Goal: Information Seeking & Learning: Learn about a topic

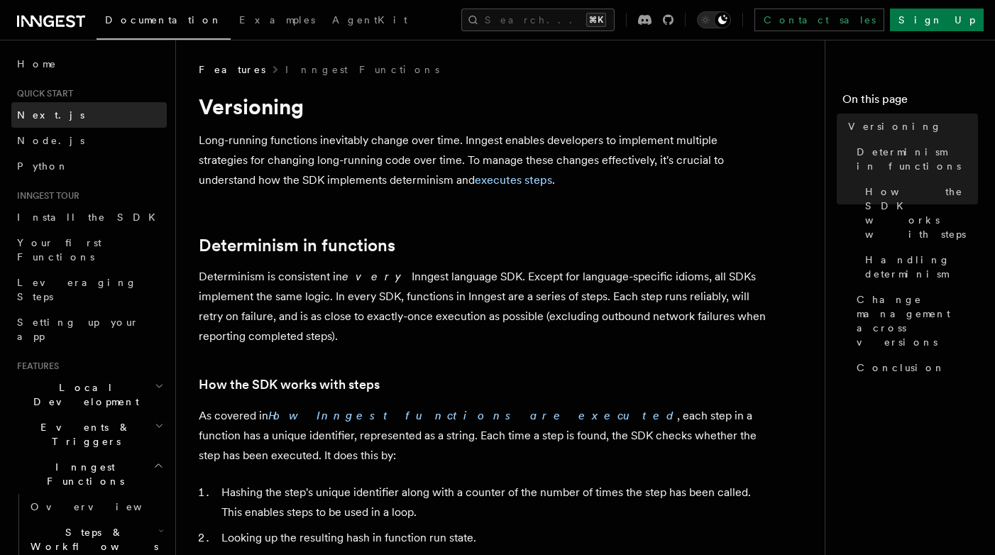
click at [47, 114] on span "Next.js" at bounding box center [50, 114] width 67 height 11
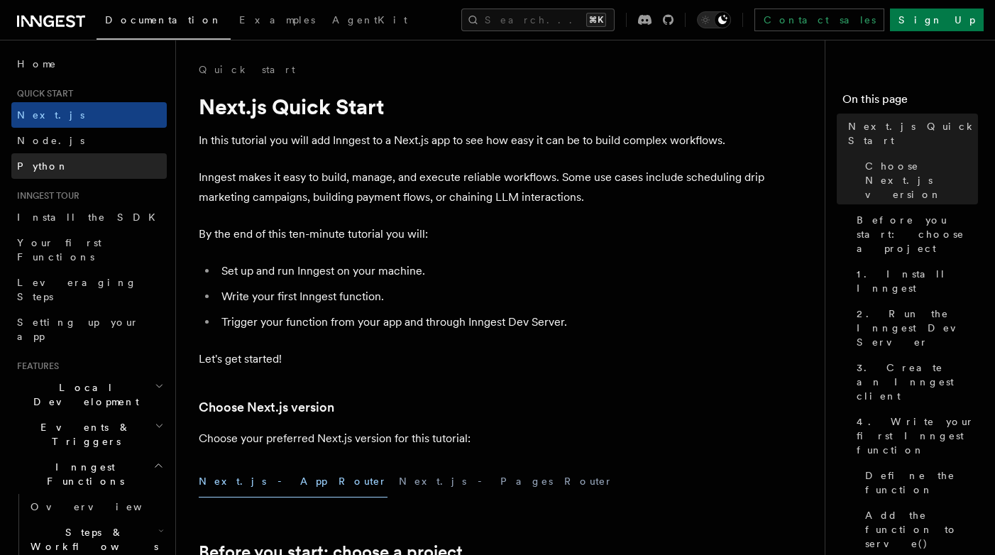
click at [43, 165] on span "Python" at bounding box center [43, 165] width 52 height 11
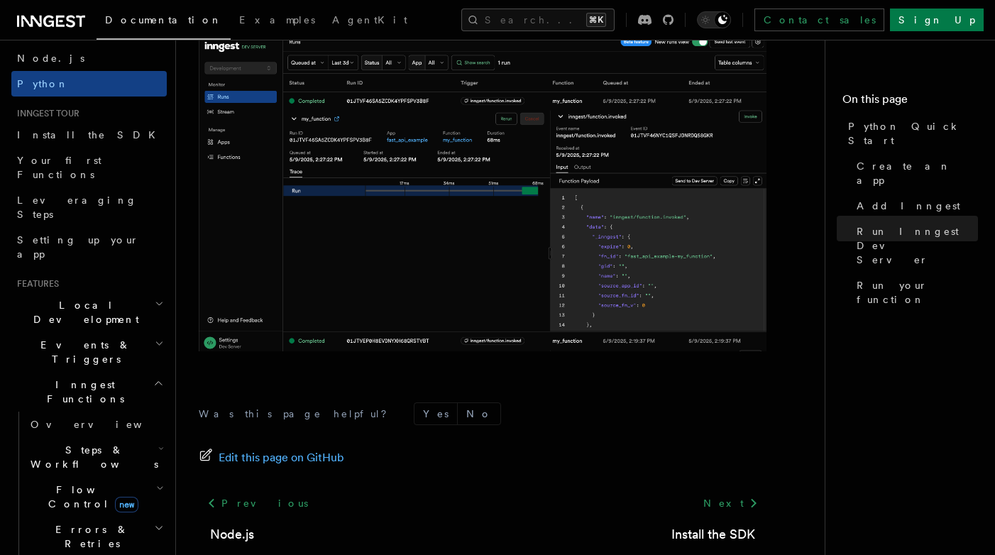
scroll to position [89, 0]
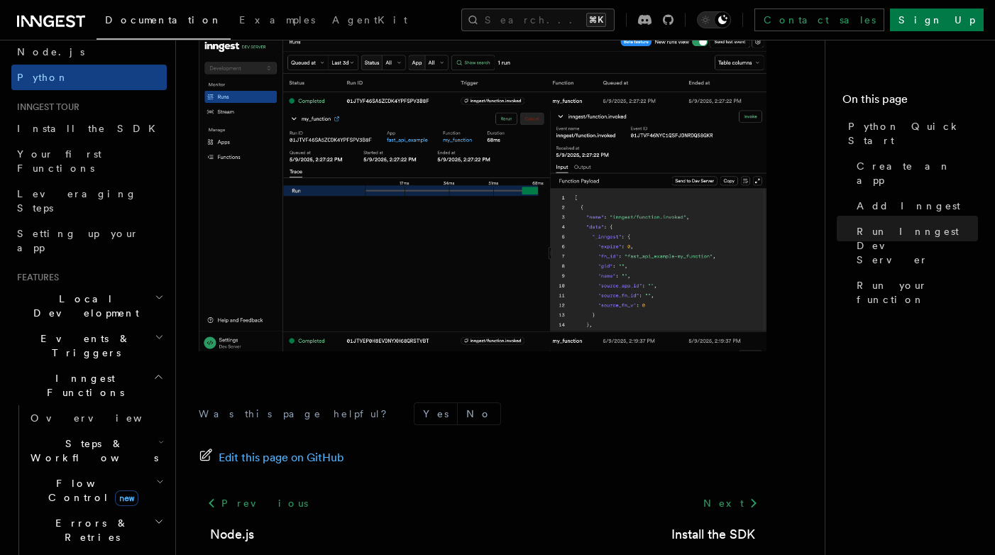
click at [159, 554] on icon "button" at bounding box center [158, 561] width 11 height 11
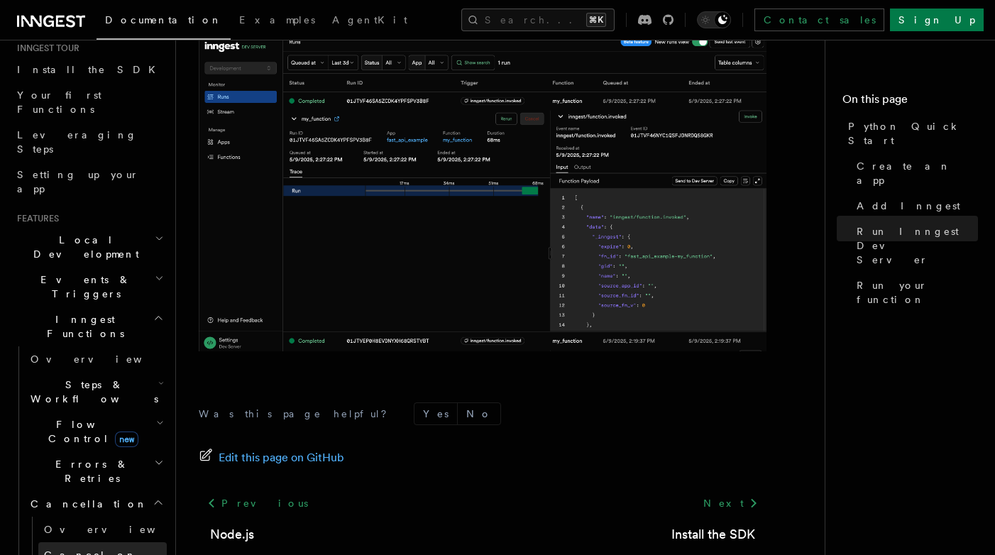
scroll to position [162, 0]
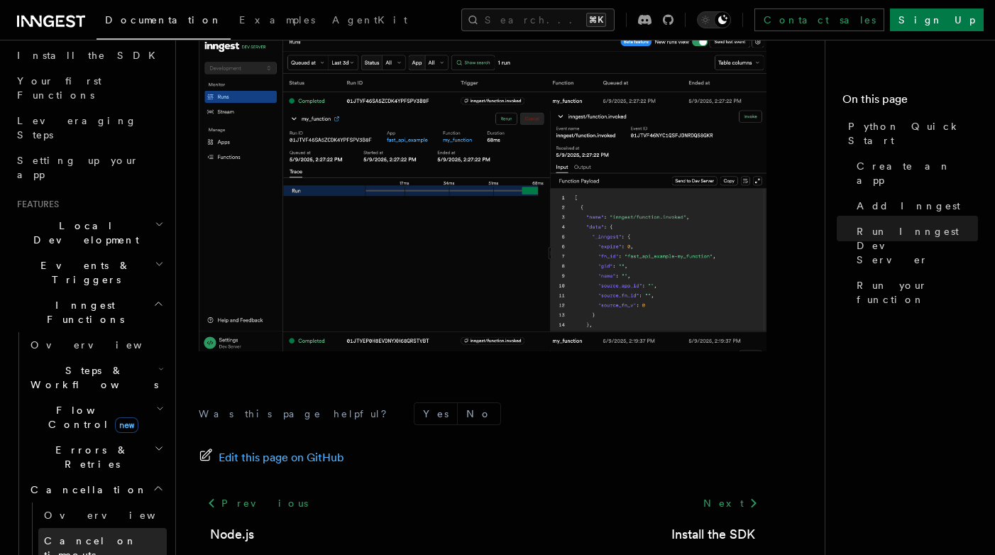
click at [114, 528] on link "Cancel on timeouts" at bounding box center [102, 548] width 128 height 40
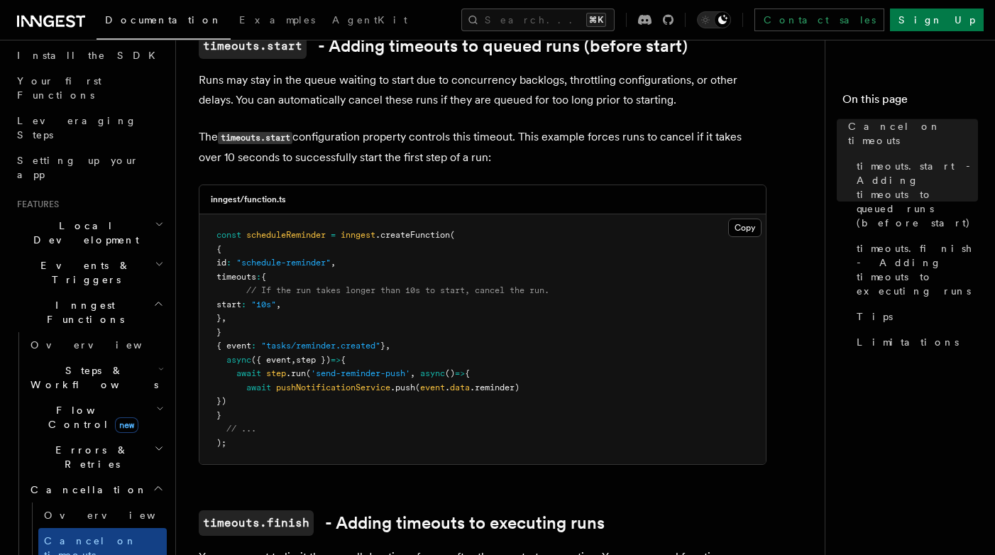
scroll to position [393, 0]
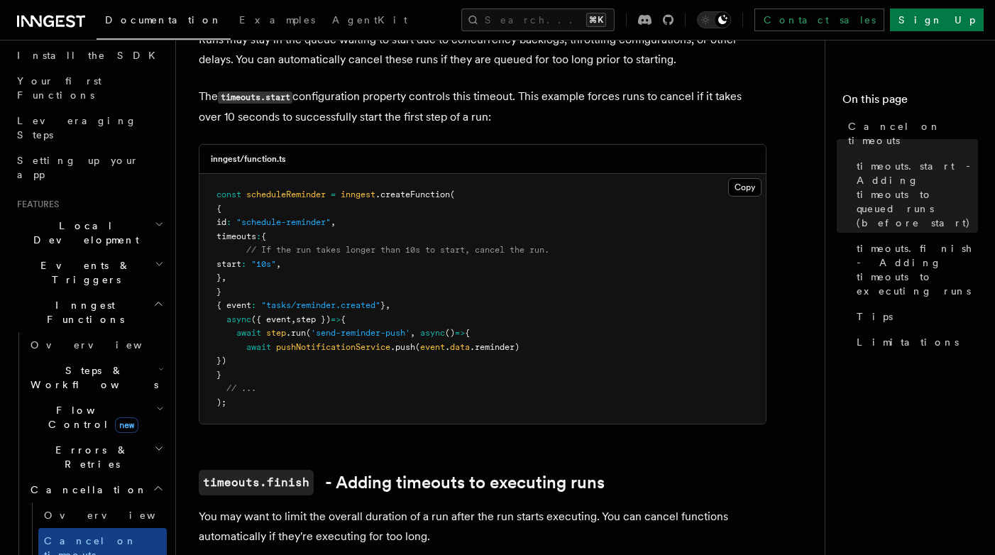
click at [155, 443] on icon "button" at bounding box center [159, 448] width 10 height 11
click at [156, 403] on icon "button" at bounding box center [160, 408] width 8 height 11
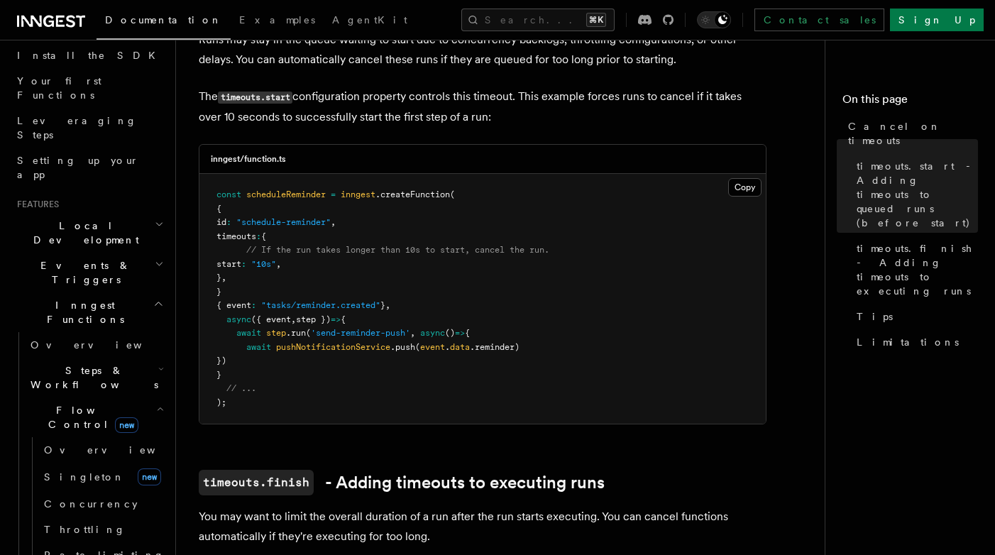
click at [160, 368] on icon "button" at bounding box center [162, 369] width 4 height 2
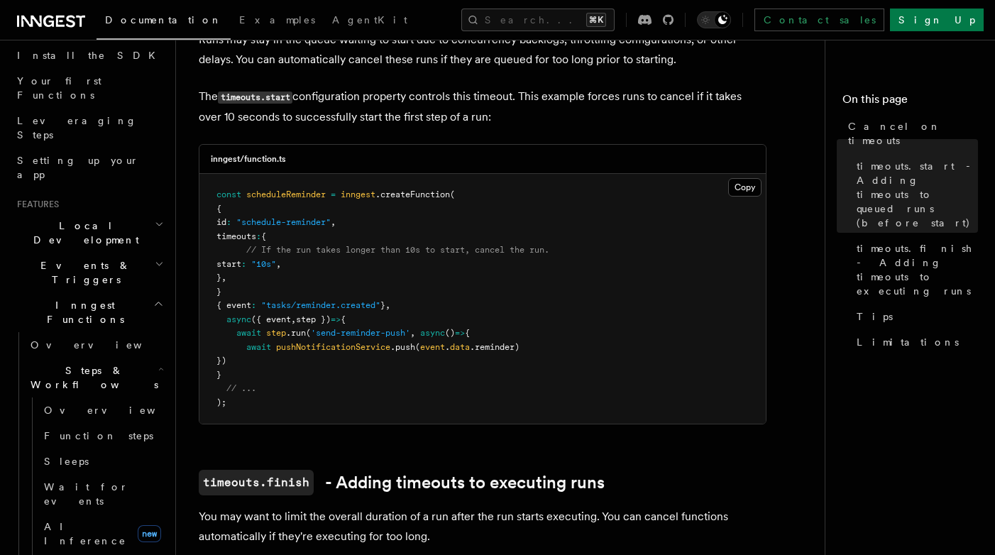
click at [151, 253] on h2 "Events & Triggers" at bounding box center [88, 273] width 155 height 40
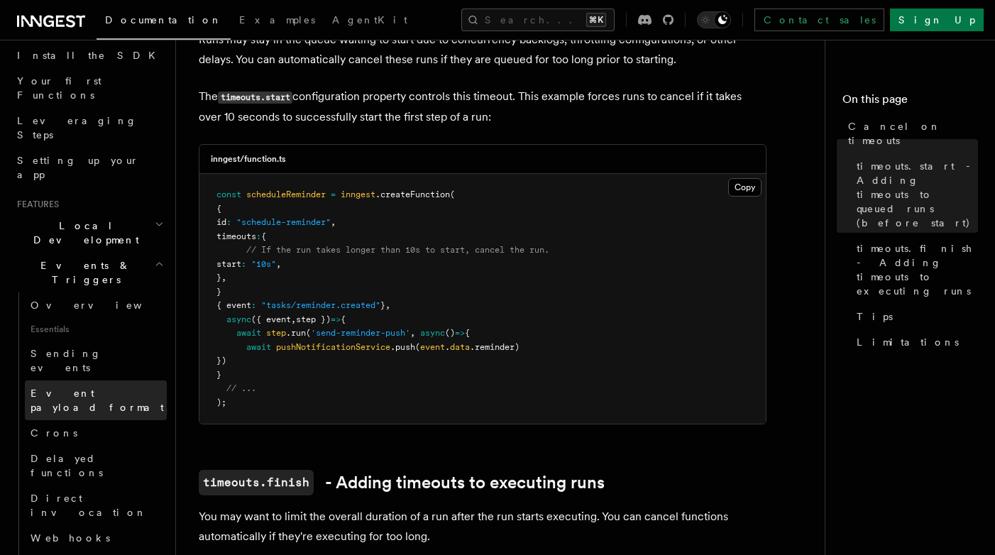
click at [102, 388] on span "Event payload format" at bounding box center [97, 401] width 133 height 26
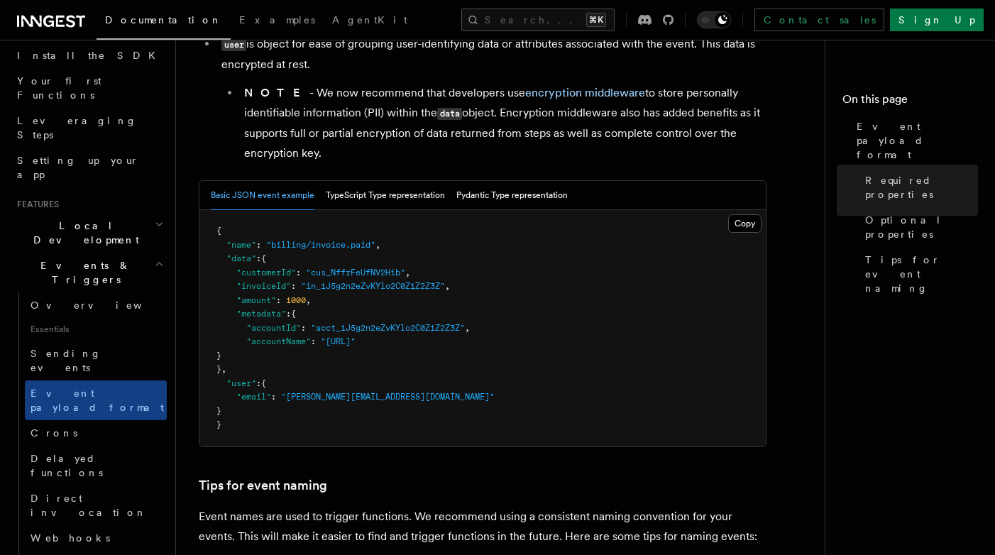
scroll to position [510, 0]
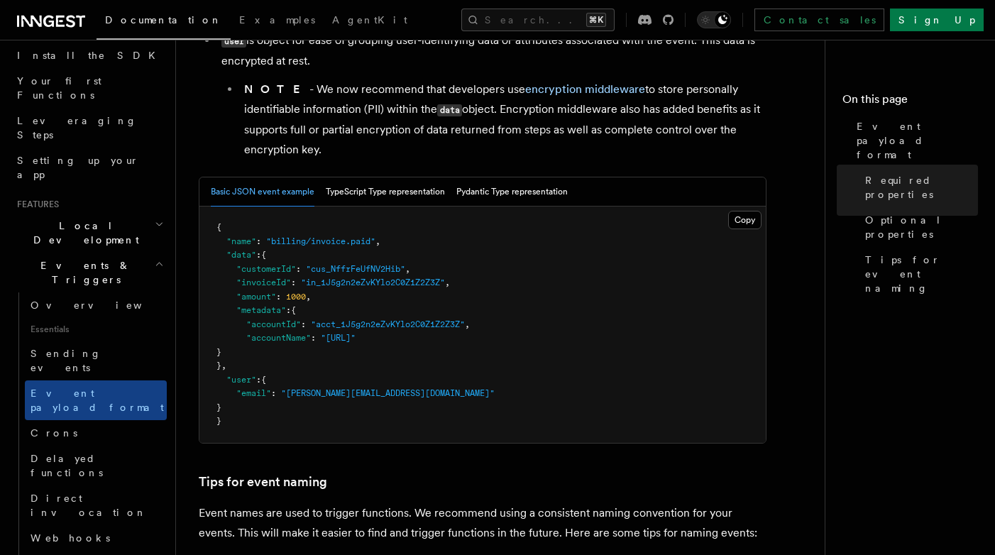
drag, startPoint x: 229, startPoint y: 263, endPoint x: 240, endPoint y: 344, distance: 81.6
click at [240, 344] on code "{ "name" : "billing/invoice.paid" , "data" : { "customerId" : "cus_NffrFeUfNV2H…" at bounding box center [356, 324] width 278 height 204
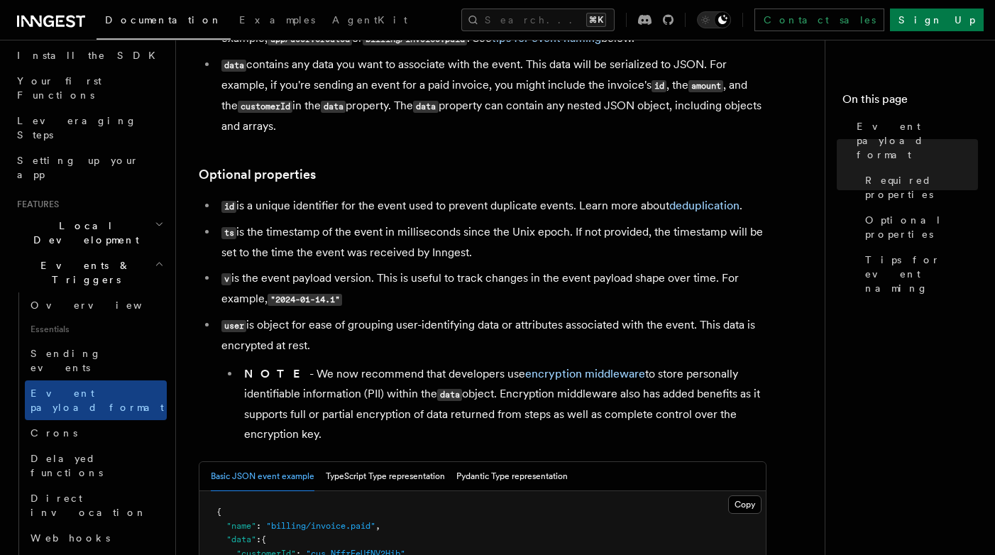
scroll to position [269, 0]
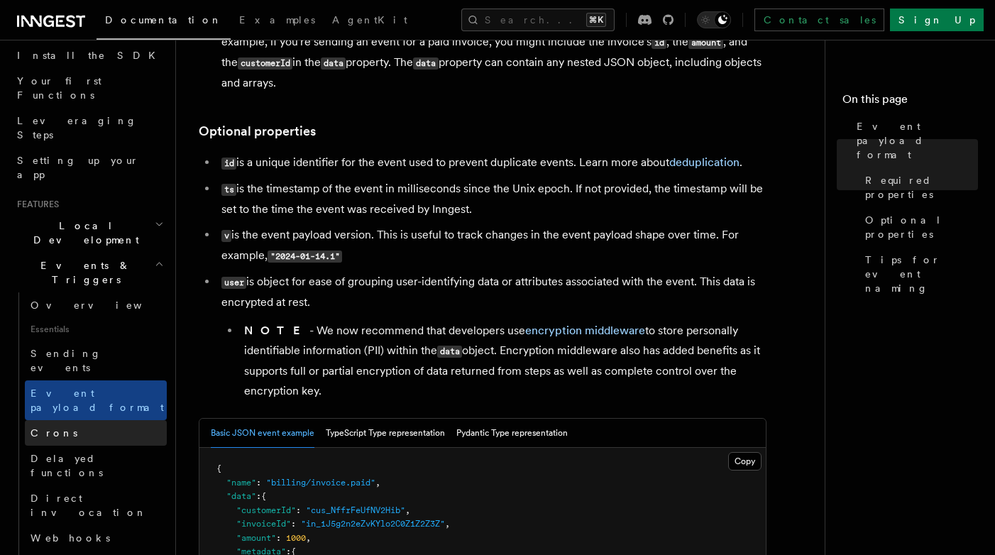
click at [72, 420] on link "Crons" at bounding box center [96, 433] width 142 height 26
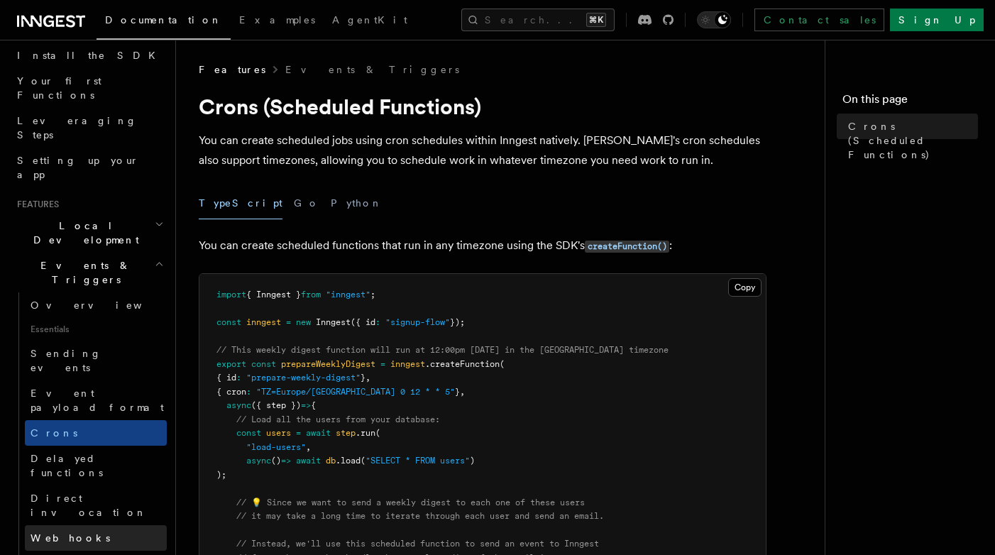
click at [70, 532] on span "Webhooks" at bounding box center [71, 537] width 80 height 11
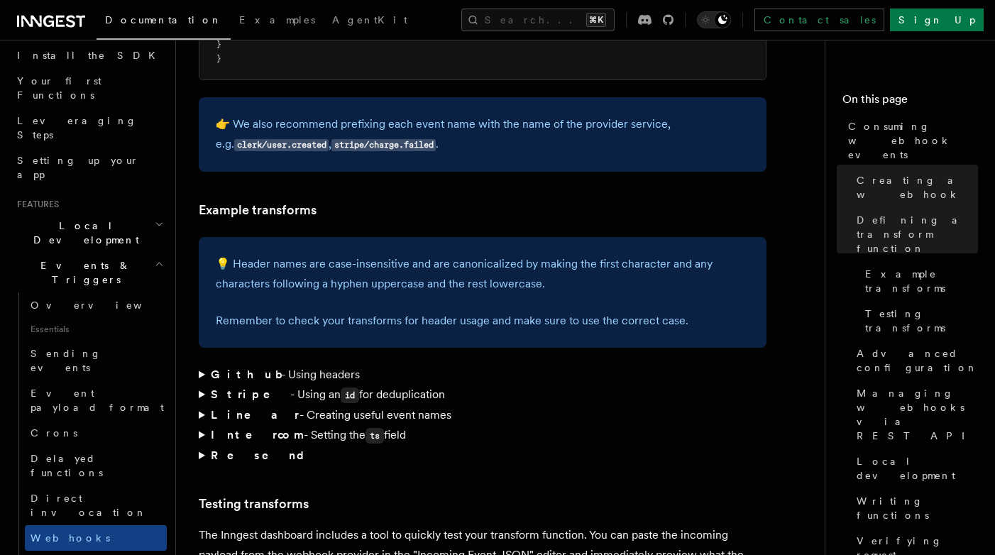
scroll to position [2027, 0]
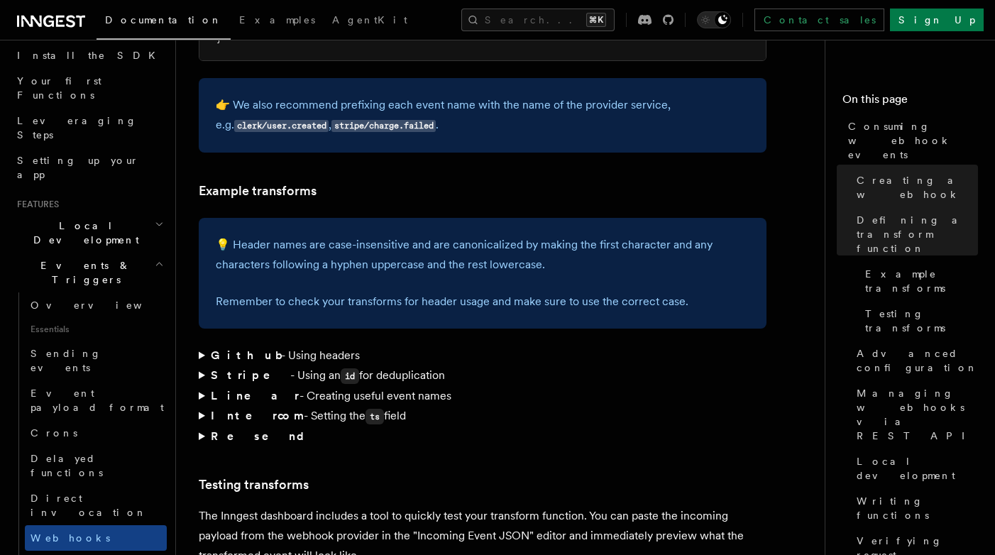
click at [201, 427] on summary "Resend" at bounding box center [483, 437] width 568 height 20
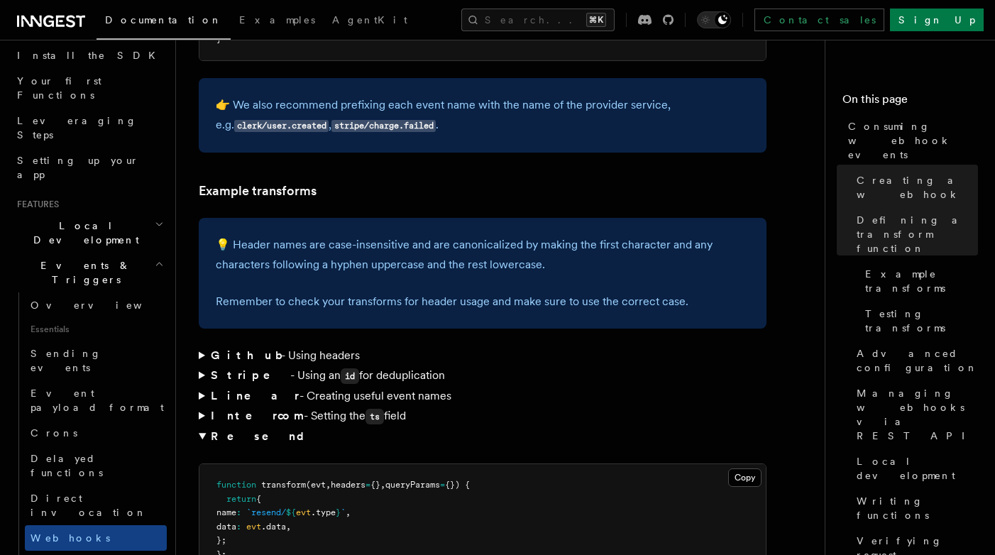
click at [199, 406] on summary "Intercom - Setting the ts field" at bounding box center [483, 416] width 568 height 21
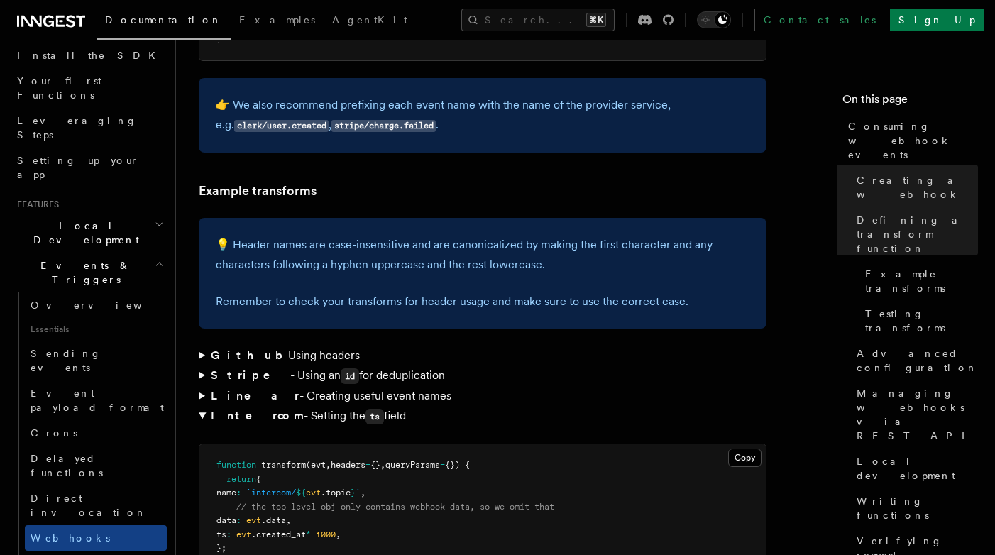
click at [199, 386] on summary "Linear - Creating useful event names" at bounding box center [483, 396] width 568 height 20
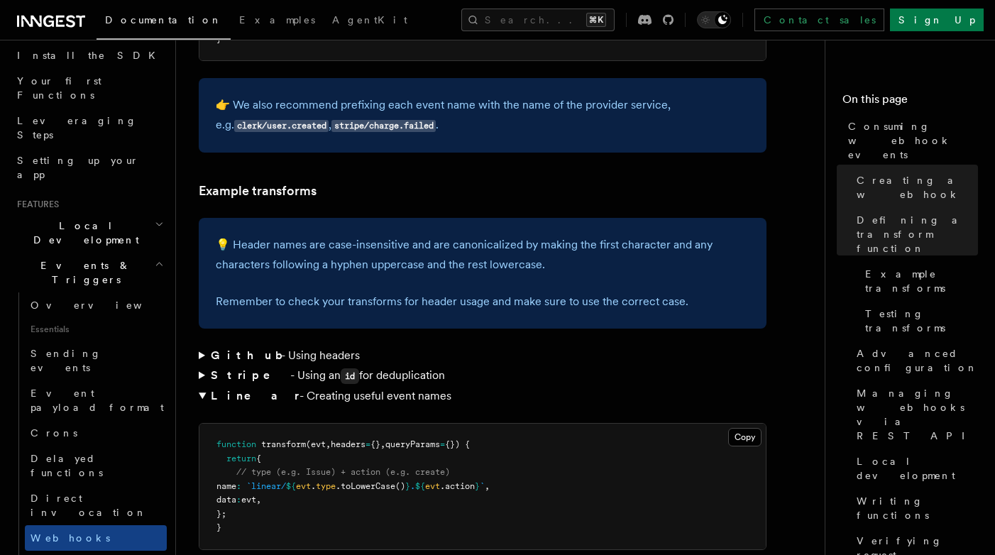
click at [199, 366] on summary "Stripe - Using an id for deduplication" at bounding box center [483, 376] width 568 height 21
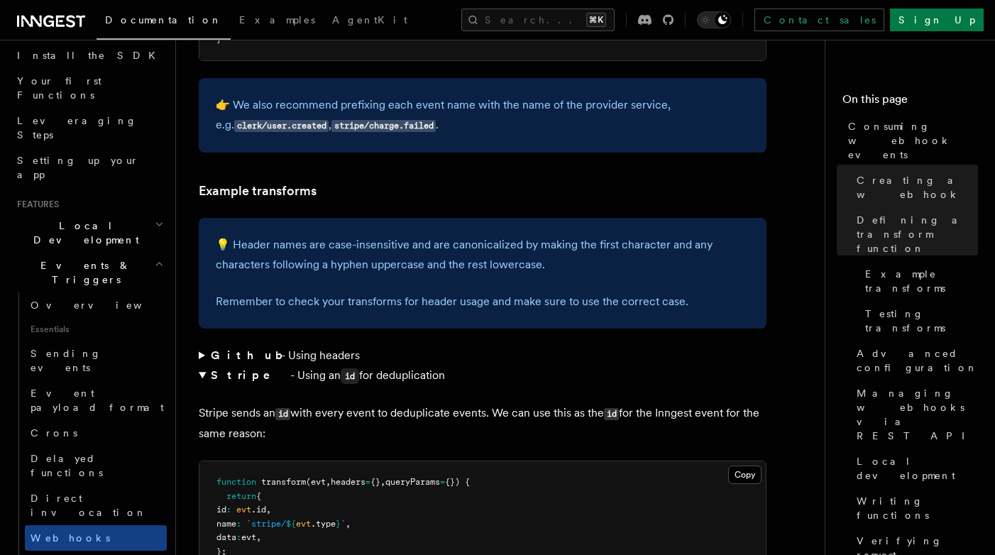
click at [201, 346] on summary "Github - Using headers" at bounding box center [483, 356] width 568 height 20
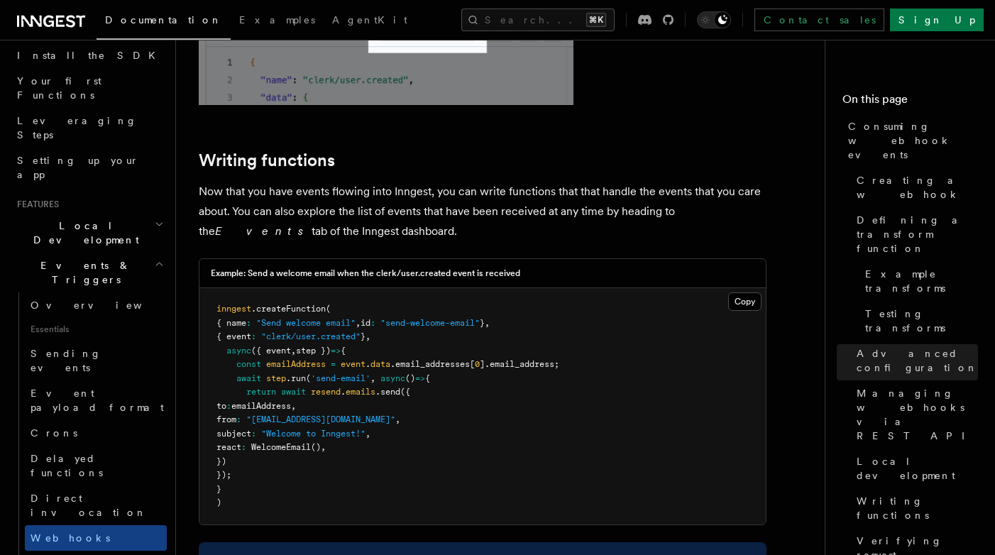
scroll to position [4502, 0]
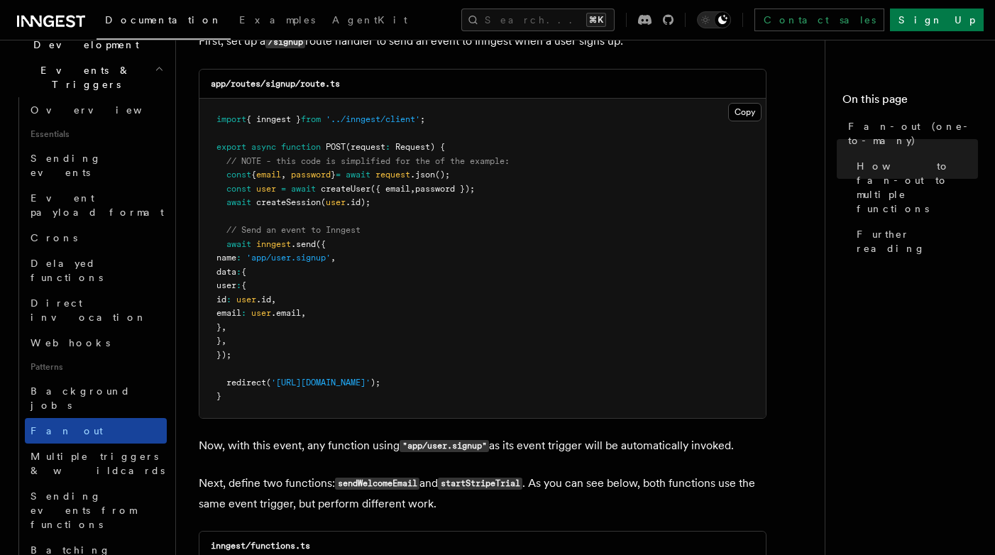
scroll to position [366, 0]
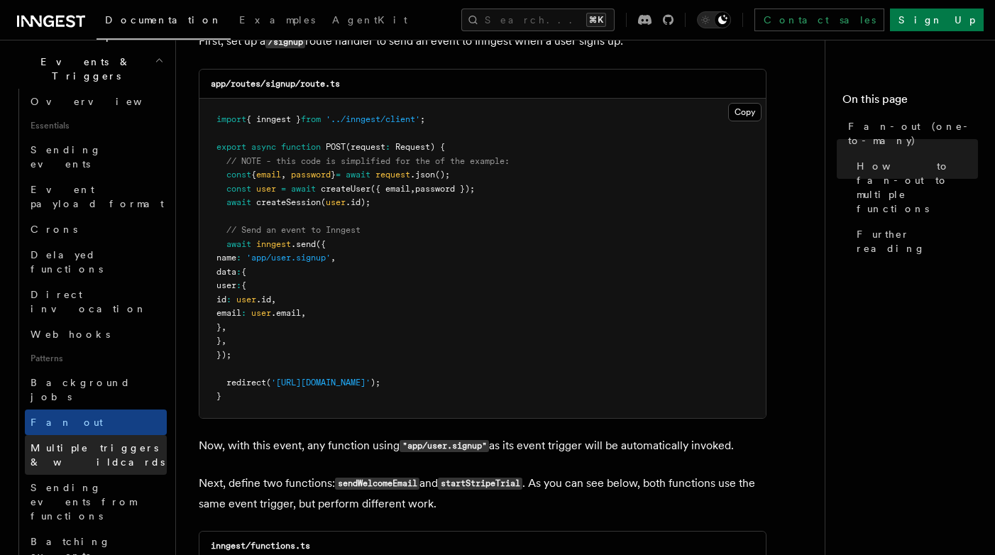
click at [95, 442] on span "Multiple triggers & wildcards" at bounding box center [98, 455] width 134 height 26
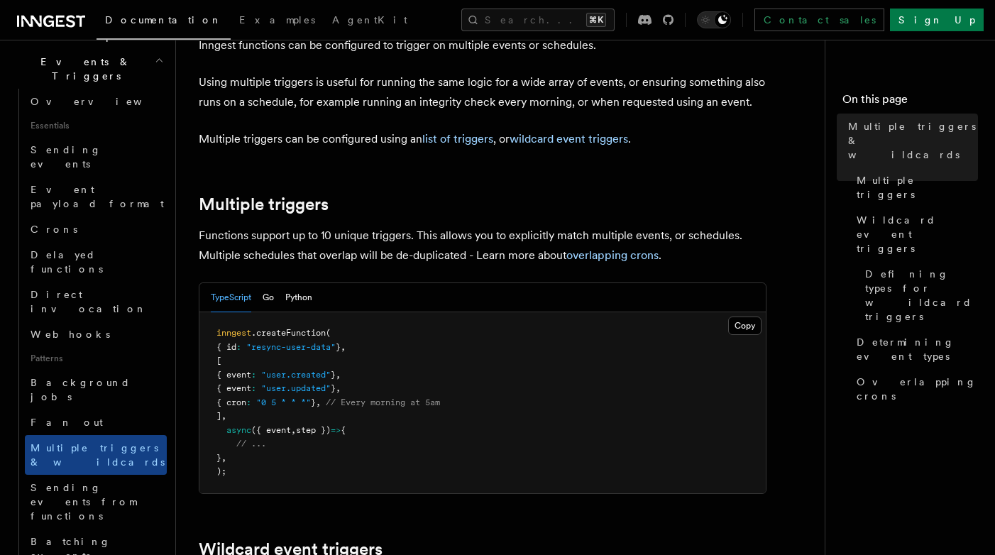
scroll to position [113, 0]
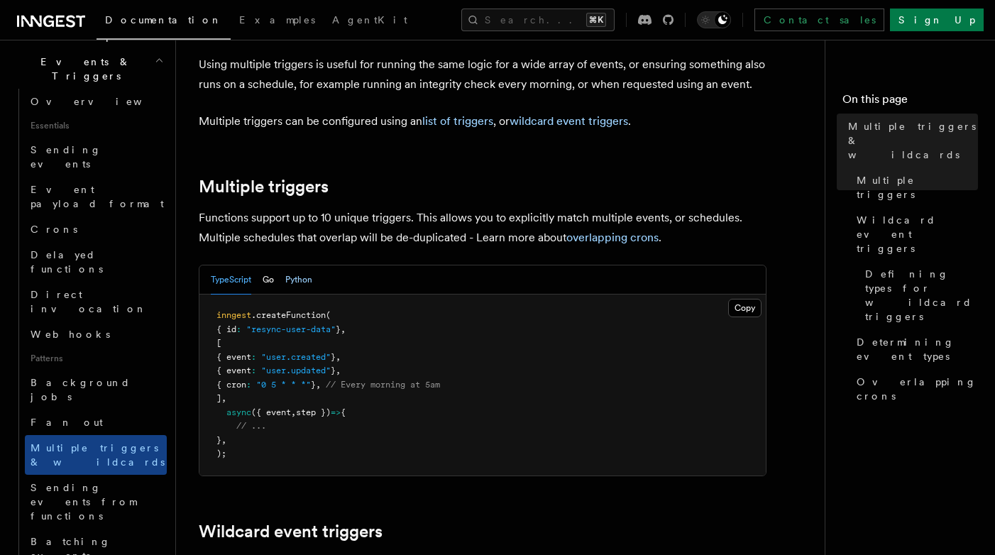
click at [300, 278] on button "Python" at bounding box center [298, 279] width 27 height 29
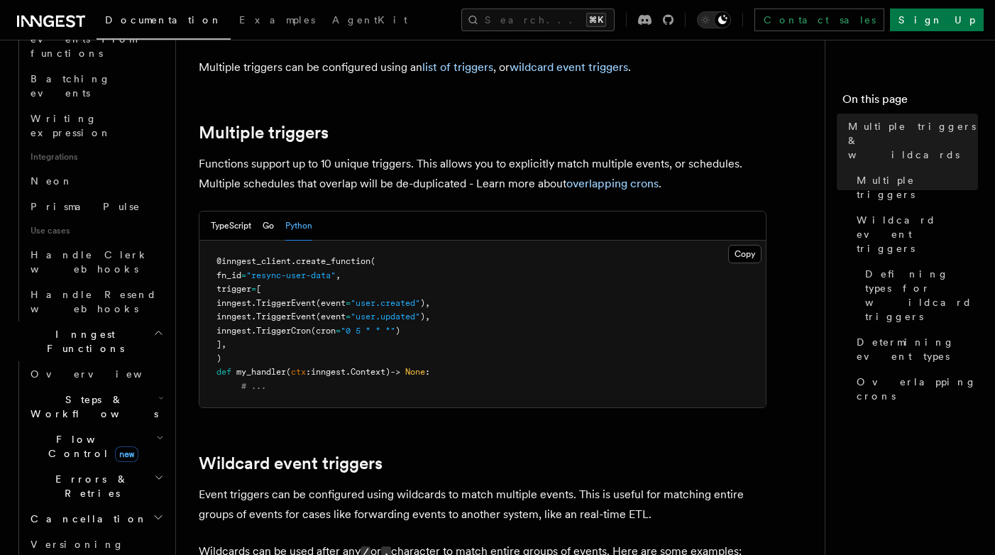
scroll to position [0, 0]
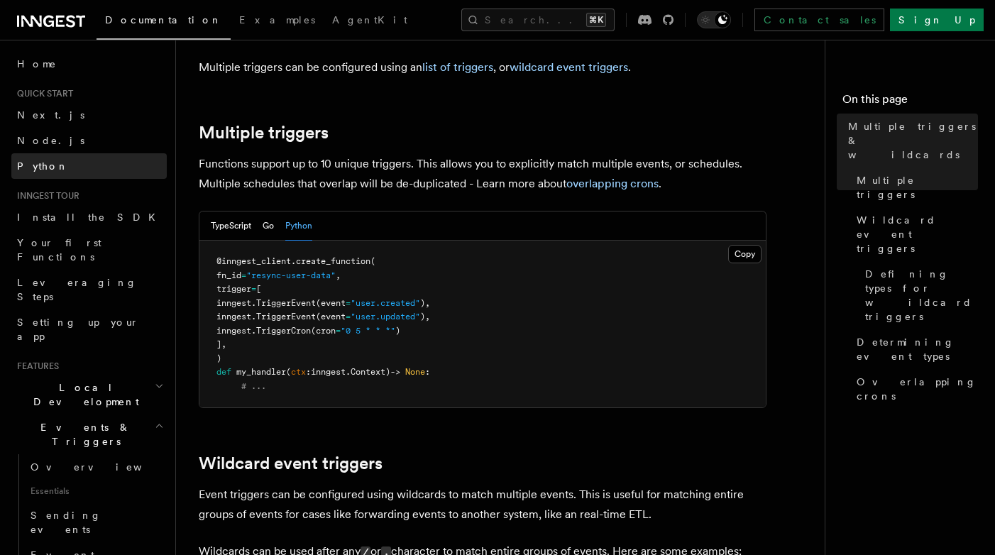
click at [48, 159] on span "Python" at bounding box center [43, 166] width 52 height 14
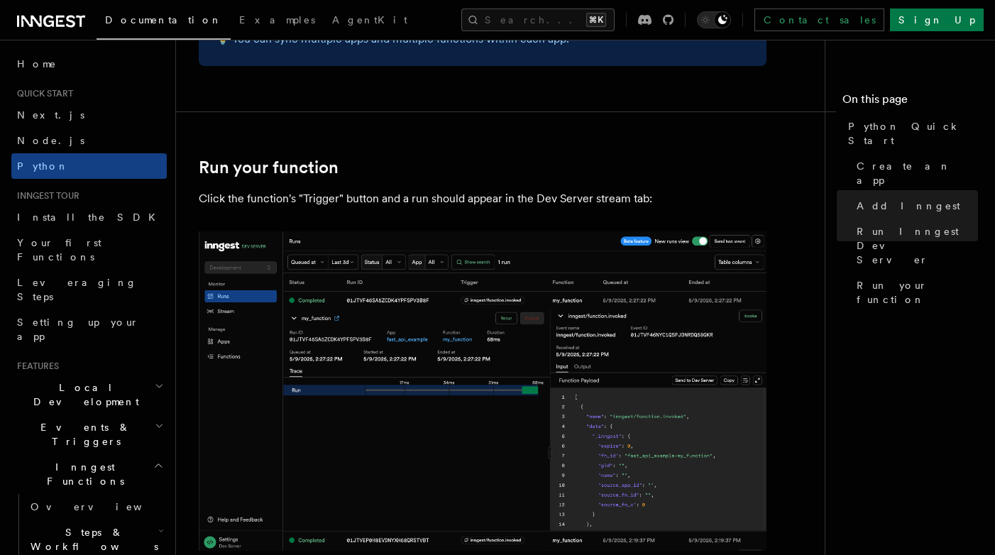
scroll to position [27, 0]
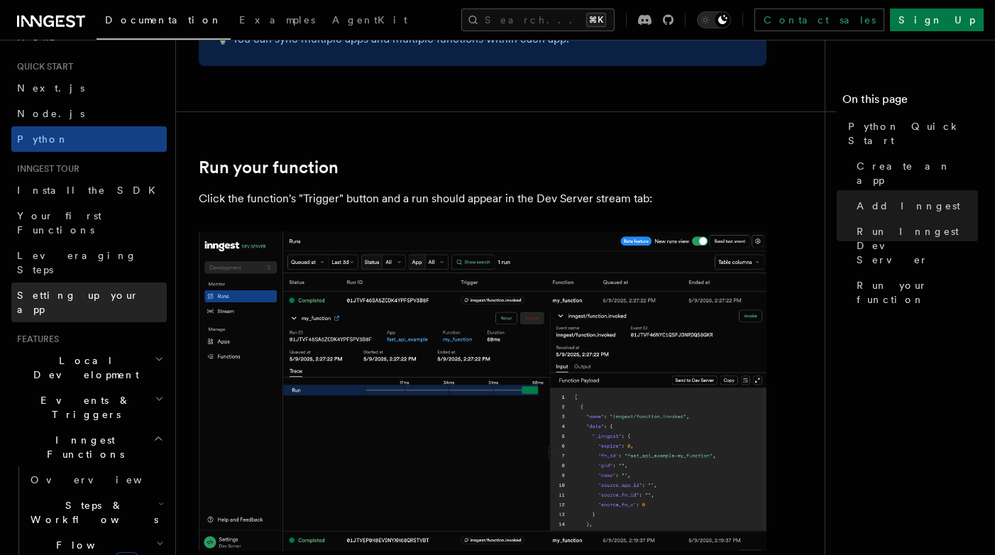
click at [90, 290] on span "Setting up your app" at bounding box center [78, 303] width 122 height 26
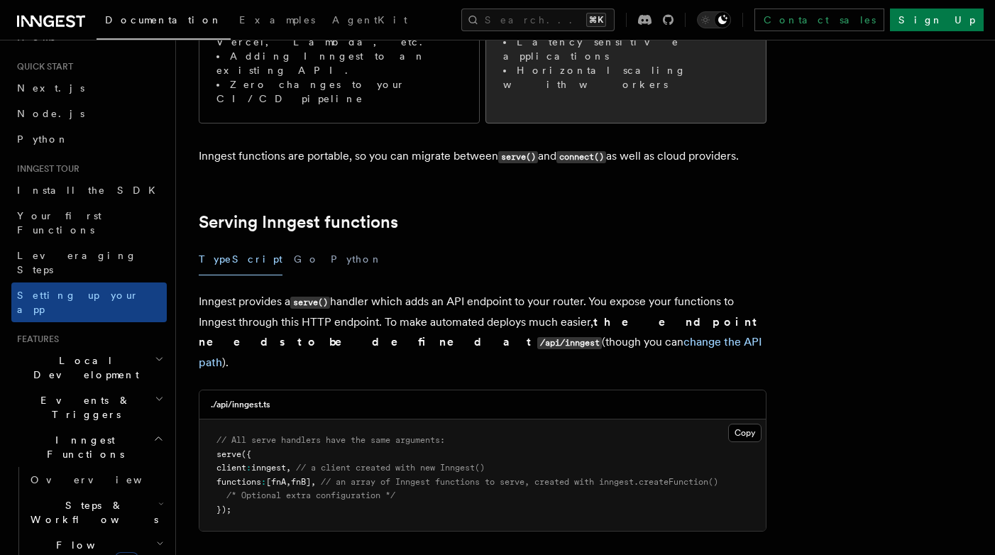
scroll to position [375, 0]
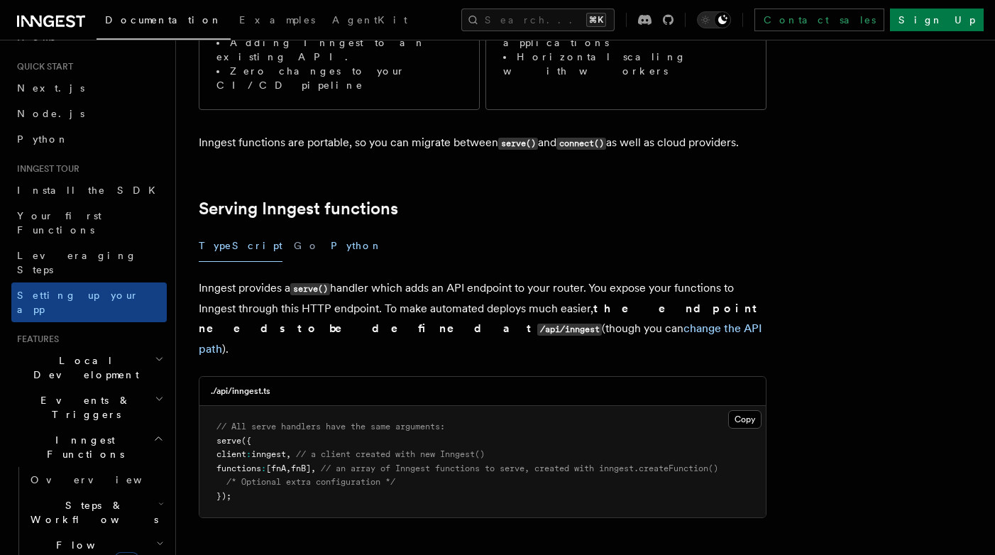
click at [331, 230] on button "Python" at bounding box center [357, 246] width 52 height 32
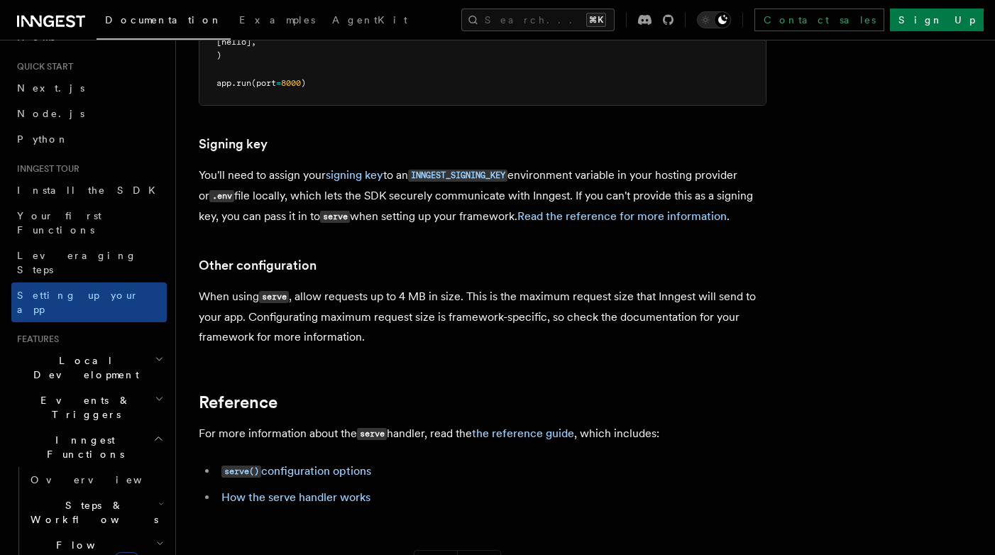
scroll to position [1000, 0]
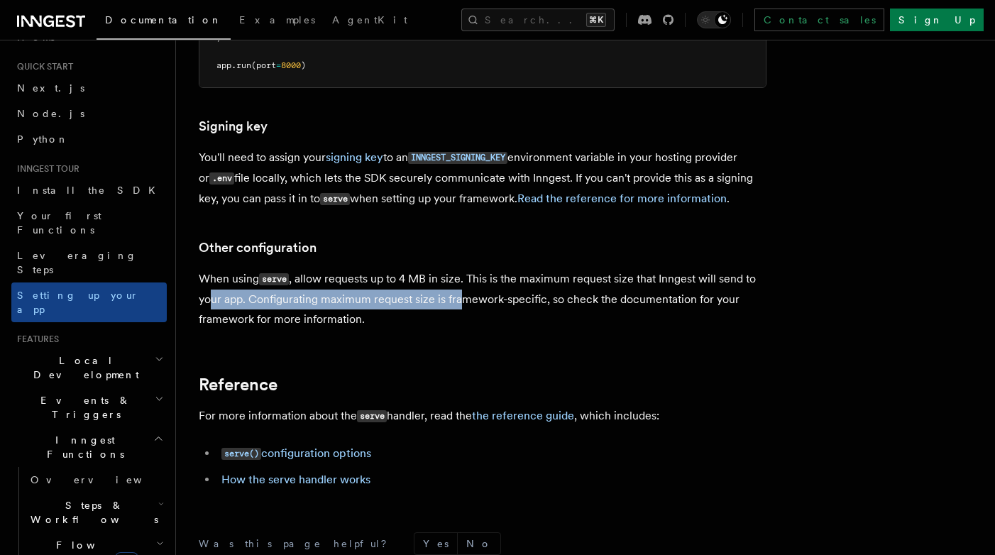
drag, startPoint x: 208, startPoint y: 221, endPoint x: 464, endPoint y: 255, distance: 258.4
click at [464, 269] on p "When using serve , allow requests up to 4 MB in size. This is the maximum reque…" at bounding box center [483, 299] width 568 height 60
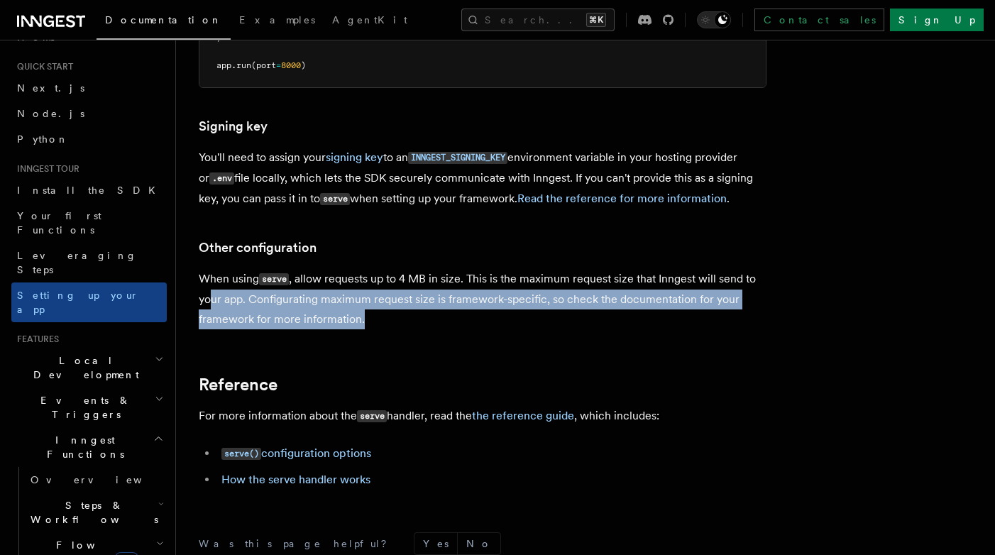
click at [462, 269] on p "When using serve , allow requests up to 4 MB in size. This is the maximum reque…" at bounding box center [483, 299] width 568 height 60
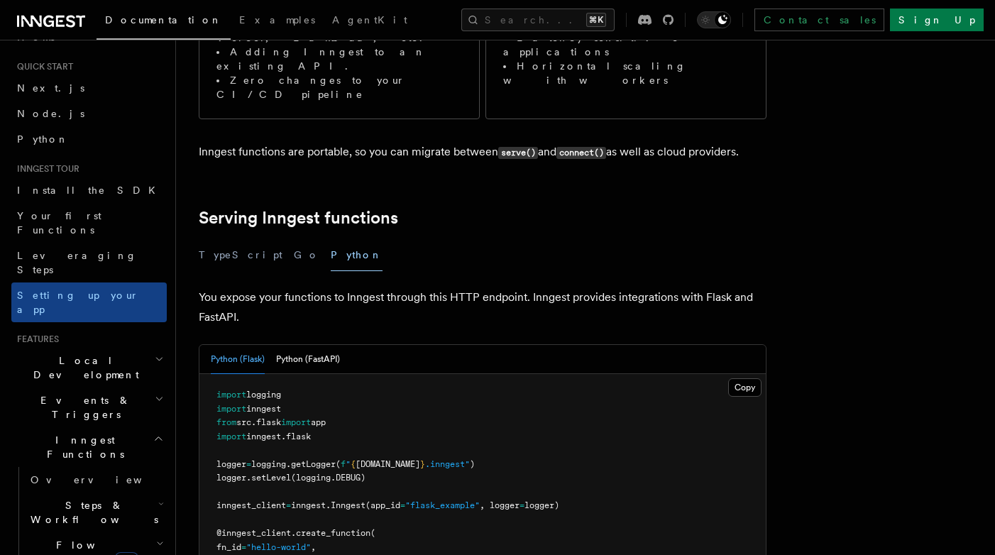
scroll to position [373, 0]
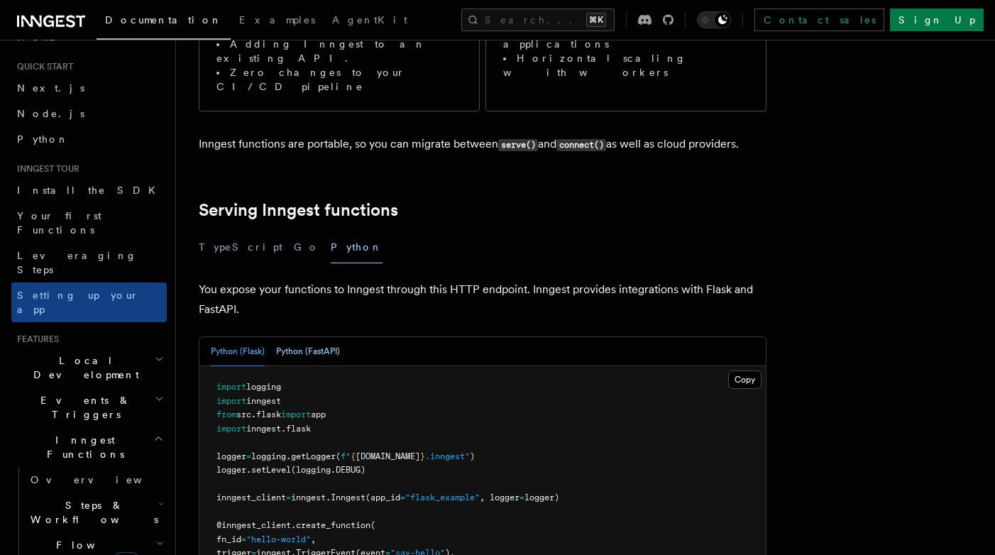
click at [305, 337] on button "Python (FastAPI)" at bounding box center [308, 351] width 64 height 29
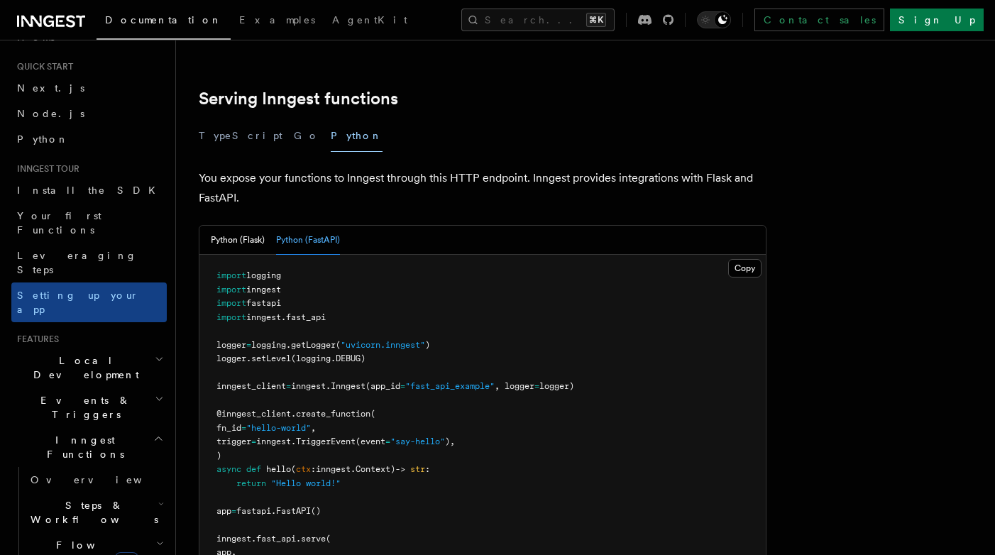
scroll to position [503, 0]
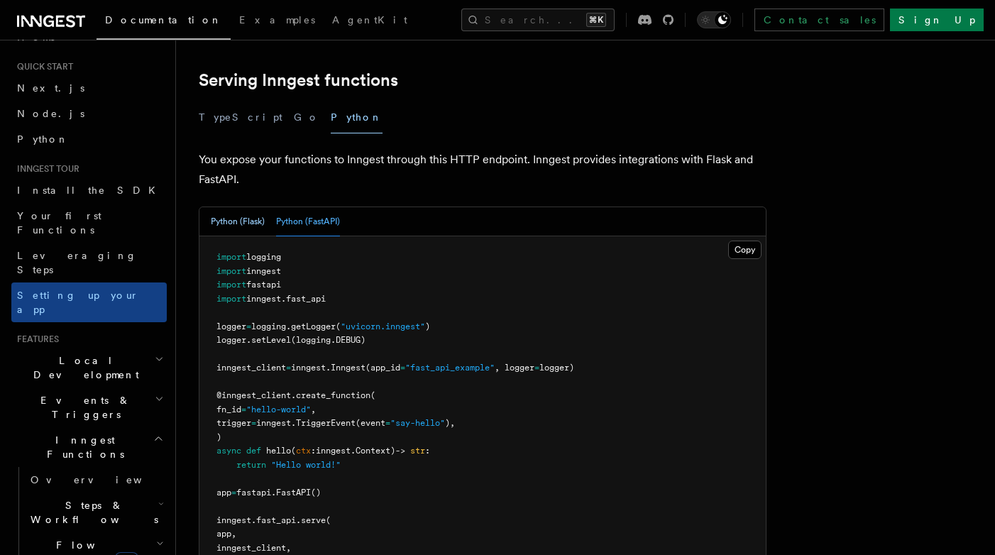
click at [246, 207] on button "Python (Flask)" at bounding box center [238, 221] width 54 height 29
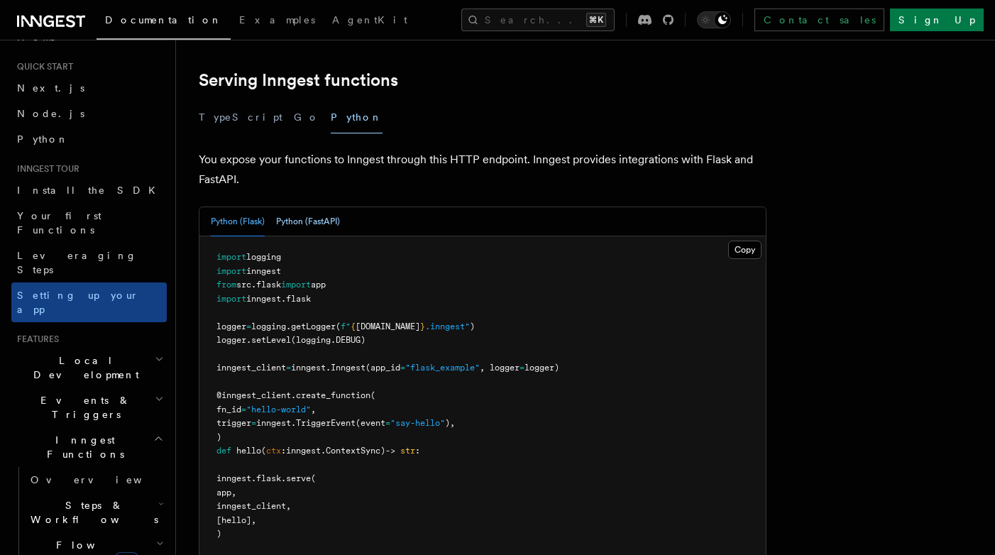
click at [305, 207] on button "Python (FastAPI)" at bounding box center [308, 221] width 64 height 29
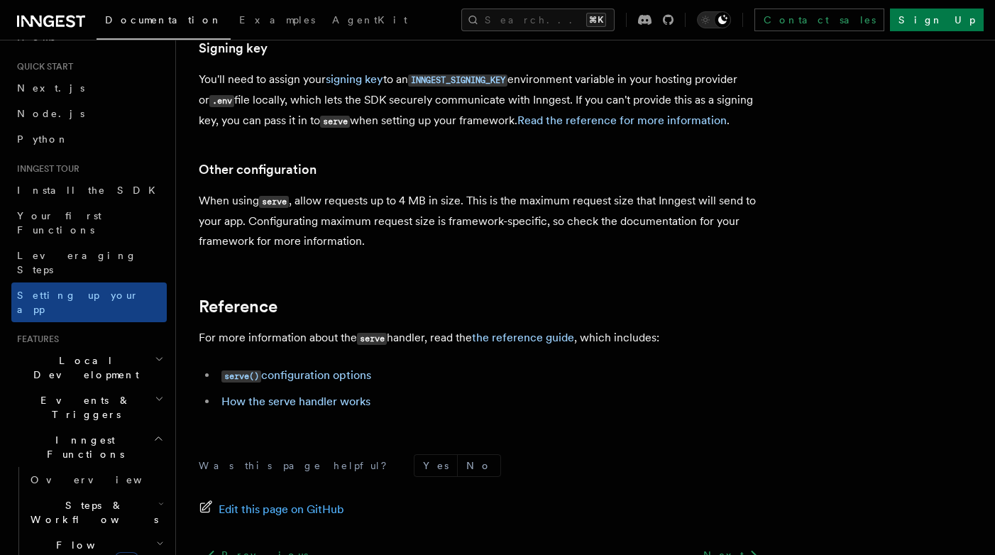
scroll to position [1098, 0]
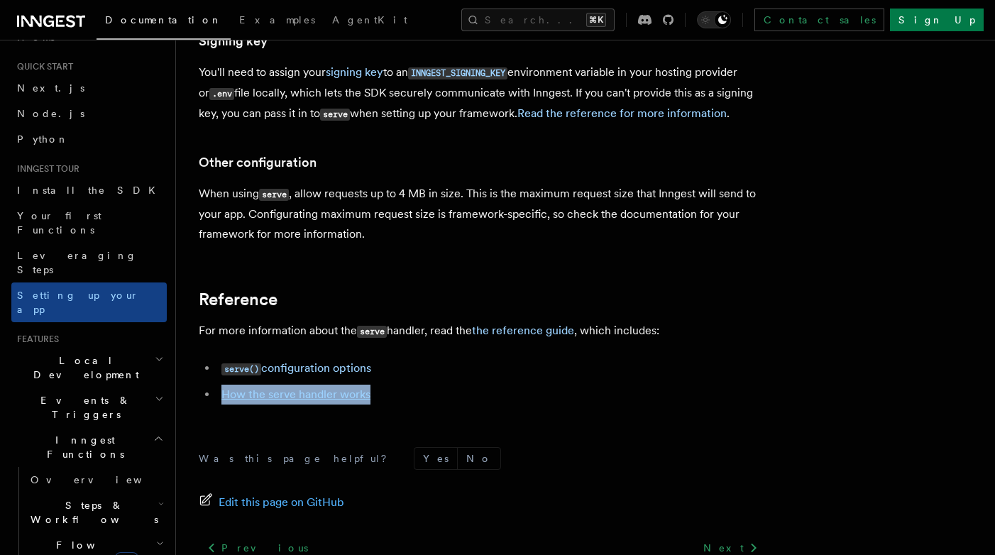
click at [68, 538] on span "Flow Control new" at bounding box center [90, 552] width 131 height 28
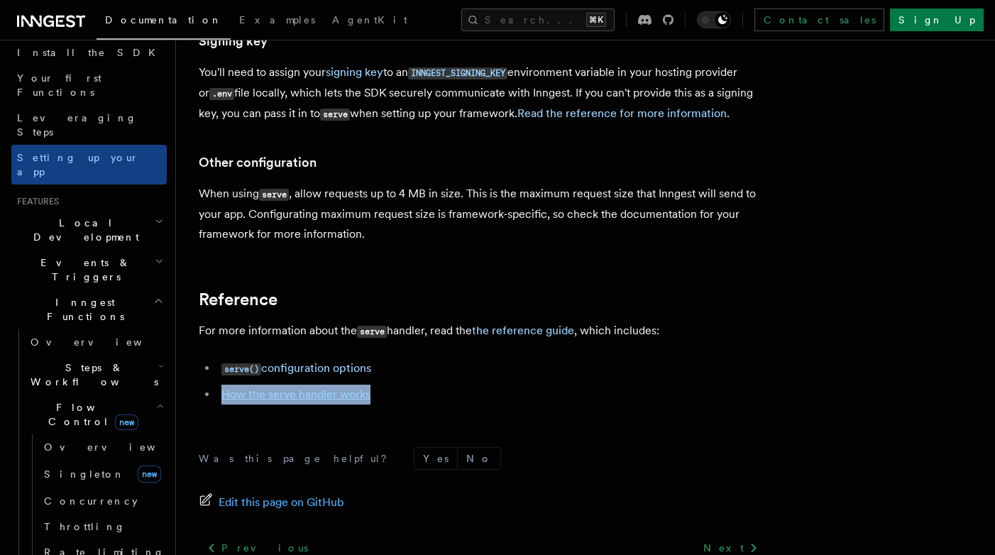
scroll to position [210, 0]
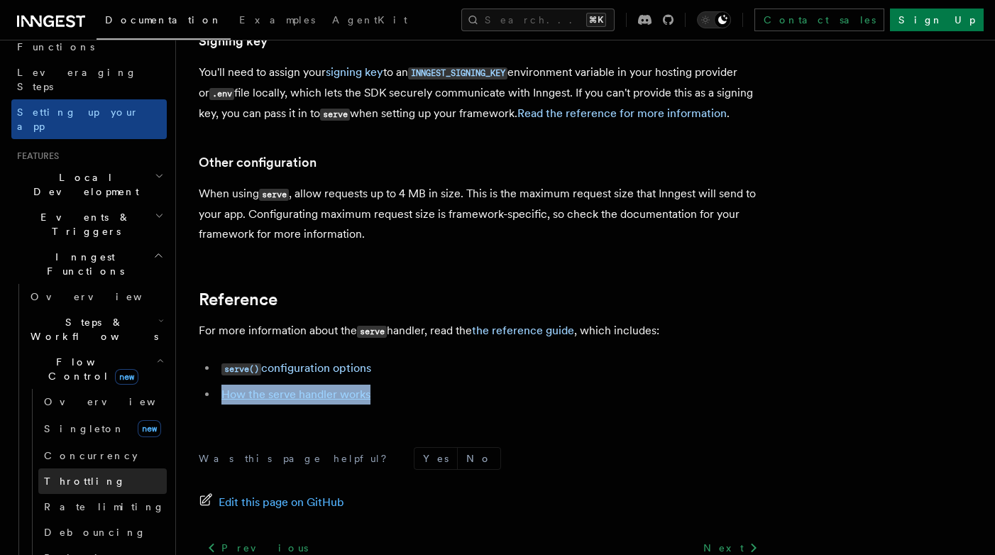
click at [79, 476] on span "Throttling" at bounding box center [85, 481] width 82 height 11
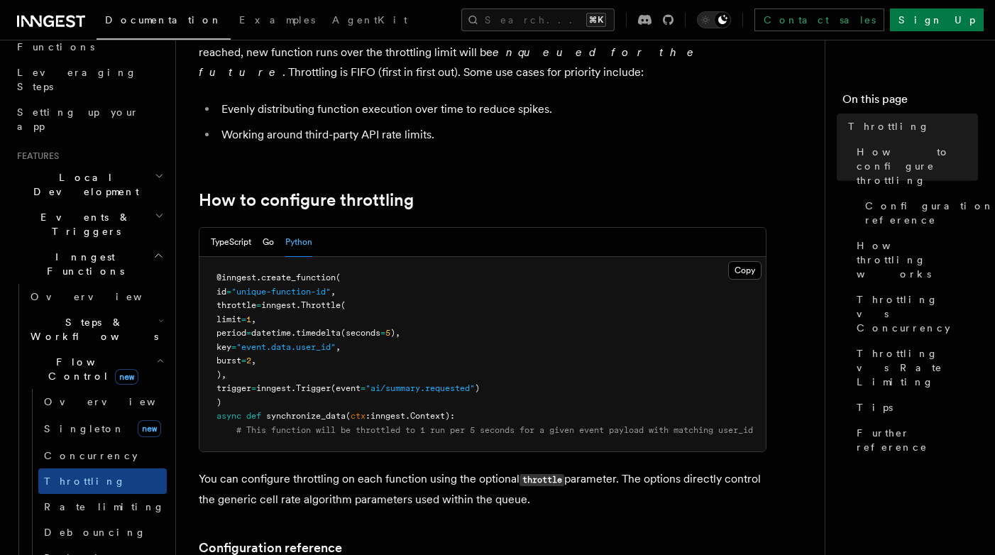
scroll to position [119, 0]
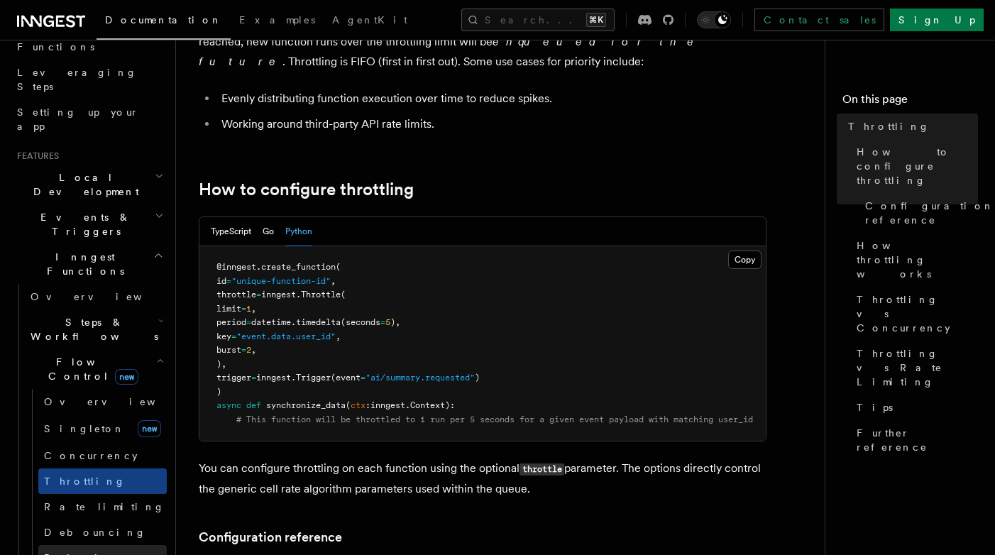
click at [89, 545] on link "Priority" at bounding box center [102, 558] width 128 height 26
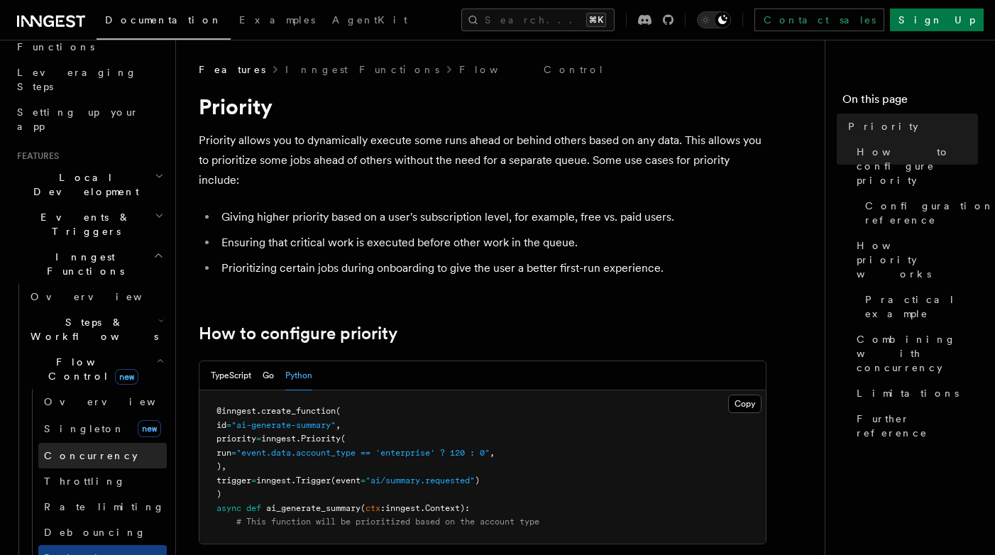
click at [83, 450] on span "Concurrency" at bounding box center [91, 455] width 94 height 11
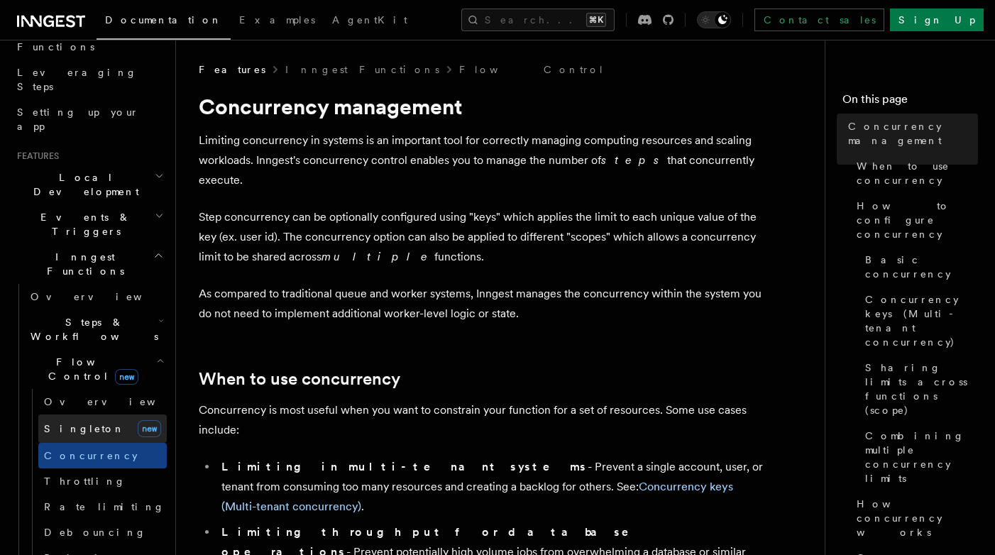
click at [82, 415] on link "Singleton new" at bounding box center [102, 429] width 128 height 28
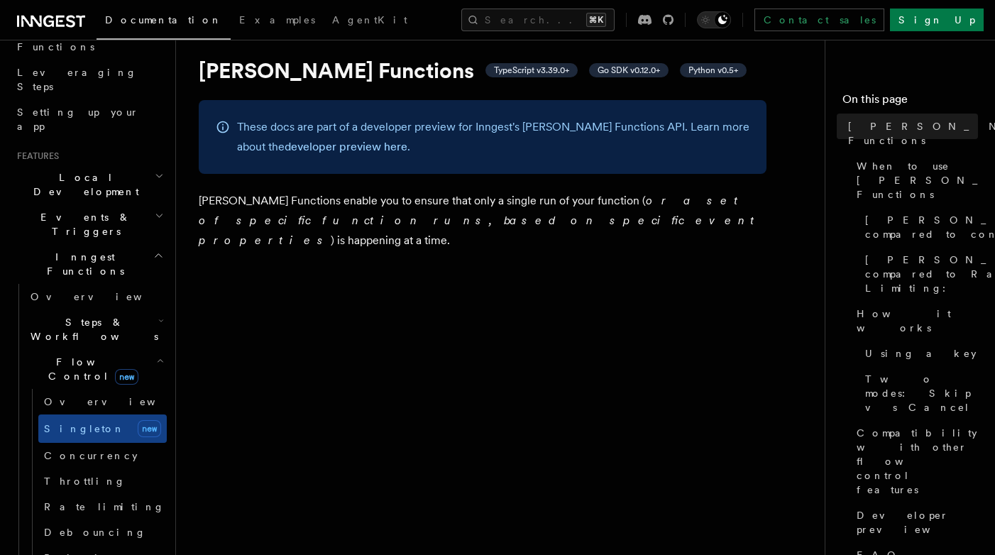
scroll to position [39, 0]
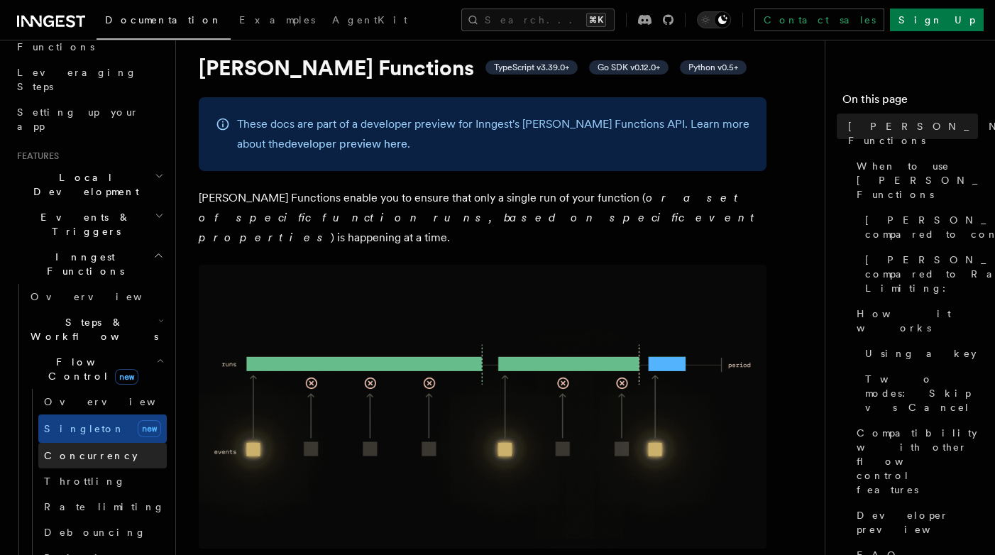
click at [84, 450] on span "Concurrency" at bounding box center [91, 455] width 94 height 11
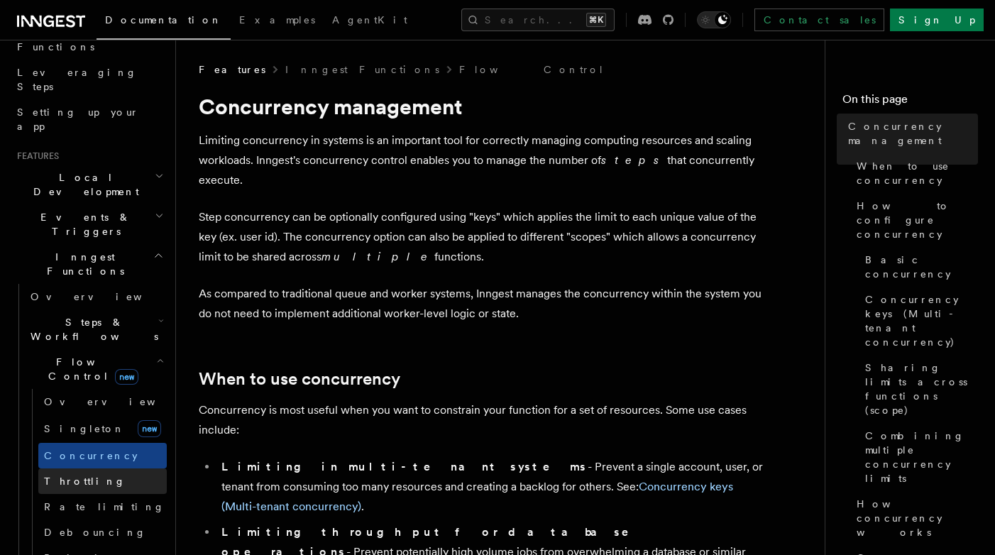
click at [79, 476] on span "Throttling" at bounding box center [85, 481] width 82 height 11
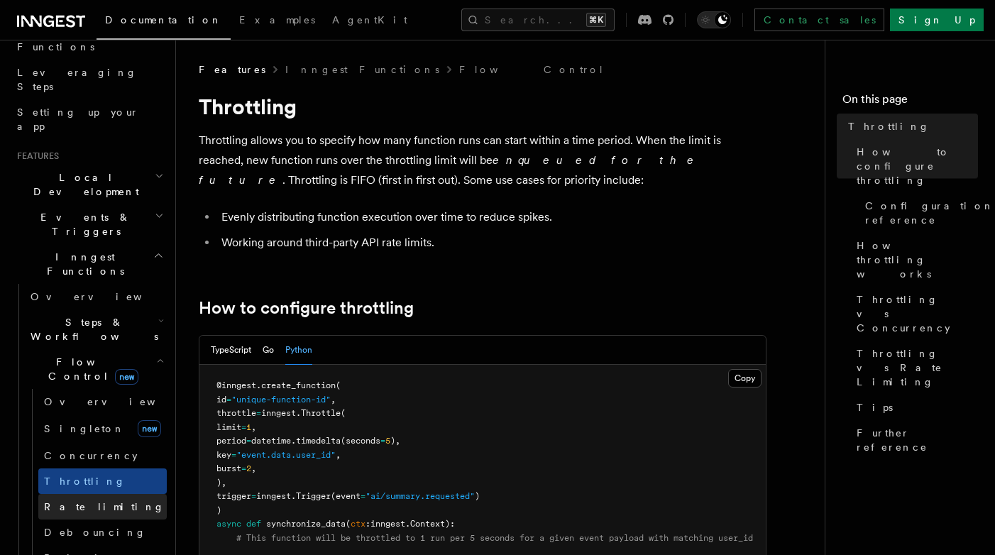
click at [76, 501] on span "Rate limiting" at bounding box center [104, 506] width 121 height 11
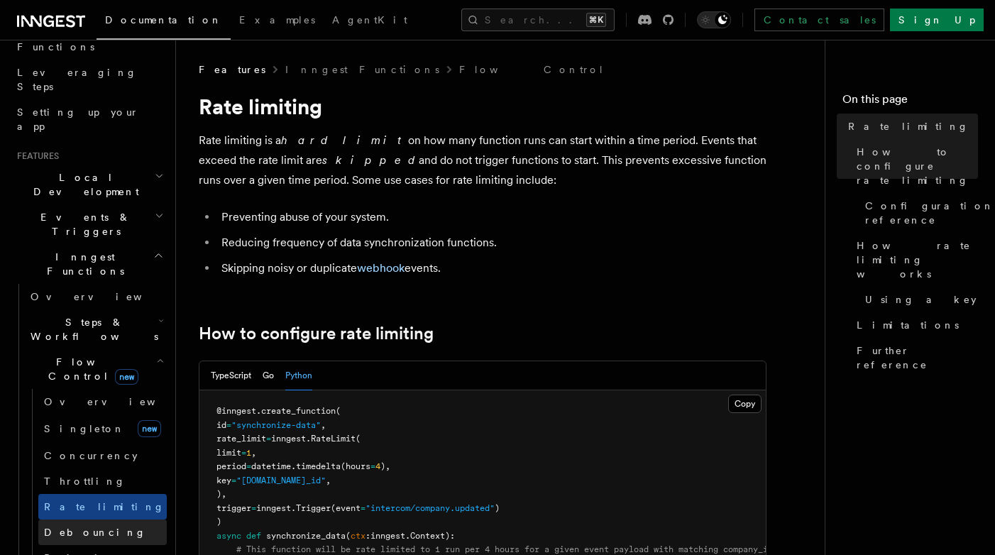
click at [73, 527] on span "Debouncing" at bounding box center [95, 532] width 102 height 11
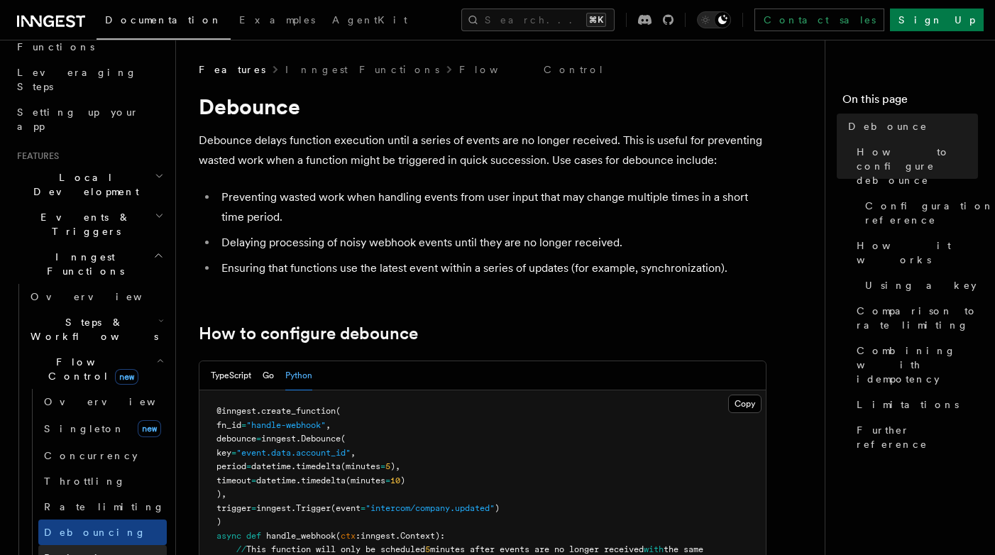
click at [65, 552] on span "Priority" at bounding box center [79, 557] width 70 height 11
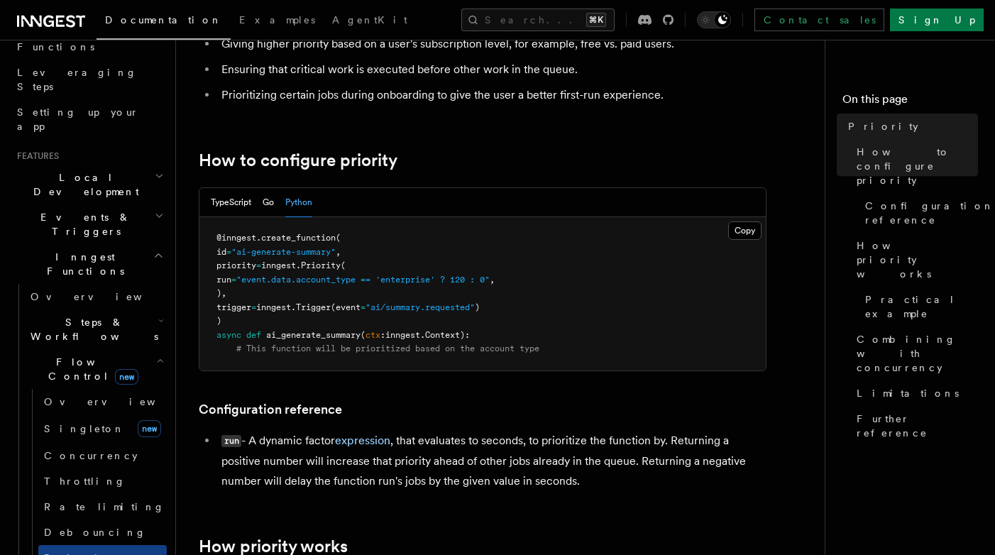
scroll to position [405, 0]
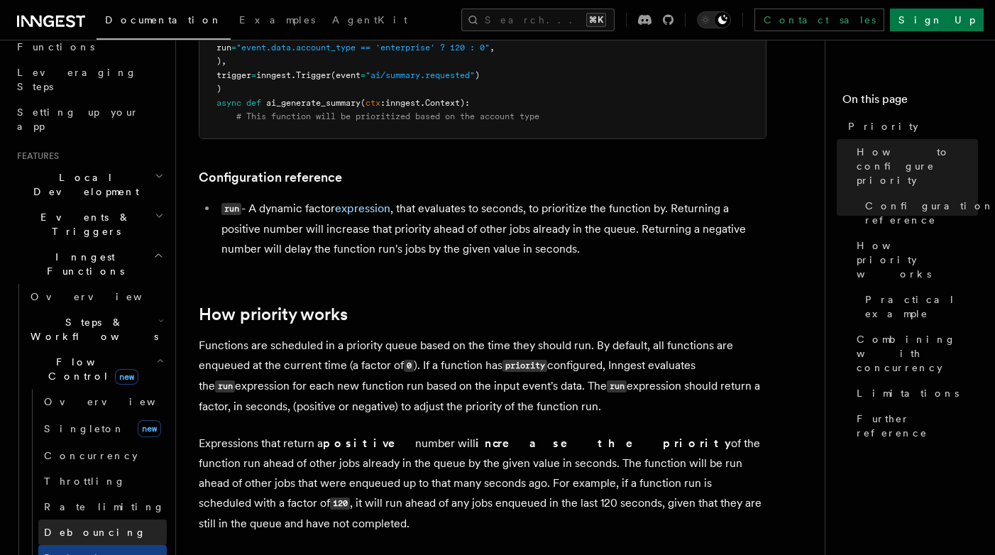
click at [95, 527] on span "Debouncing" at bounding box center [95, 532] width 102 height 11
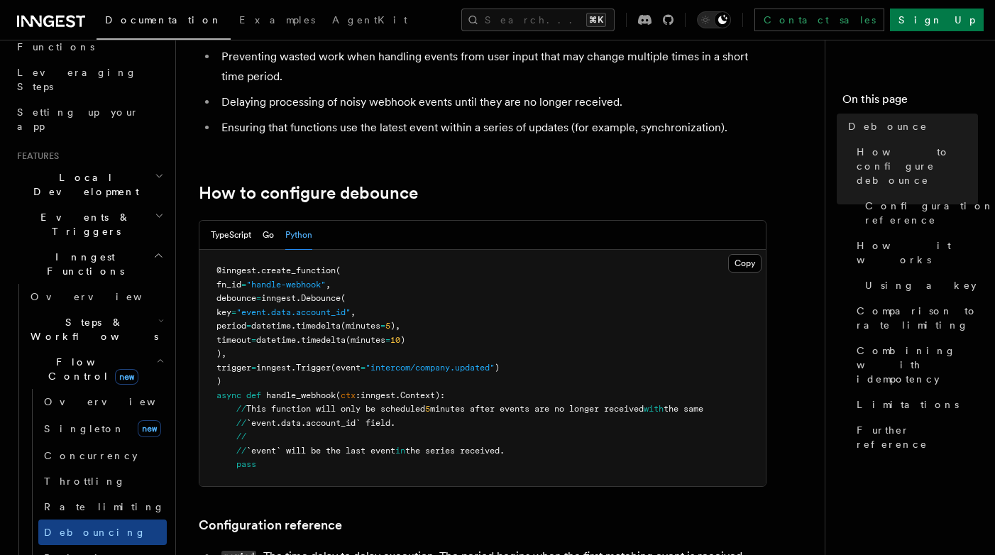
scroll to position [128, 0]
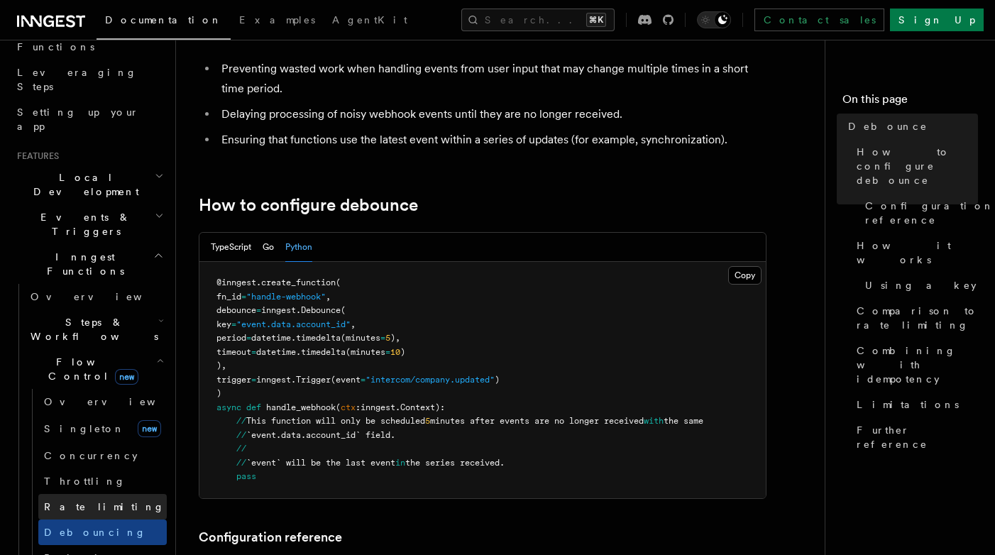
click at [100, 494] on link "Rate limiting" at bounding box center [102, 507] width 128 height 26
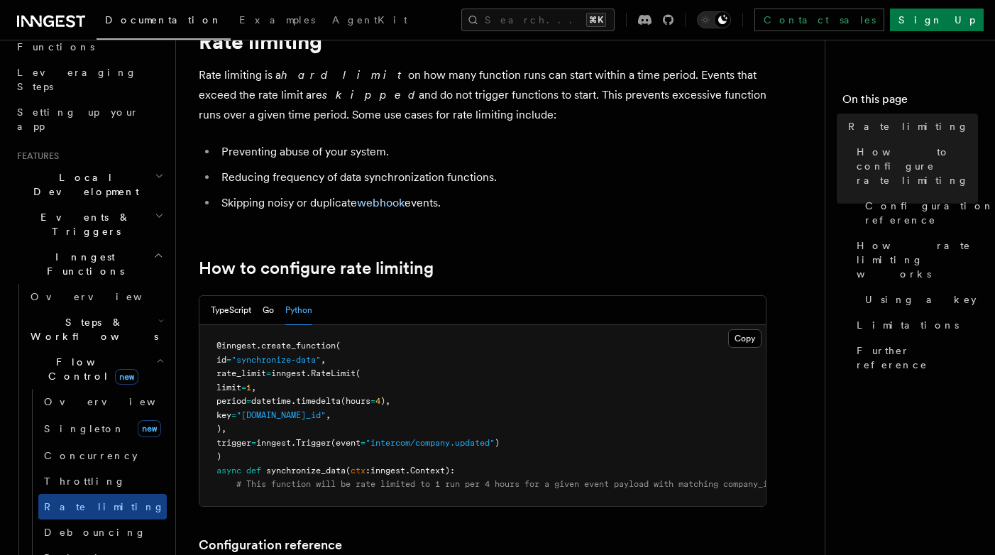
scroll to position [67, 0]
click at [110, 469] on link "Throttling" at bounding box center [102, 482] width 128 height 26
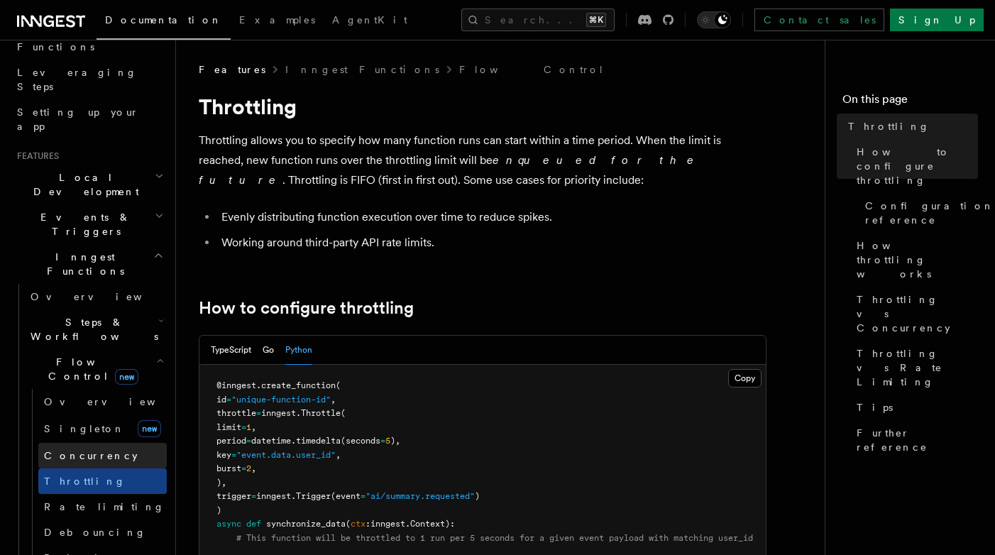
click at [106, 443] on link "Concurrency" at bounding box center [102, 456] width 128 height 26
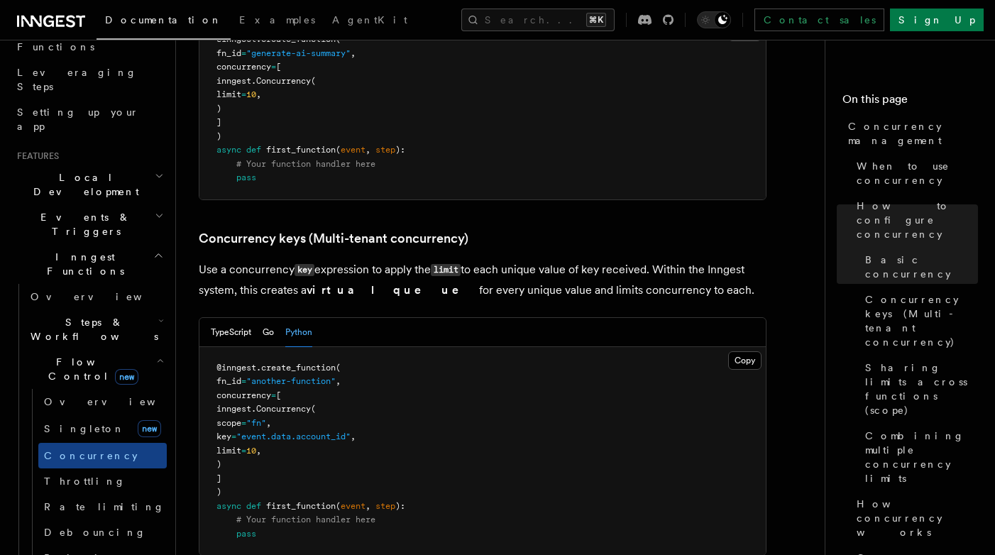
scroll to position [1156, 0]
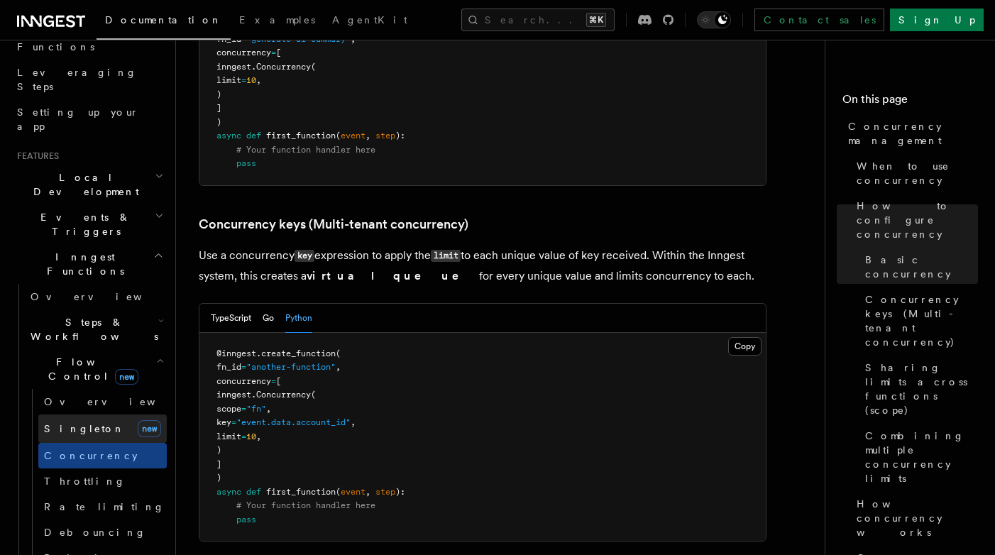
click at [70, 423] on span "Singleton" at bounding box center [84, 428] width 81 height 11
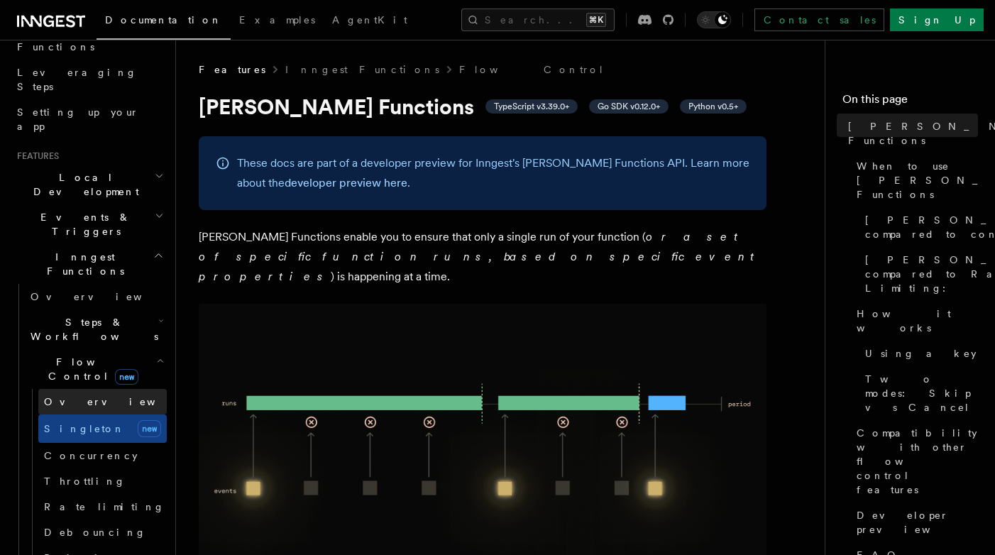
click at [72, 396] on span "Overview" at bounding box center [117, 401] width 146 height 11
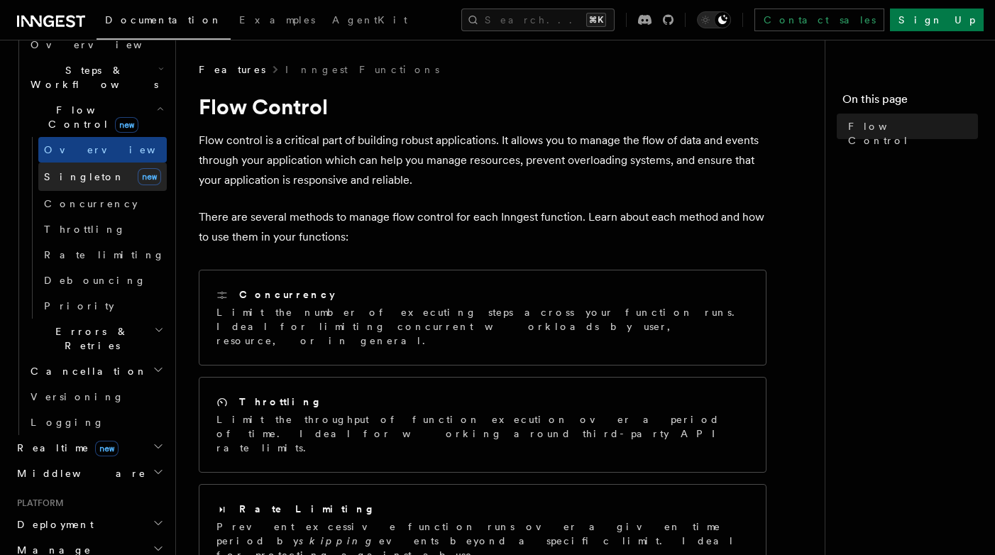
scroll to position [464, 0]
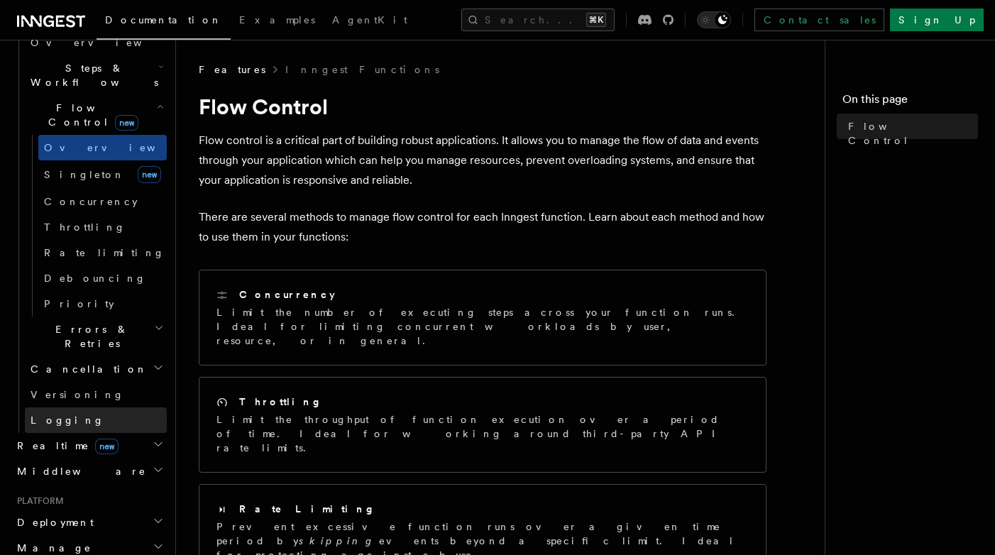
click at [75, 407] on link "Logging" at bounding box center [96, 420] width 142 height 26
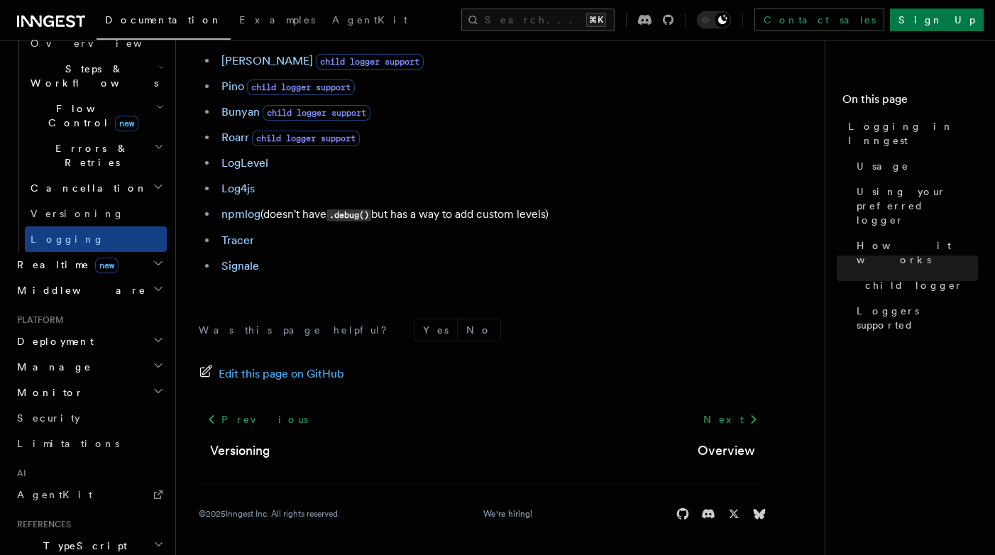
scroll to position [483, 0]
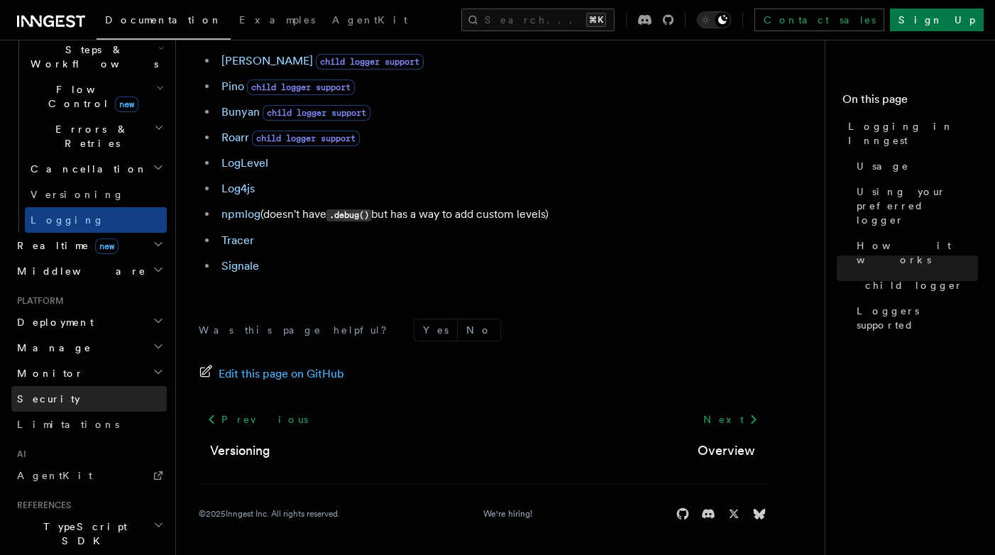
click at [68, 386] on link "Security" at bounding box center [88, 399] width 155 height 26
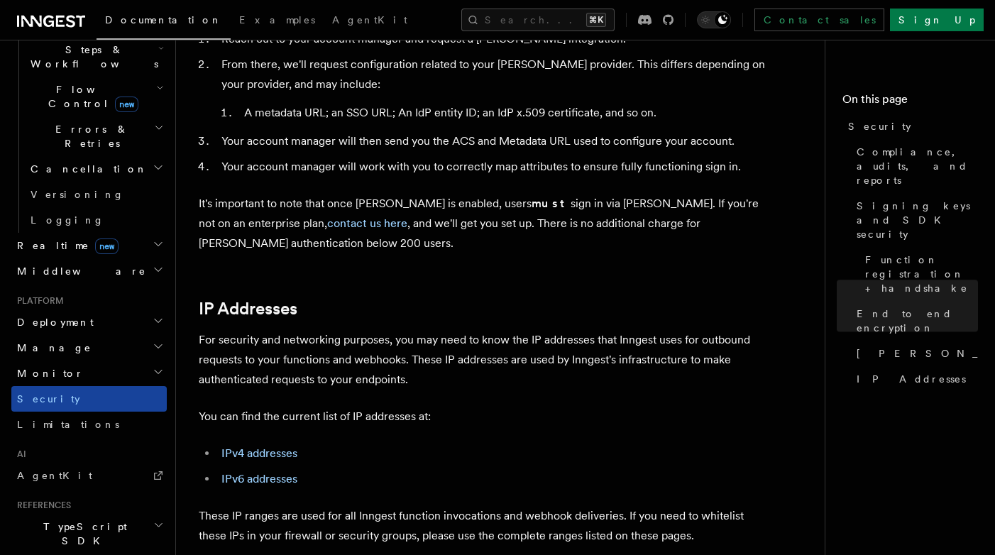
scroll to position [1690, 0]
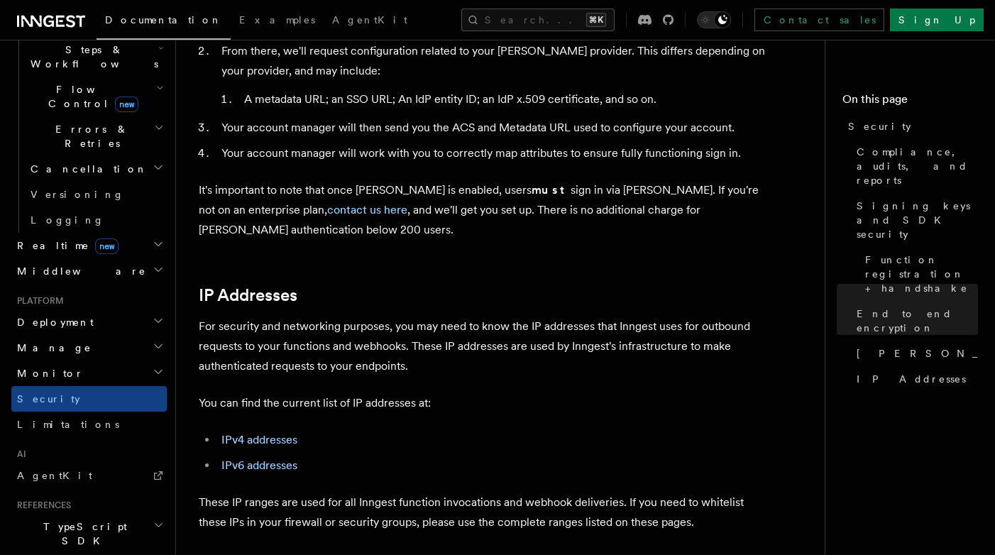
click at [72, 361] on h2 "Monitor" at bounding box center [88, 374] width 155 height 26
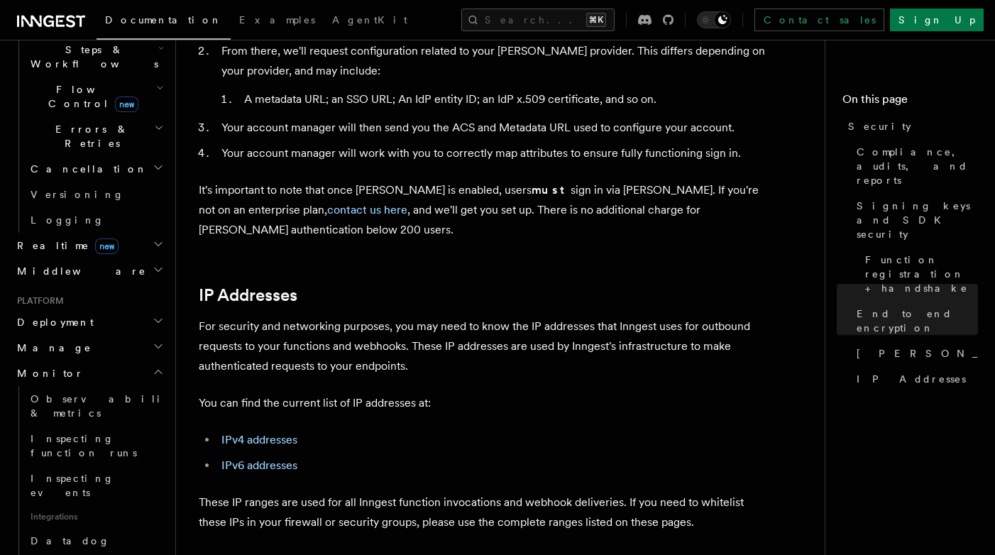
click at [65, 335] on h2 "Manage" at bounding box center [88, 348] width 155 height 26
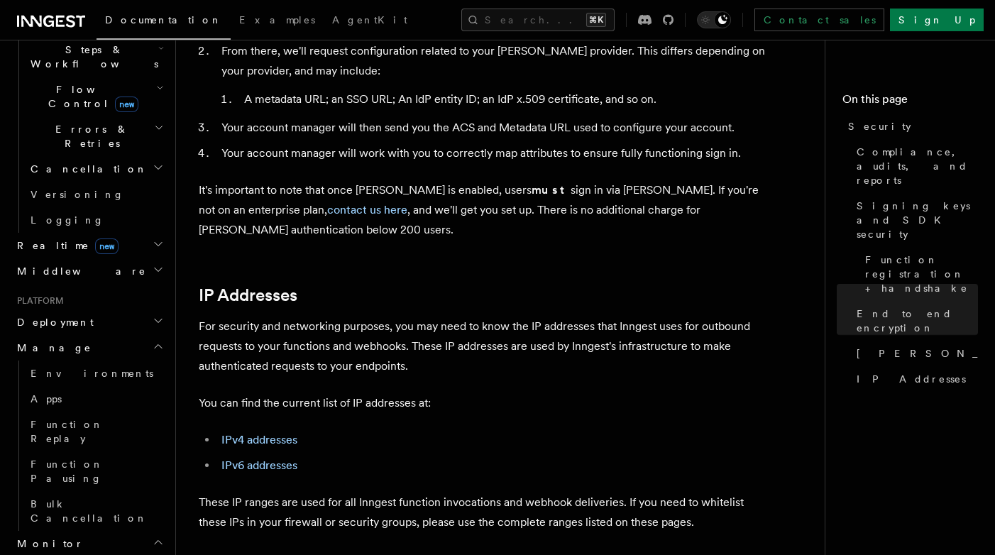
click at [68, 315] on span "Deployment" at bounding box center [52, 322] width 82 height 14
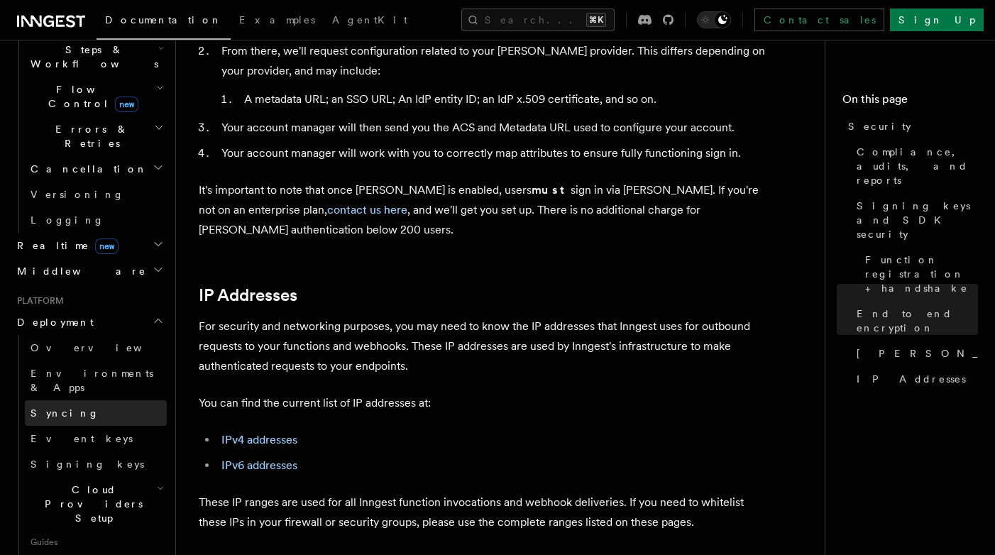
click at [83, 400] on link "Syncing" at bounding box center [96, 413] width 142 height 26
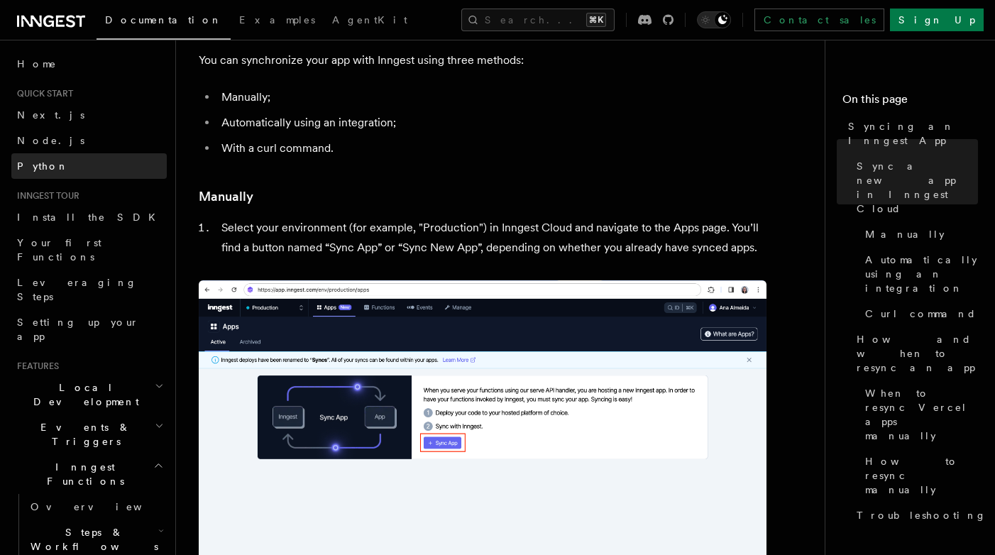
click at [58, 165] on link "Python" at bounding box center [88, 166] width 155 height 26
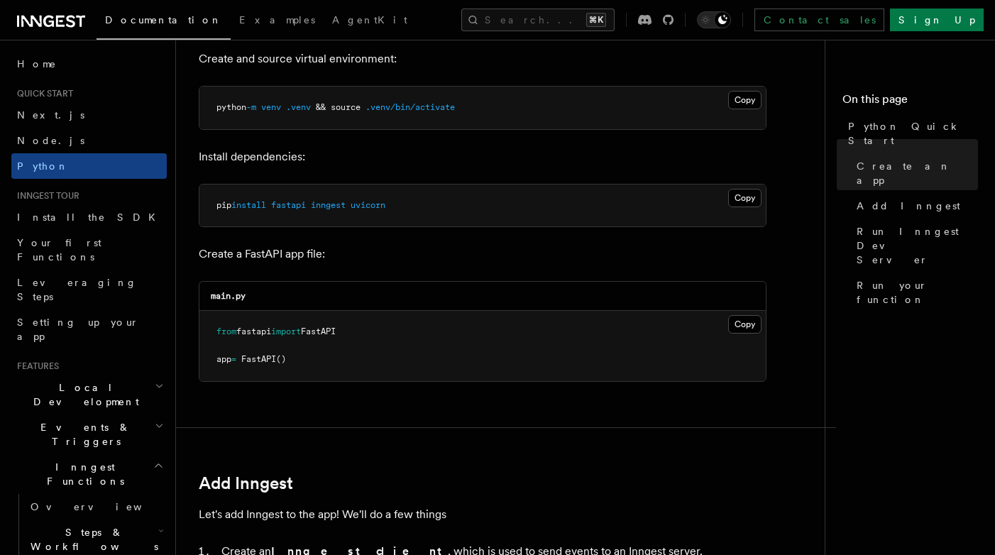
scroll to position [431, 0]
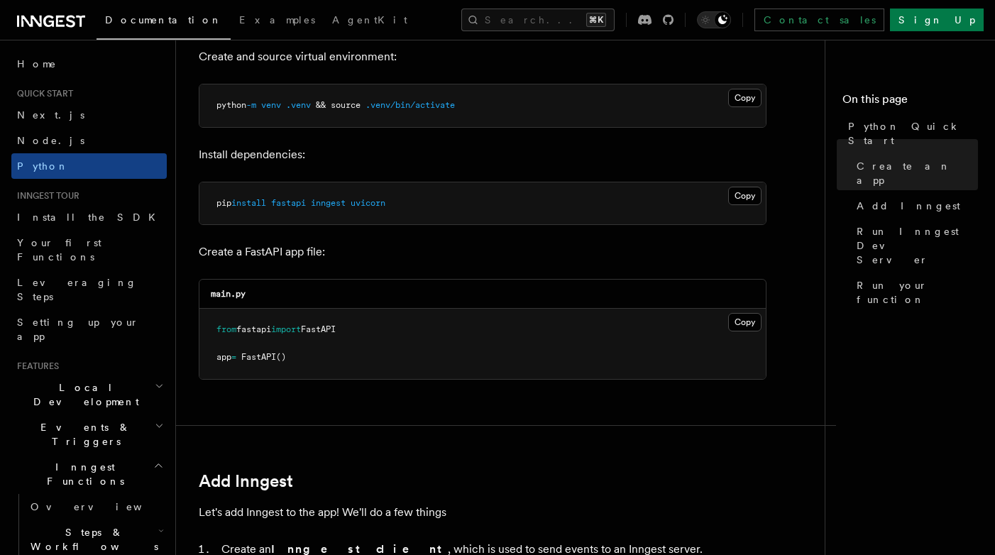
click at [332, 202] on span "inngest" at bounding box center [328, 203] width 35 height 10
copy span "inngest"
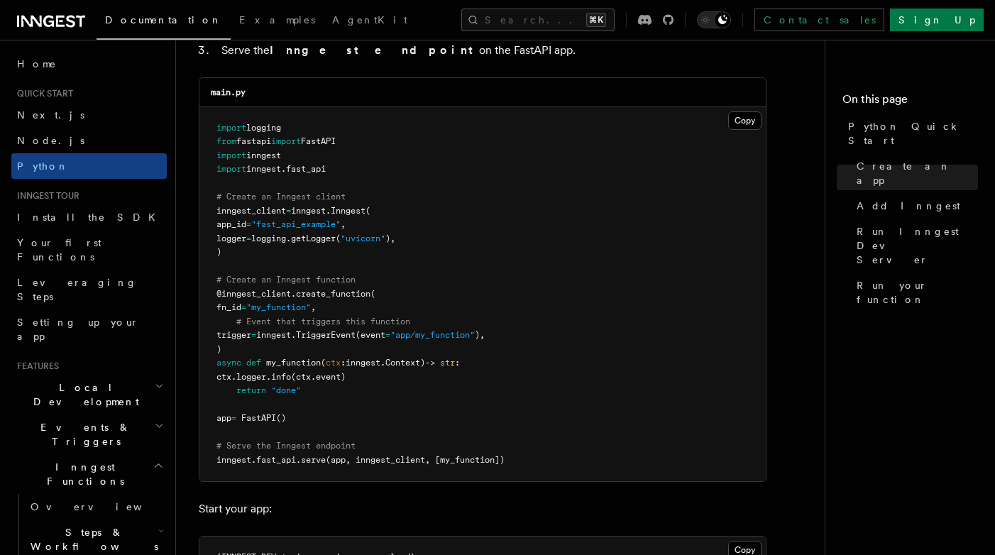
scroll to position [971, 0]
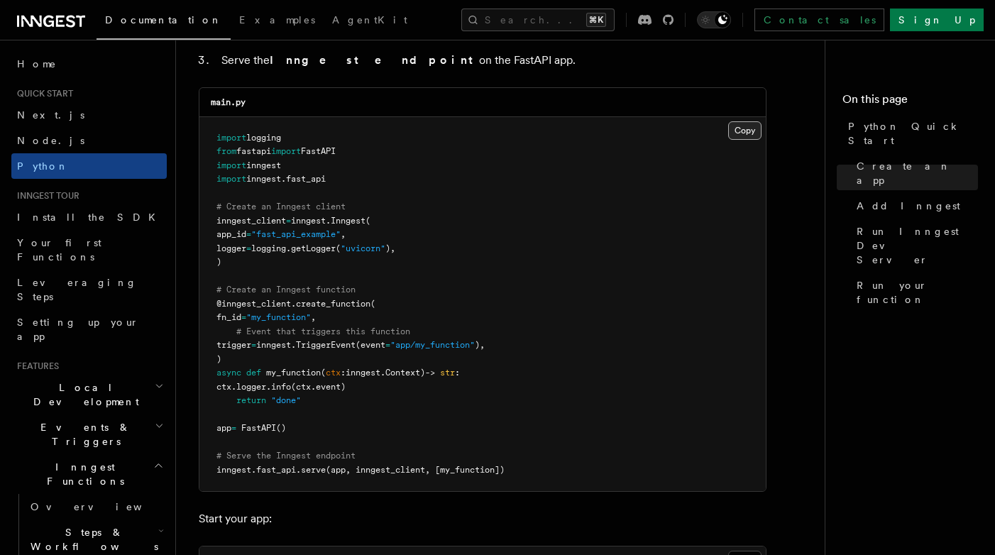
click at [749, 133] on button "Copy Copied" at bounding box center [744, 130] width 33 height 18
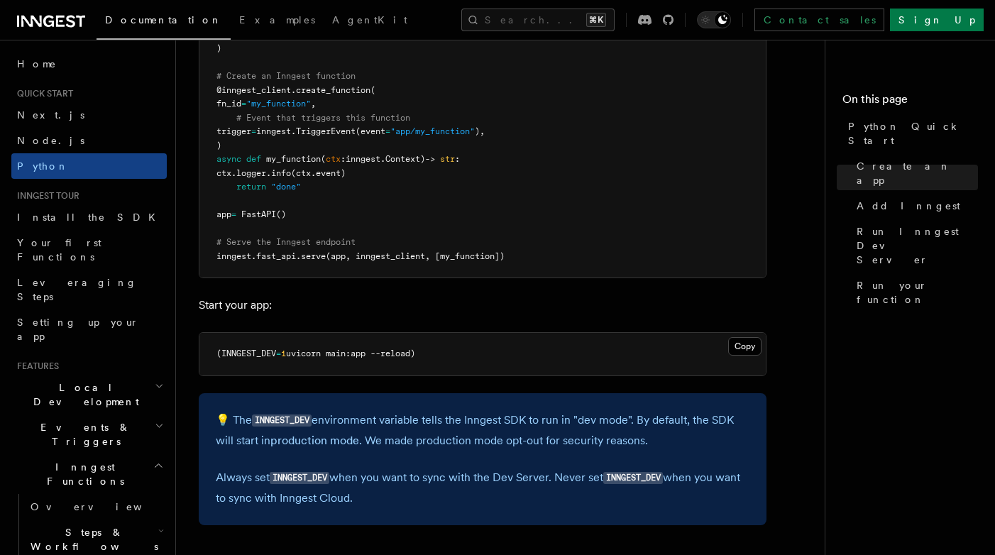
scroll to position [1190, 0]
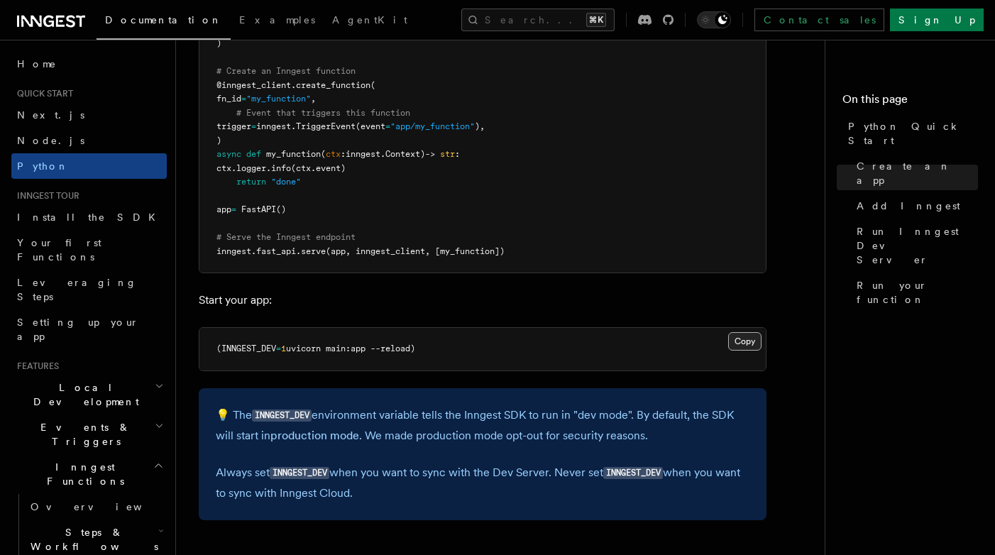
click at [747, 344] on button "Copy Copied" at bounding box center [744, 341] width 33 height 18
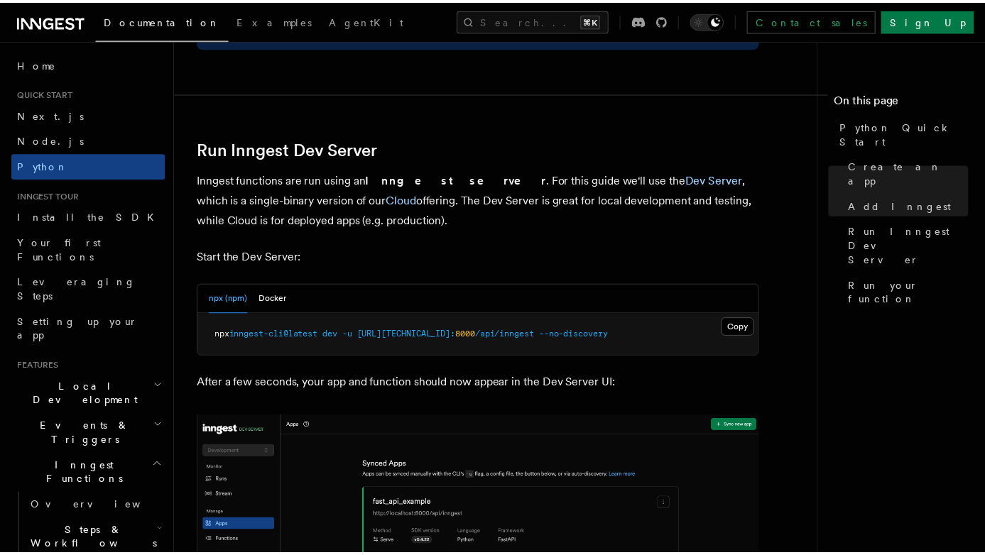
scroll to position [1670, 0]
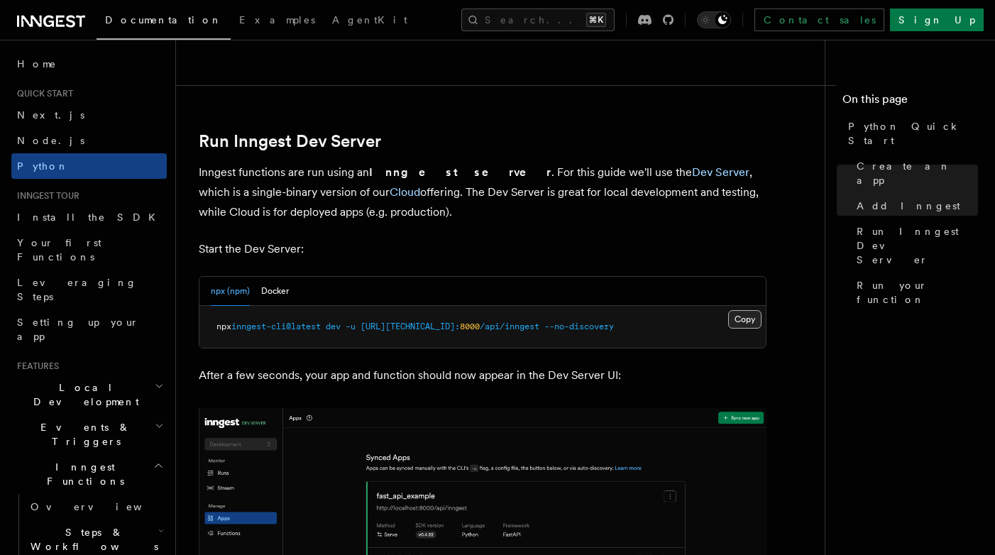
click at [749, 314] on button "Copy Copied" at bounding box center [744, 319] width 33 height 18
click at [265, 291] on button "Docker" at bounding box center [275, 291] width 28 height 29
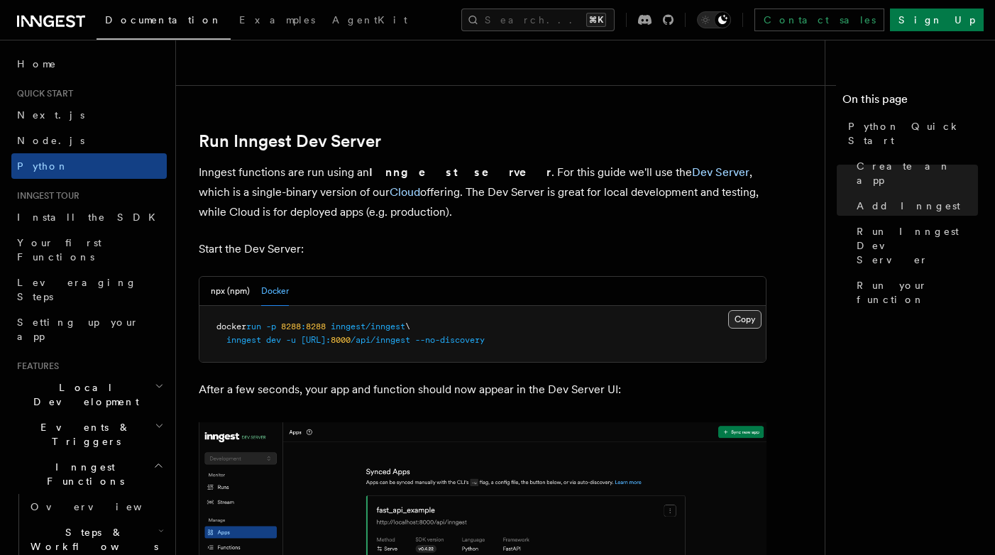
click at [737, 322] on button "Copy Copied" at bounding box center [744, 319] width 33 height 18
click at [222, 295] on button "npx (npm)" at bounding box center [230, 291] width 39 height 29
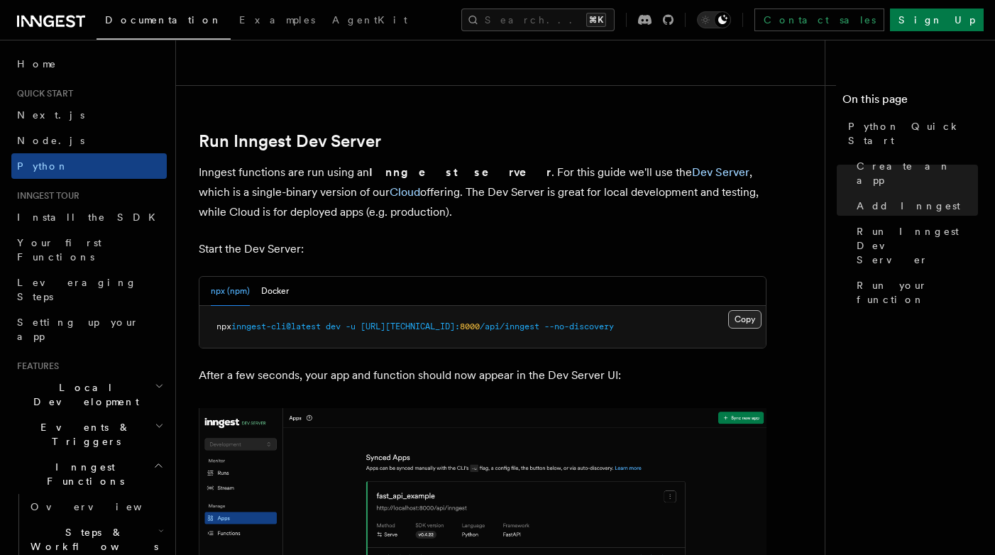
click at [750, 317] on button "Copy Copied" at bounding box center [744, 319] width 33 height 18
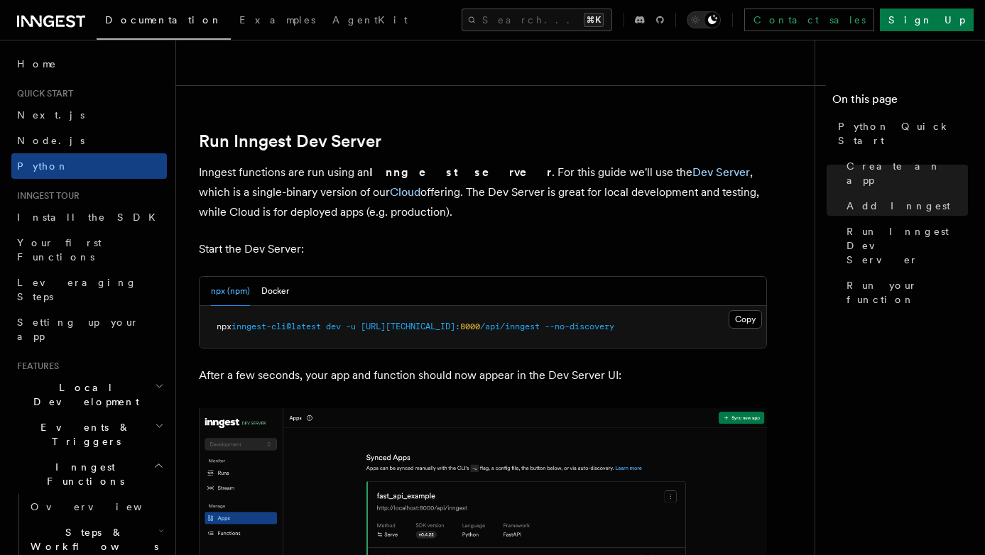
click at [87, 380] on span "Local Development" at bounding box center [82, 394] width 143 height 28
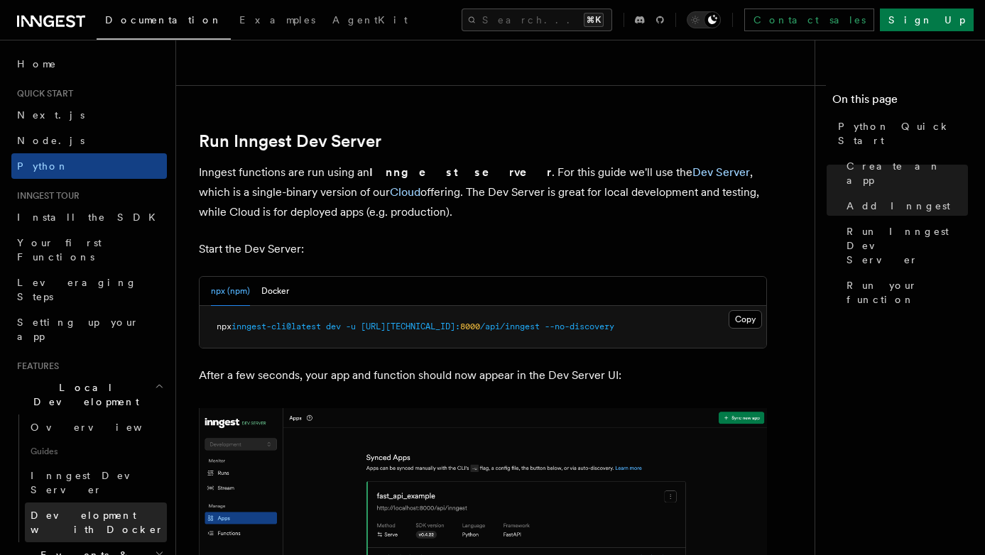
click at [113, 510] on span "Development with Docker" at bounding box center [97, 523] width 133 height 26
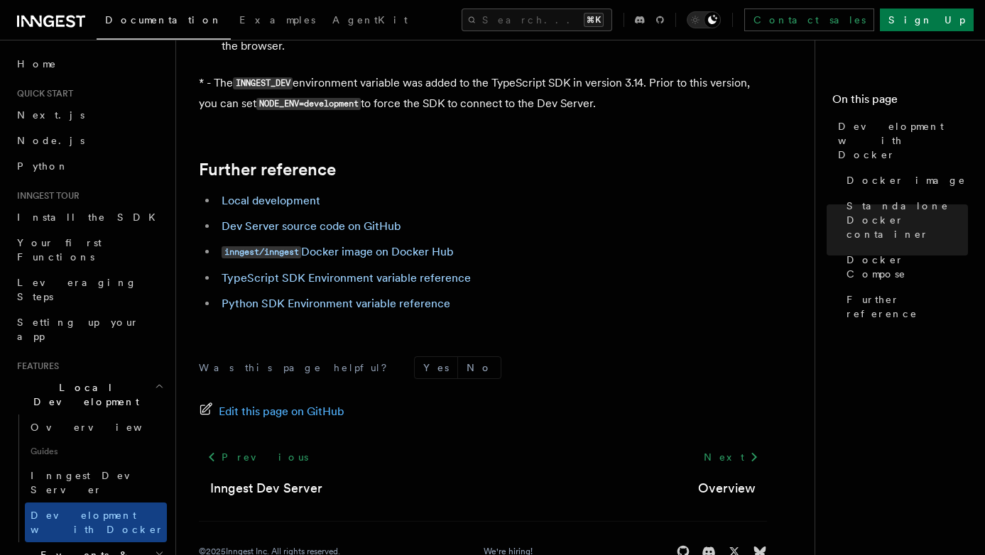
scroll to position [1529, 0]
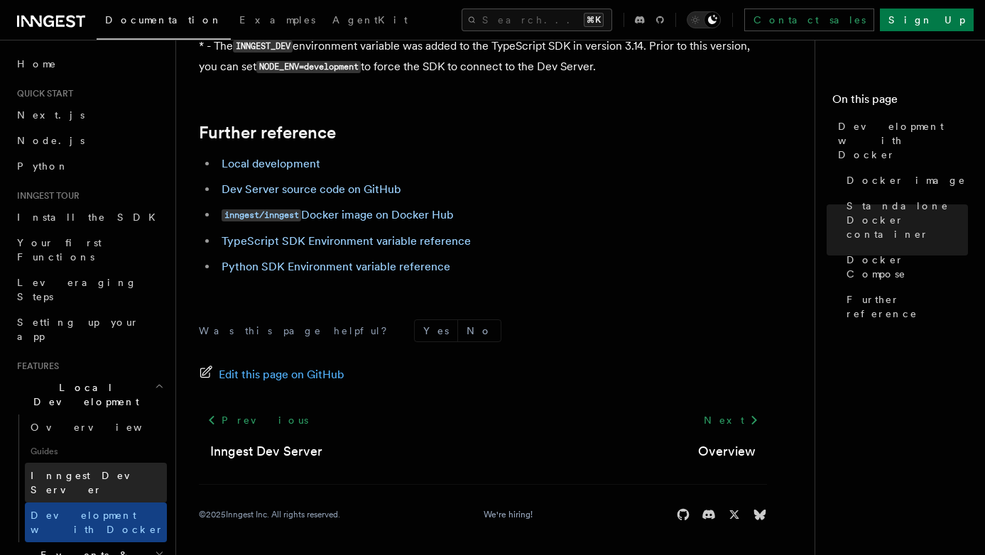
click at [102, 470] on span "Inngest Dev Server" at bounding box center [91, 483] width 121 height 26
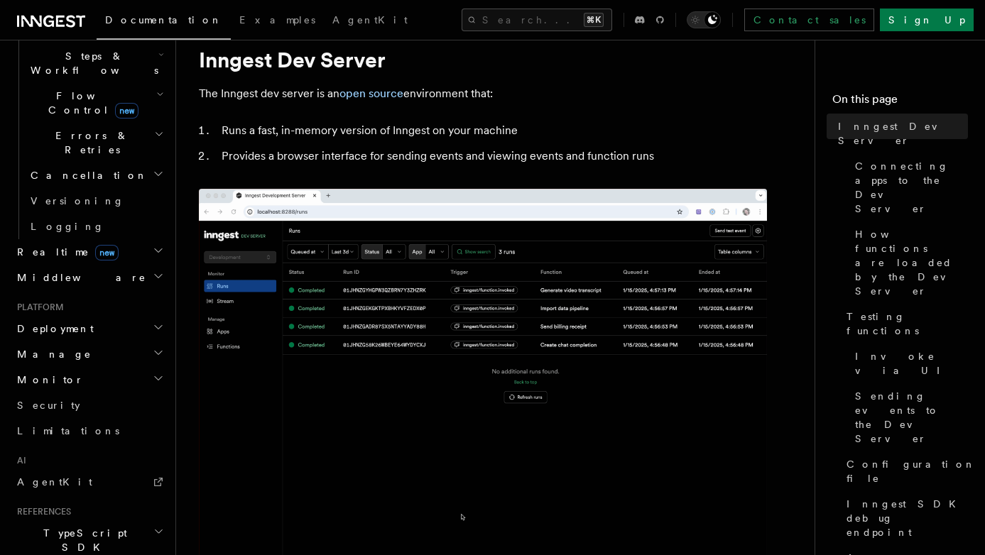
scroll to position [483, 0]
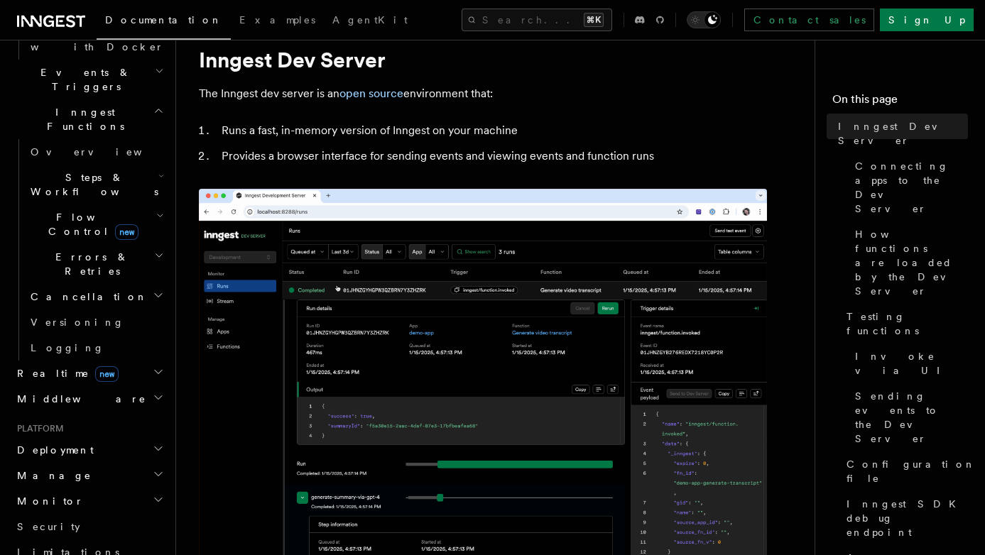
click at [98, 488] on h2 "Monitor" at bounding box center [88, 501] width 155 height 26
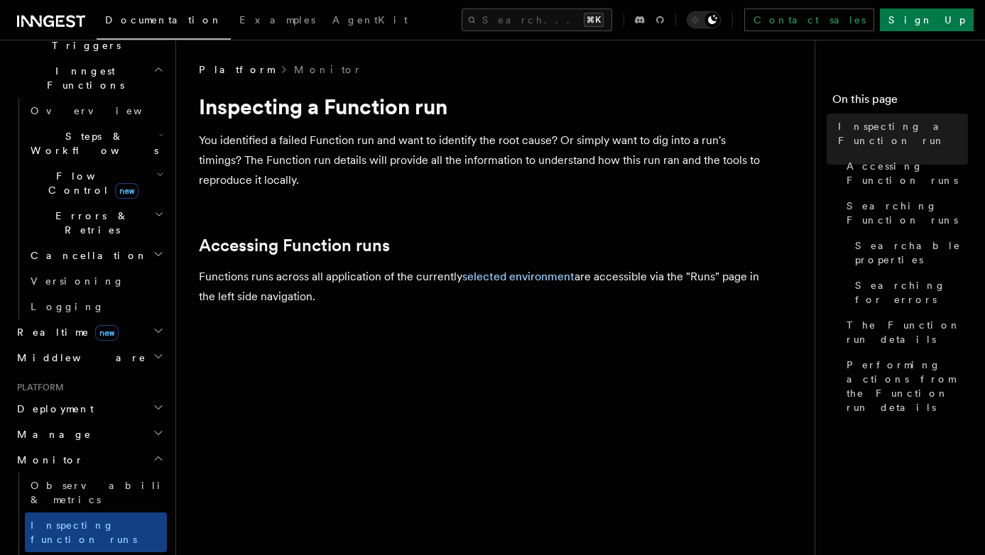
scroll to position [236, 0]
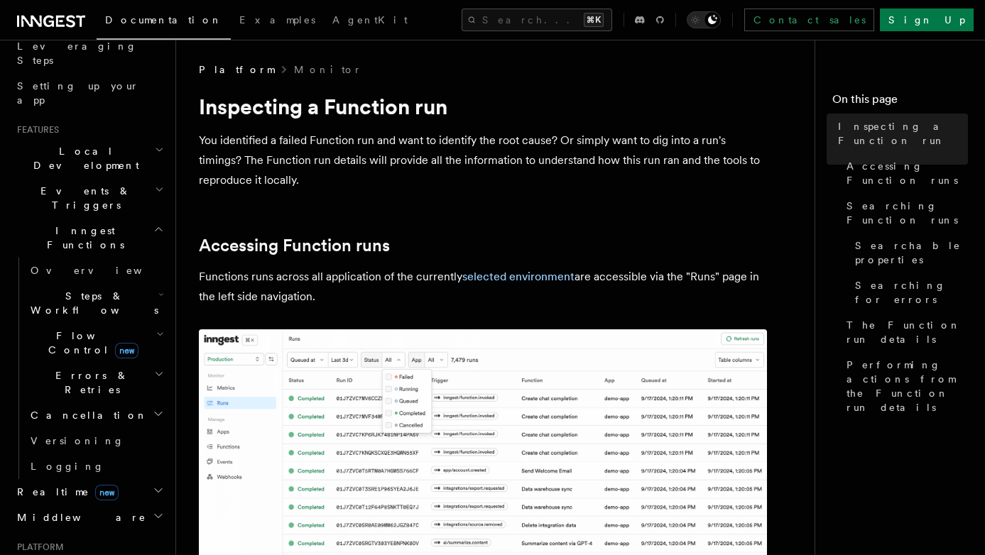
click at [96, 178] on h2 "Events & Triggers" at bounding box center [88, 198] width 155 height 40
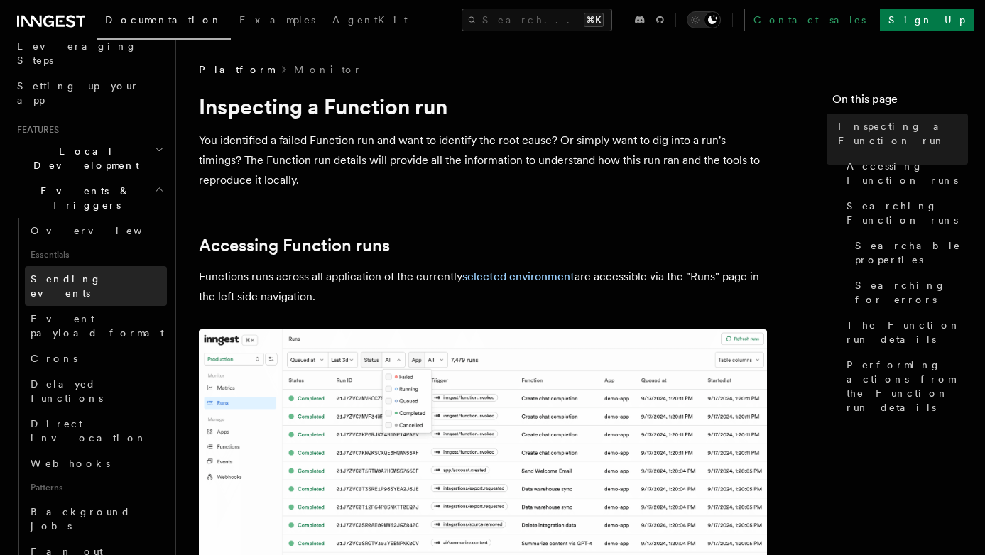
click at [87, 273] on span "Sending events" at bounding box center [66, 286] width 71 height 26
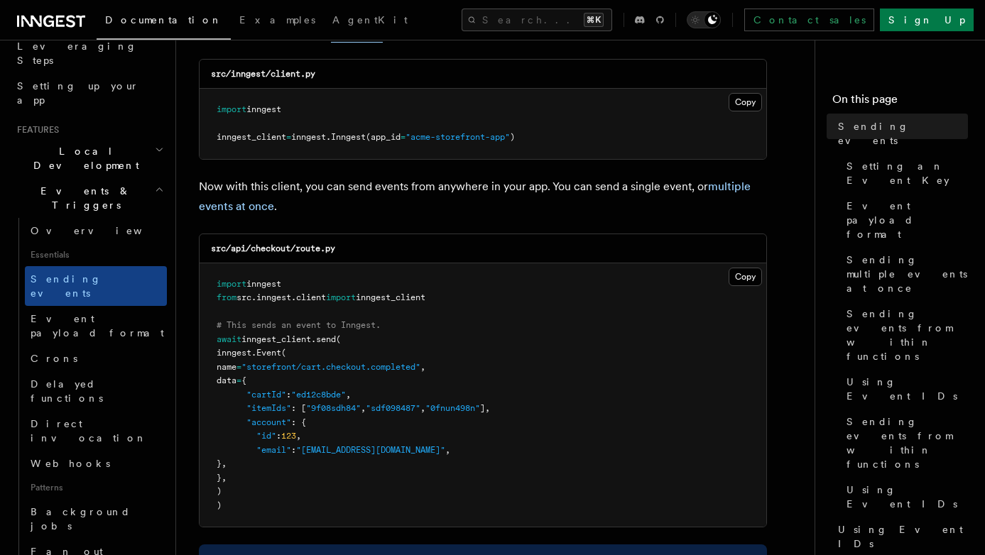
scroll to position [241, 0]
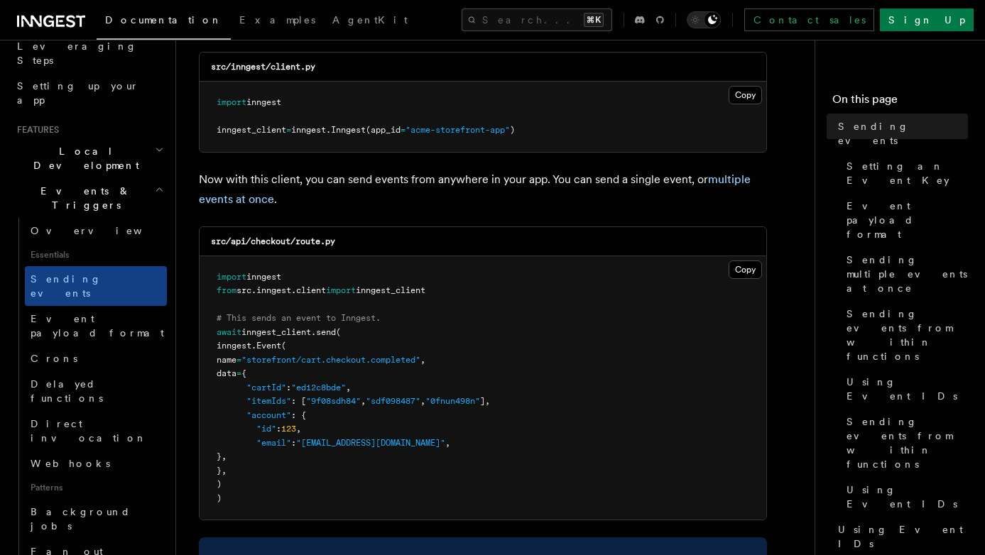
drag, startPoint x: 250, startPoint y: 386, endPoint x: 254, endPoint y: 455, distance: 69.0
click at [254, 455] on code "import inngest from src . inngest . client import inngest_client # This sends a…" at bounding box center [353, 387] width 273 height 231
click at [569, 446] on pre "import inngest from src . inngest . client import inngest_client # This sends a…" at bounding box center [482, 388] width 566 height 264
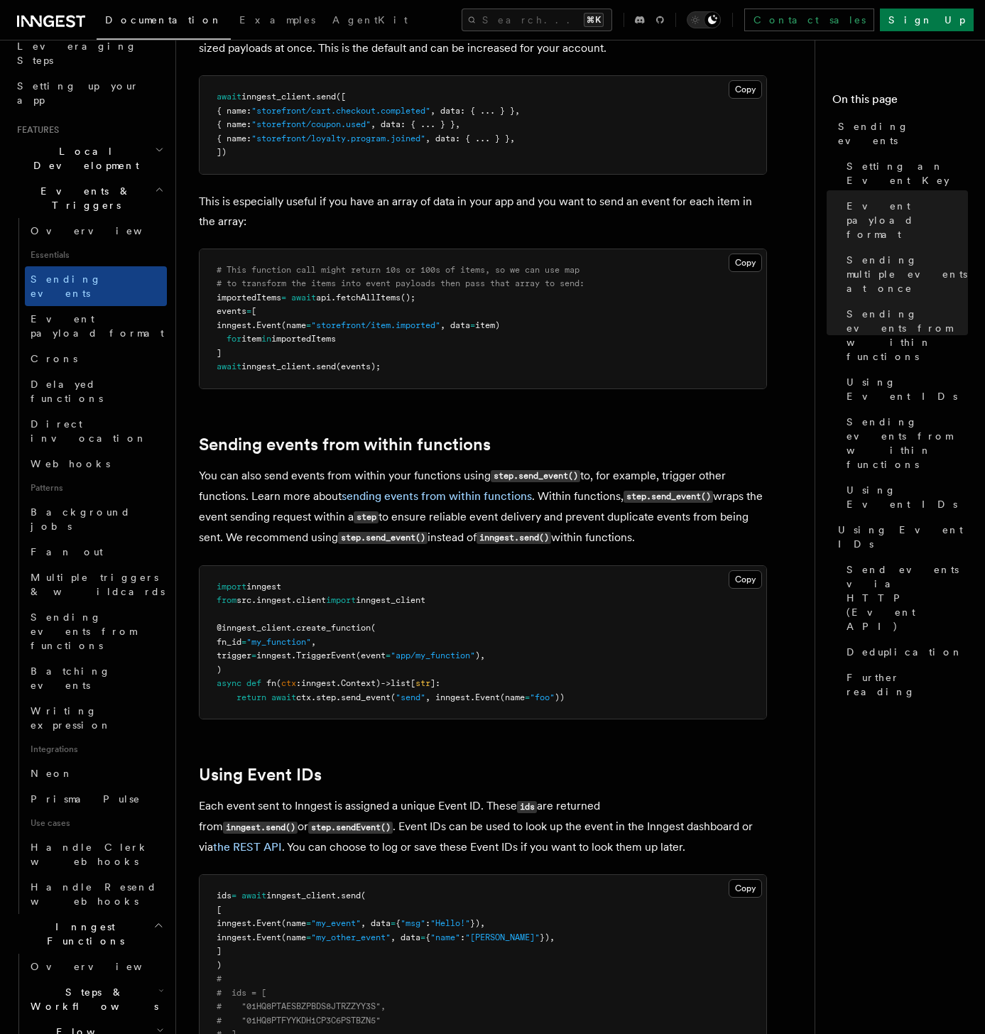
scroll to position [1787, 0]
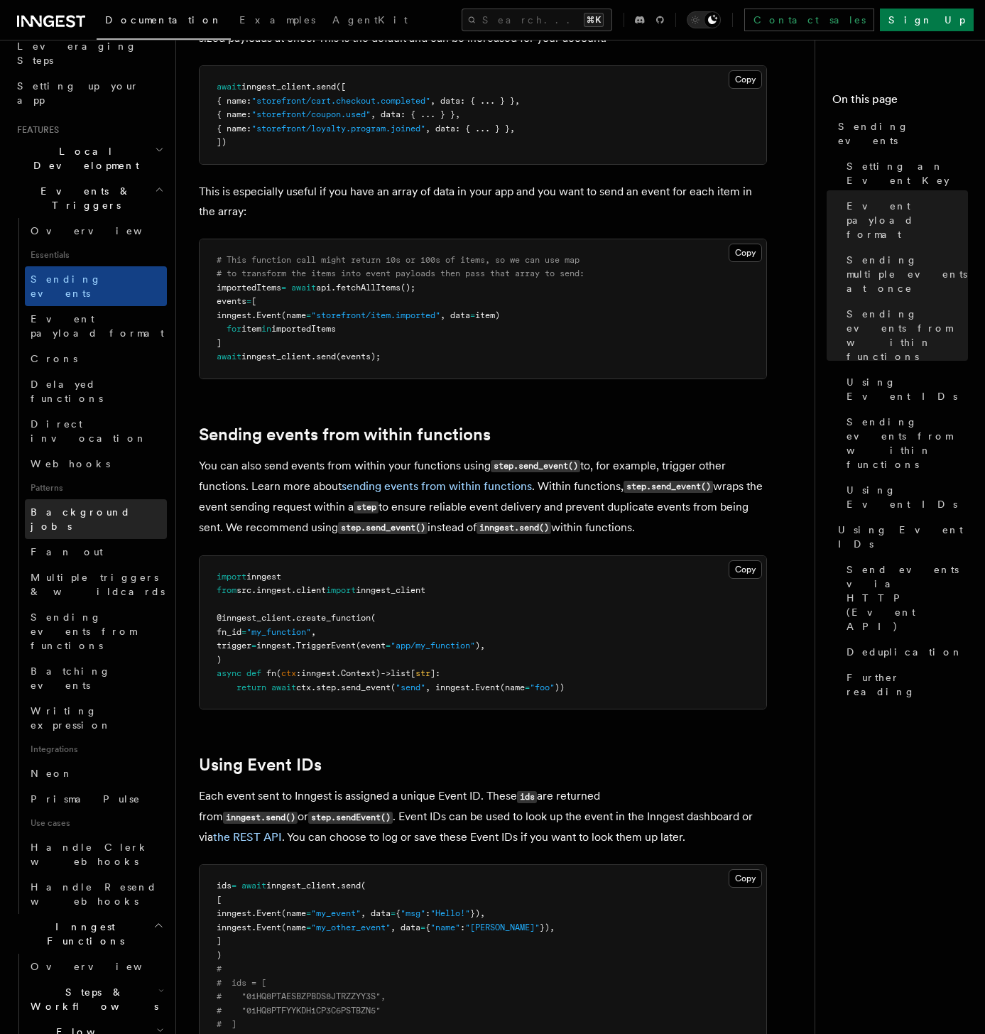
click at [106, 499] on link "Background jobs" at bounding box center [96, 519] width 142 height 40
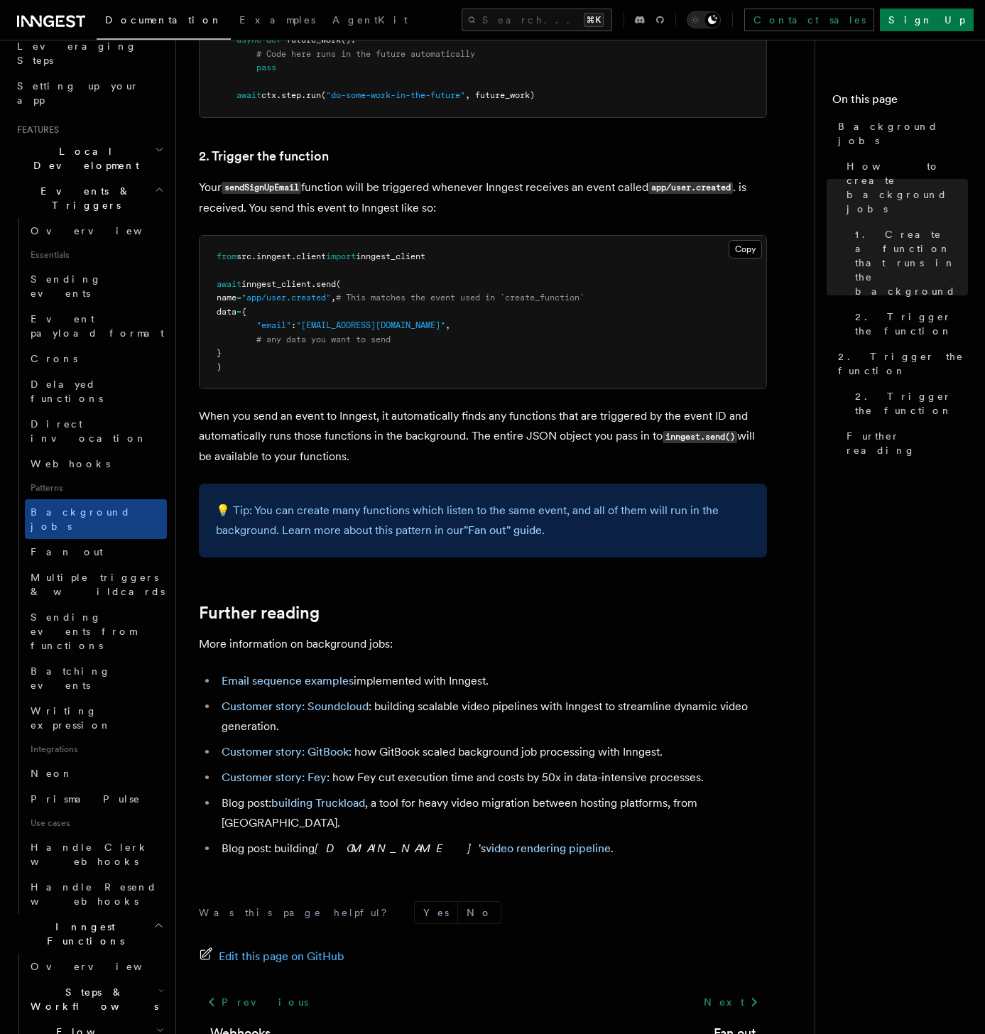
scroll to position [1216, 0]
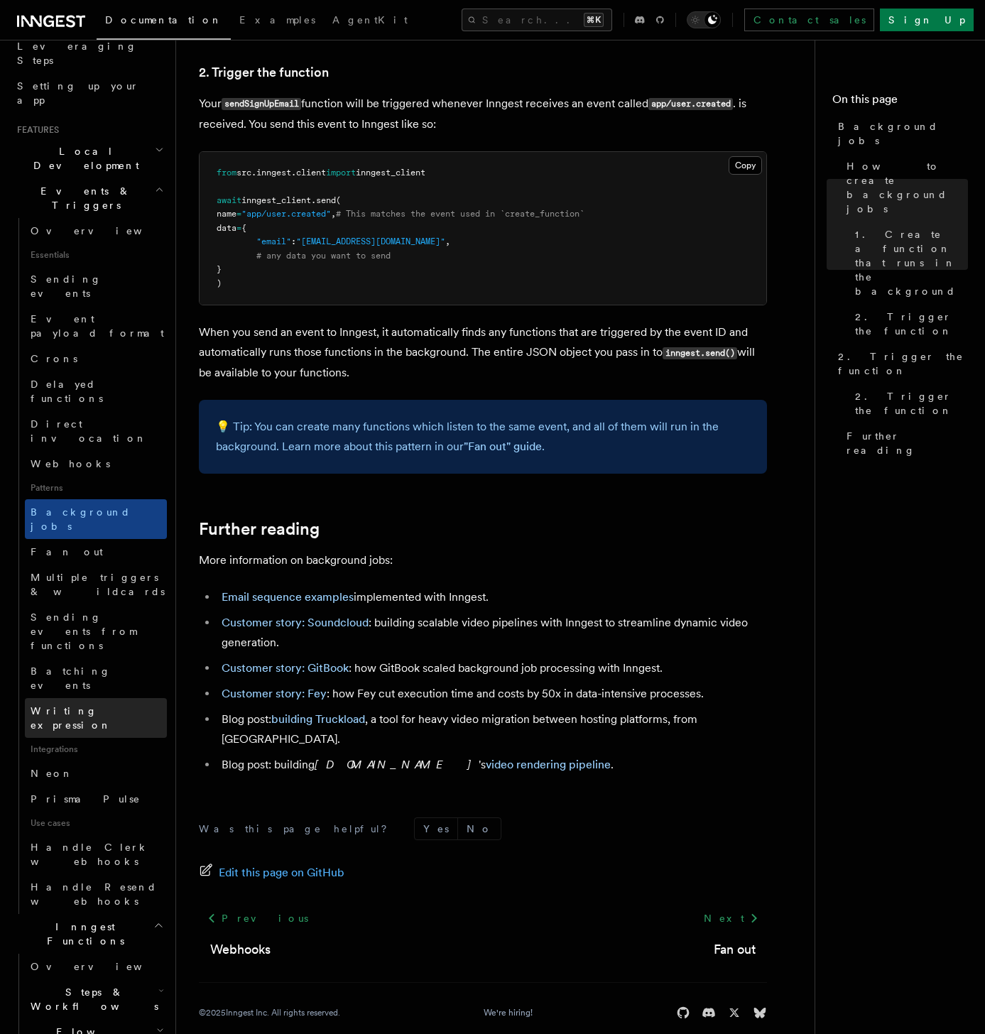
click at [77, 554] on span "Writing expression" at bounding box center [71, 718] width 81 height 26
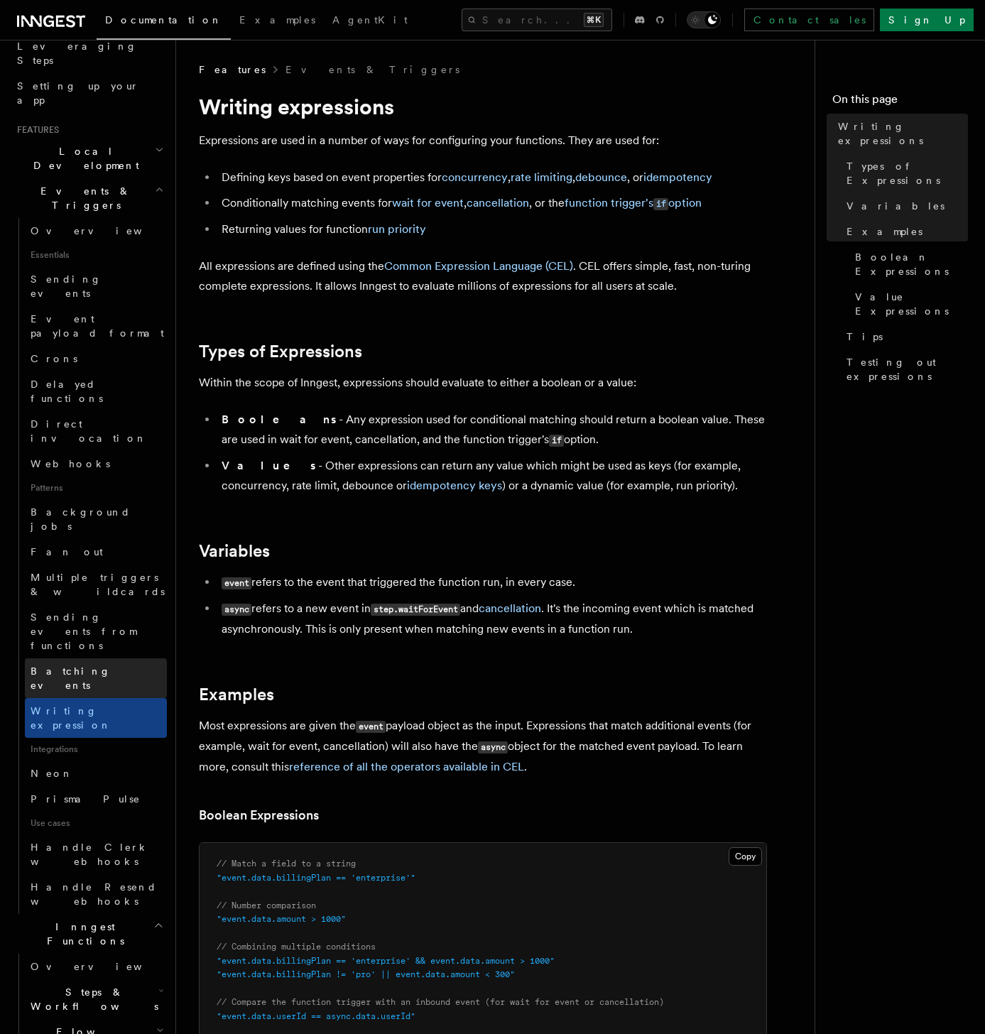
click at [87, 554] on span "Batching events" at bounding box center [71, 678] width 80 height 26
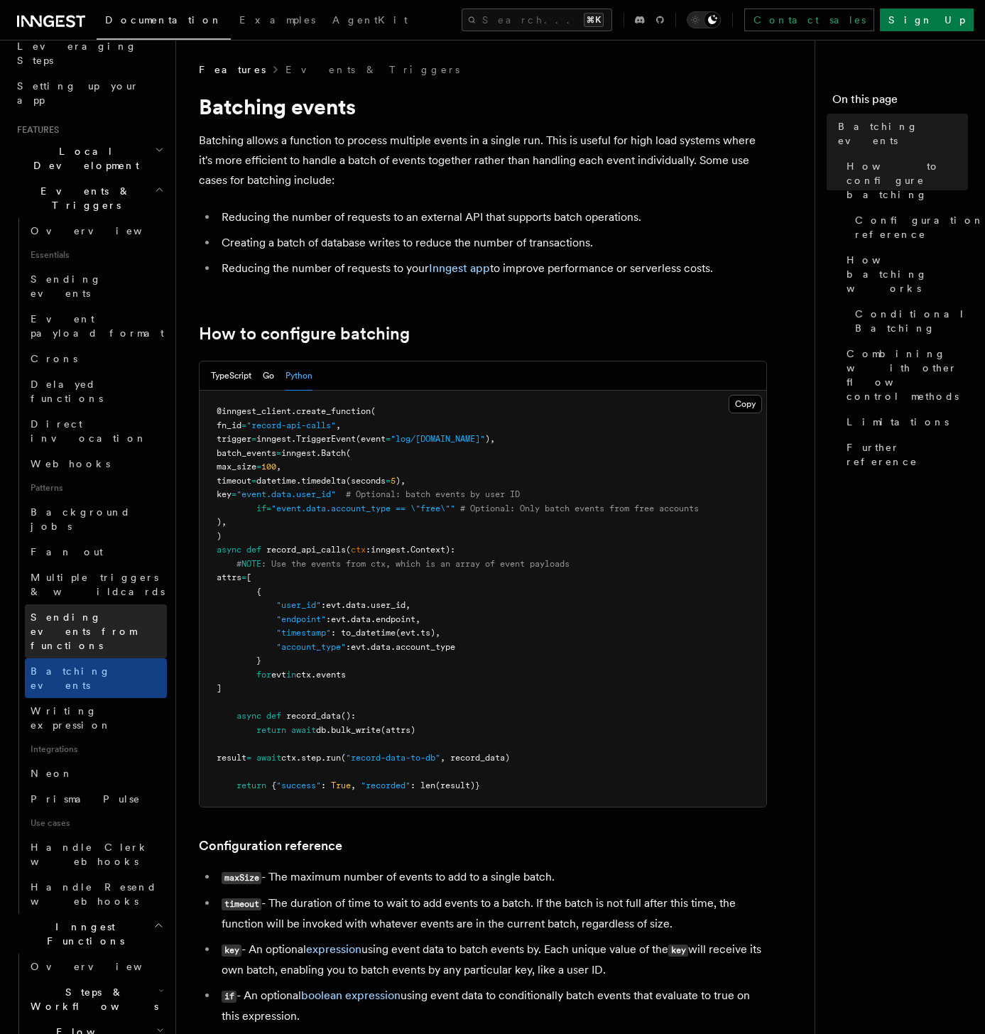
click at [83, 554] on span "Sending events from functions" at bounding box center [99, 631] width 136 height 43
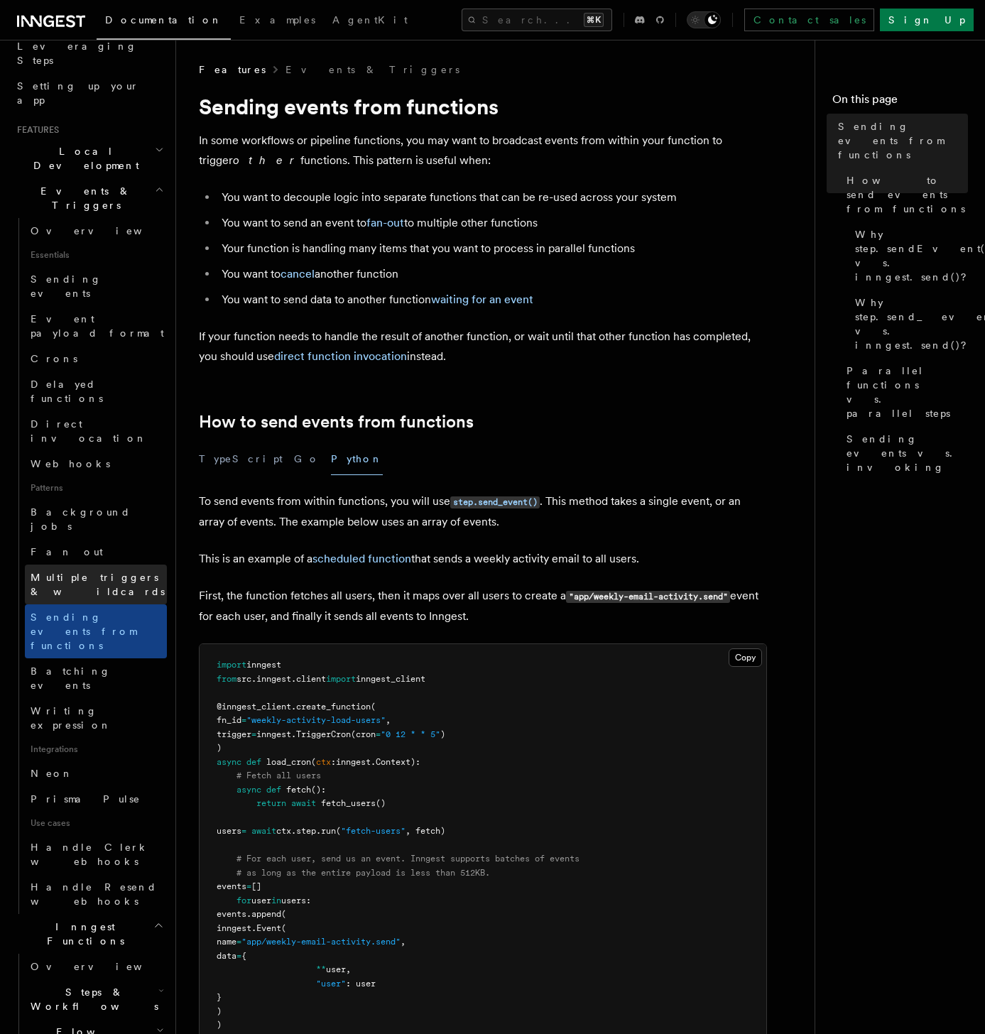
click at [98, 554] on span "Multiple triggers & wildcards" at bounding box center [99, 584] width 136 height 28
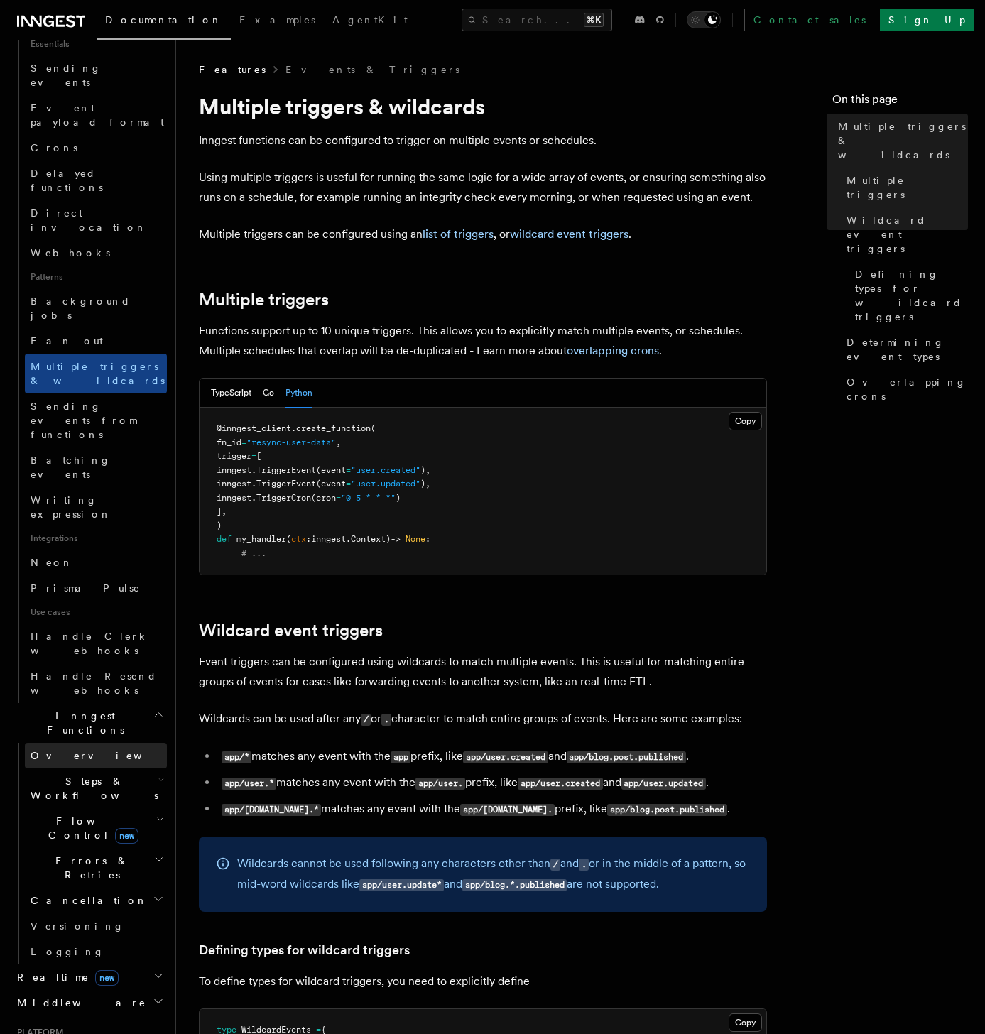
scroll to position [466, 0]
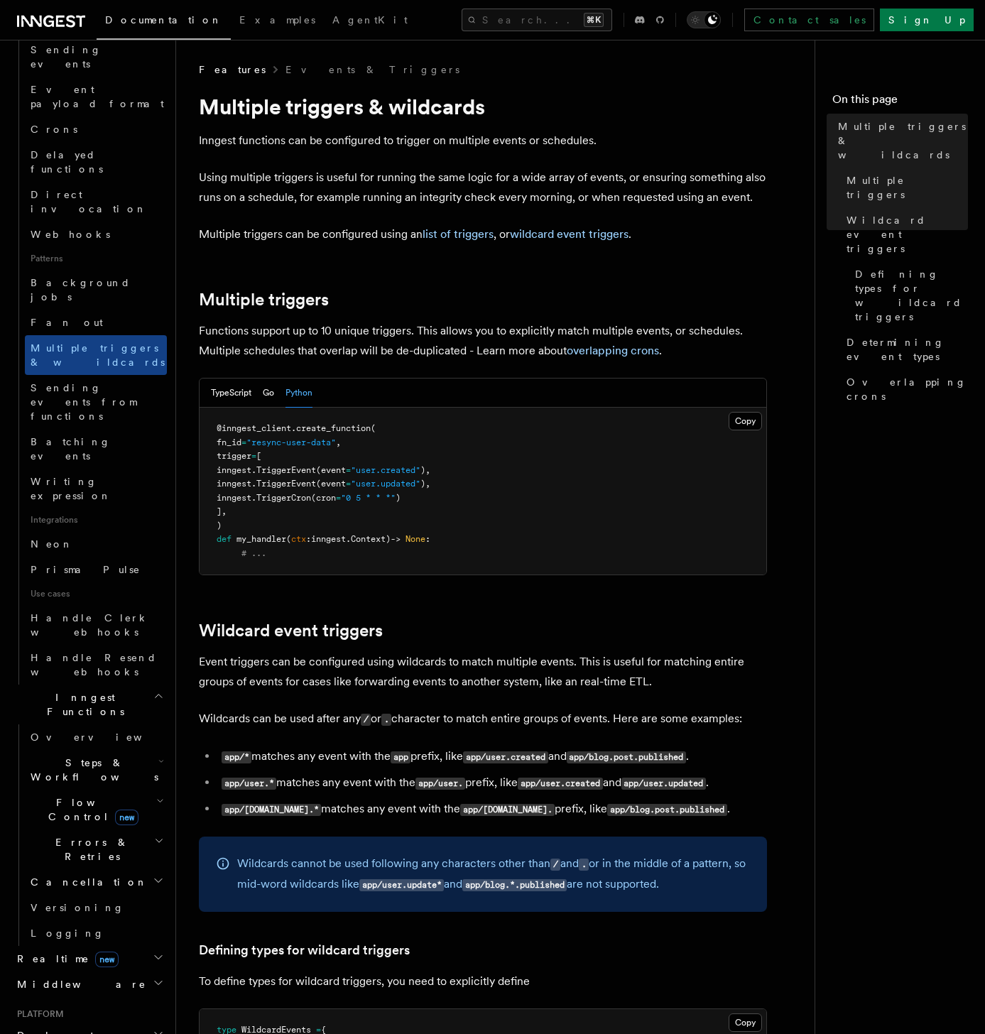
click at [90, 554] on span "Steps & Workflows" at bounding box center [91, 769] width 133 height 28
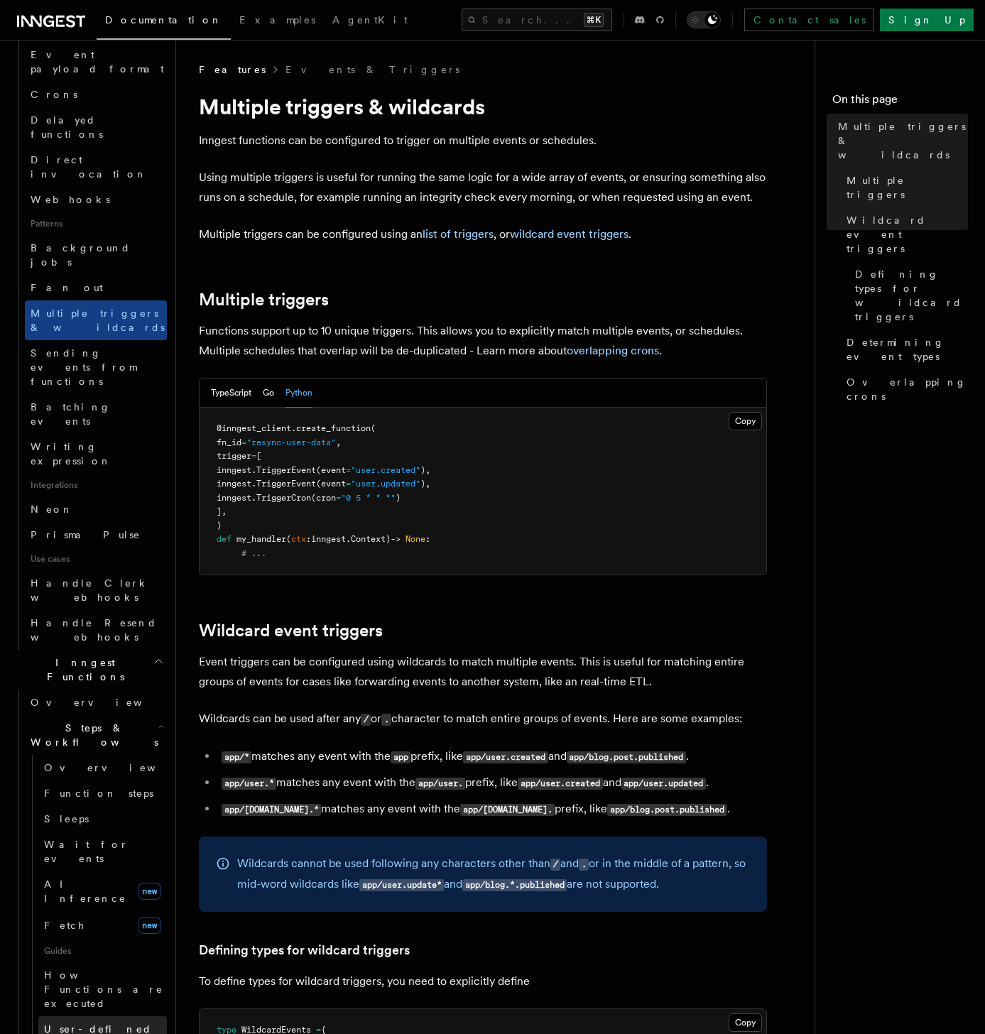
scroll to position [664, 0]
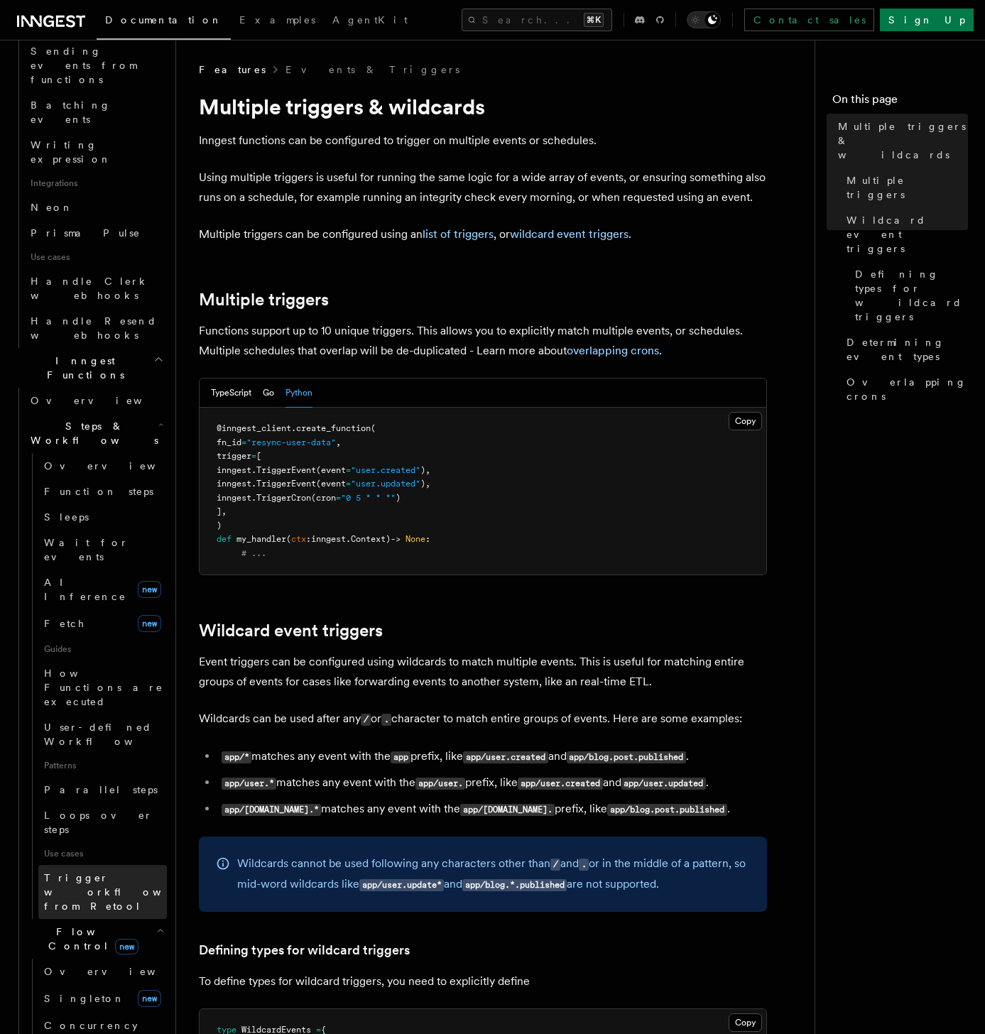
scroll to position [807, 0]
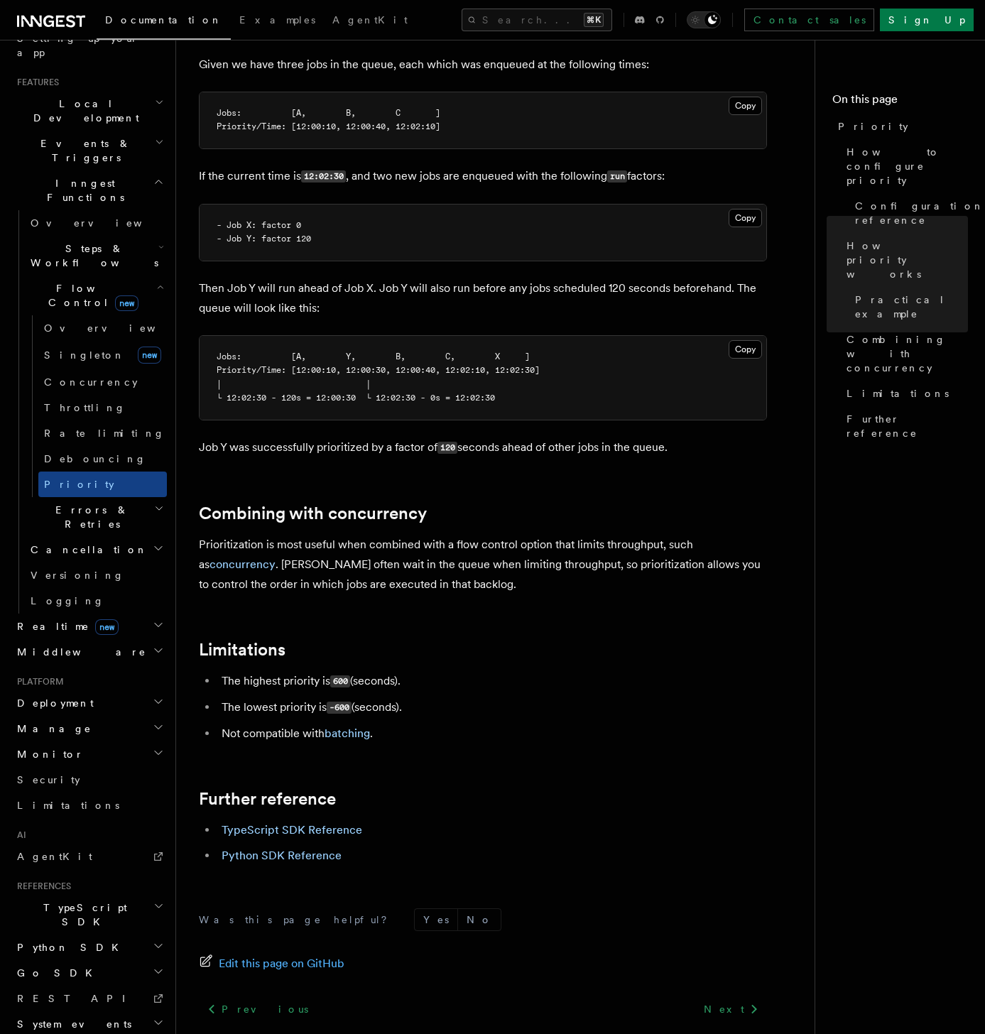
scroll to position [1061, 0]
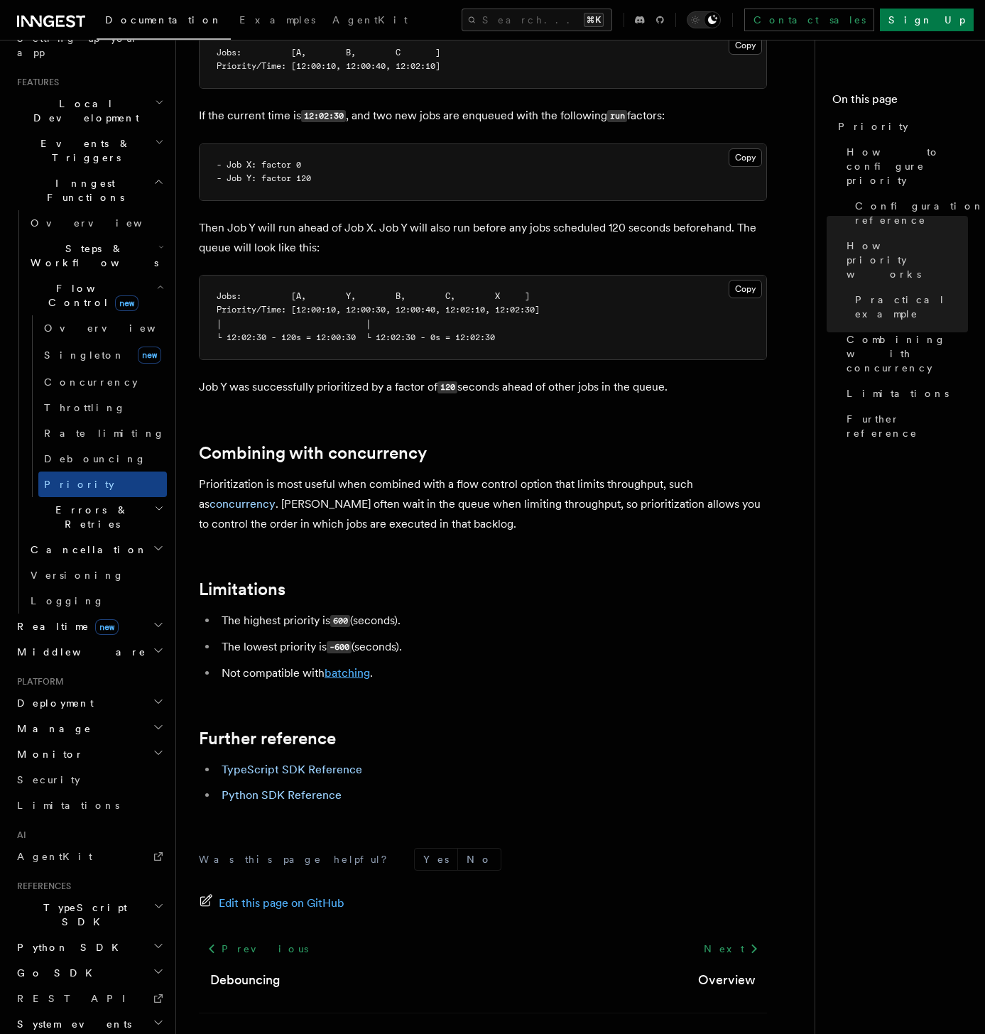
click at [354, 554] on link "batching" at bounding box center [346, 672] width 45 height 13
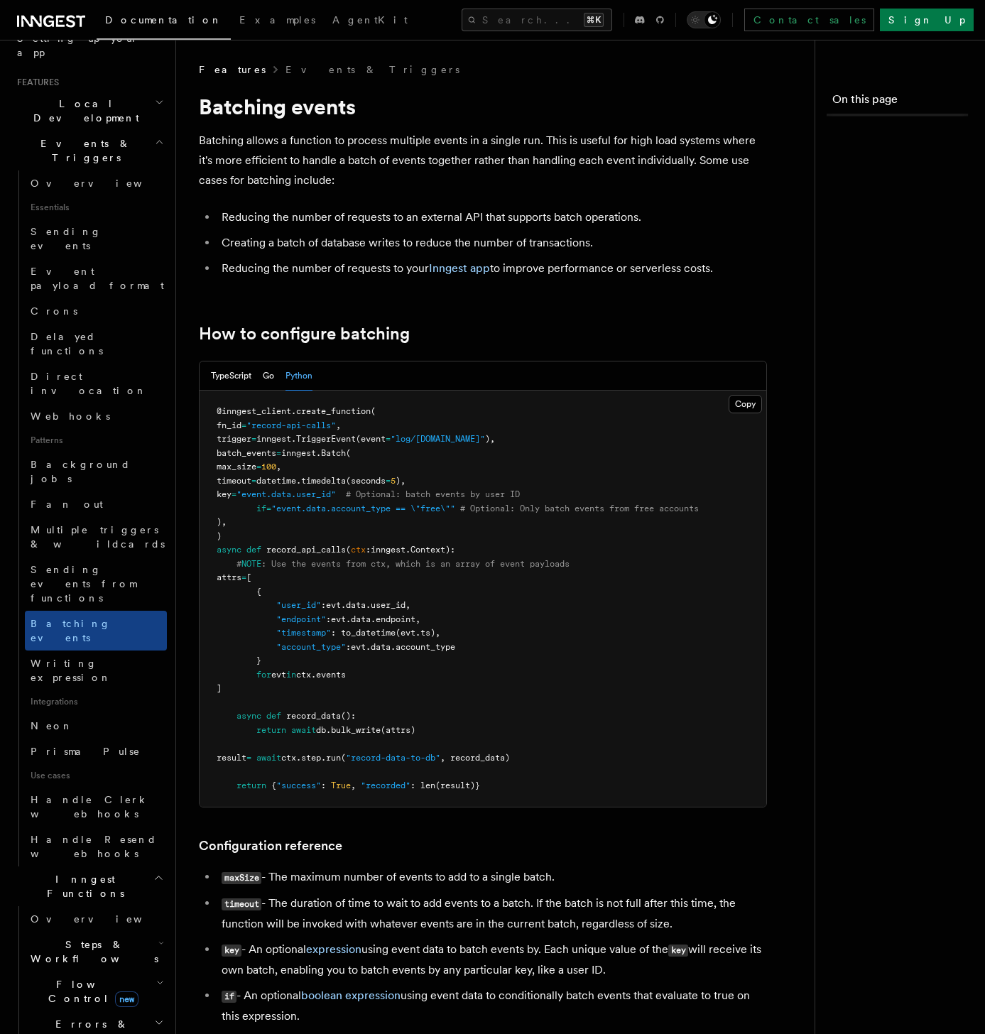
scroll to position [656, 0]
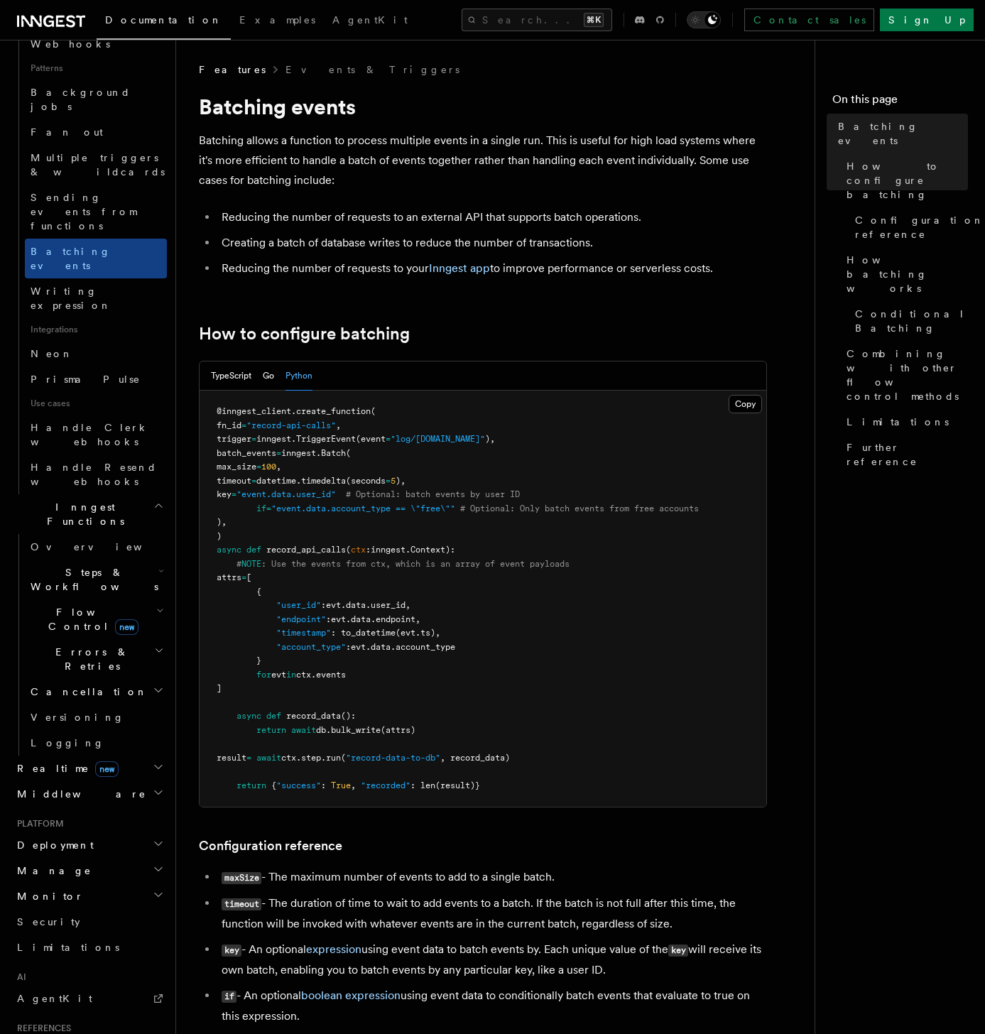
click at [95, 554] on span "new" at bounding box center [106, 769] width 23 height 16
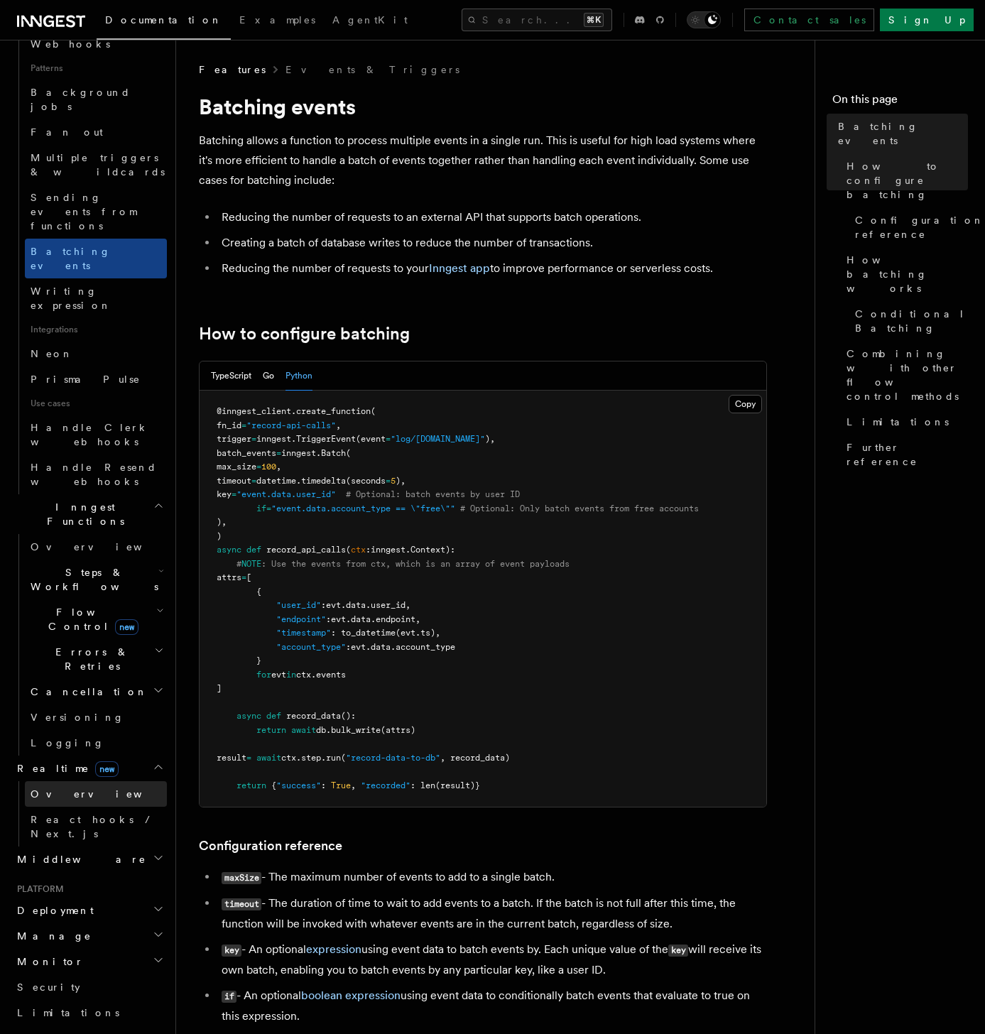
click at [87, 554] on link "Overview" at bounding box center [96, 794] width 142 height 26
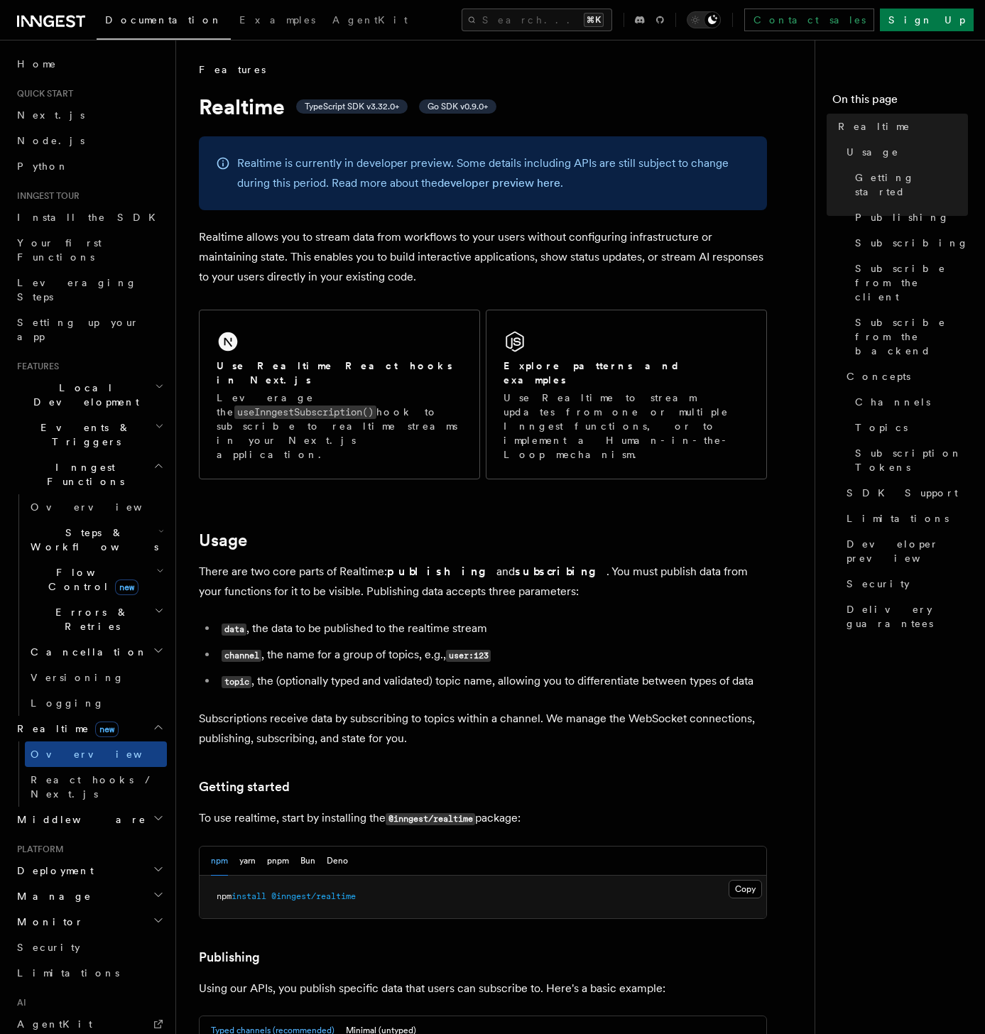
click at [62, 554] on span "Errors & Retries" at bounding box center [89, 619] width 129 height 28
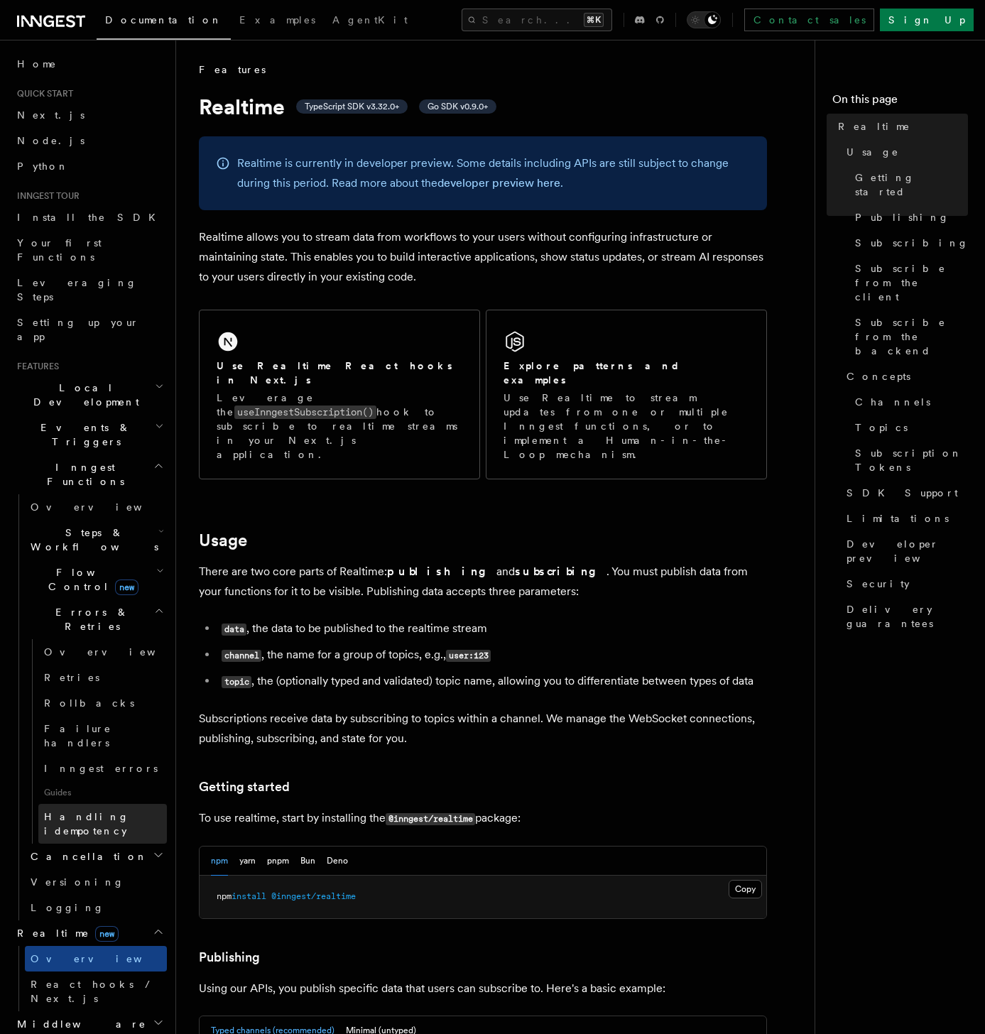
click at [122, 554] on span "Handling idempotency" at bounding box center [86, 824] width 85 height 26
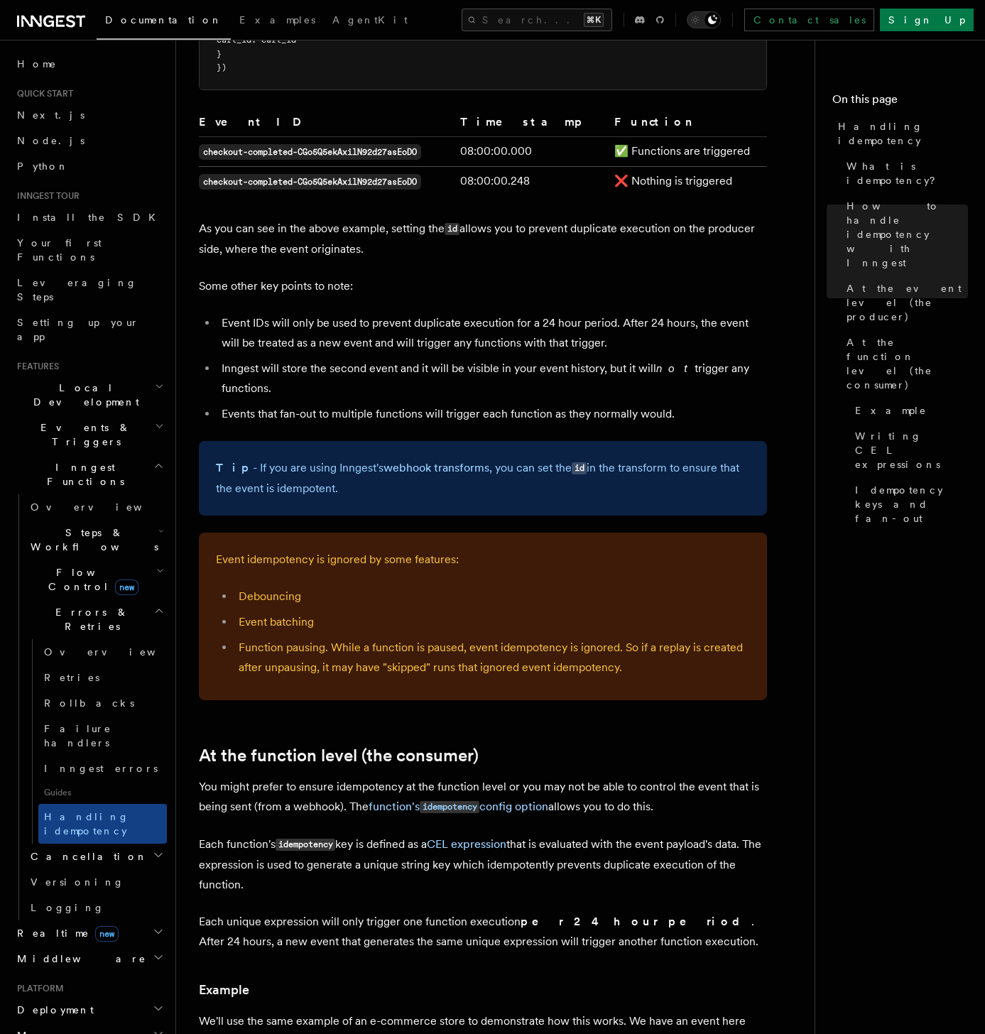
scroll to position [1015, 0]
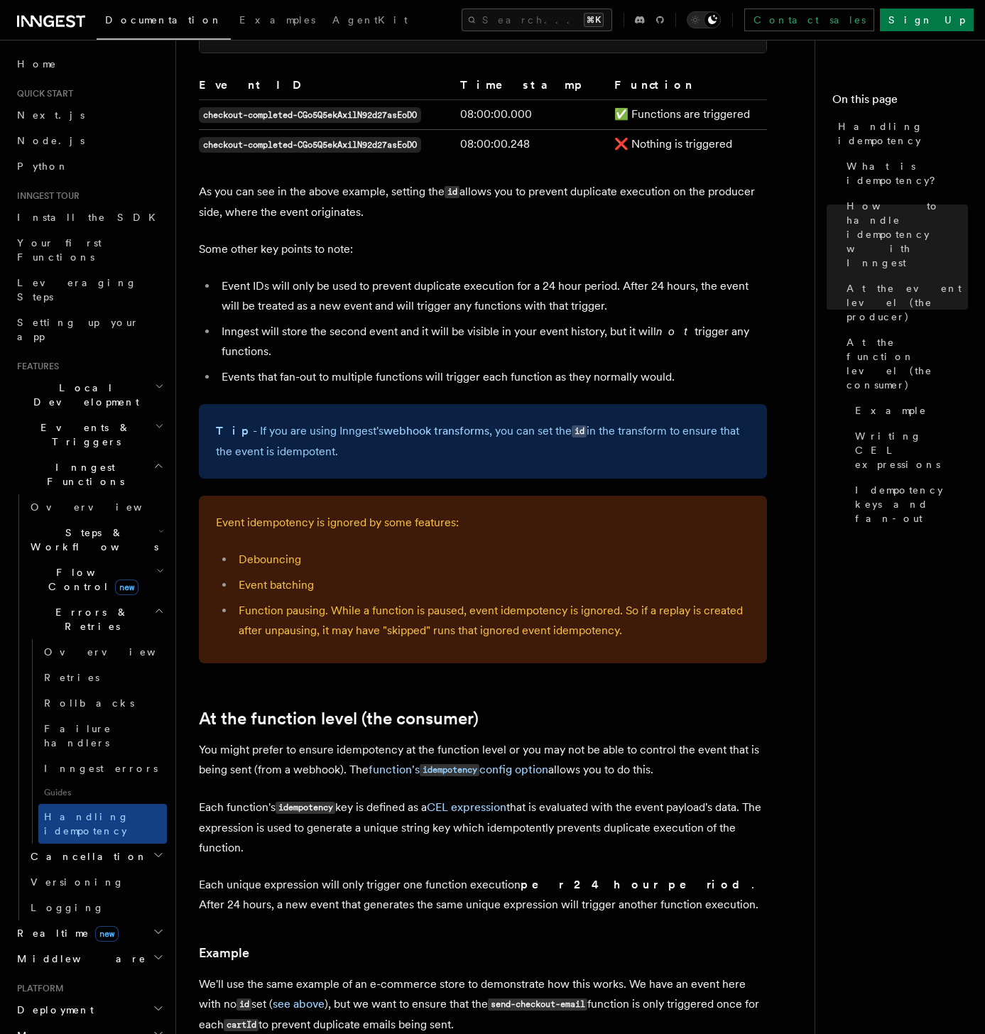
click at [331, 554] on li "Function pausing. While a function is paused, event idempotency is ignored. So …" at bounding box center [491, 621] width 515 height 40
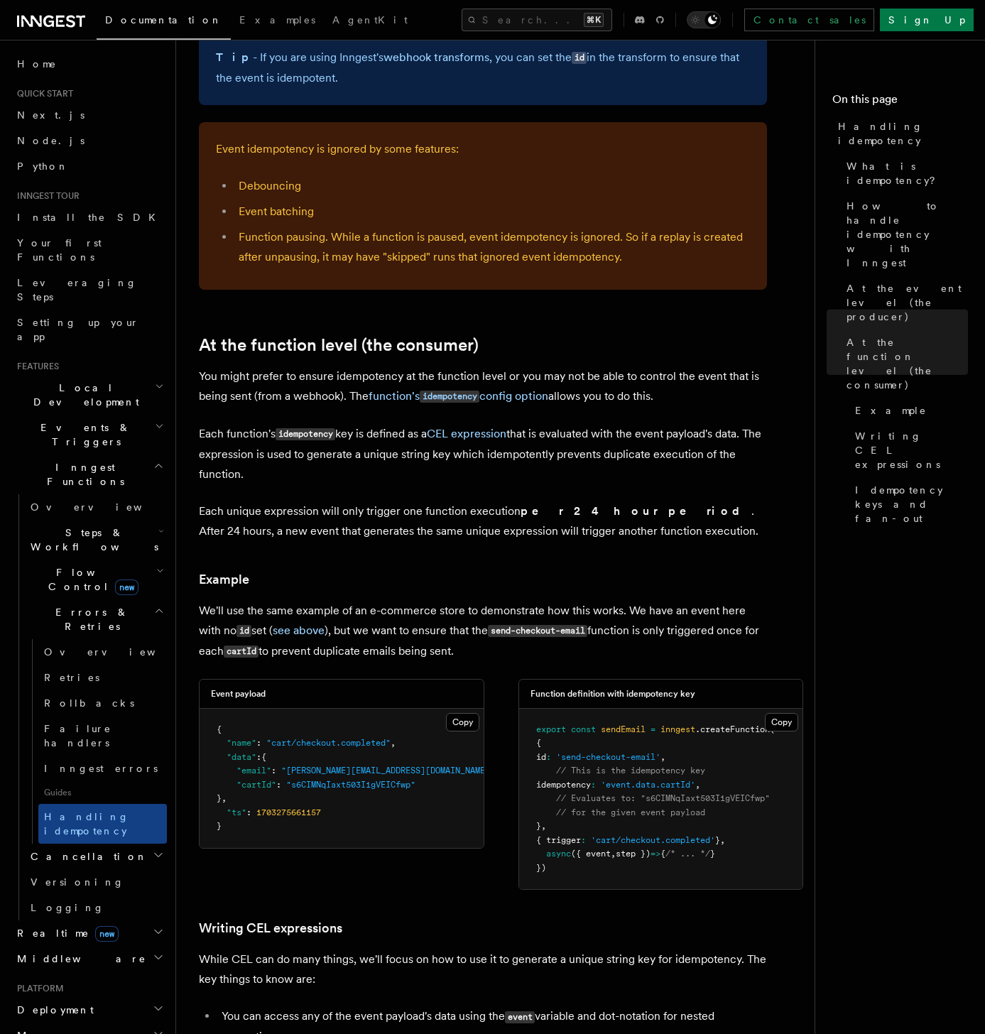
scroll to position [866, 0]
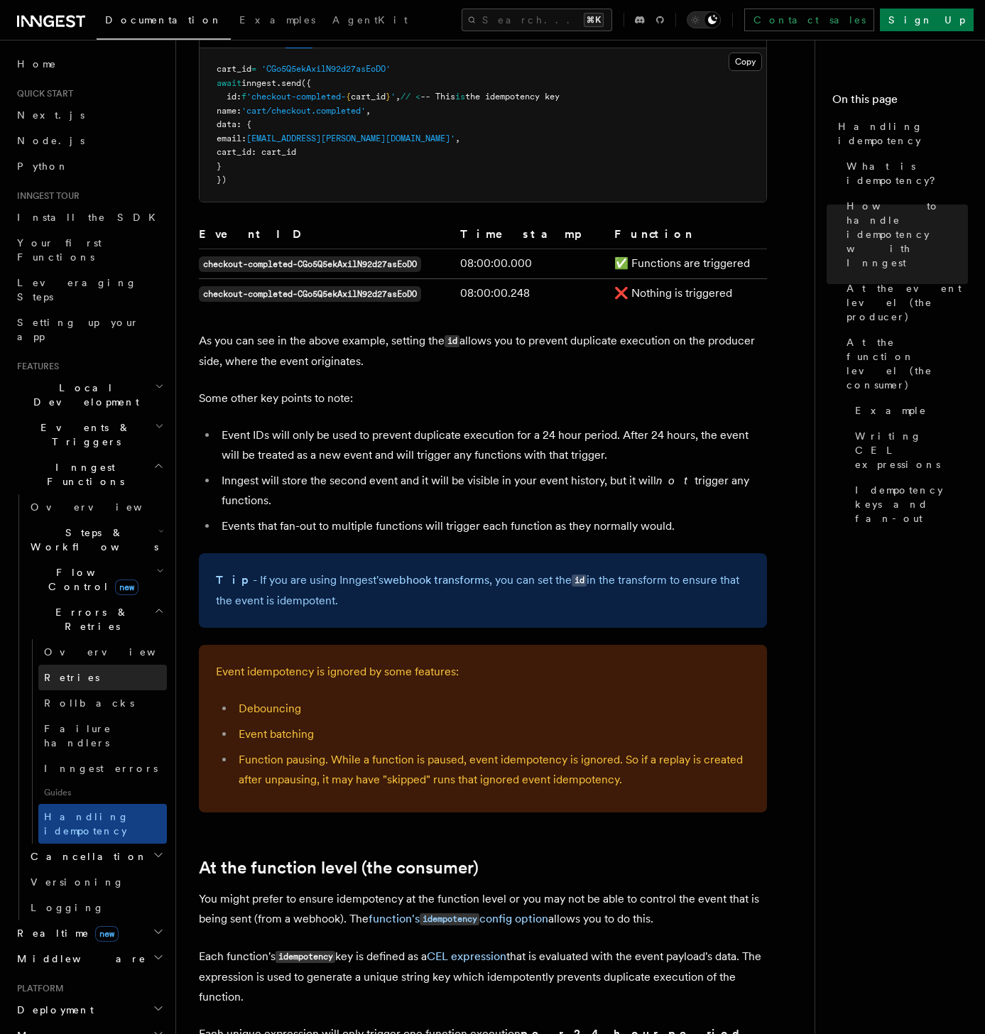
click at [94, 554] on link "Retries" at bounding box center [102, 677] width 128 height 26
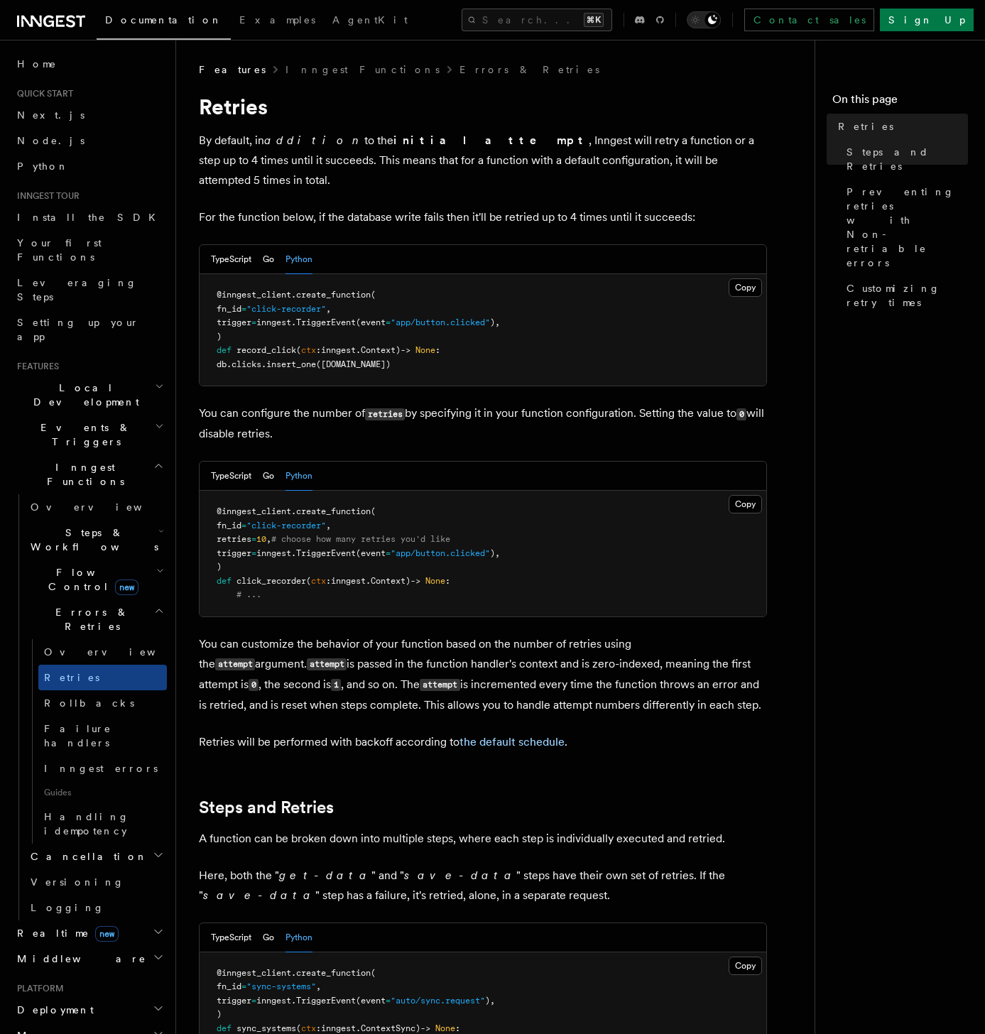
click at [69, 554] on span "Flow Control new" at bounding box center [90, 579] width 131 height 28
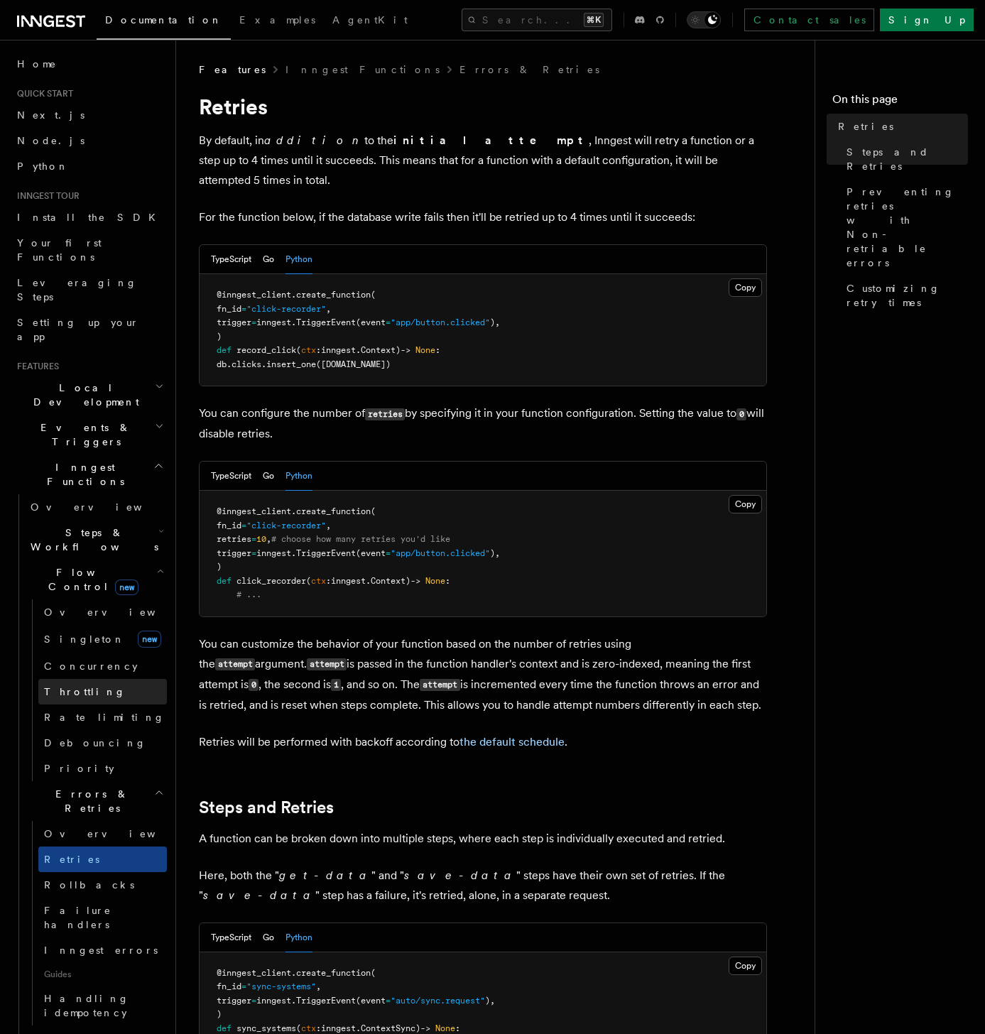
click at [56, 554] on span "Throttling" at bounding box center [85, 691] width 82 height 11
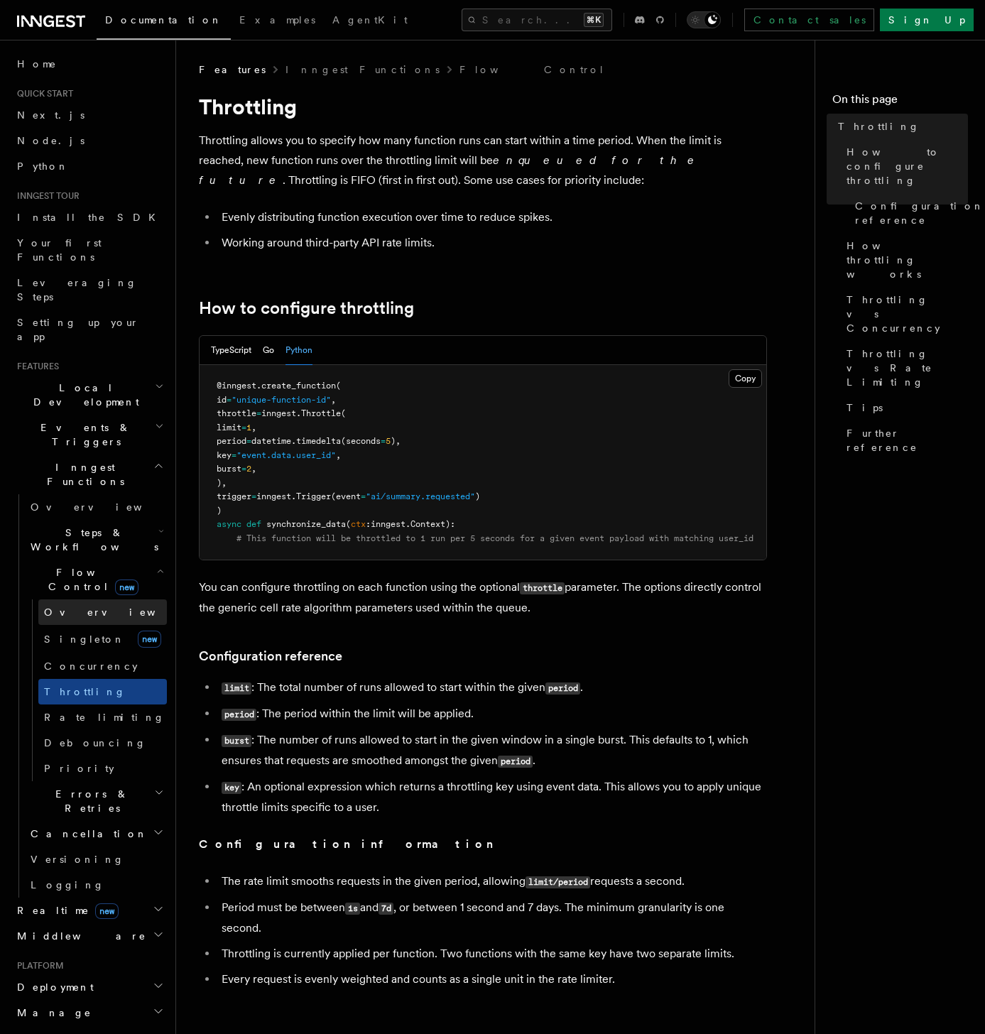
click at [77, 554] on span "Overview" at bounding box center [117, 611] width 146 height 11
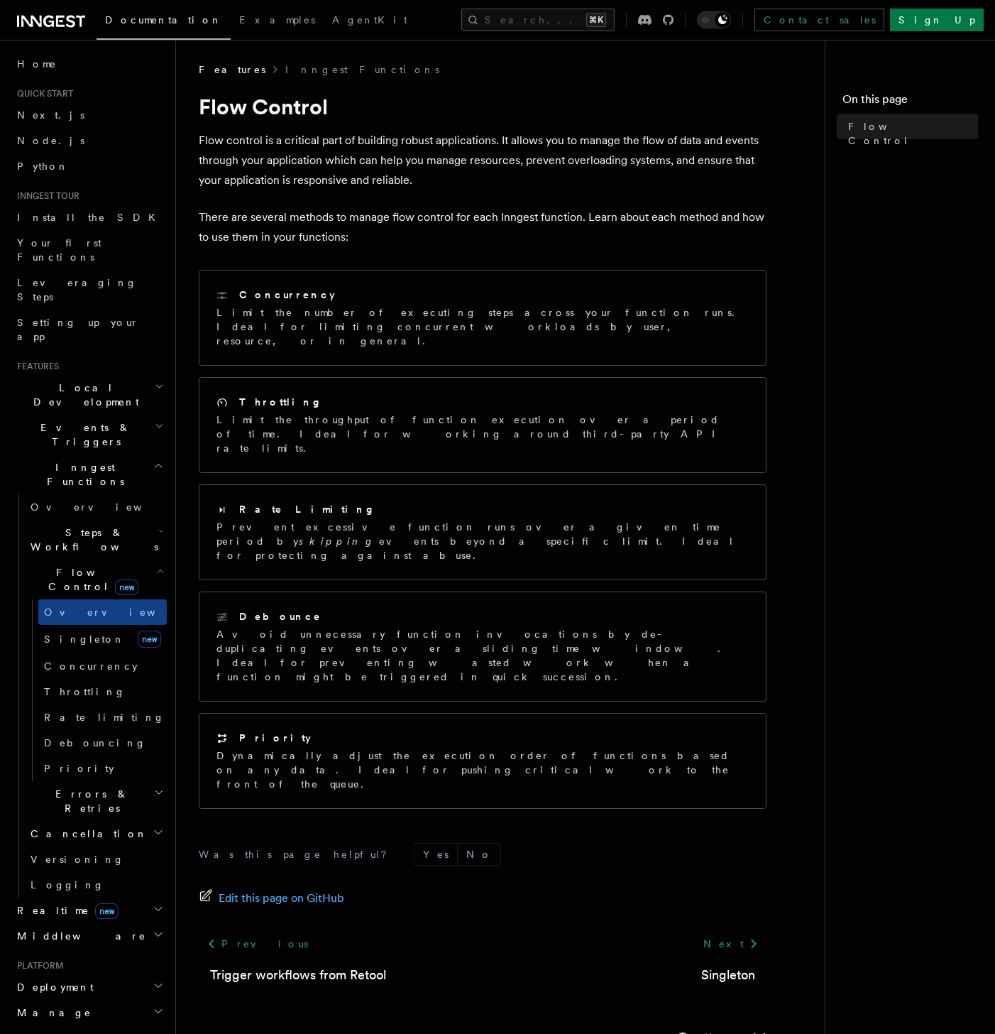
click at [68, 525] on span "Steps & Workflows" at bounding box center [91, 539] width 133 height 28
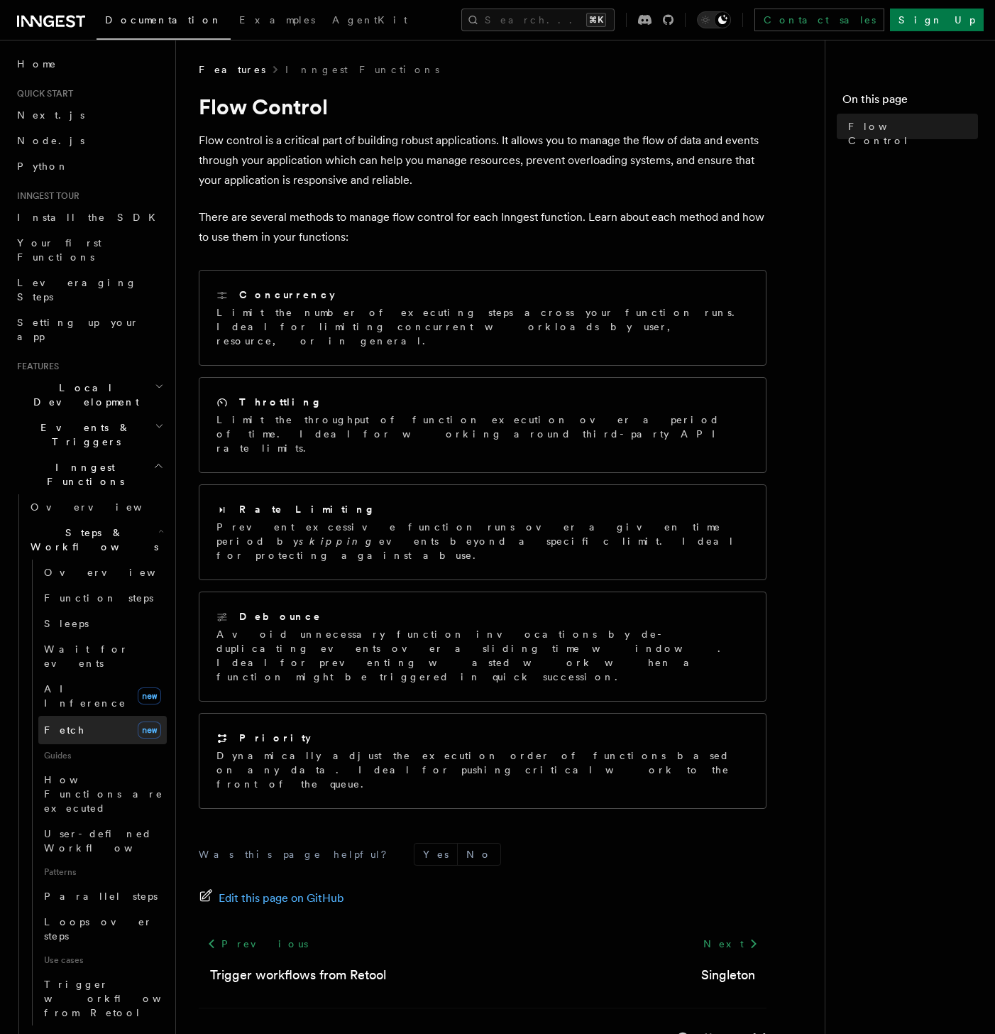
click at [70, 554] on link "Fetch new" at bounding box center [102, 730] width 128 height 28
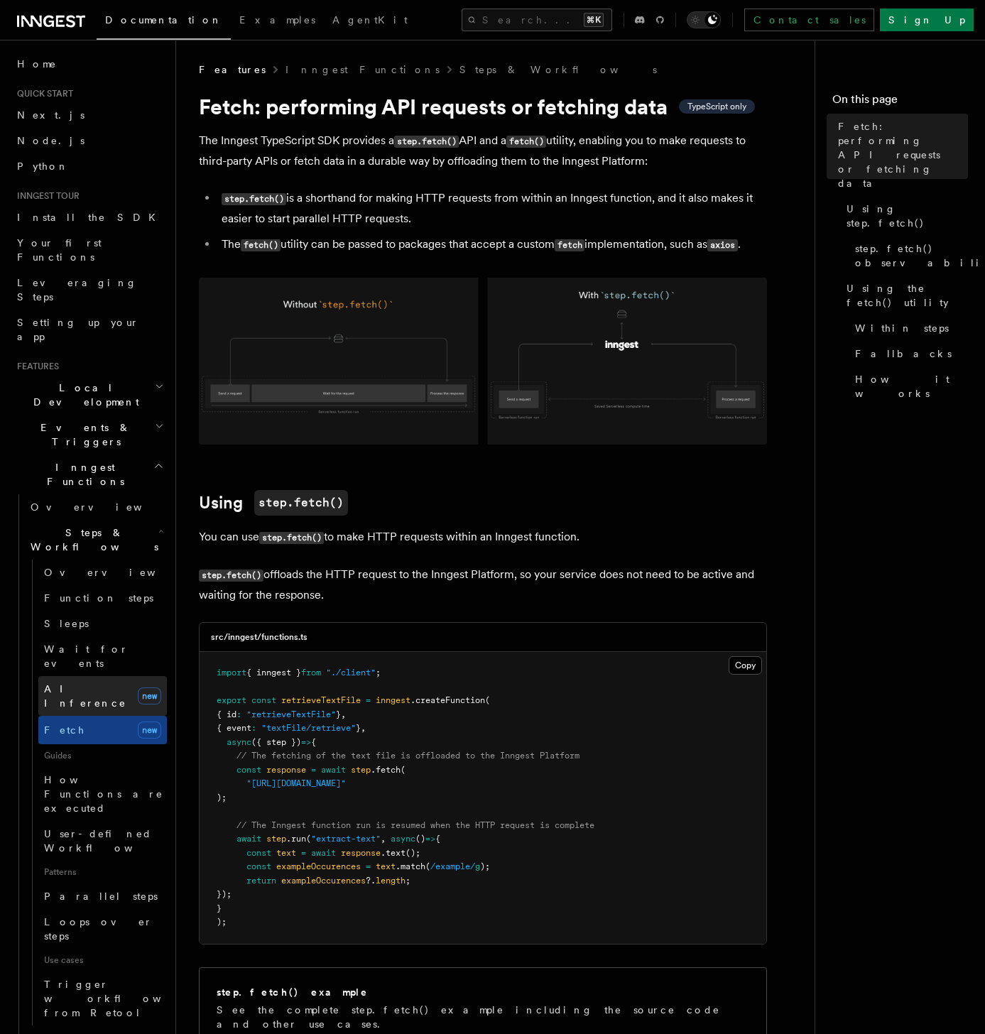
click at [73, 554] on span "AI Inference" at bounding box center [85, 696] width 82 height 26
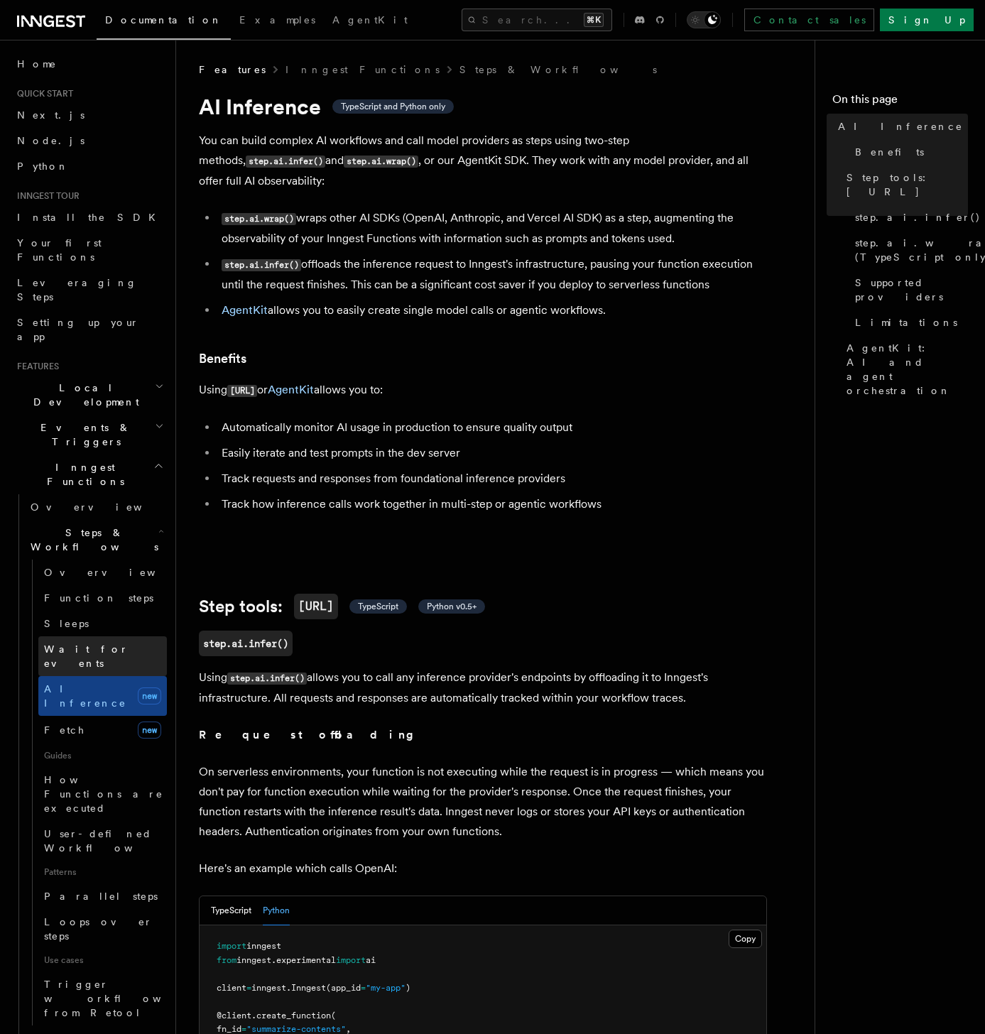
click at [80, 554] on span "Wait for events" at bounding box center [86, 656] width 84 height 26
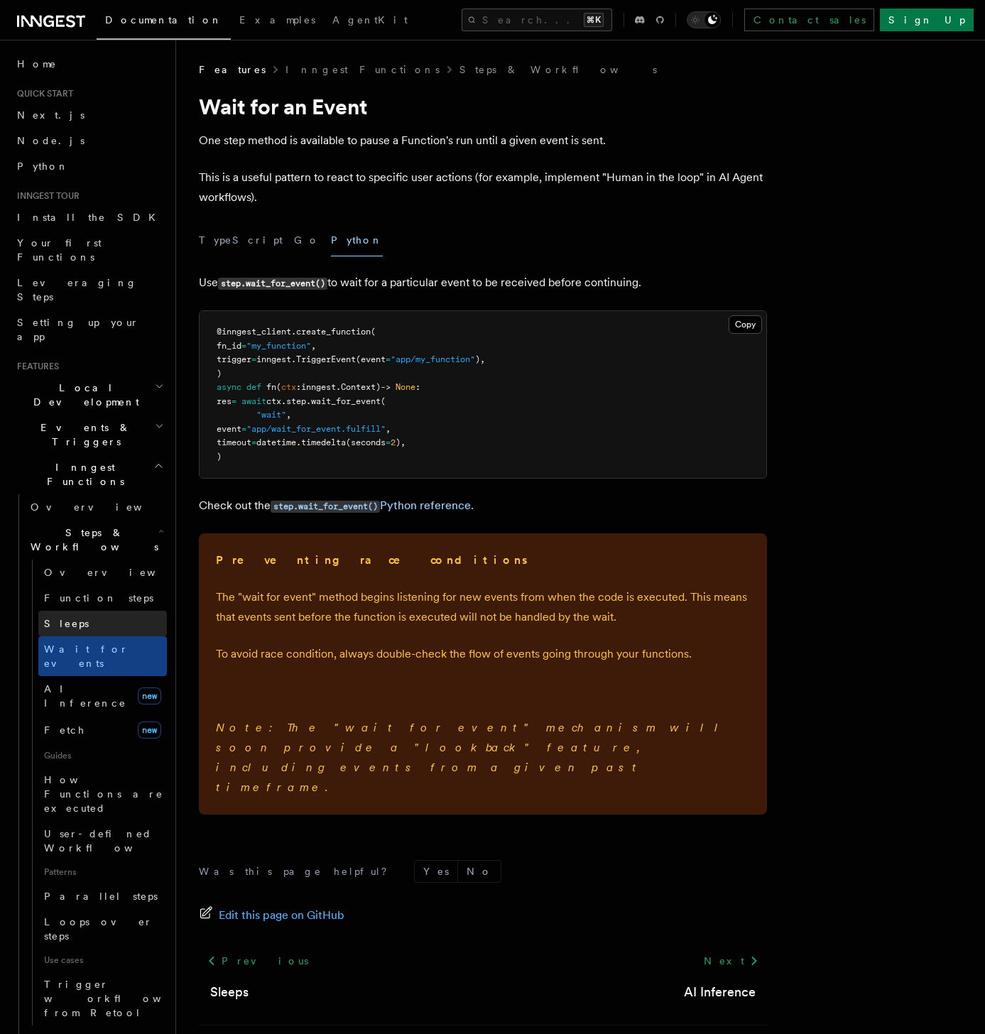
click at [88, 554] on link "Sleeps" at bounding box center [102, 623] width 128 height 26
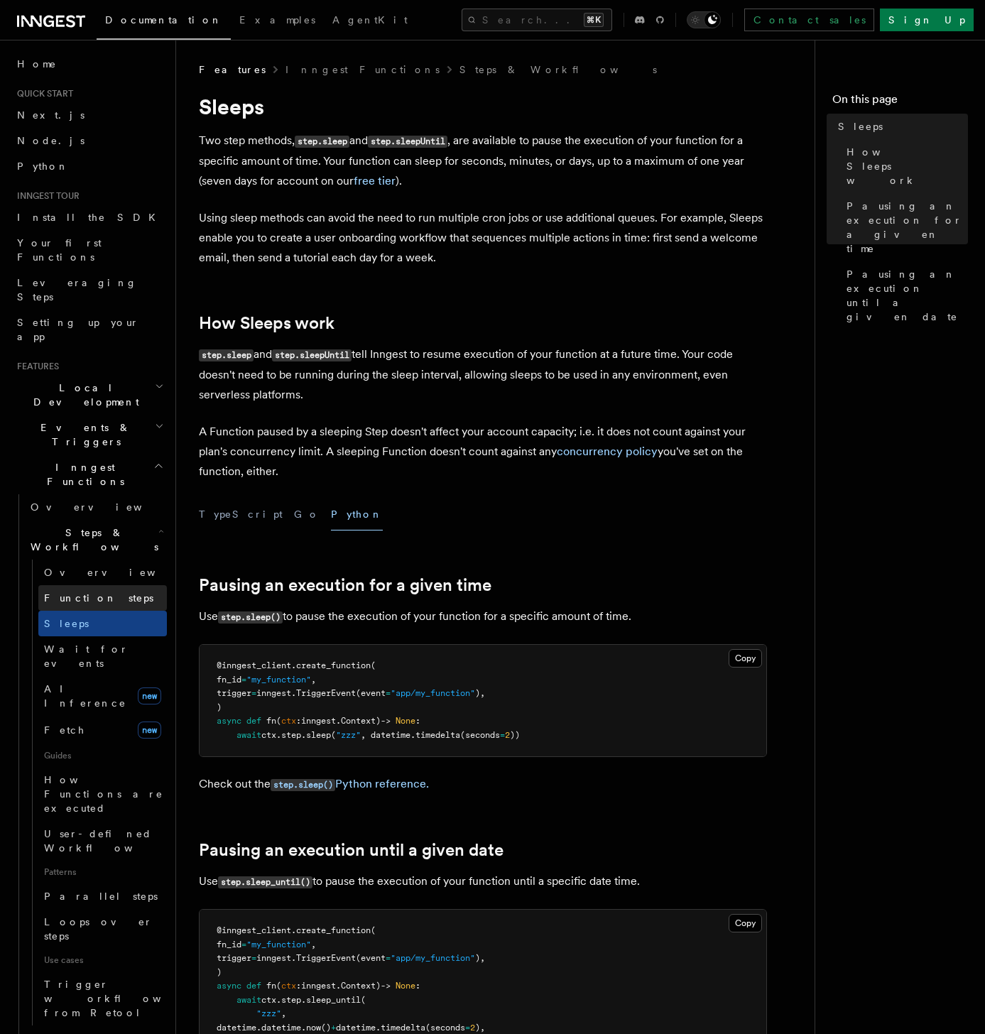
click at [88, 554] on span "Function steps" at bounding box center [98, 597] width 109 height 11
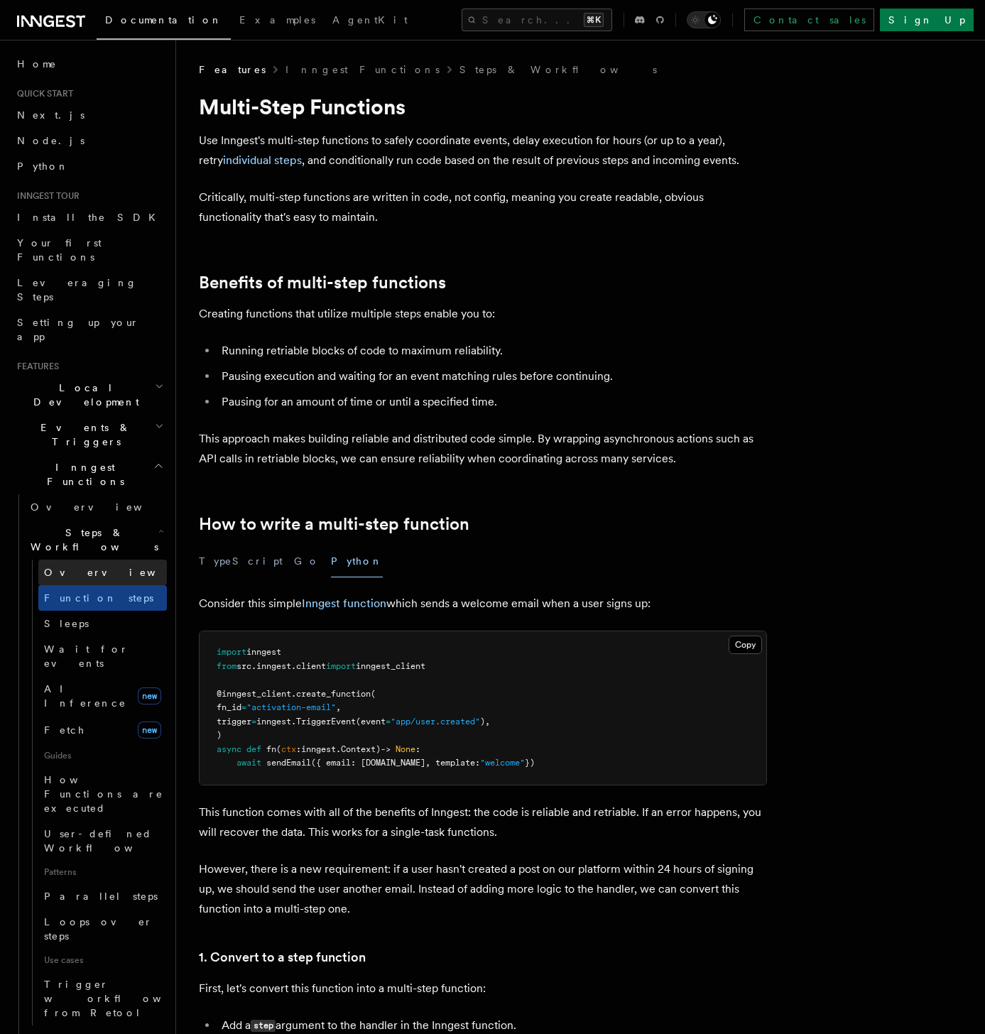
click at [92, 554] on link "Overview" at bounding box center [102, 572] width 128 height 26
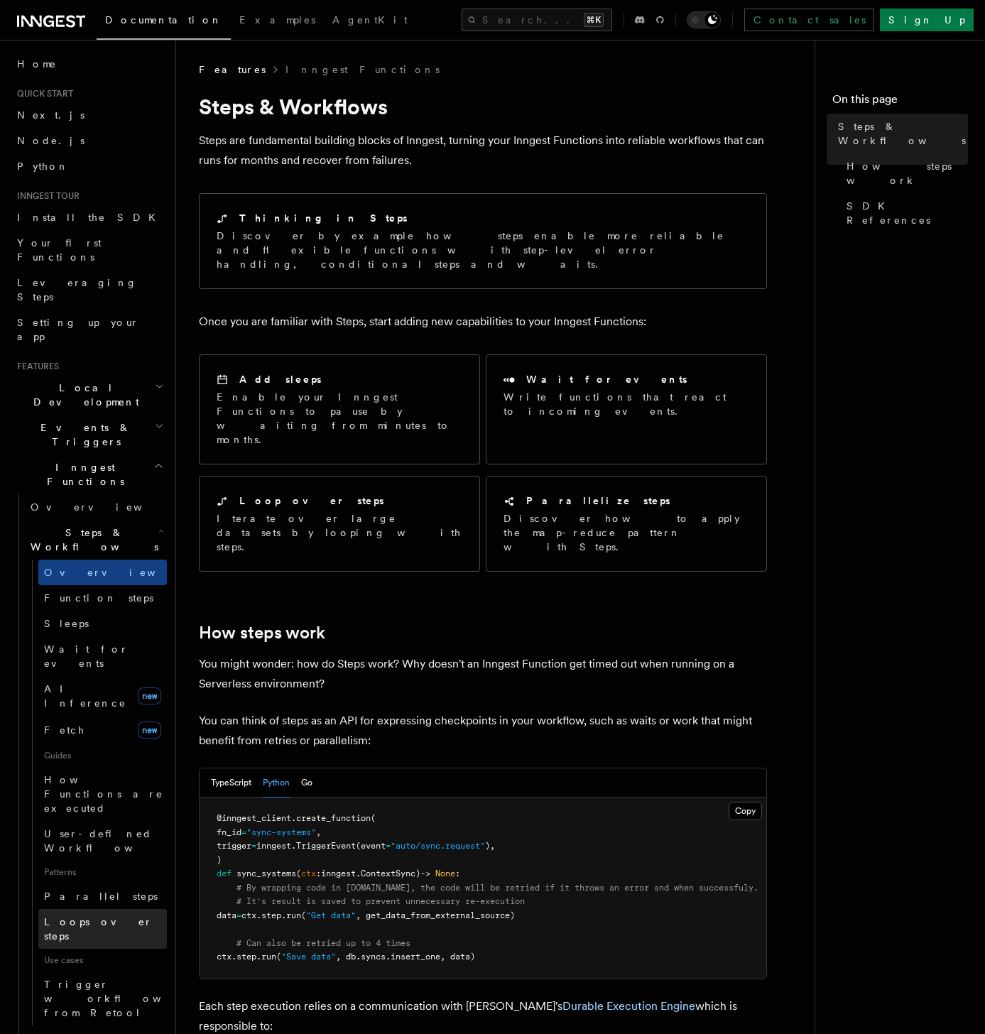
click at [80, 554] on span "Loops over steps" at bounding box center [98, 929] width 109 height 26
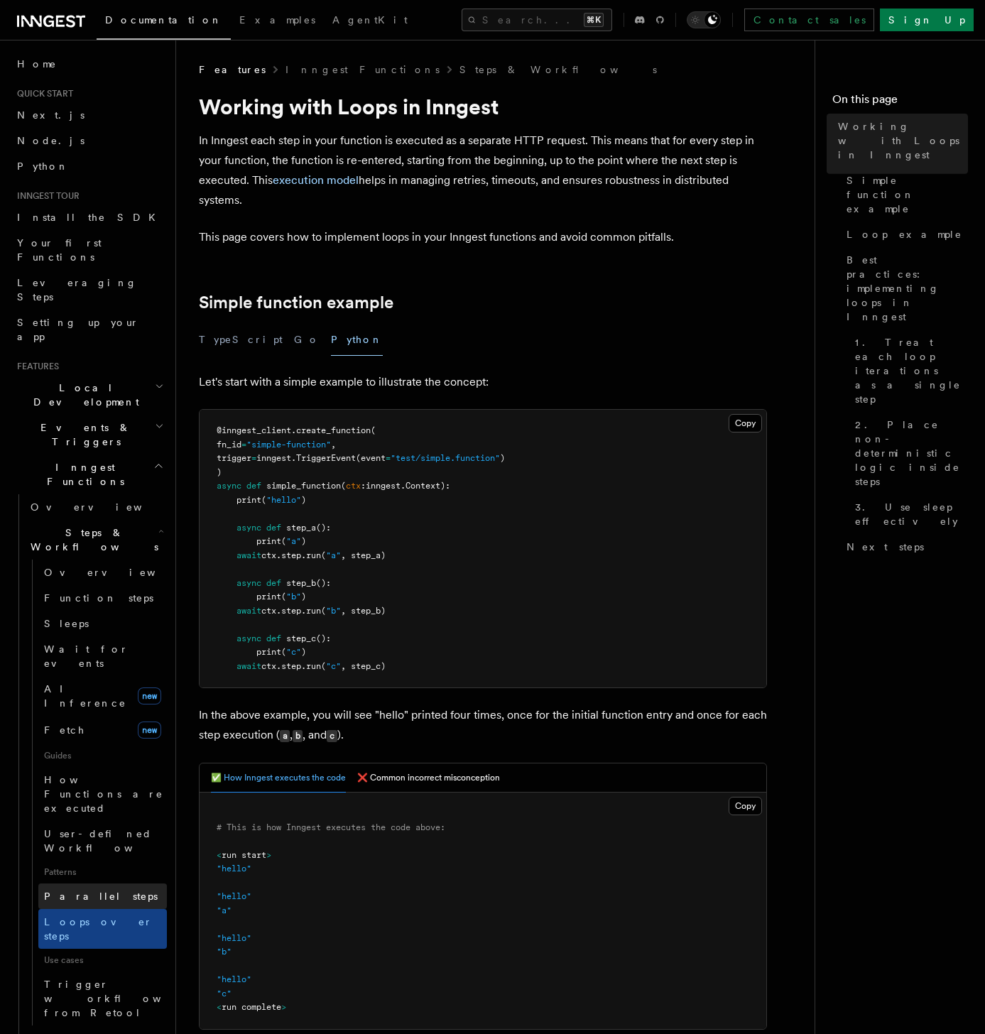
click at [83, 554] on span "Parallel steps" at bounding box center [101, 895] width 114 height 11
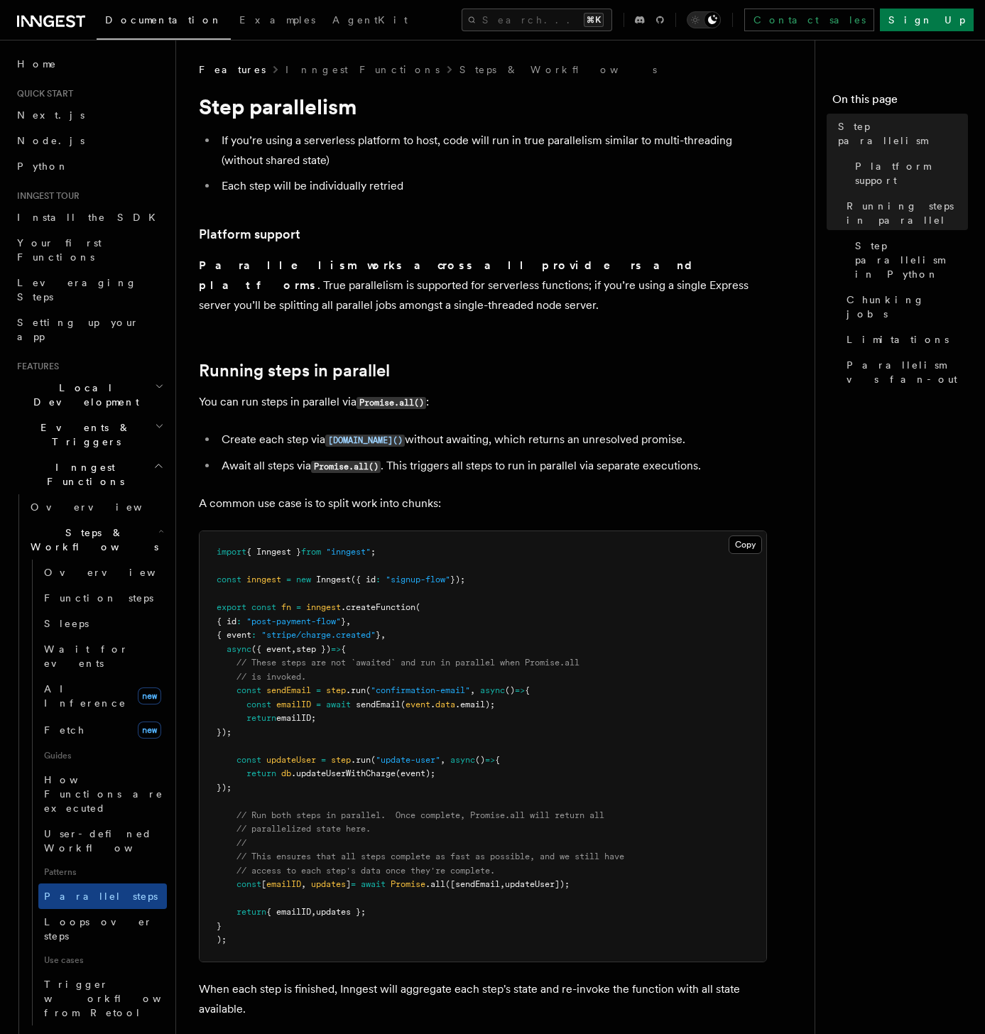
click at [87, 554] on span "Patterns" at bounding box center [102, 871] width 128 height 23
click at [100, 554] on link "User-defined Workflows" at bounding box center [102, 841] width 128 height 40
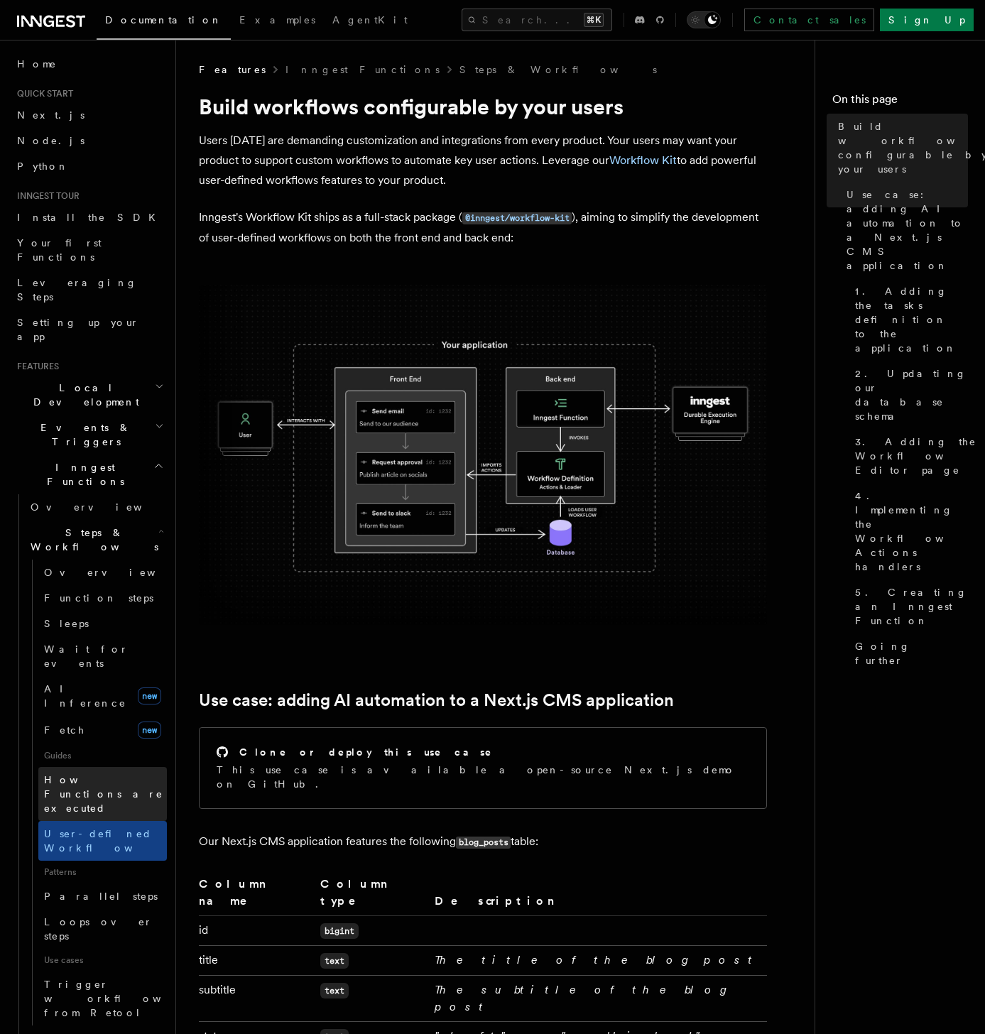
click at [102, 554] on span "How Functions are executed" at bounding box center [105, 793] width 123 height 43
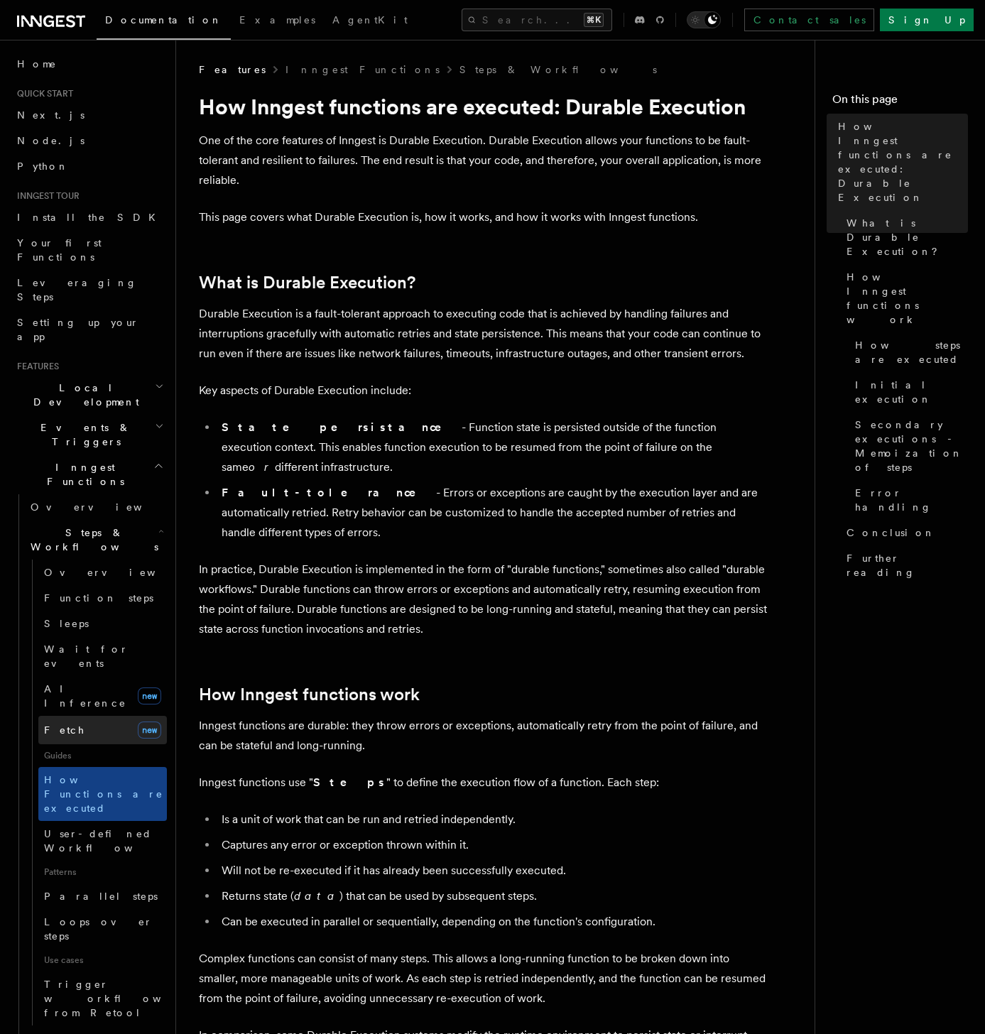
click at [82, 554] on link "Fetch new" at bounding box center [102, 730] width 128 height 28
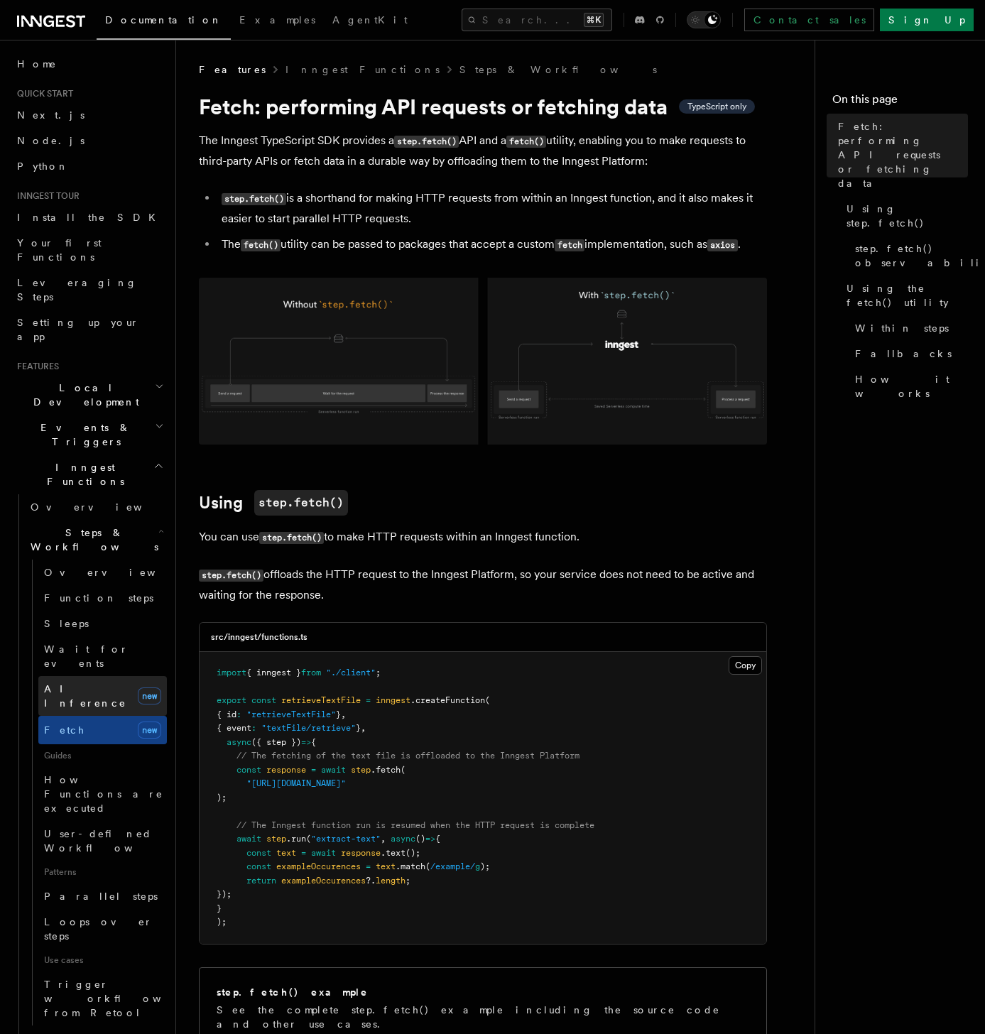
click at [96, 554] on span "AI Inference" at bounding box center [85, 696] width 82 height 26
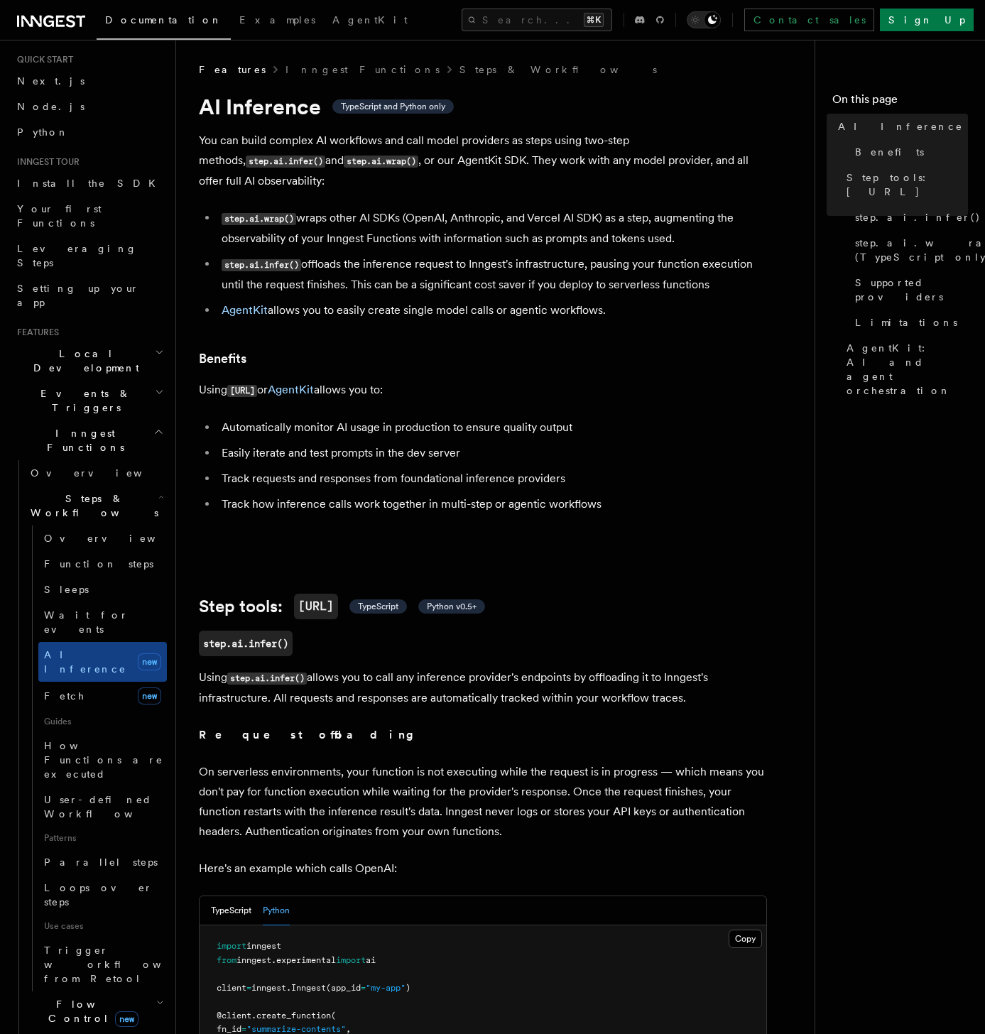
scroll to position [131, 0]
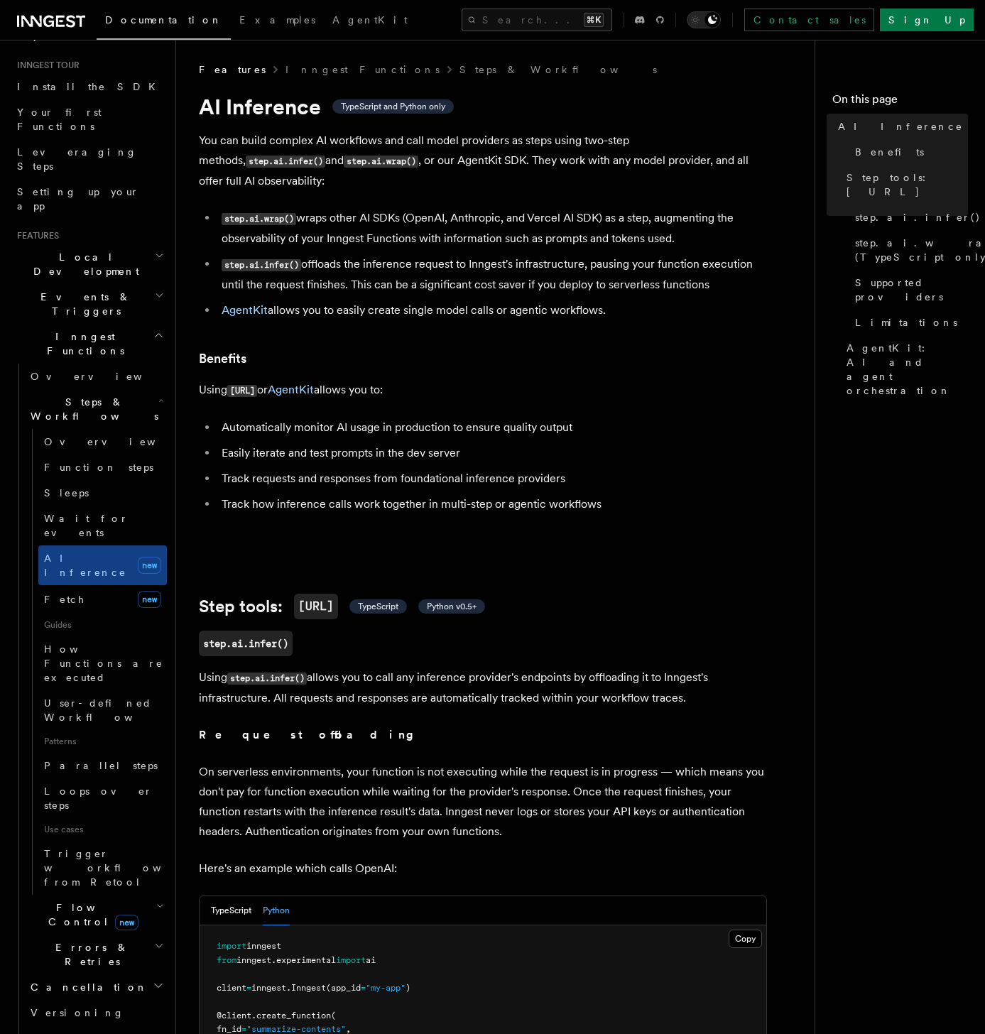
click at [81, 554] on span "Cancellation" at bounding box center [86, 987] width 123 height 14
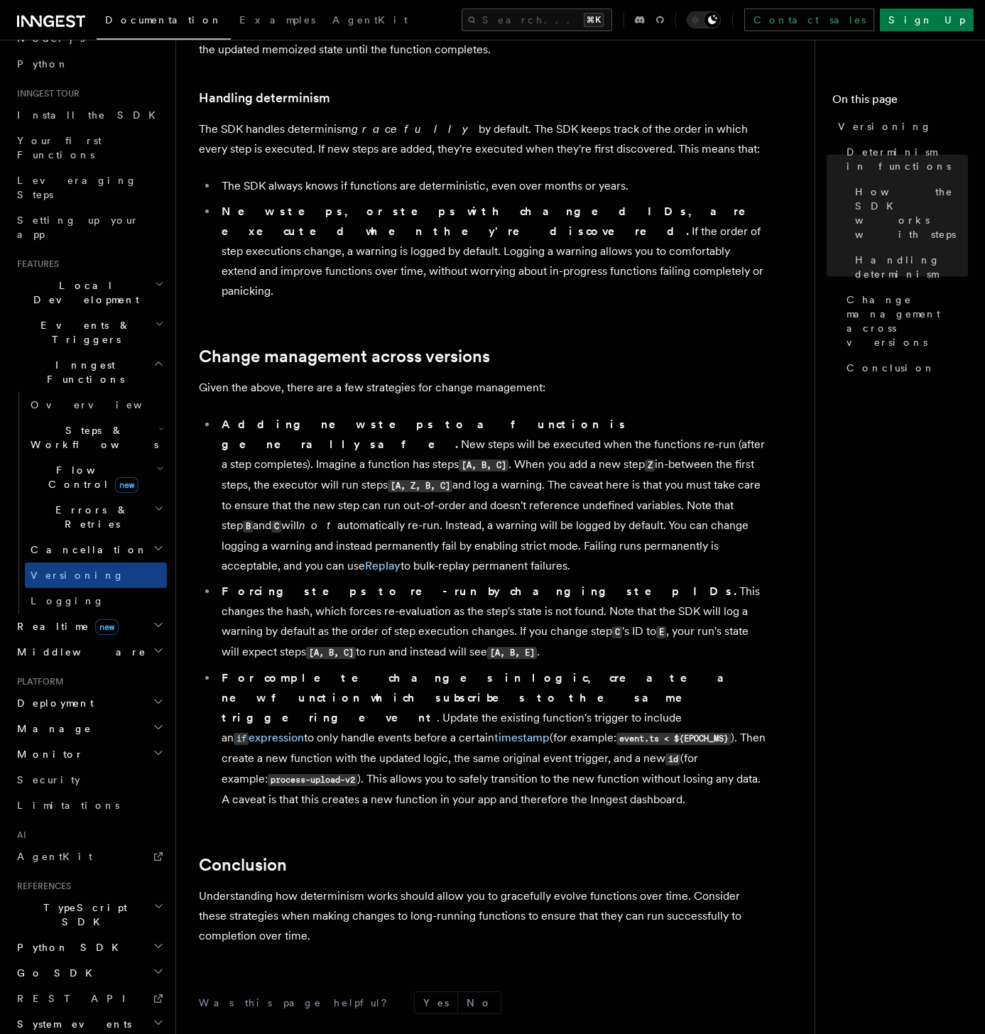
scroll to position [655, 0]
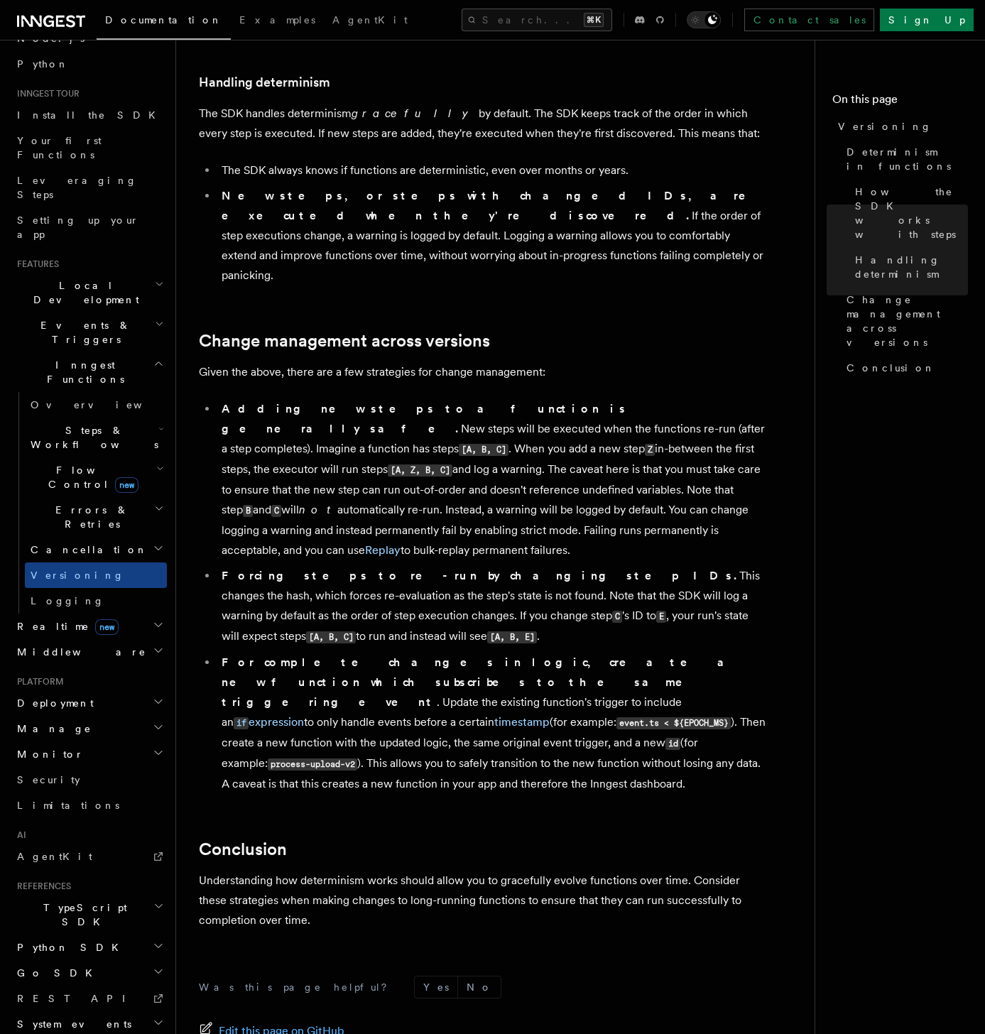
click at [81, 463] on span "Flow Control new" at bounding box center [90, 477] width 131 height 28
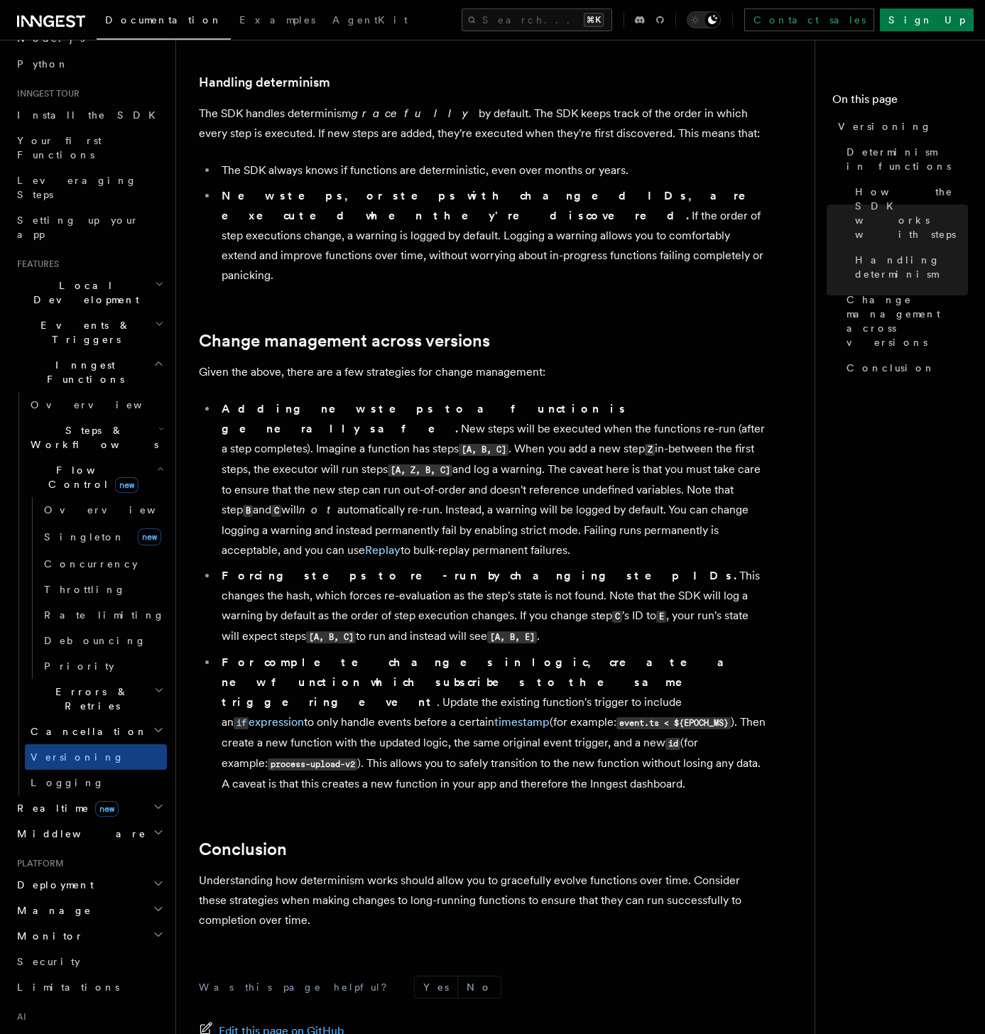
drag, startPoint x: 77, startPoint y: 338, endPoint x: 90, endPoint y: 340, distance: 13.0
click at [78, 423] on span "Steps & Workflows" at bounding box center [91, 437] width 133 height 28
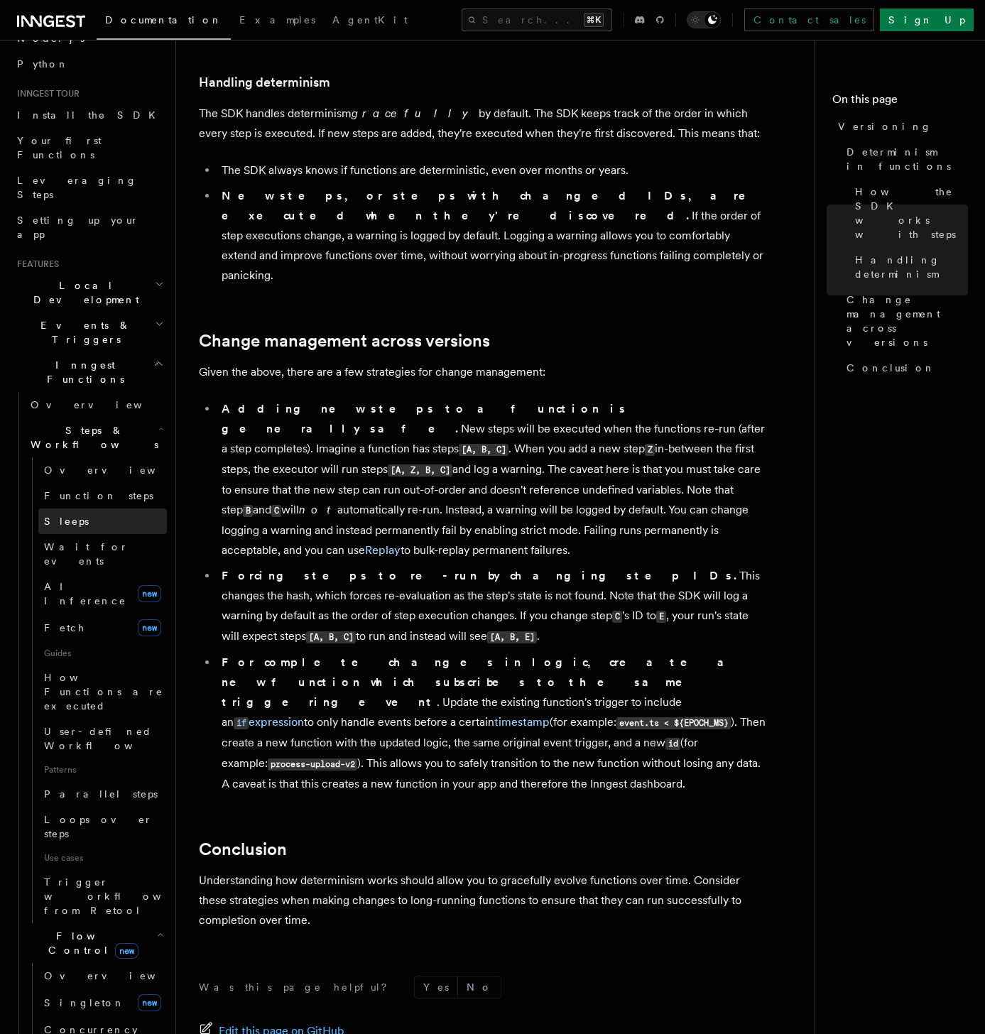
click at [69, 515] on span "Sleeps" at bounding box center [66, 520] width 45 height 11
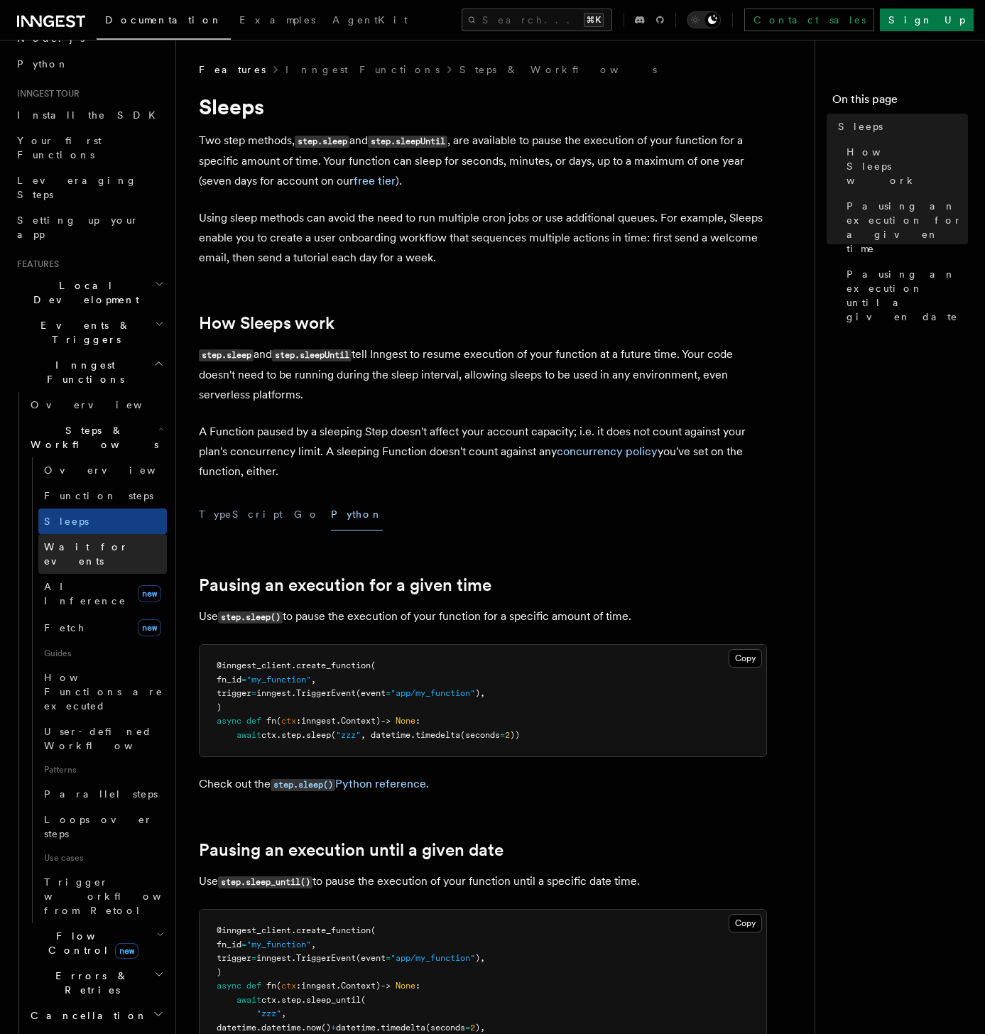
click at [119, 534] on link "Wait for events" at bounding box center [102, 554] width 128 height 40
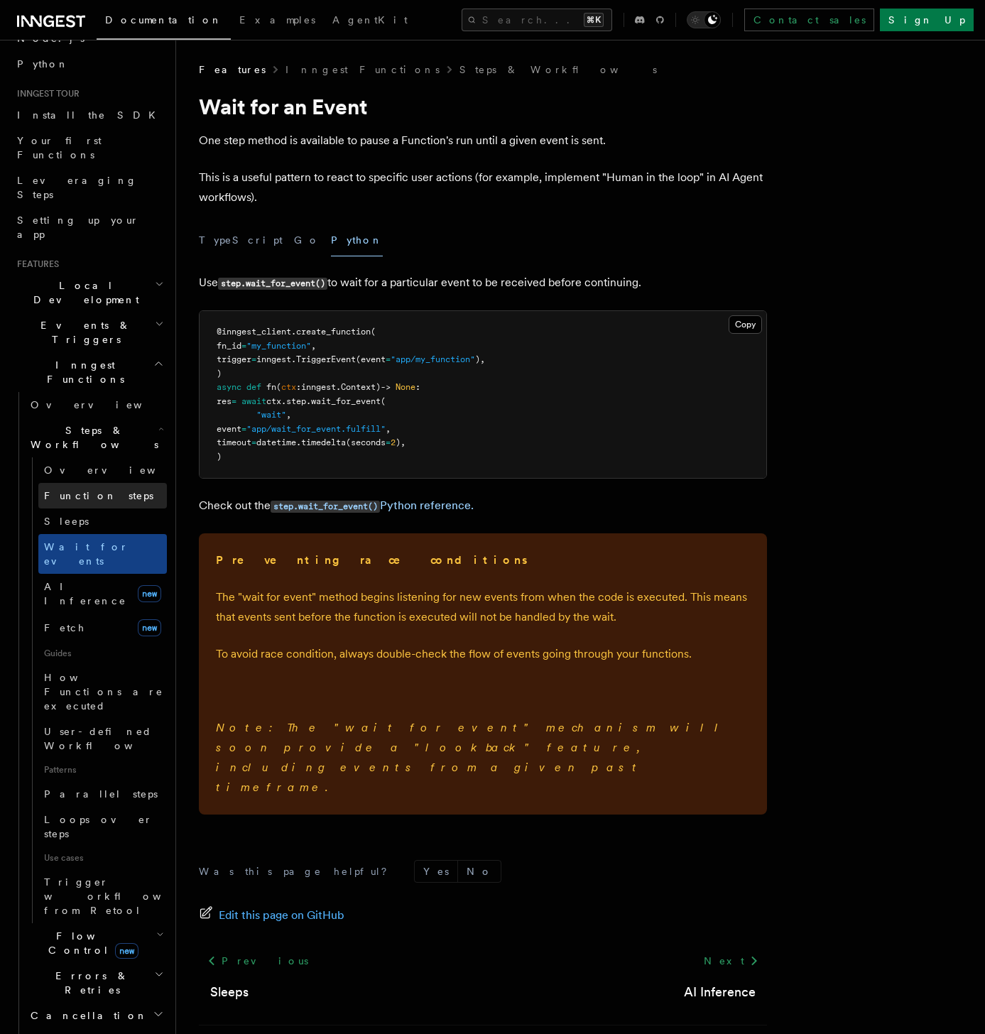
click at [122, 483] on link "Function steps" at bounding box center [102, 496] width 128 height 26
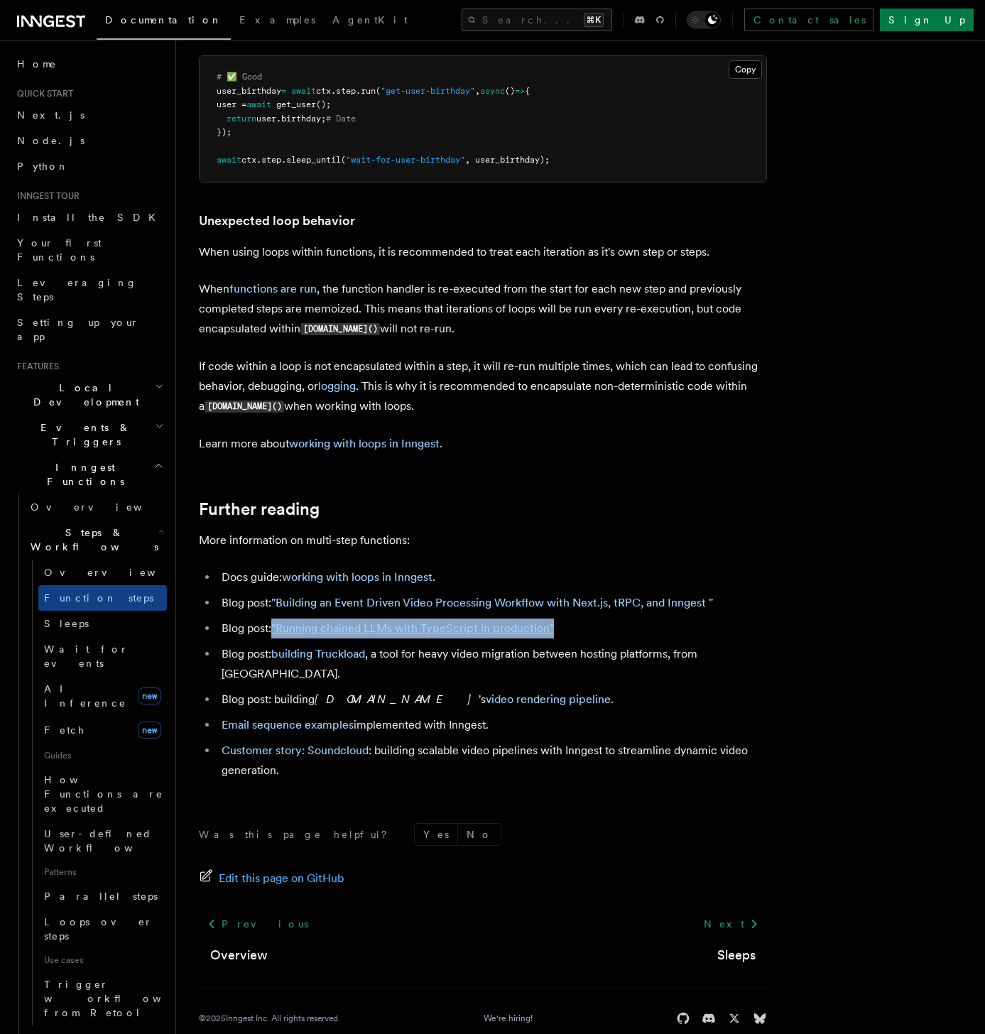
click at [72, 420] on span "Events & Triggers" at bounding box center [82, 434] width 143 height 28
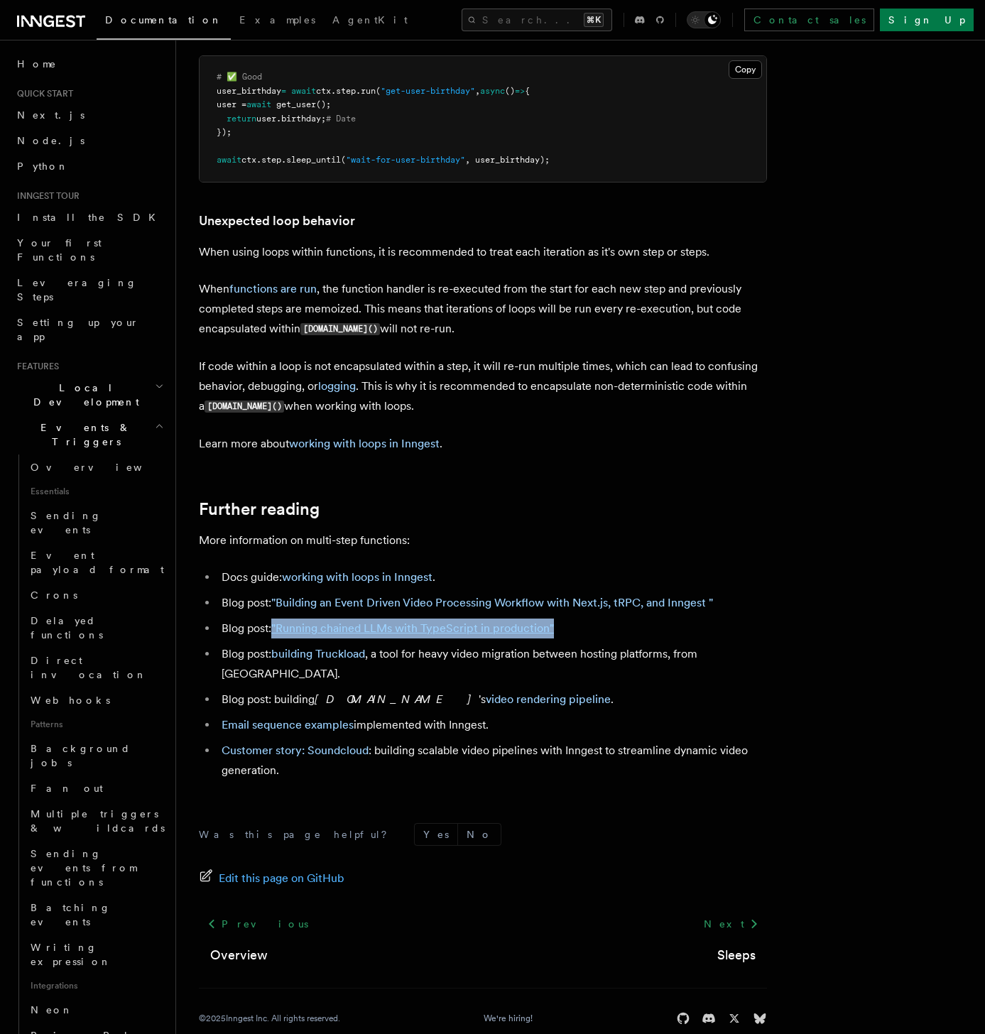
click at [77, 380] on span "Local Development" at bounding box center [82, 394] width 143 height 28
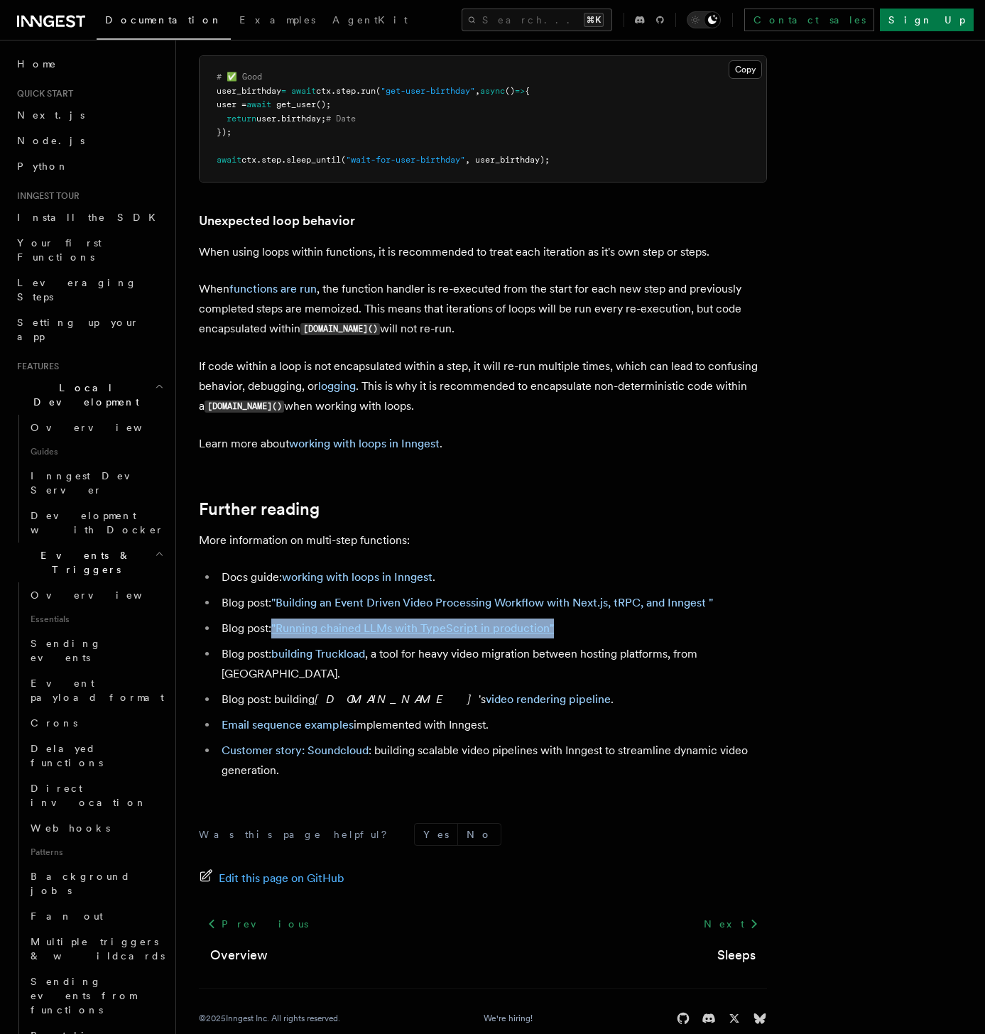
click at [77, 380] on span "Local Development" at bounding box center [82, 394] width 143 height 28
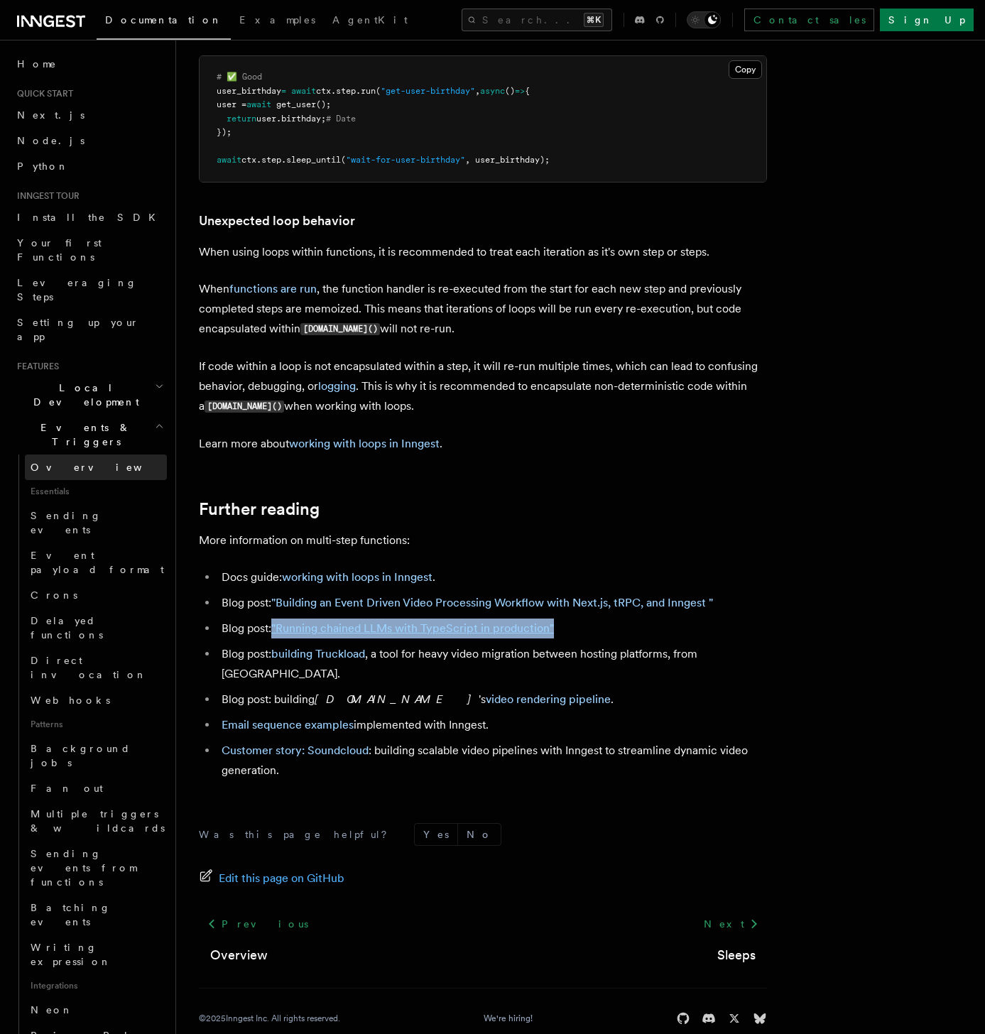
click at [67, 460] on span "Overview" at bounding box center [104, 467] width 146 height 14
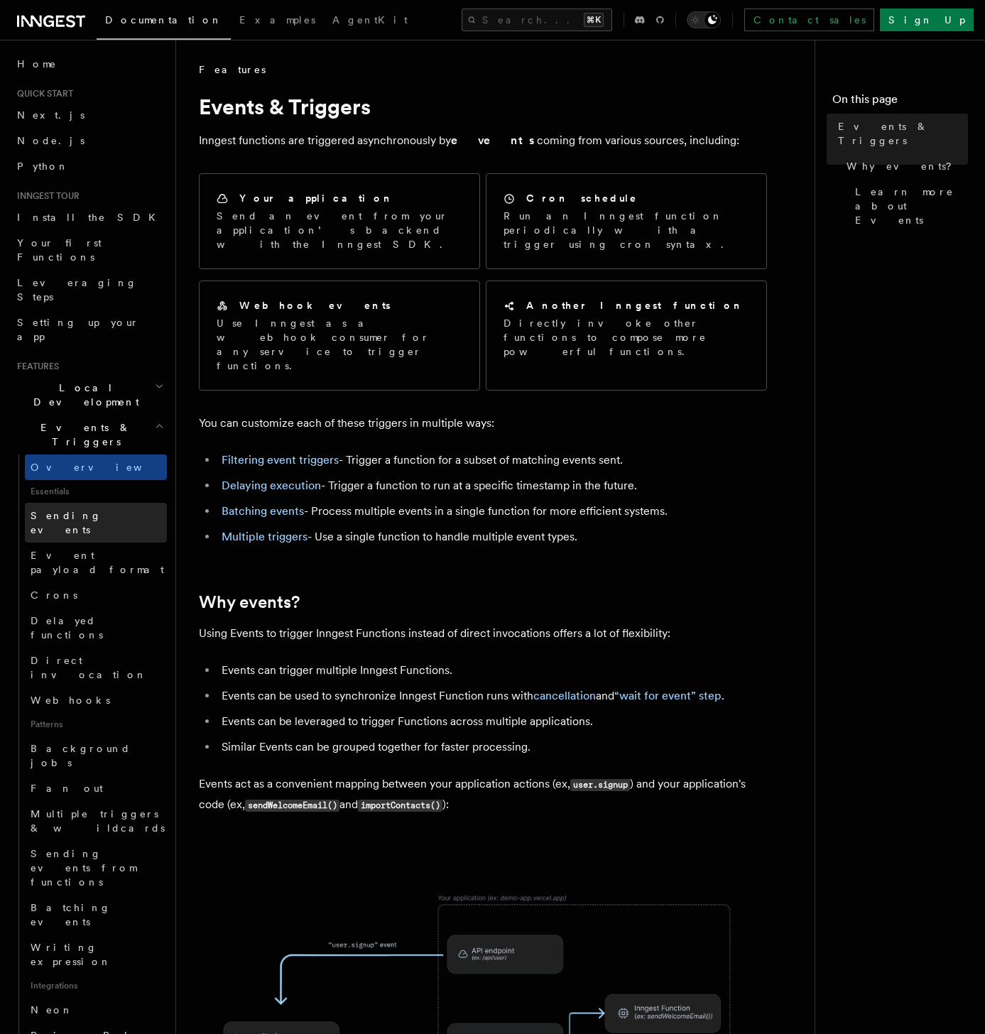
click at [69, 510] on span "Sending events" at bounding box center [66, 523] width 71 height 26
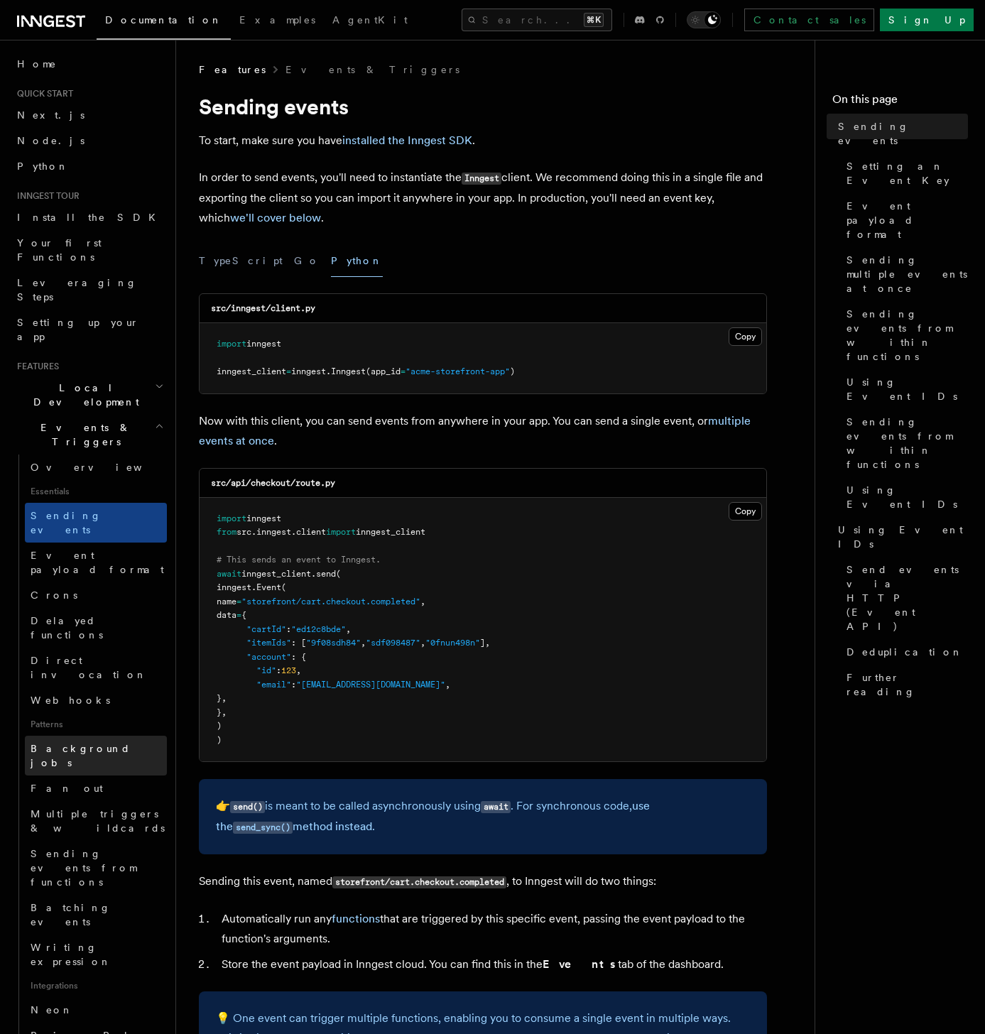
click at [106, 554] on link "Background jobs" at bounding box center [96, 755] width 142 height 40
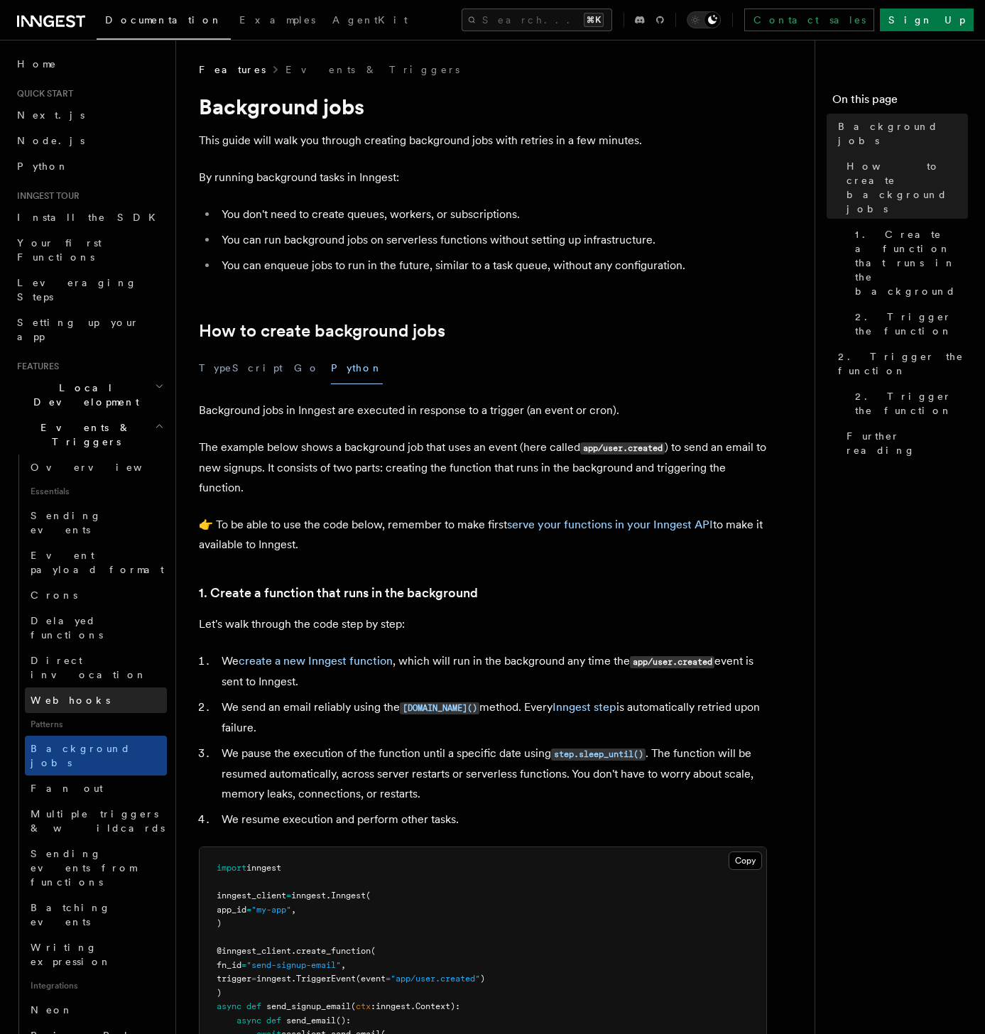
click at [82, 554] on link "Webhooks" at bounding box center [96, 700] width 142 height 26
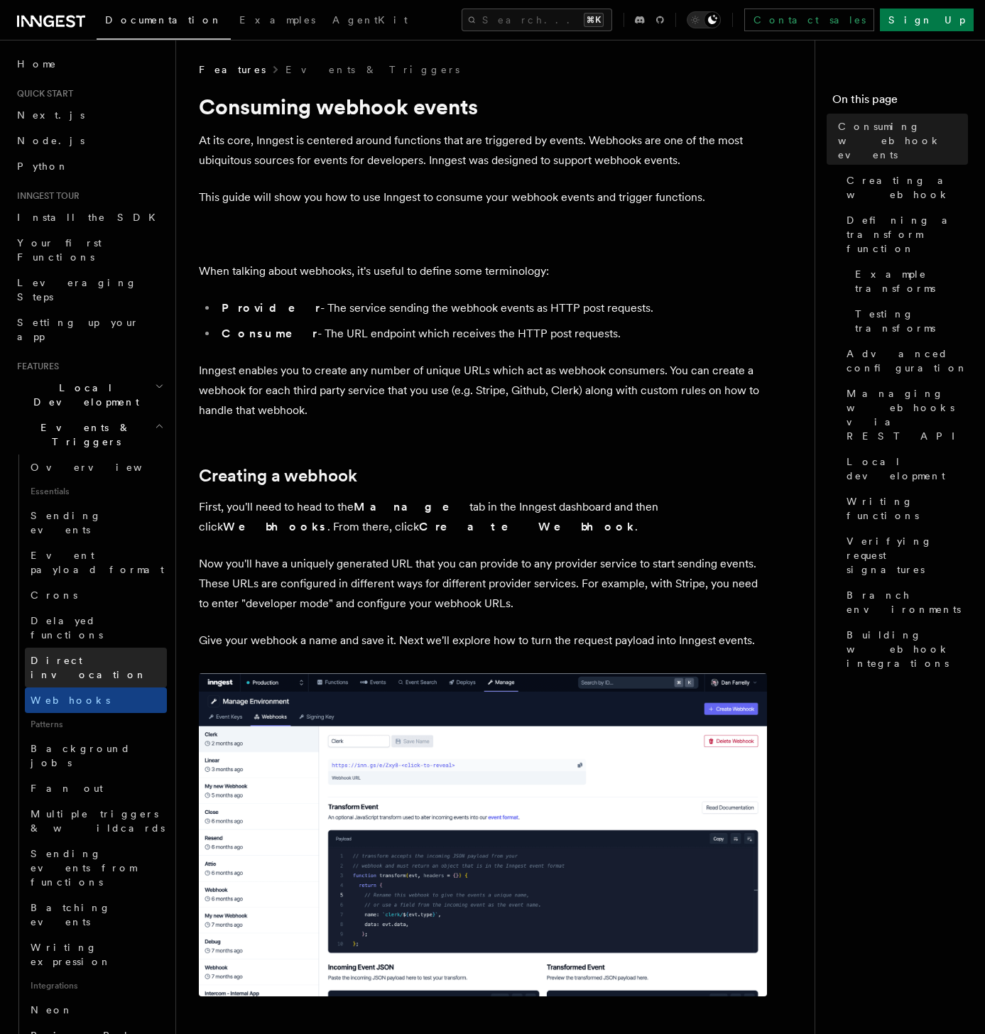
click at [84, 554] on span "Direct invocation" at bounding box center [89, 668] width 116 height 26
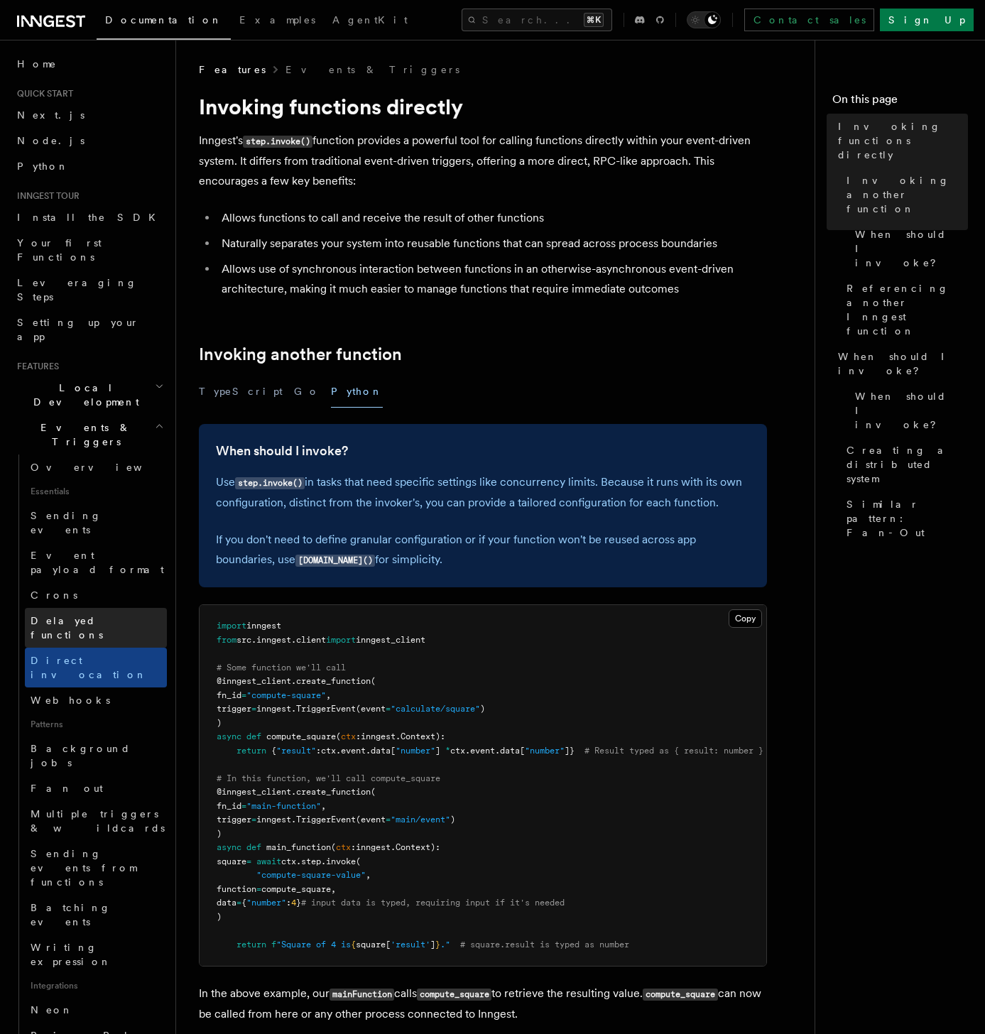
click at [84, 554] on span "Delayed functions" at bounding box center [67, 628] width 72 height 26
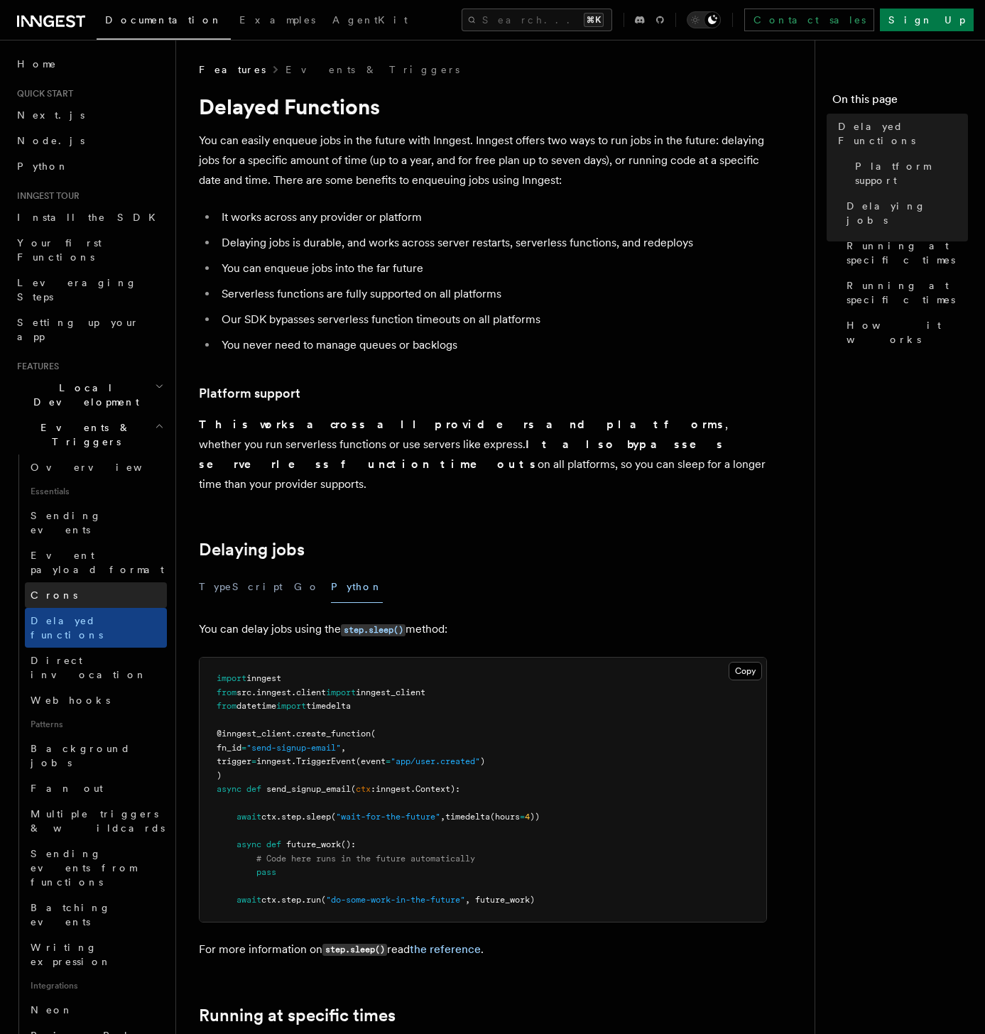
click at [82, 554] on link "Crons" at bounding box center [96, 595] width 142 height 26
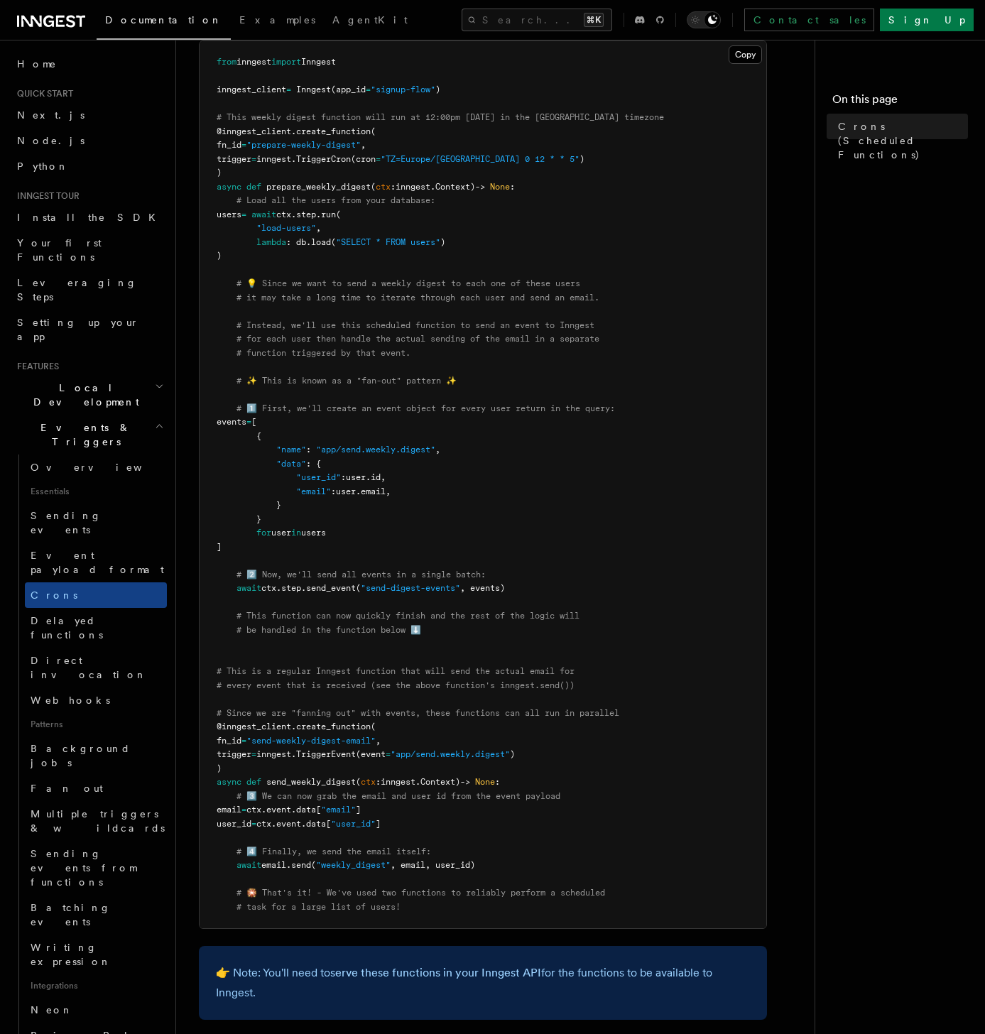
scroll to position [235, 0]
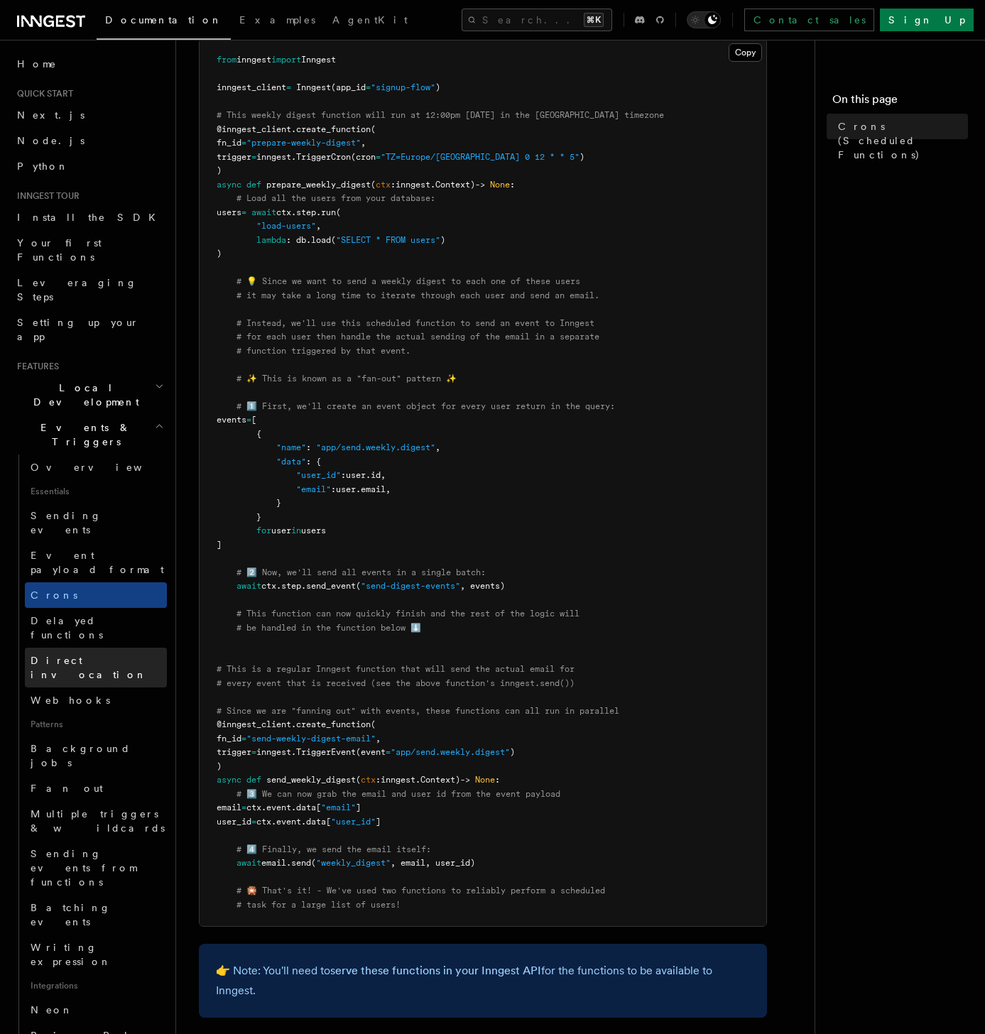
click at [65, 554] on span "Direct invocation" at bounding box center [89, 668] width 116 height 26
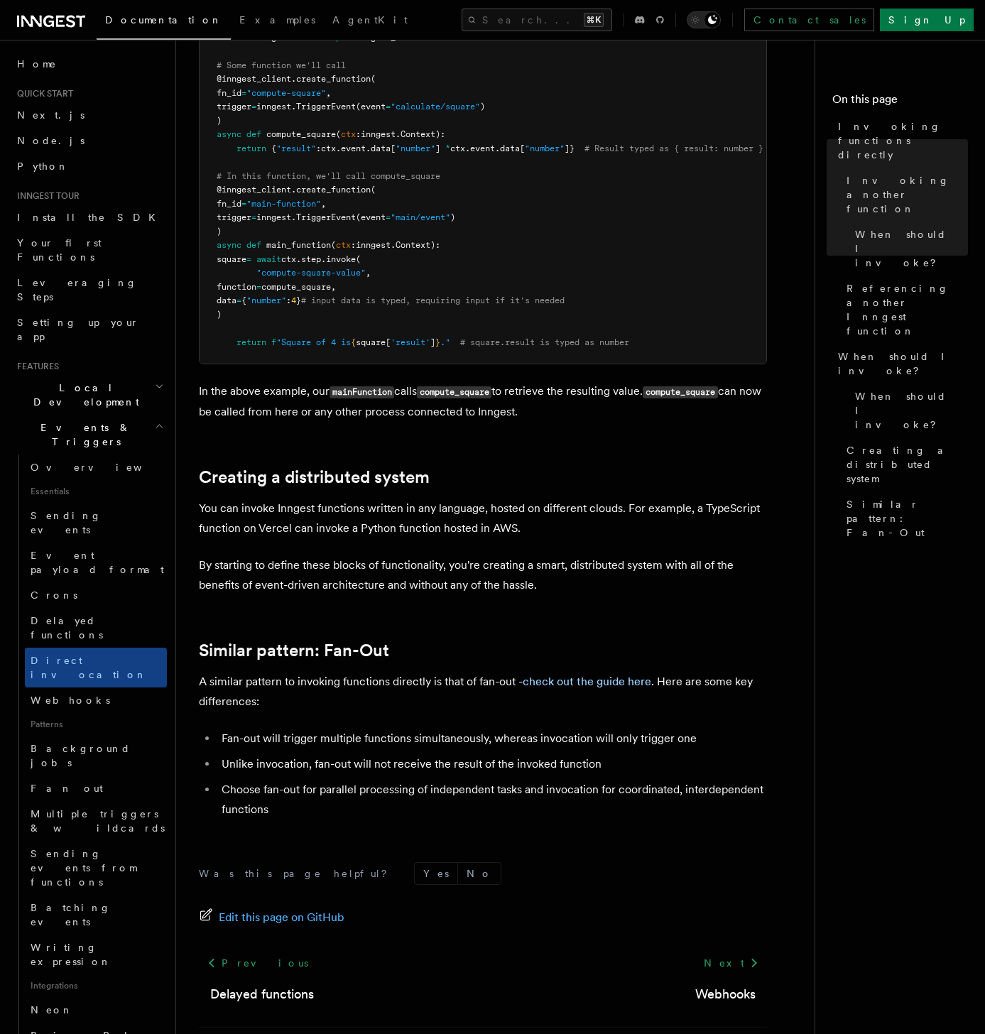
scroll to position [603, 0]
click at [94, 554] on span "Sending events from functions" at bounding box center [99, 867] width 136 height 43
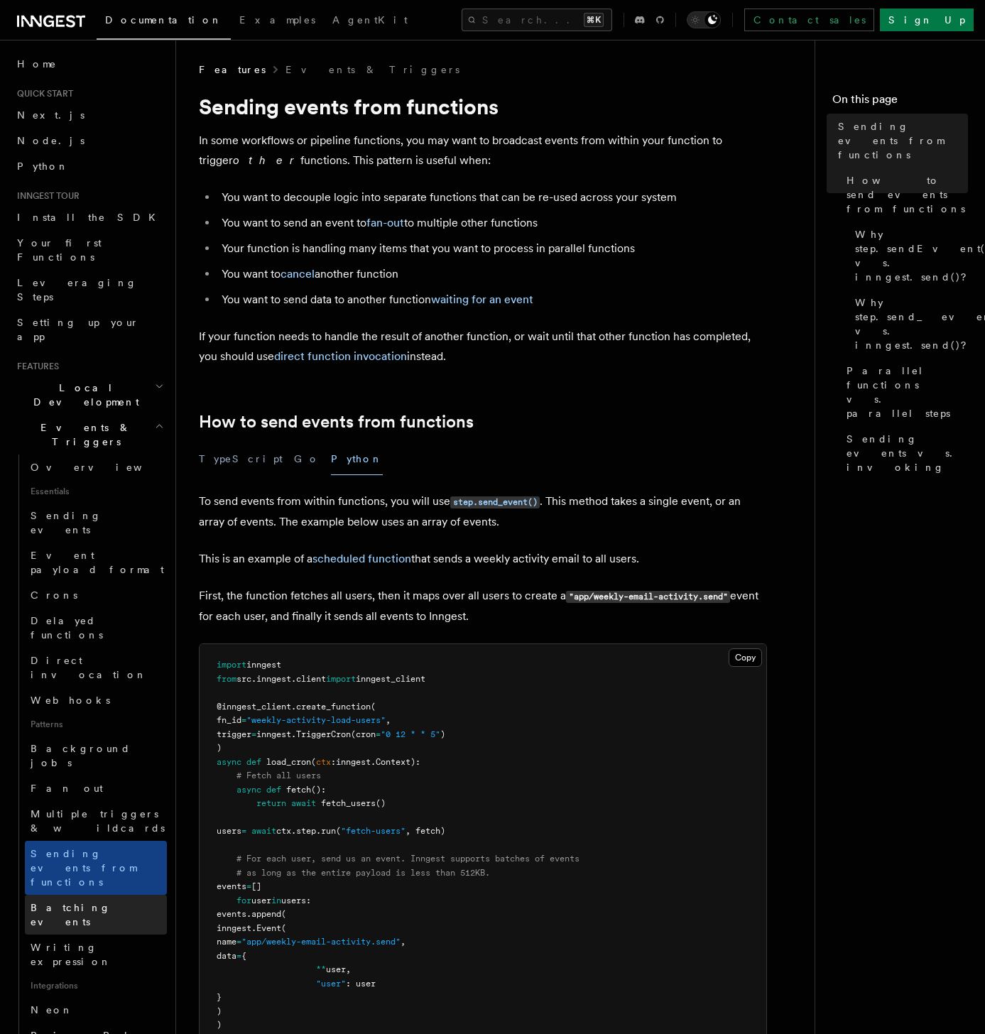
click at [99, 554] on span "Batching events" at bounding box center [71, 915] width 80 height 26
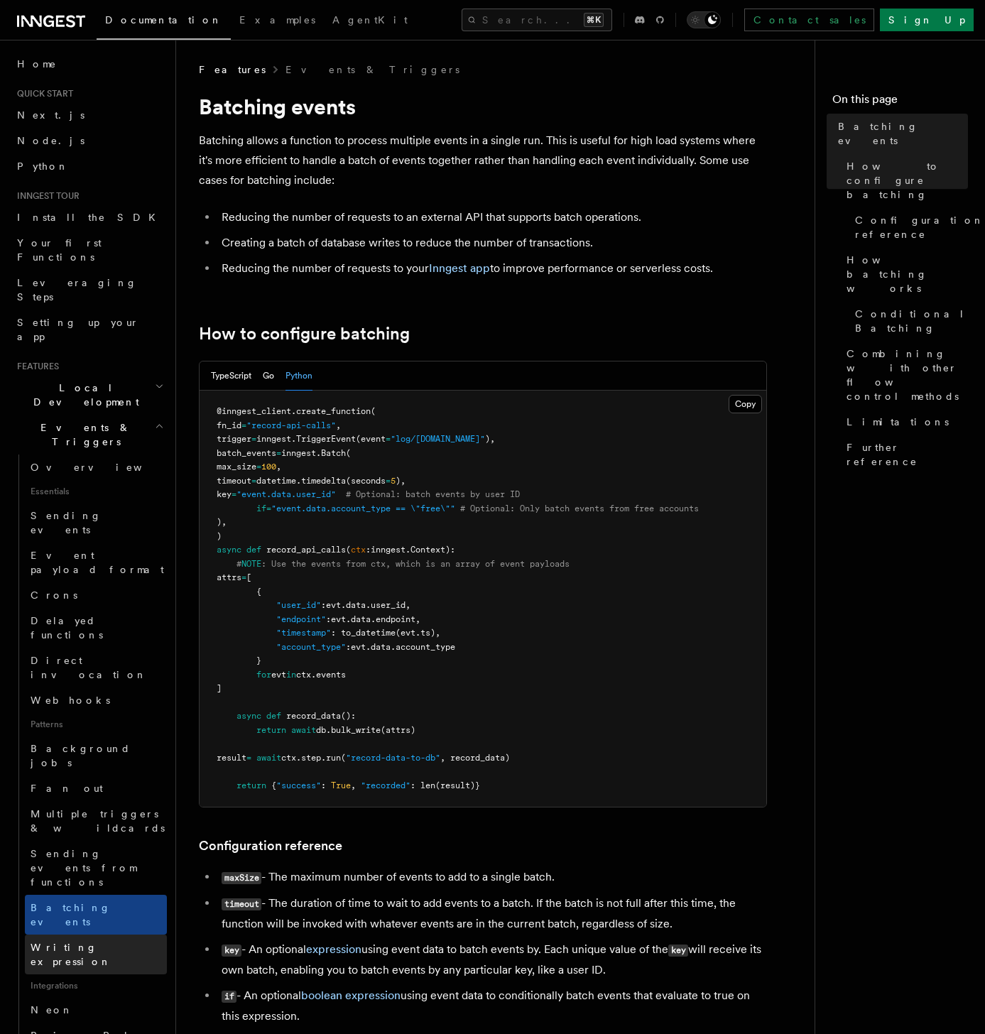
click at [99, 554] on span "Writing expression" at bounding box center [71, 954] width 81 height 26
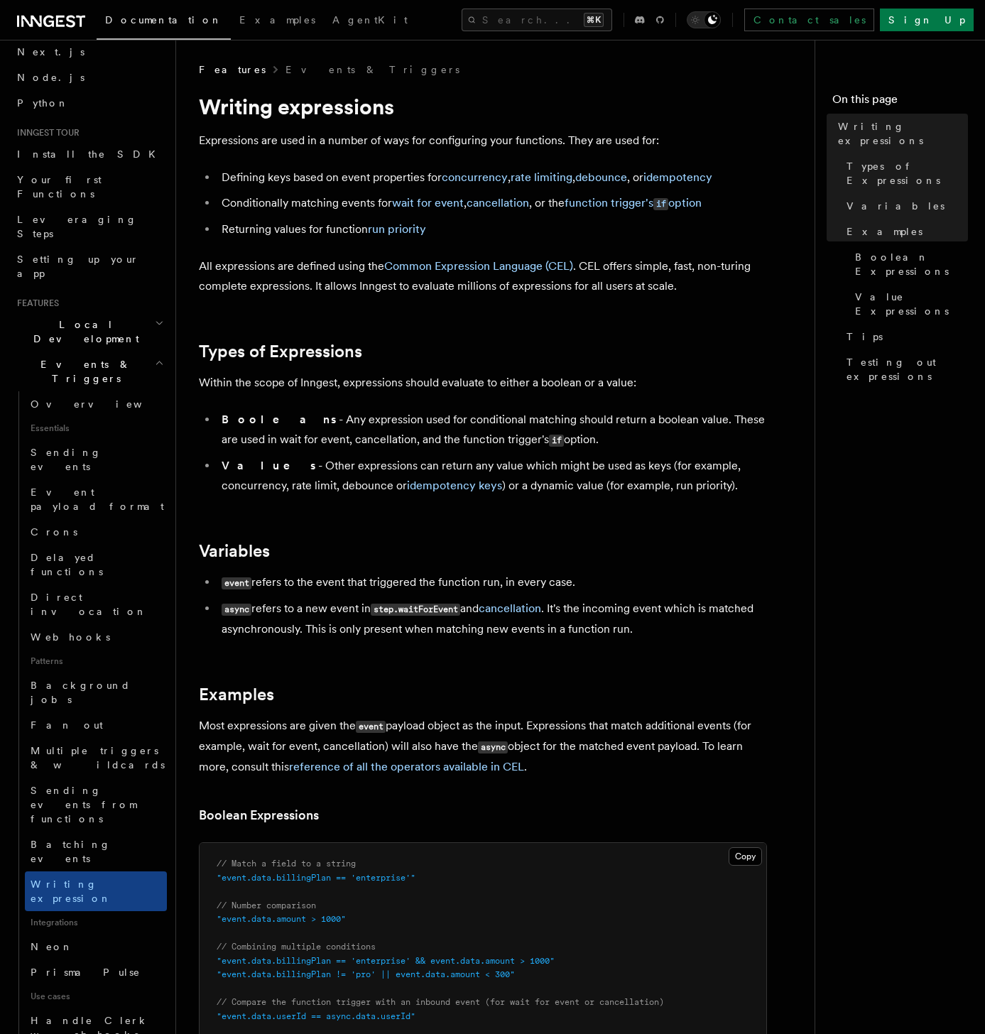
scroll to position [128, 0]
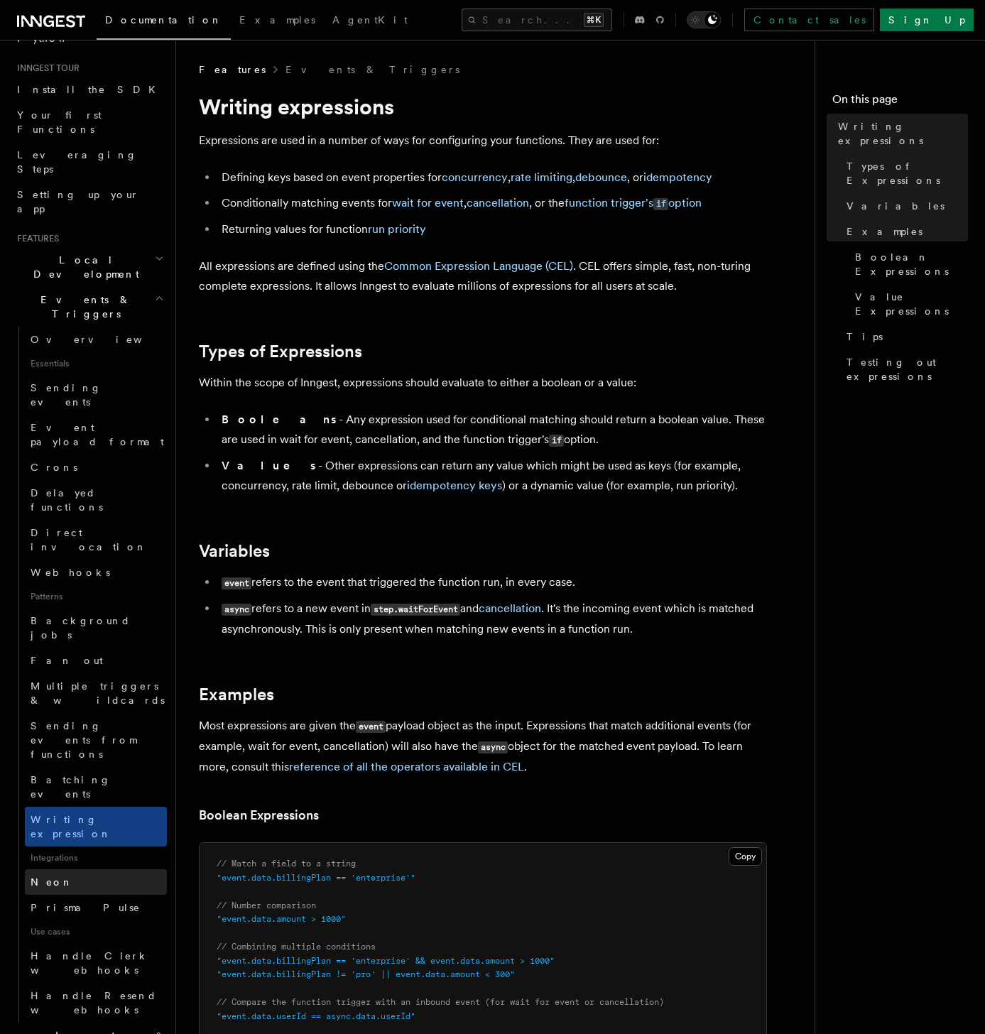
click at [82, 554] on link "Neon" at bounding box center [96, 882] width 142 height 26
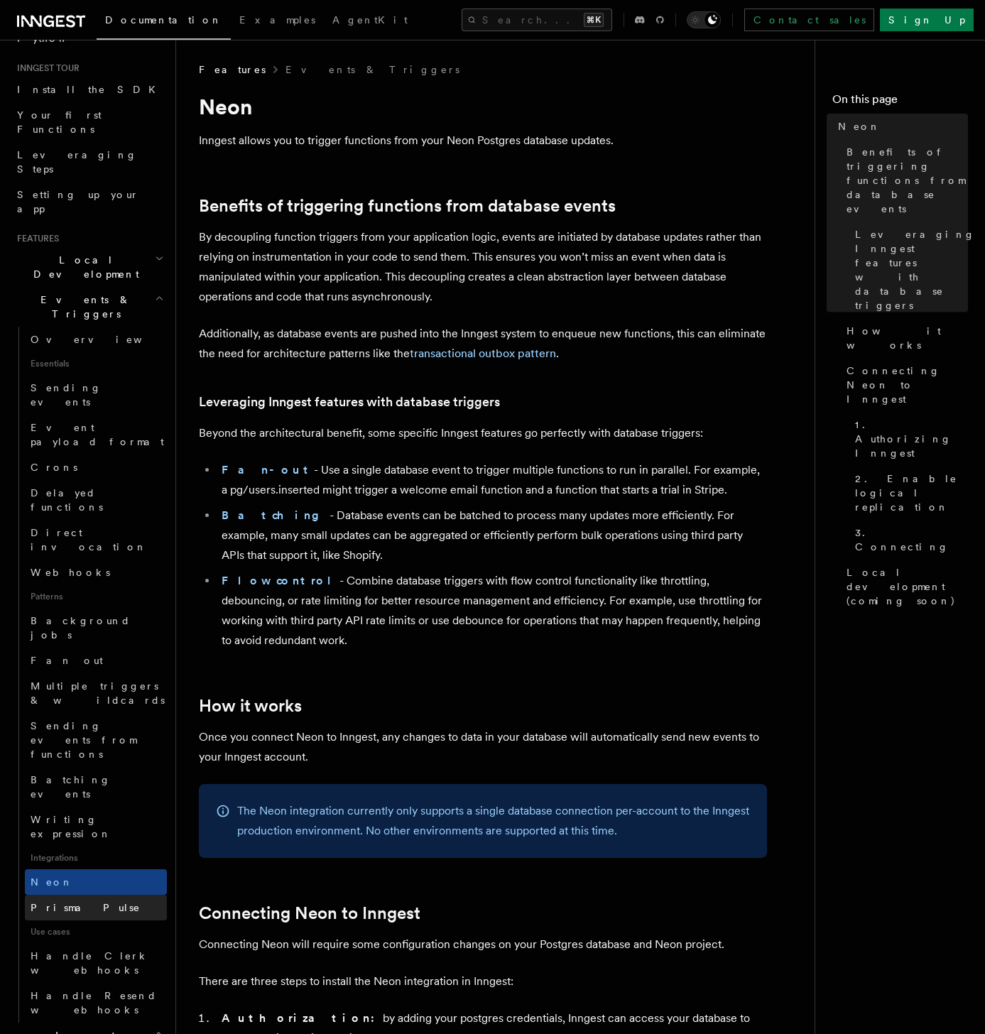
click at [86, 554] on link "Prisma Pulse" at bounding box center [96, 907] width 142 height 26
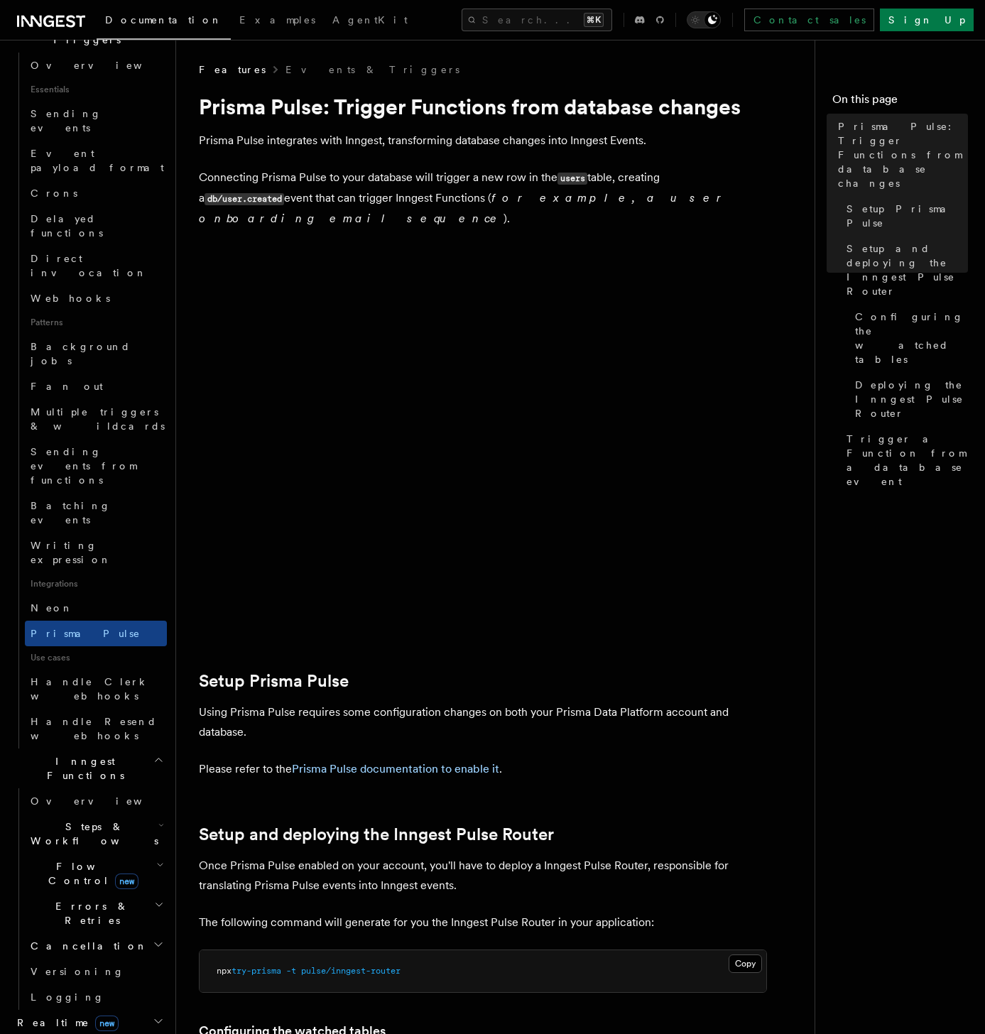
scroll to position [430, 0]
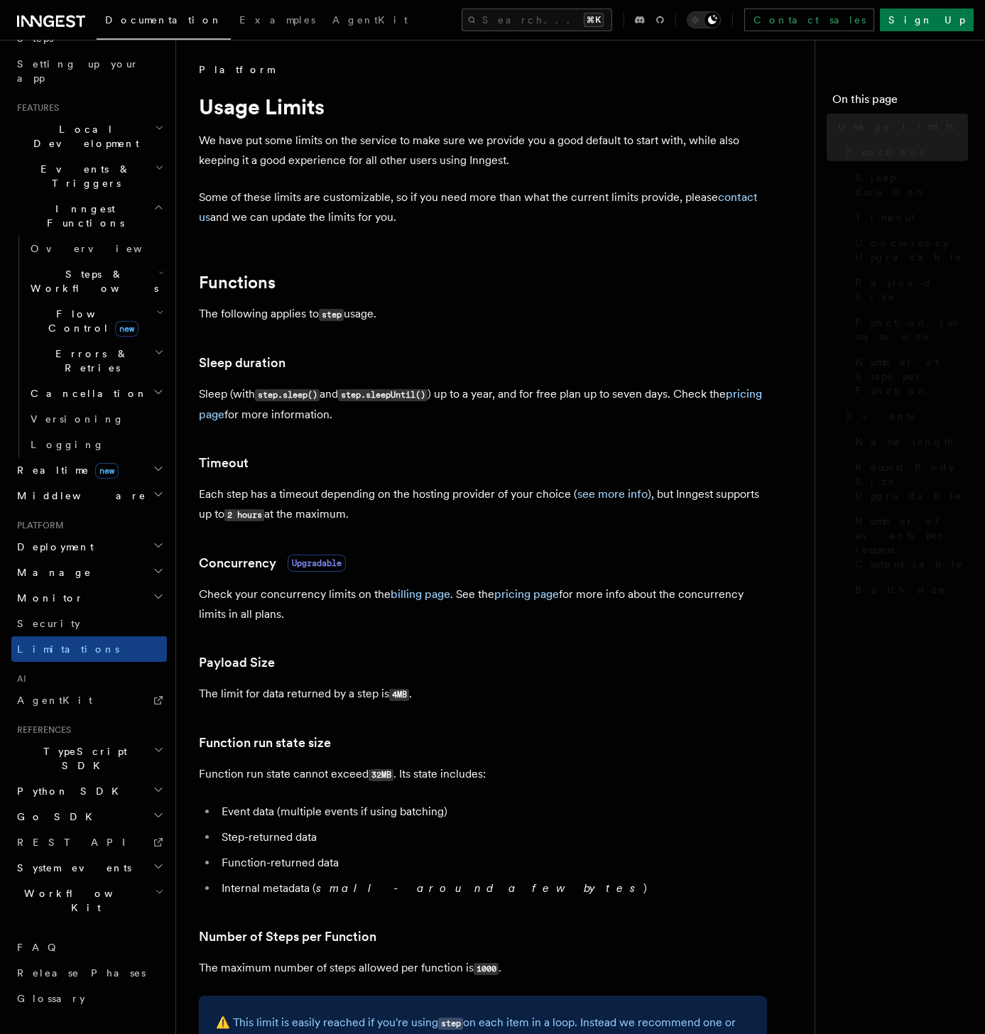
scroll to position [102, 0]
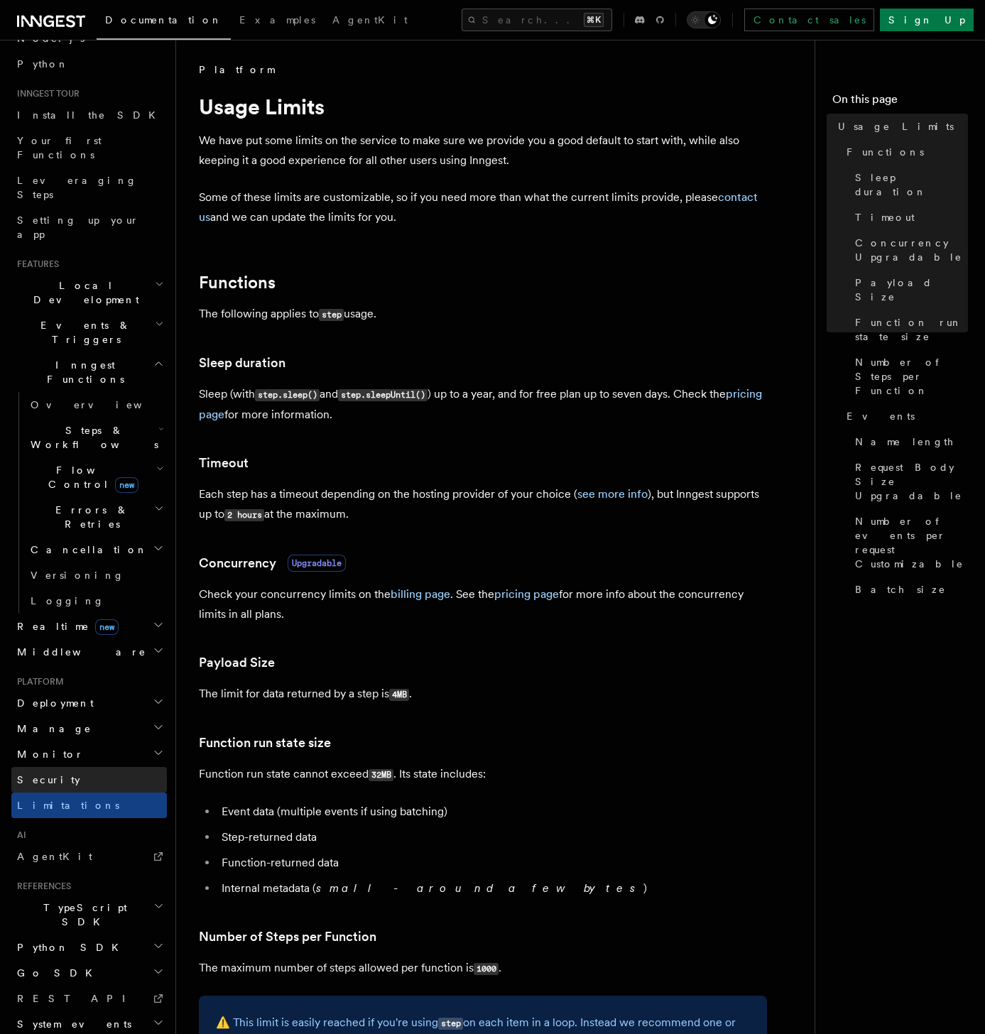
click at [57, 554] on link "Security" at bounding box center [88, 780] width 155 height 26
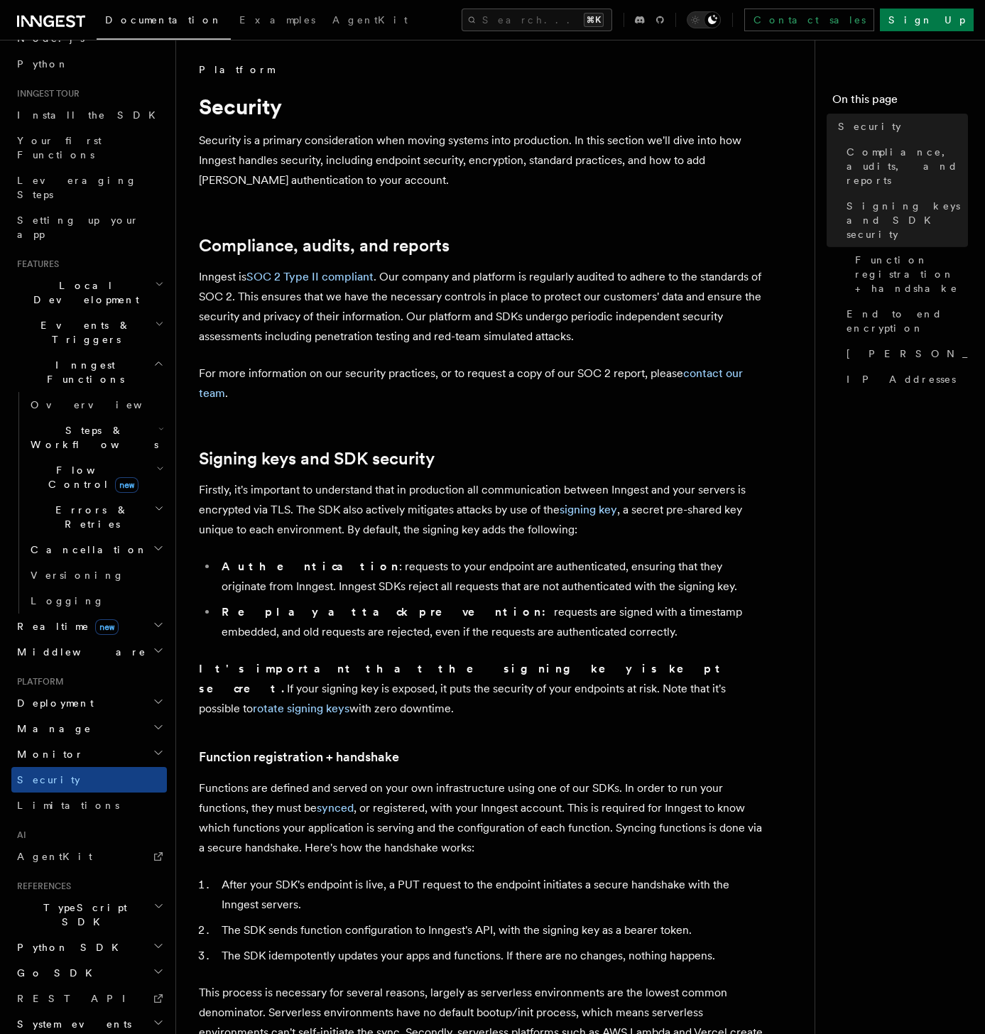
click at [72, 554] on h2 "Monitor" at bounding box center [88, 754] width 155 height 26
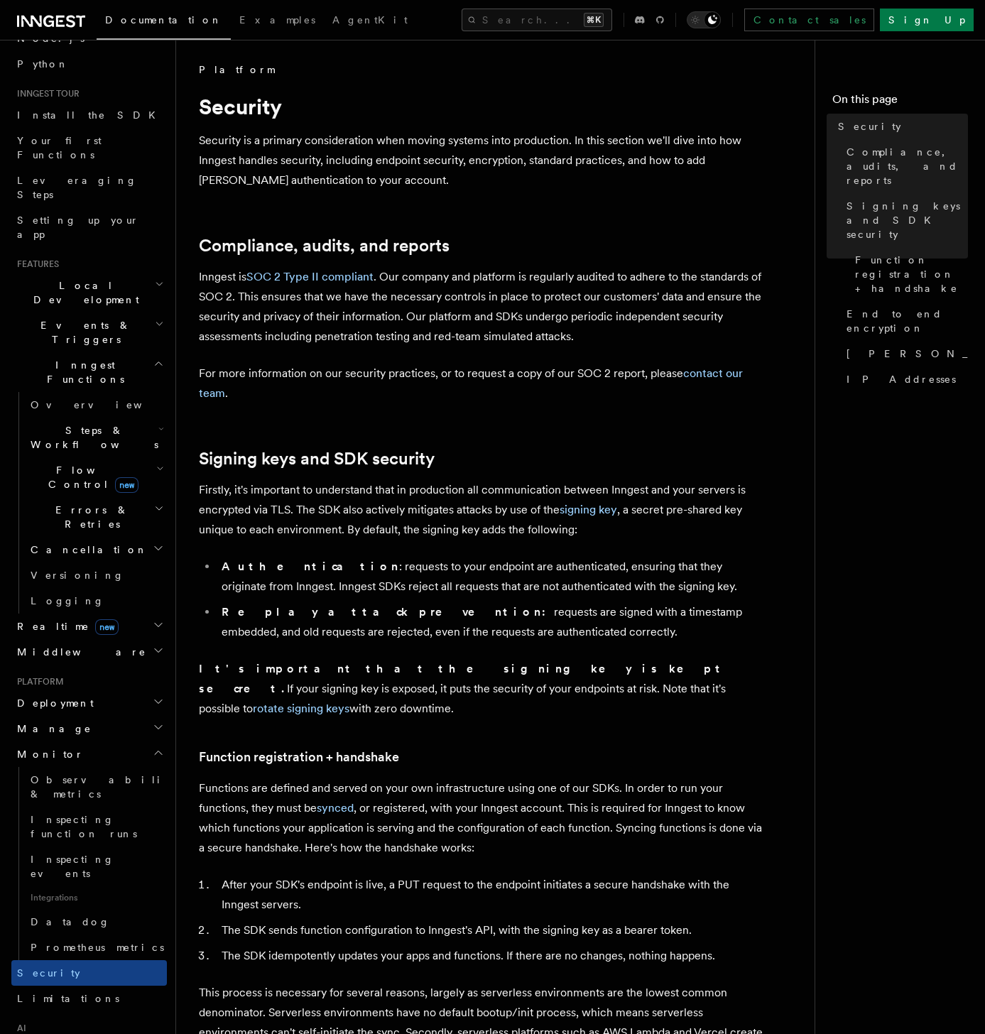
click at [70, 554] on h2 "Manage" at bounding box center [88, 729] width 155 height 26
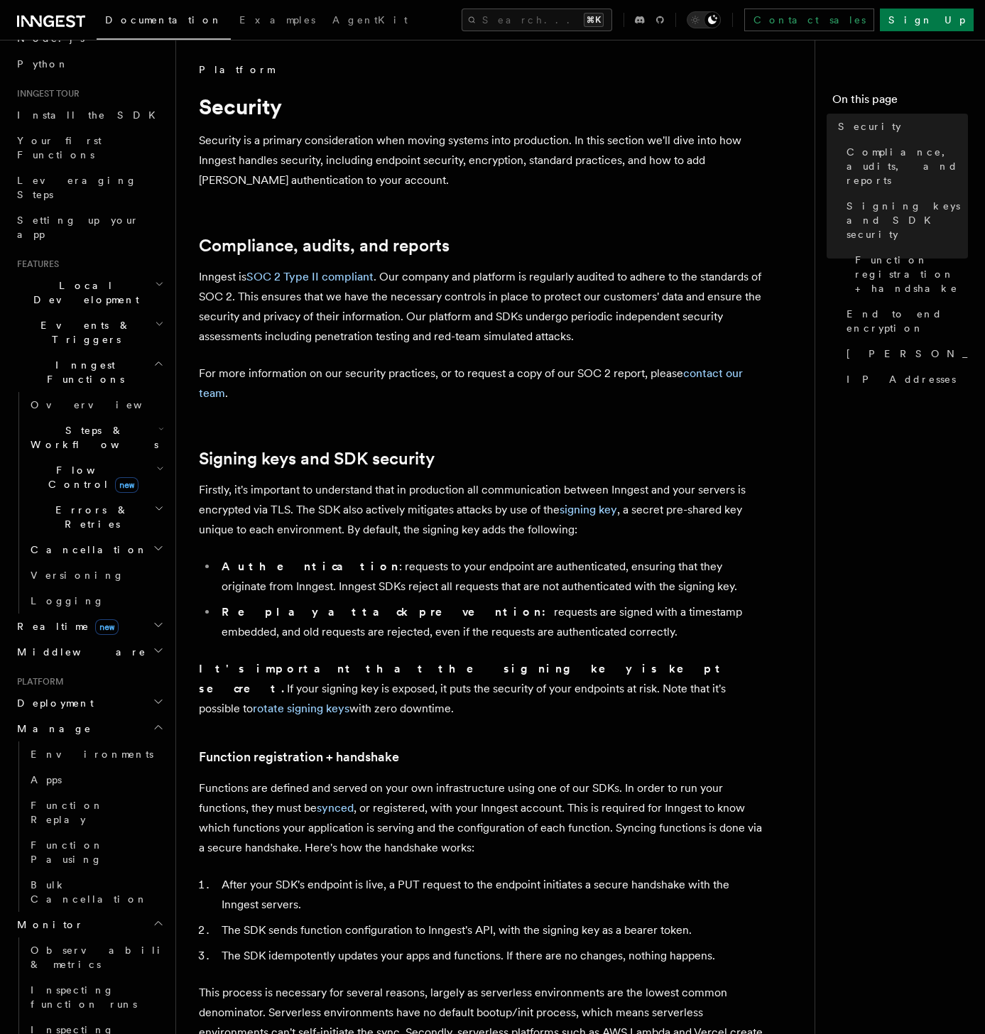
click at [85, 554] on h2 "Deployment" at bounding box center [88, 703] width 155 height 26
click at [69, 554] on span "Cloud Providers Setup" at bounding box center [91, 884] width 132 height 43
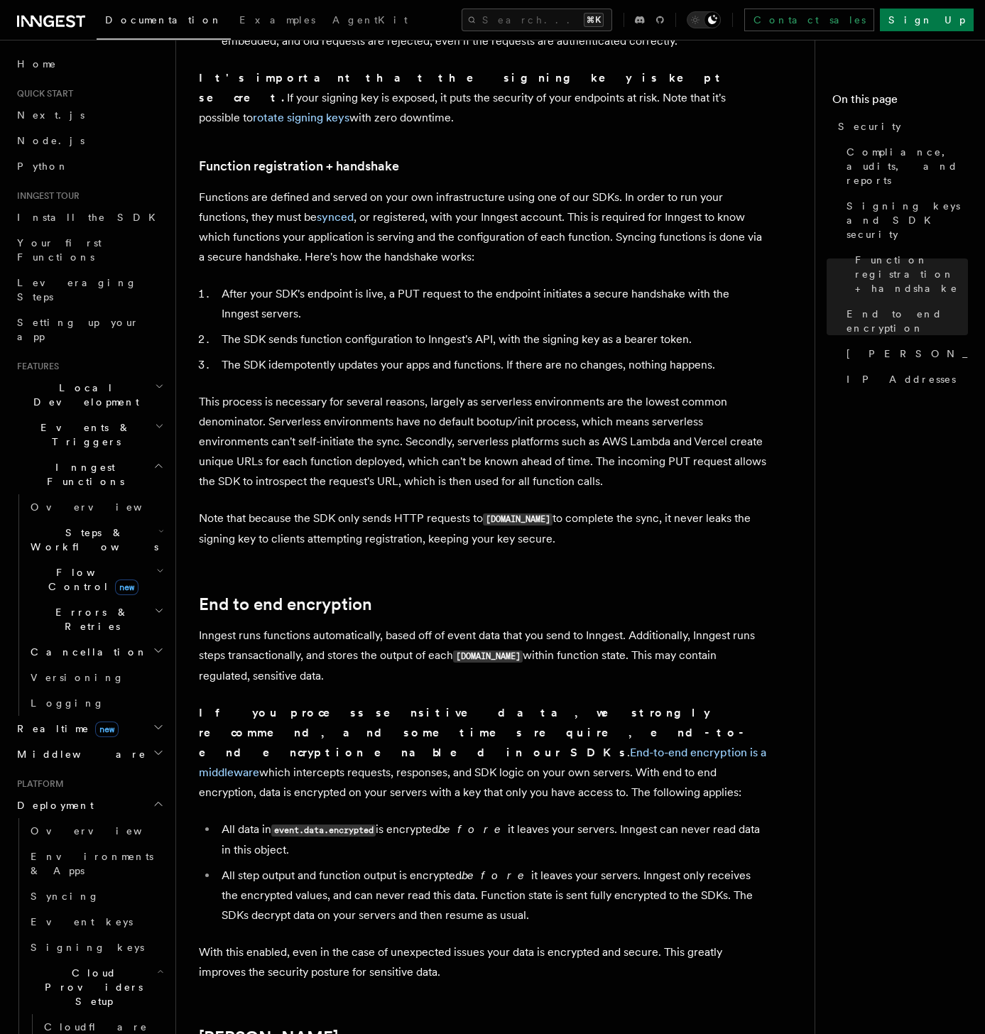
scroll to position [0, 0]
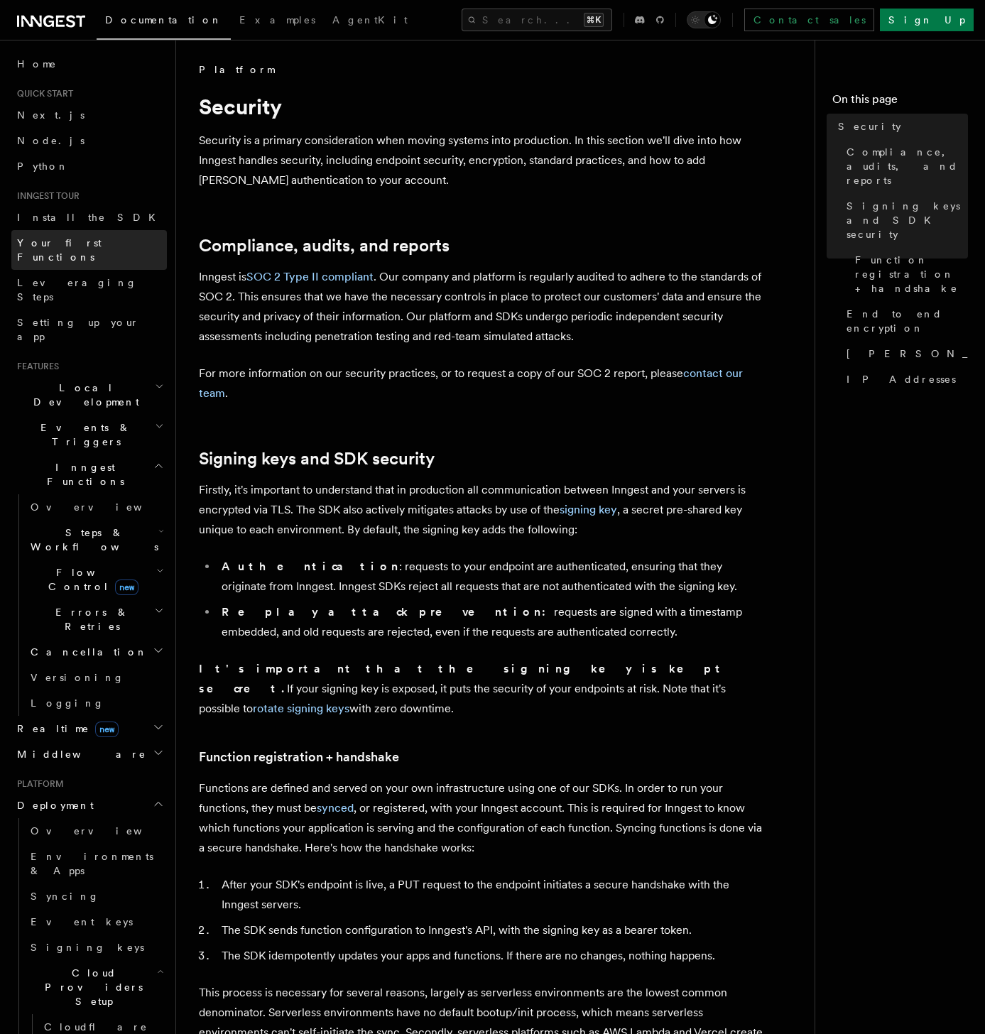
click at [94, 244] on span "Your first Functions" at bounding box center [59, 250] width 84 height 26
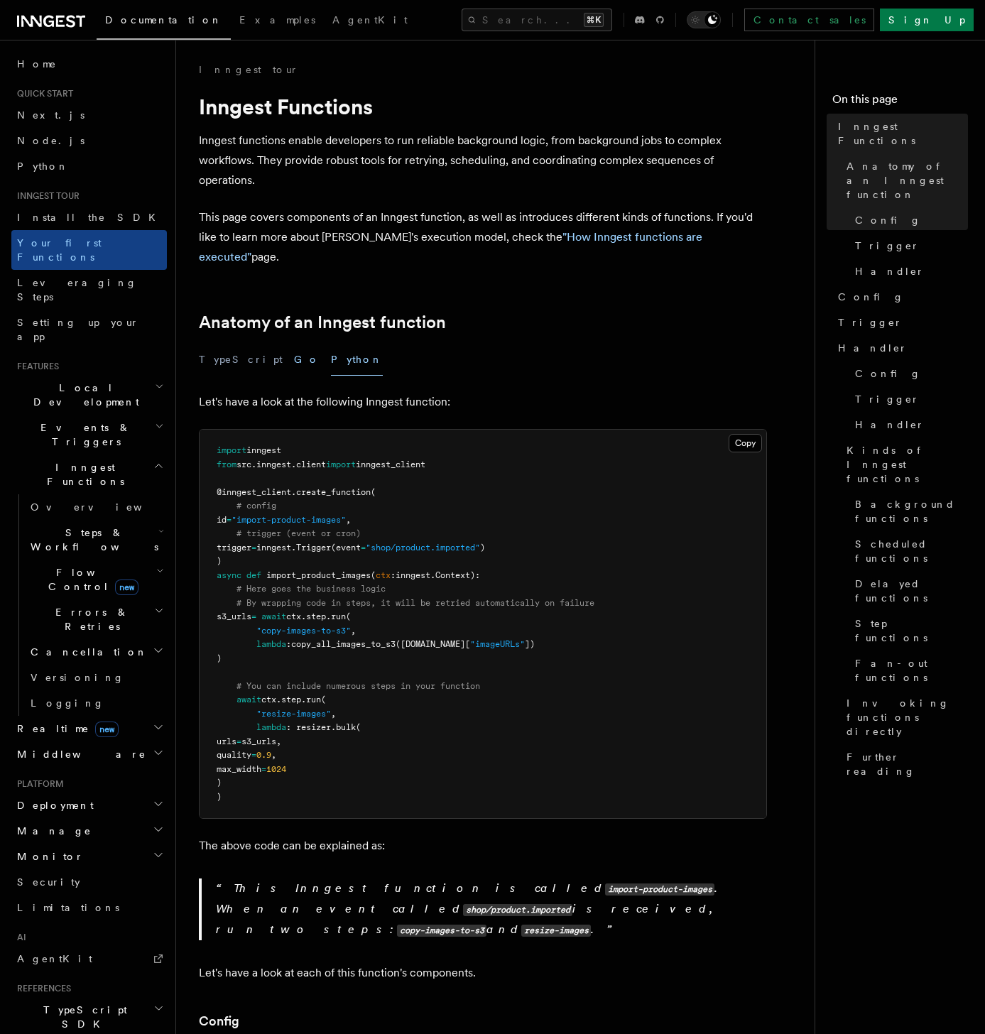
click at [294, 349] on button "Go" at bounding box center [307, 360] width 26 height 32
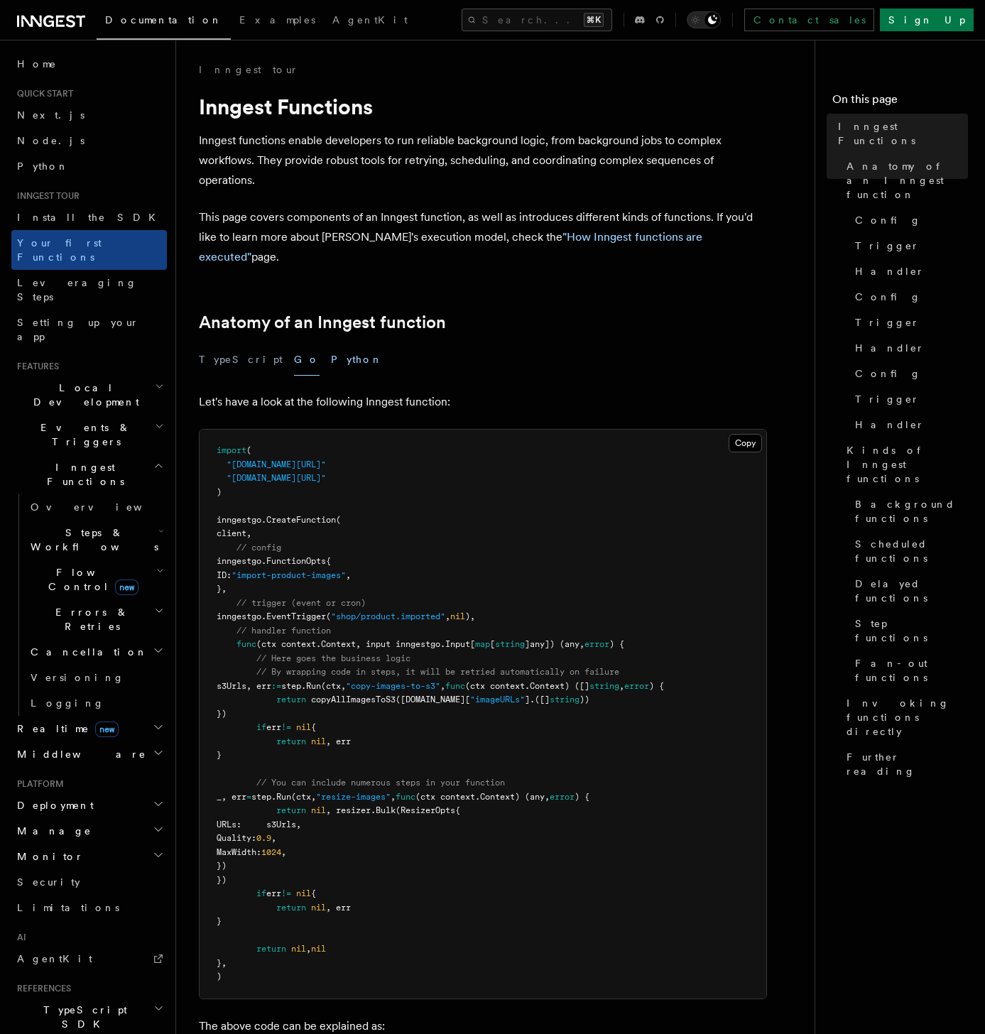
click at [331, 344] on button "Python" at bounding box center [357, 360] width 52 height 32
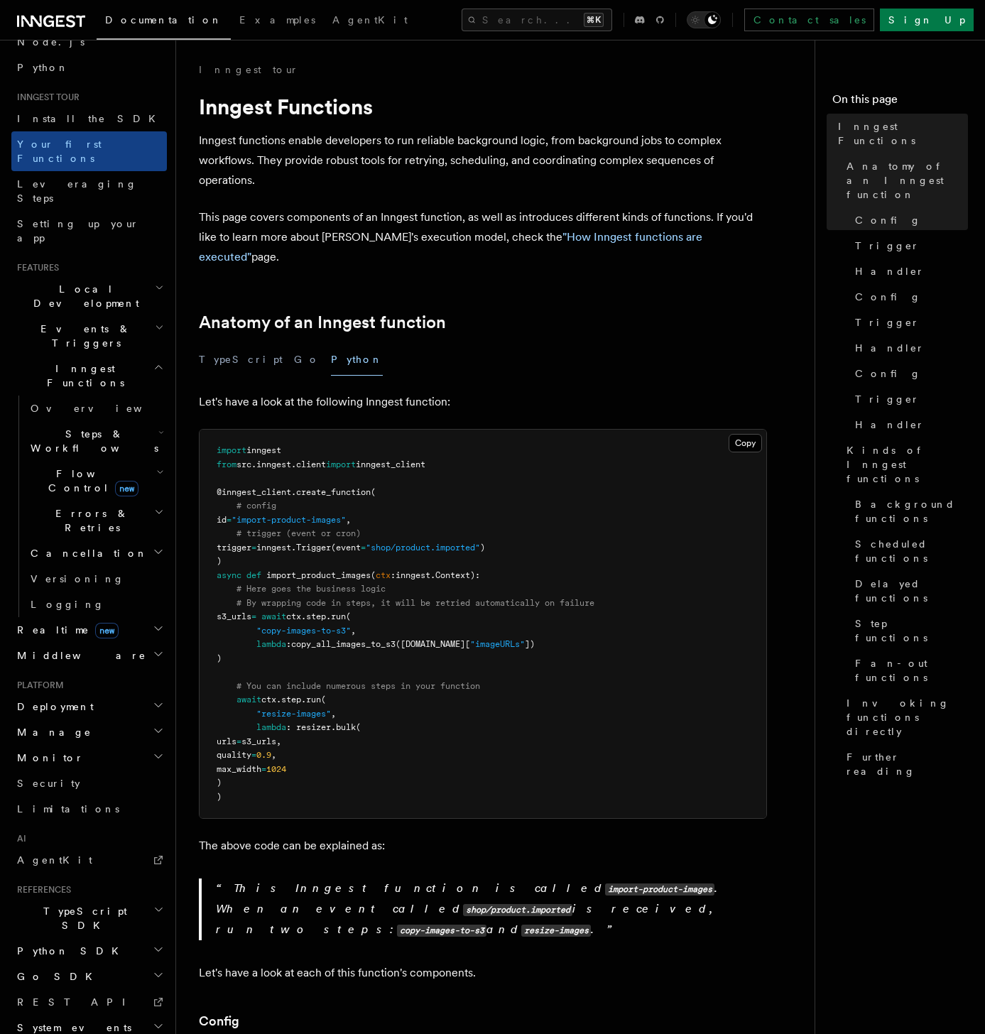
scroll to position [102, 0]
click at [62, 554] on span "Middleware" at bounding box center [78, 652] width 135 height 14
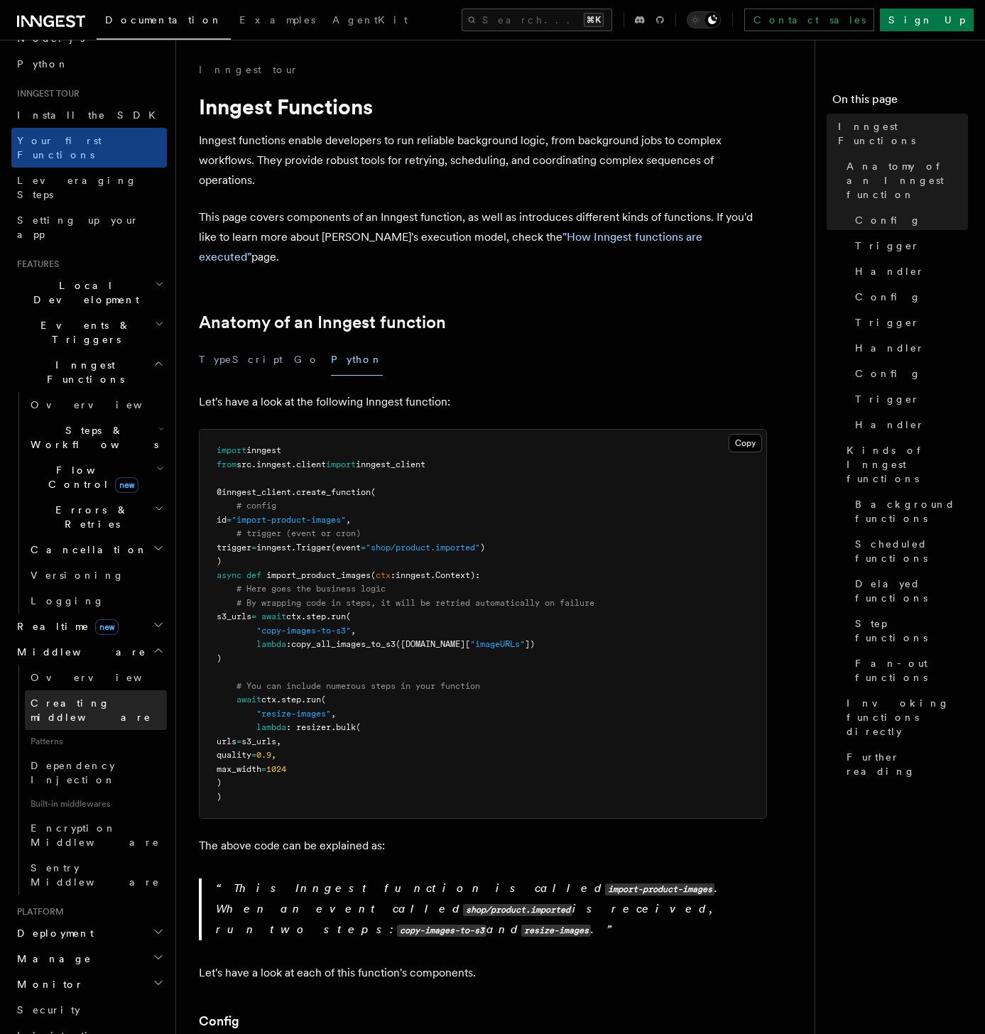
click at [92, 554] on span "Creating middleware" at bounding box center [91, 710] width 121 height 26
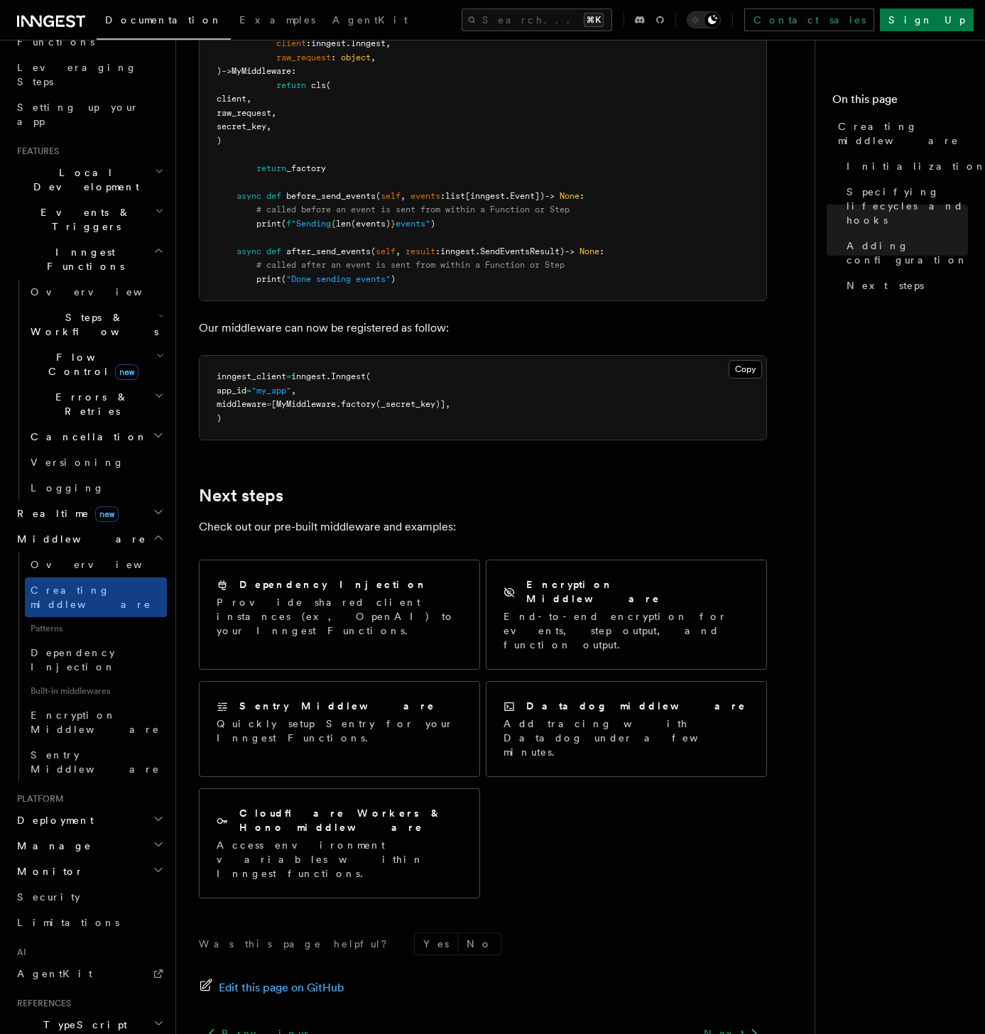
scroll to position [216, 0]
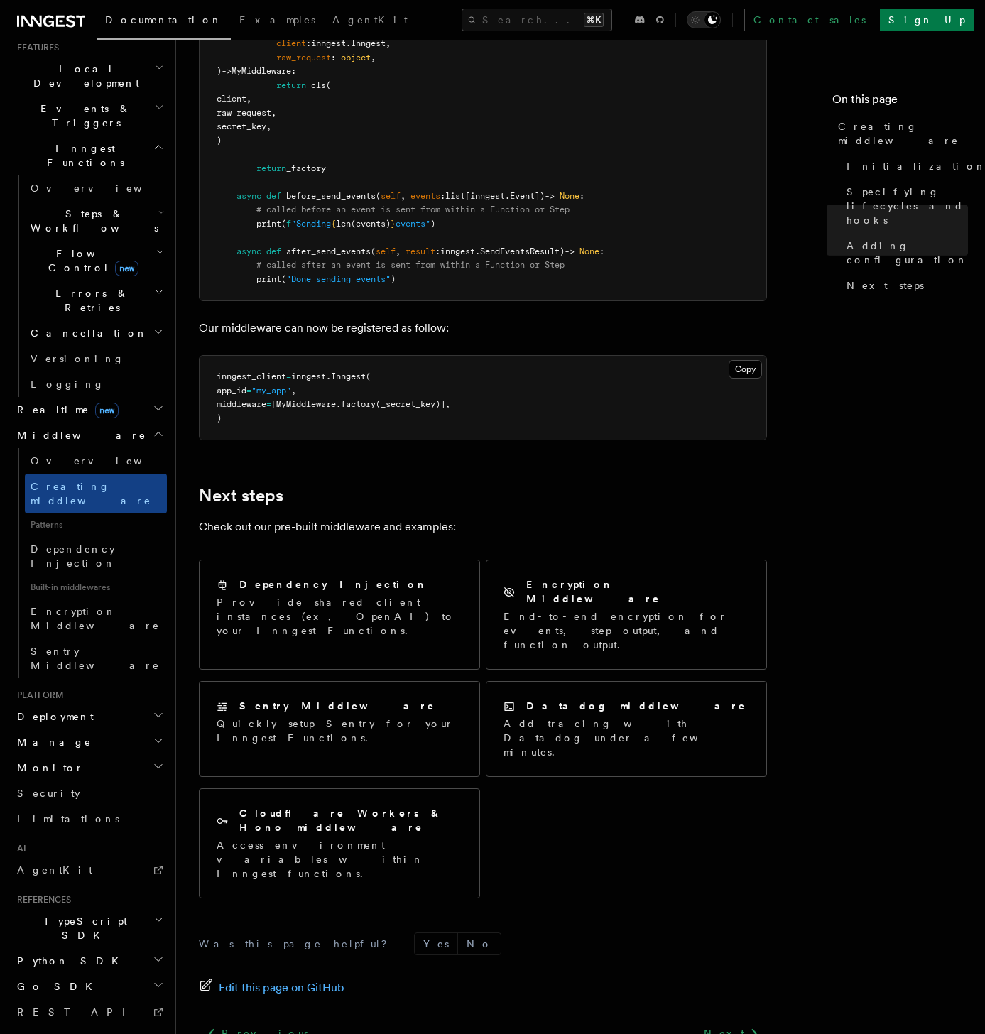
scroll to position [327, 0]
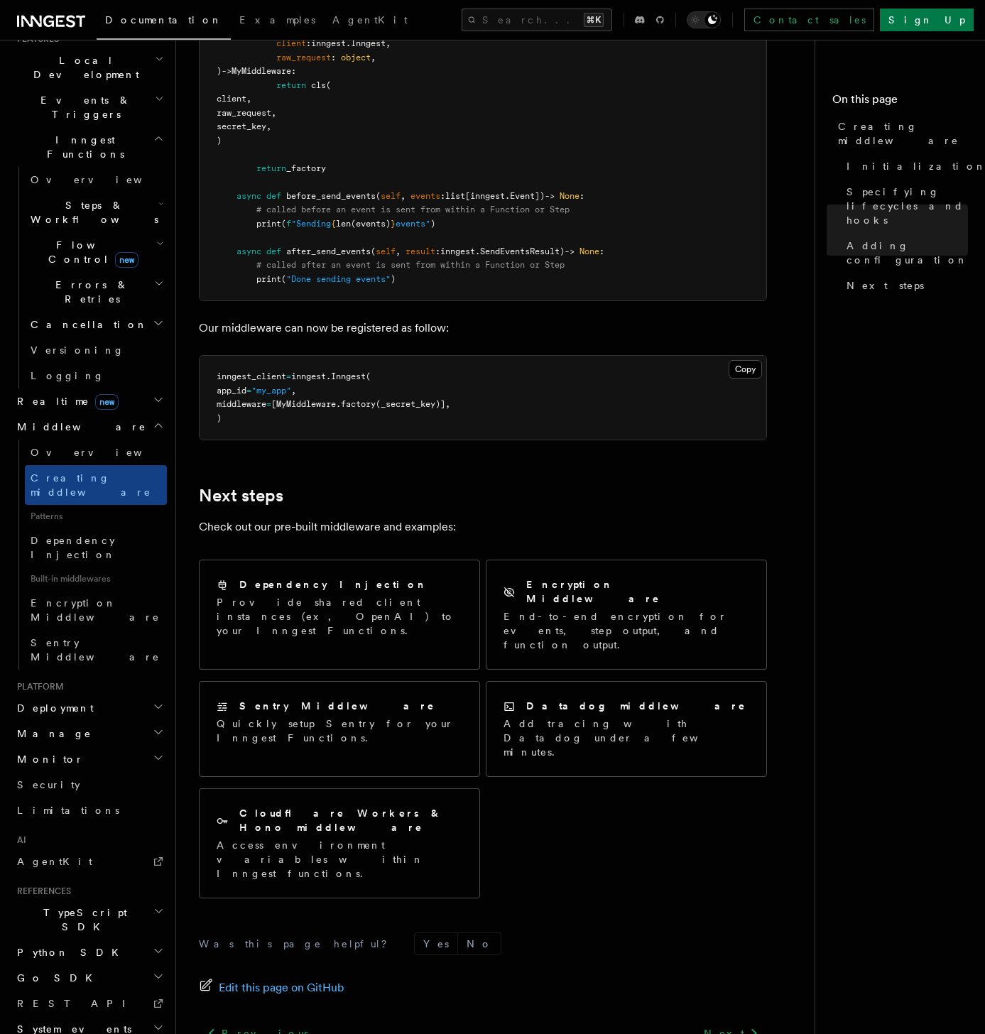
click at [76, 554] on span "System events" at bounding box center [71, 1029] width 120 height 14
click at [94, 554] on h2 "Python SDK" at bounding box center [88, 952] width 155 height 26
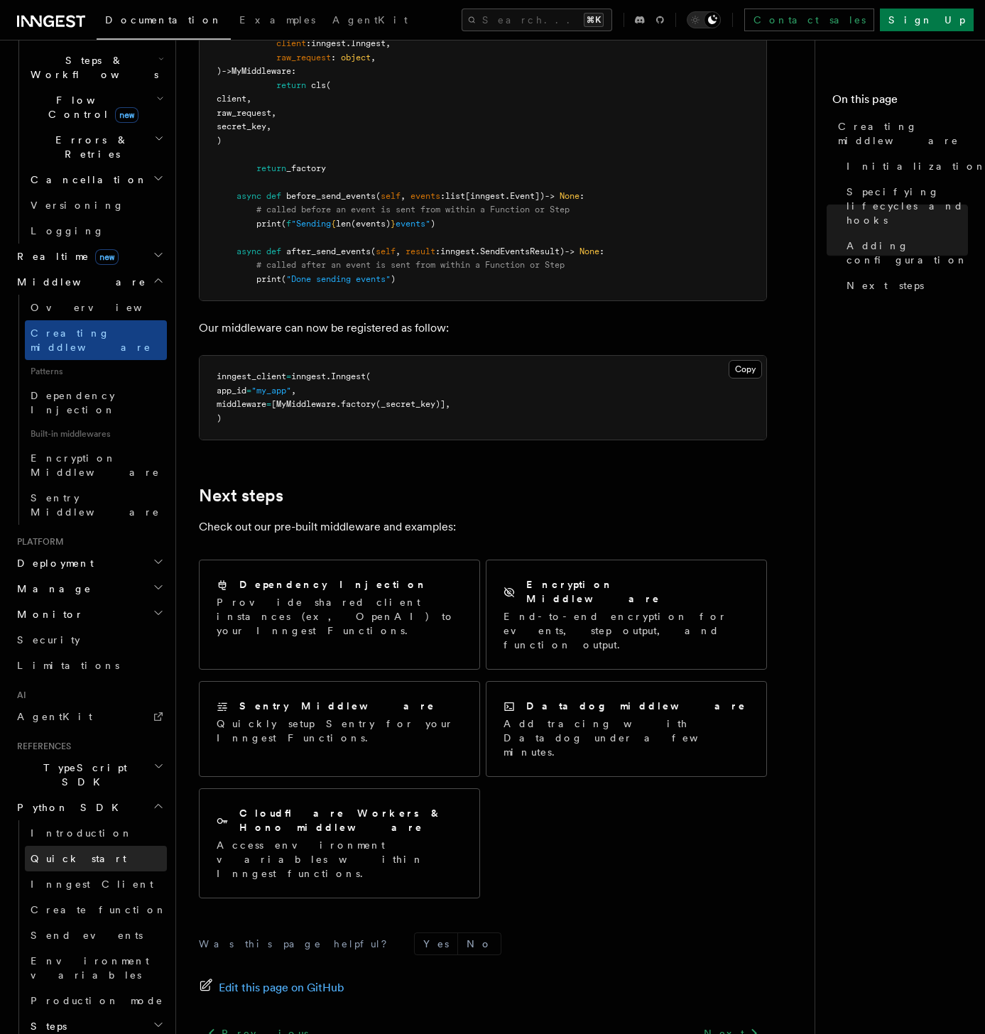
scroll to position [535, 0]
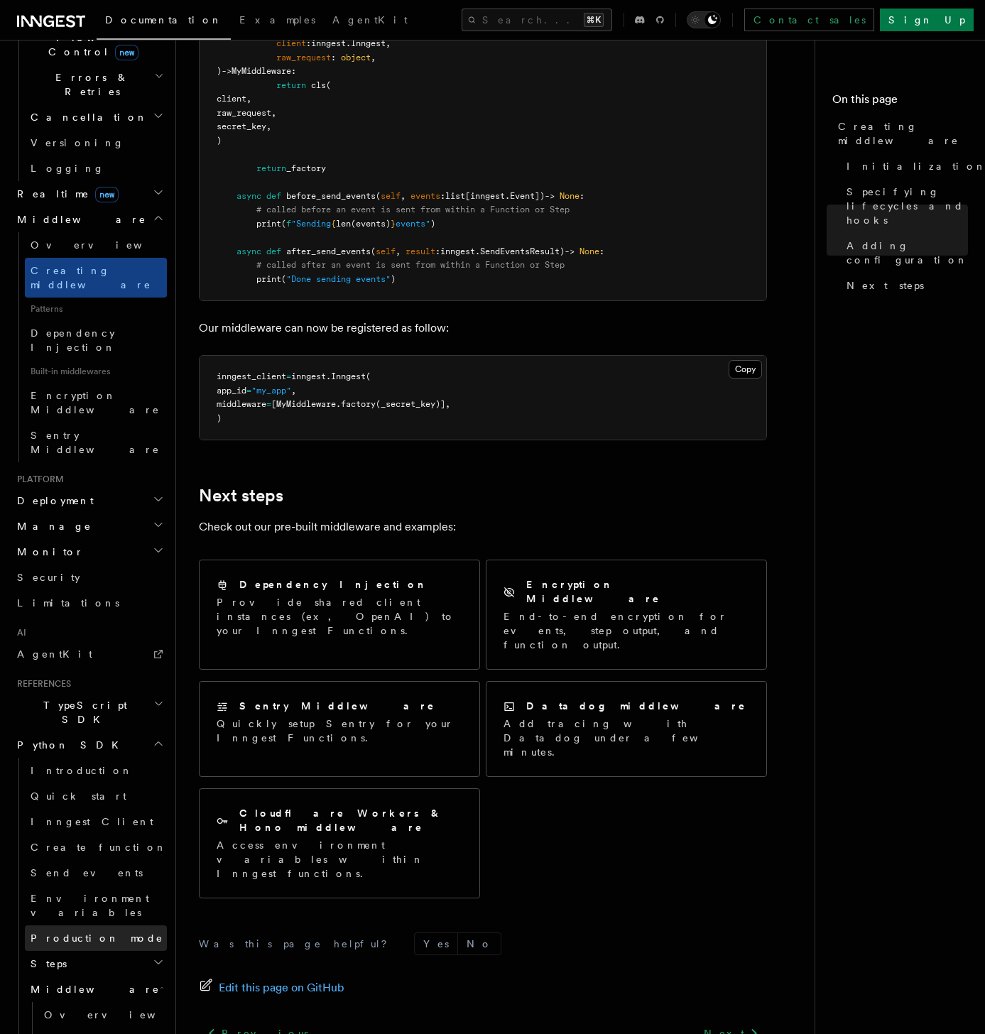
click at [72, 554] on span "Production mode" at bounding box center [97, 937] width 133 height 11
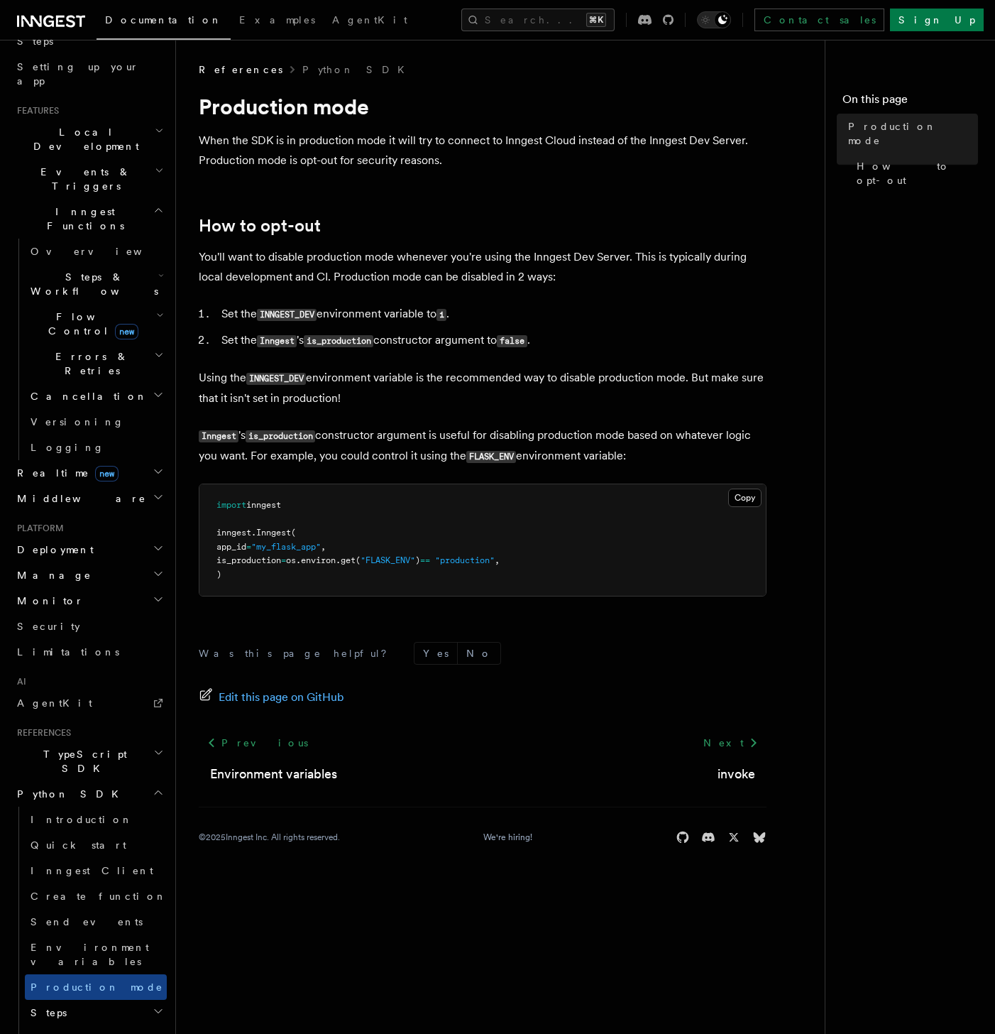
scroll to position [254, 0]
click at [58, 351] on span "Errors & Retries" at bounding box center [89, 365] width 129 height 28
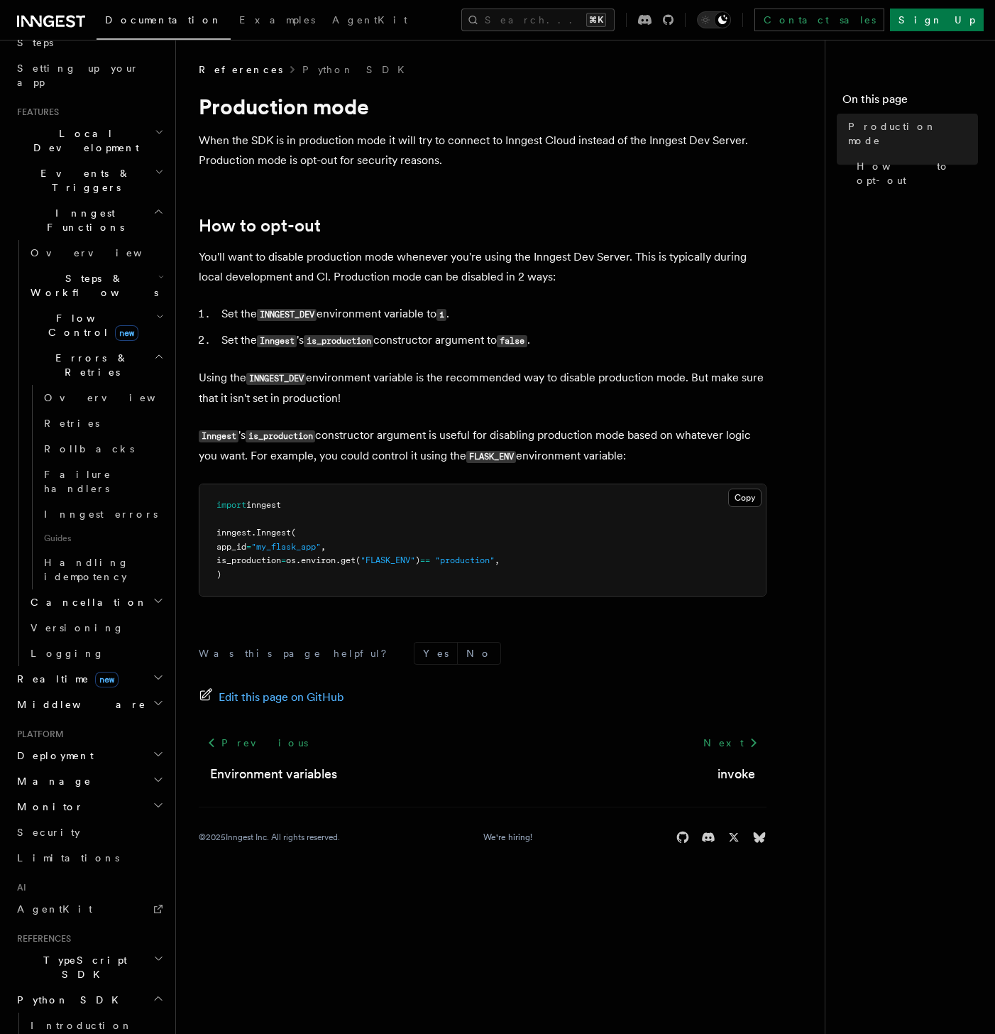
click at [61, 554] on span "Cancellation" at bounding box center [86, 602] width 123 height 14
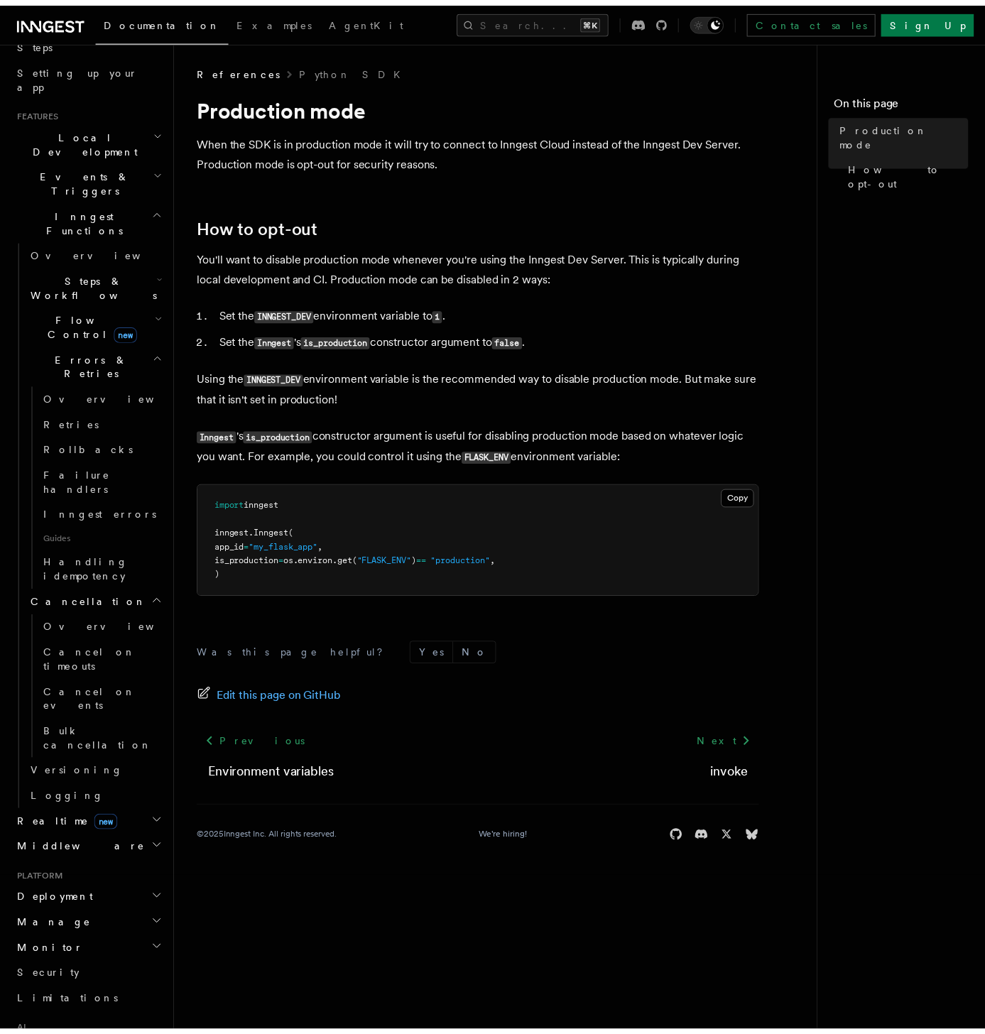
scroll to position [2, 0]
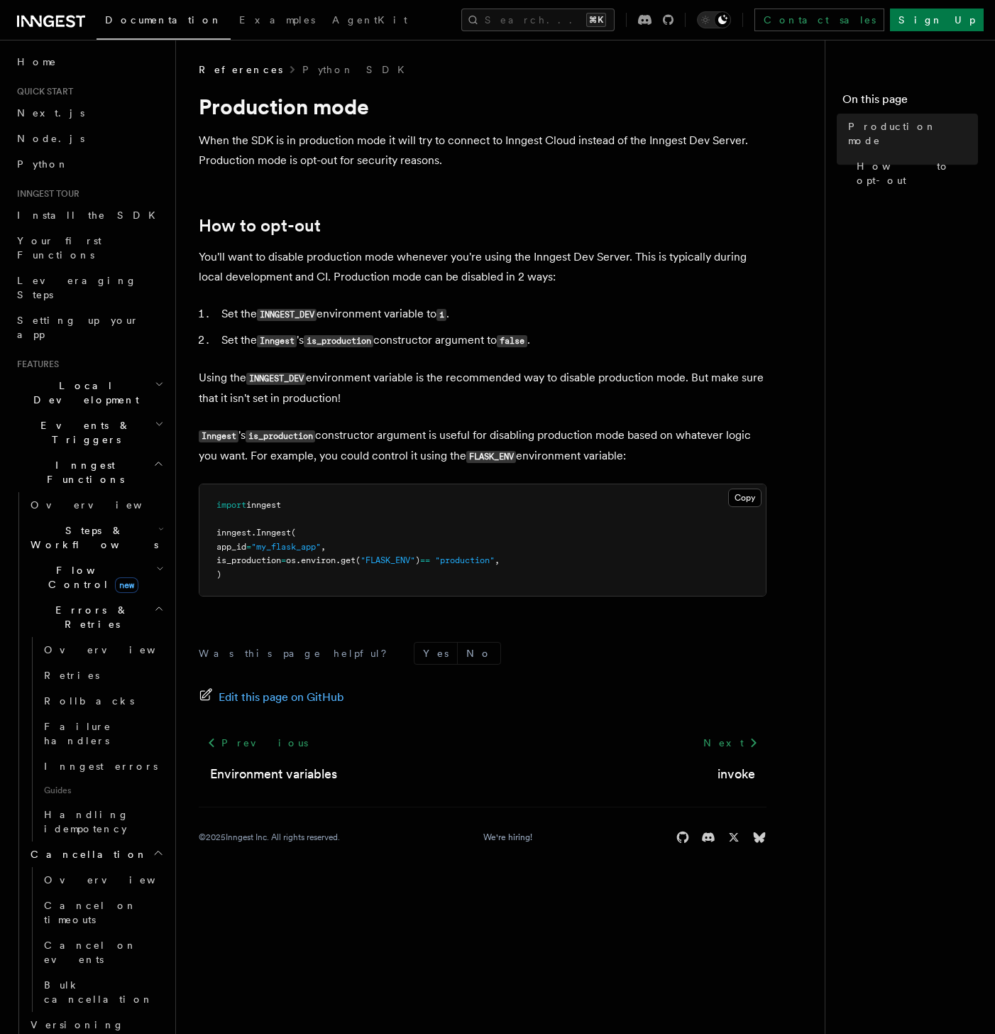
click at [65, 554] on span "Flow Control new" at bounding box center [90, 577] width 131 height 28
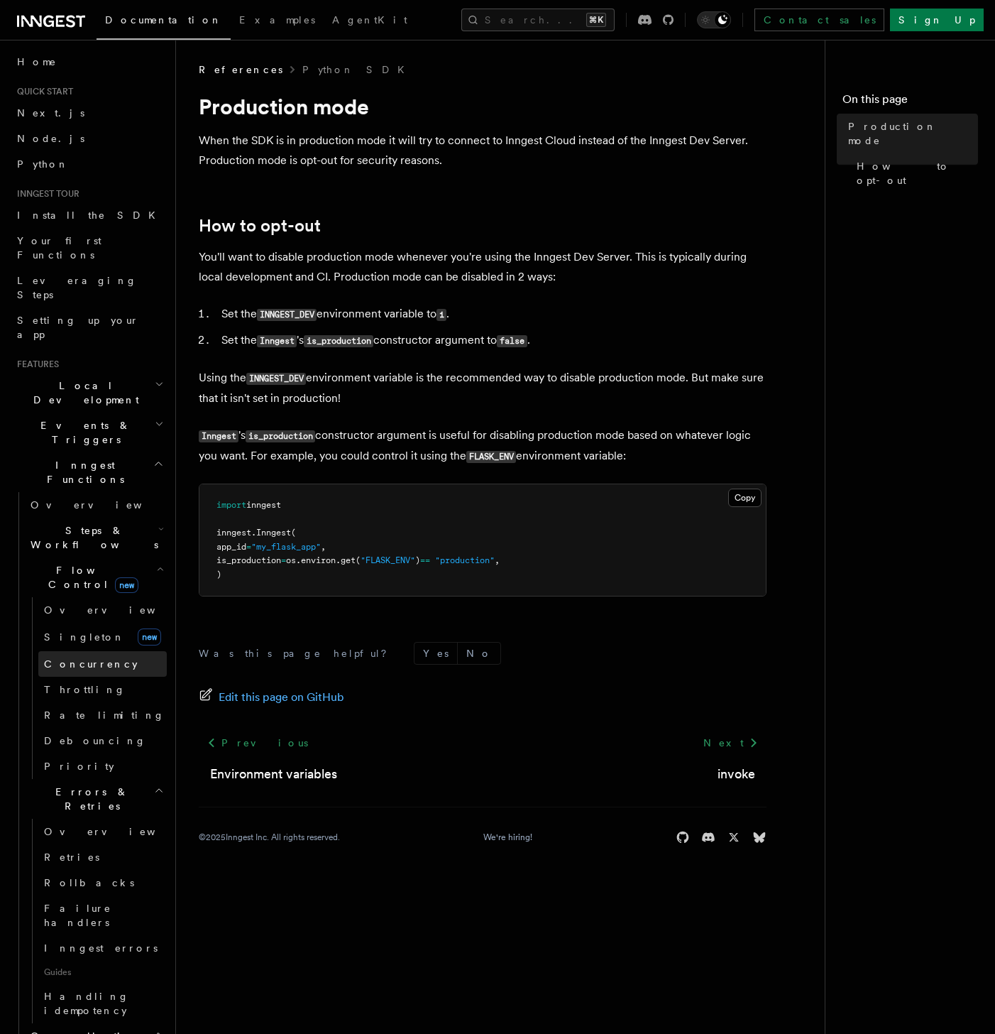
click at [74, 554] on span "Concurrency" at bounding box center [91, 664] width 94 height 14
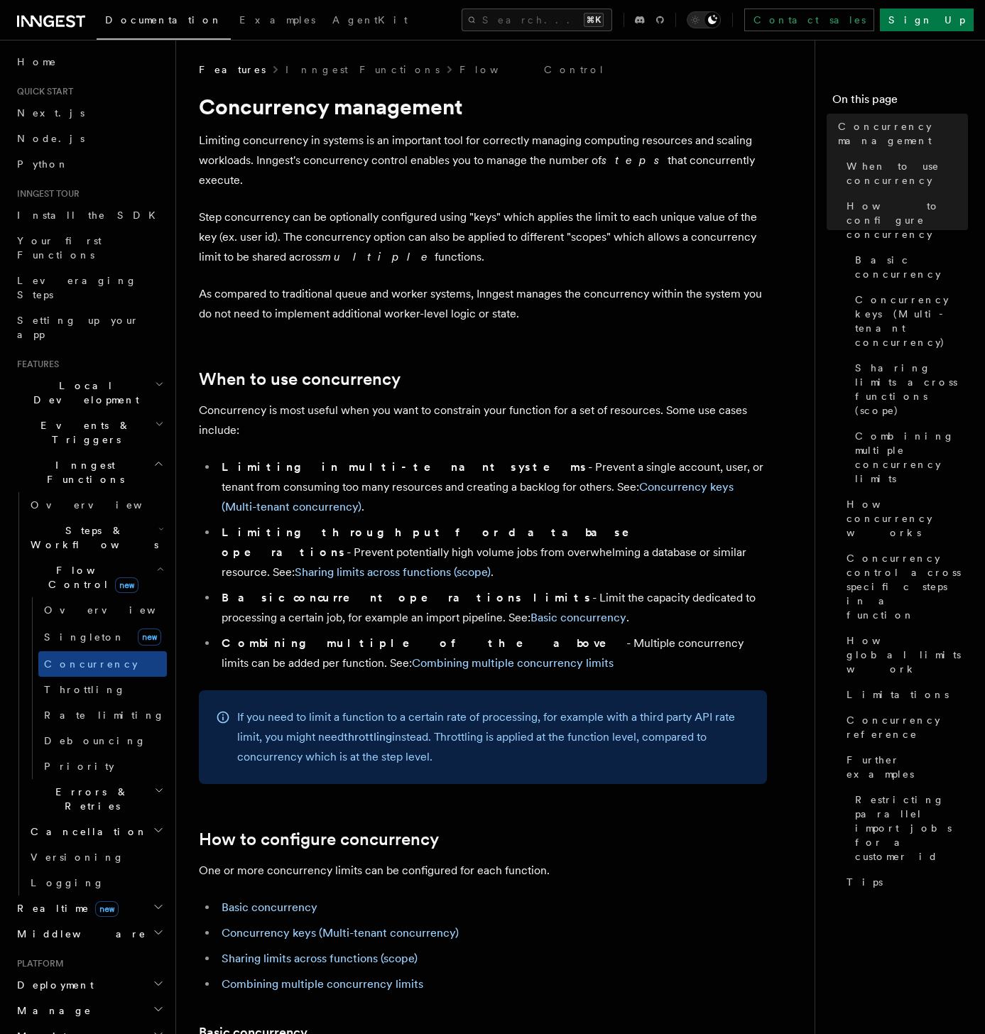
scroll to position [25, 0]
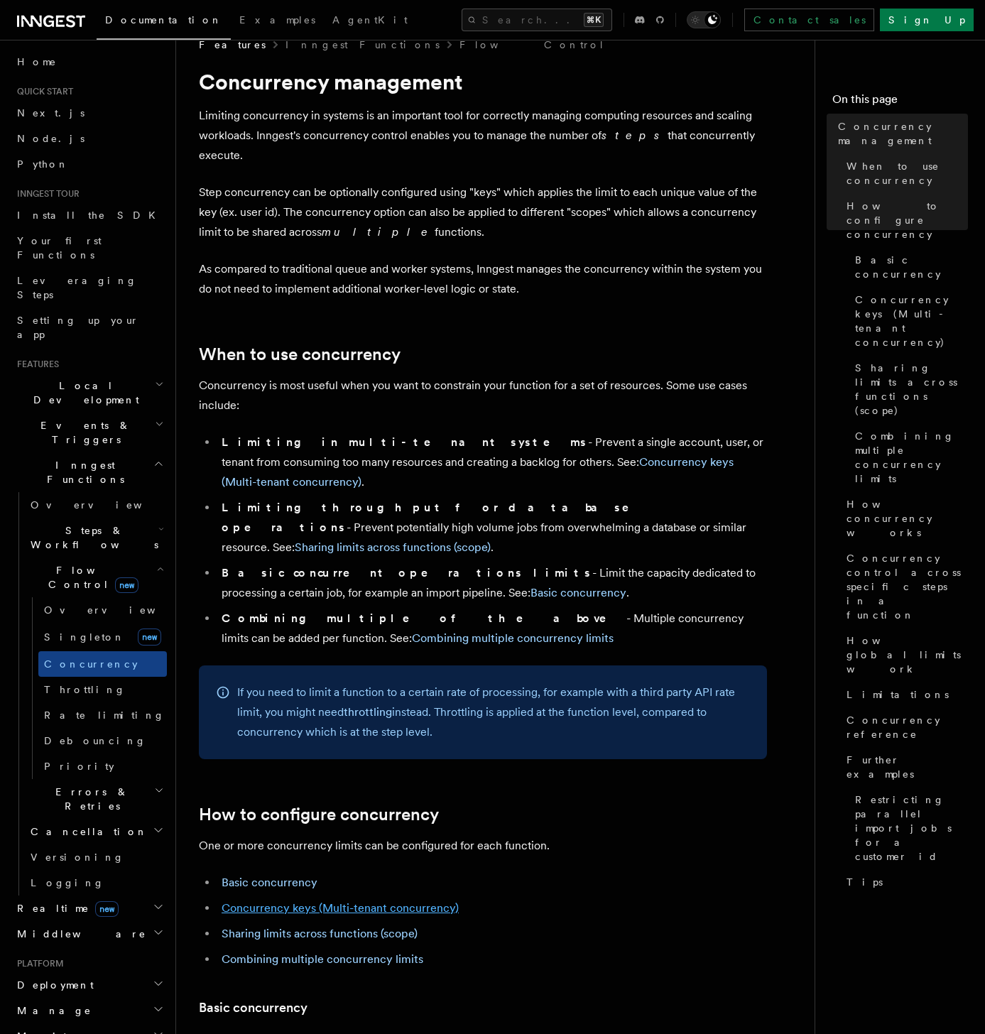
click at [392, 554] on link "Concurrency keys (Multi-tenant concurrency)" at bounding box center [339, 907] width 237 height 13
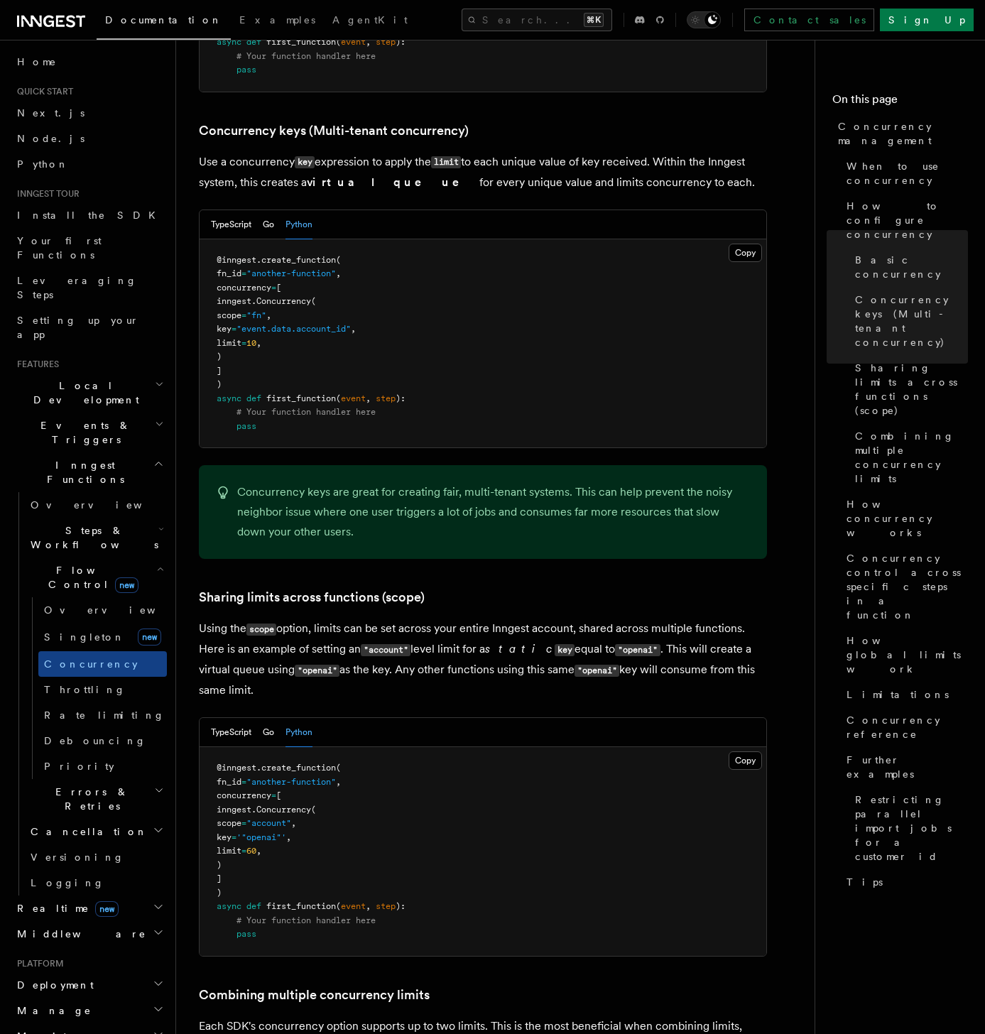
scroll to position [1259, 0]
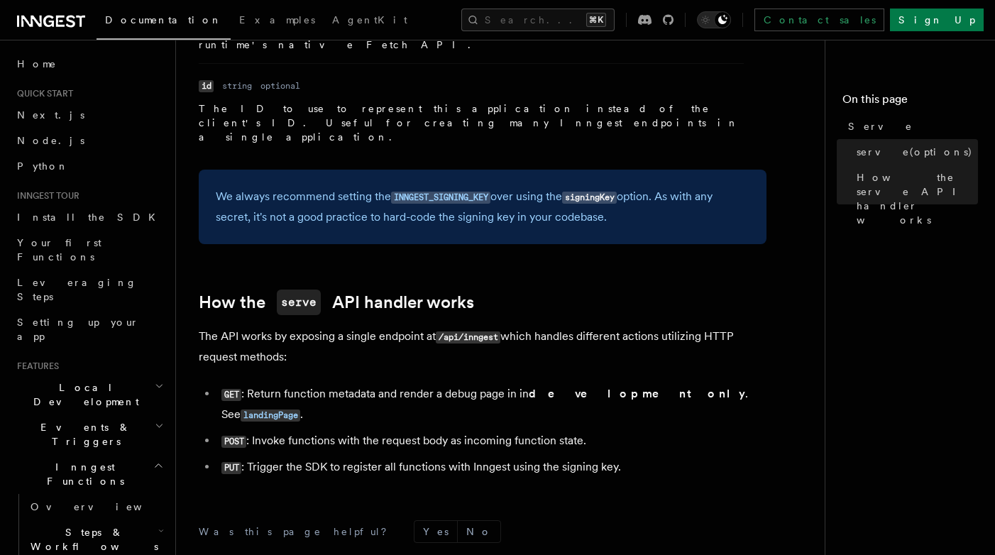
scroll to position [1411, 0]
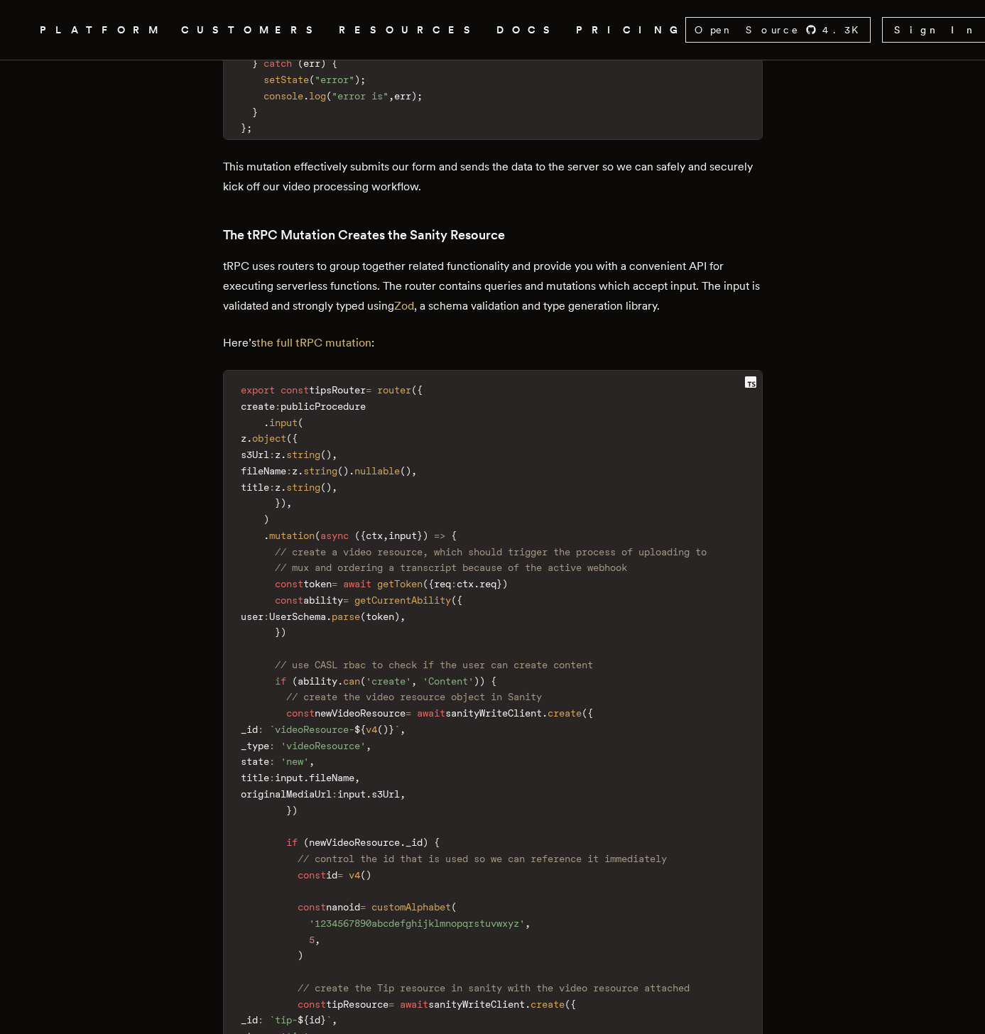
scroll to position [3473, 0]
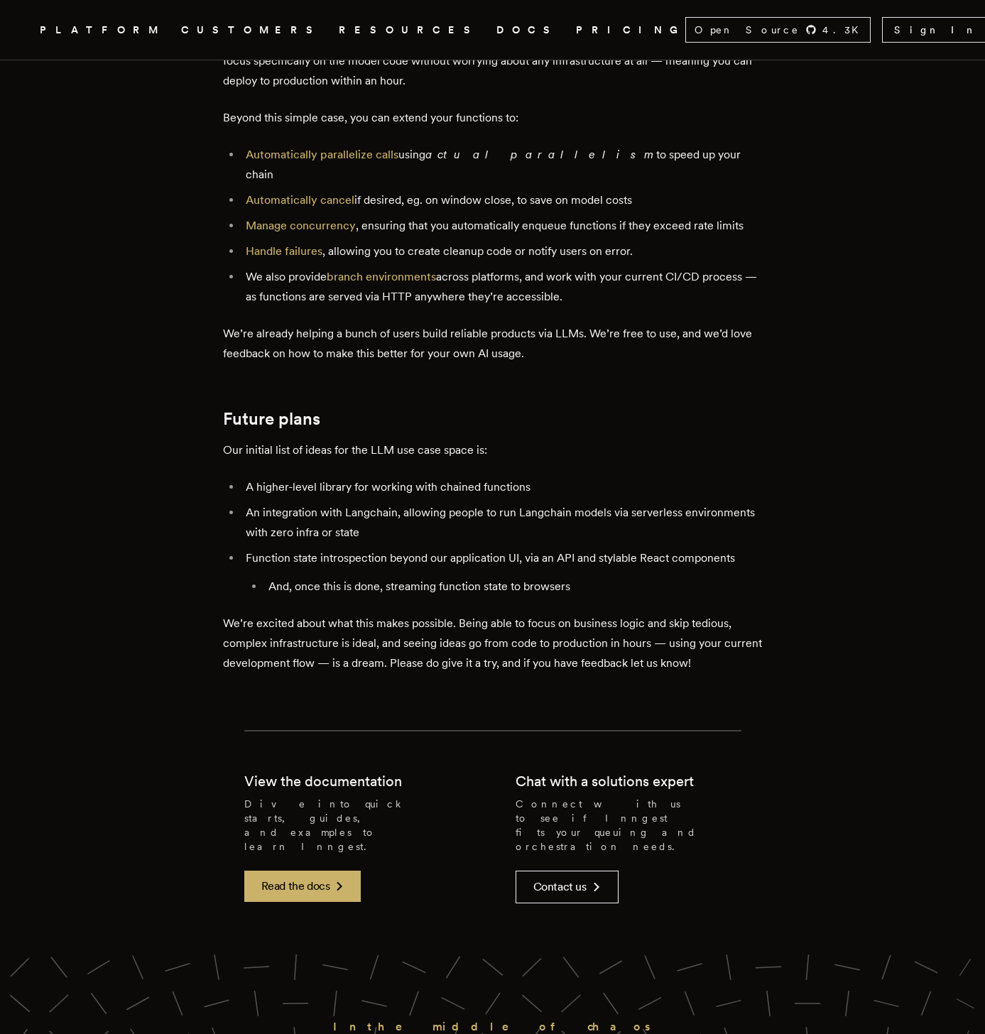
scroll to position [3338, 0]
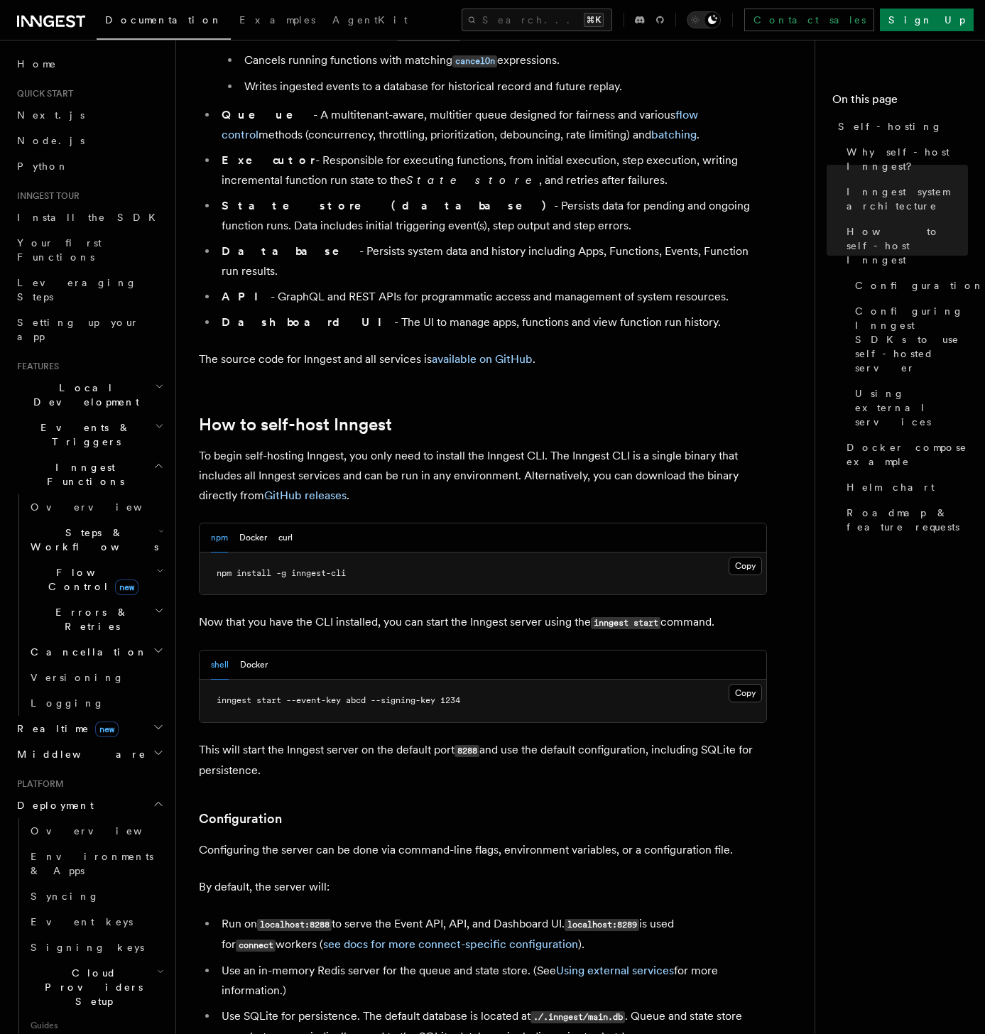
scroll to position [1089, 0]
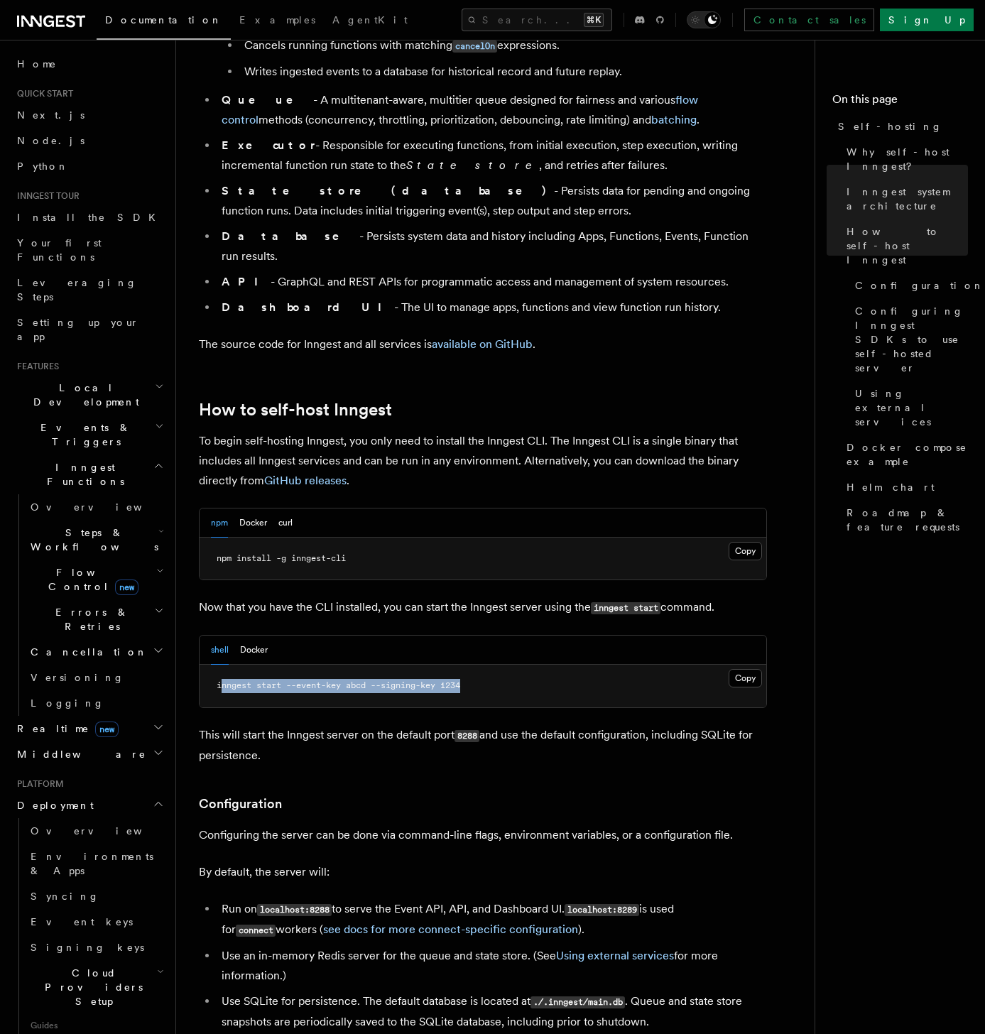
drag, startPoint x: 232, startPoint y: 643, endPoint x: 486, endPoint y: 652, distance: 253.6
click at [483, 664] on pre "inngest start --event-key abcd --signing-key 1234" at bounding box center [482, 685] width 566 height 43
click at [486, 664] on pre "inngest start --event-key abcd --signing-key 1234" at bounding box center [482, 685] width 566 height 43
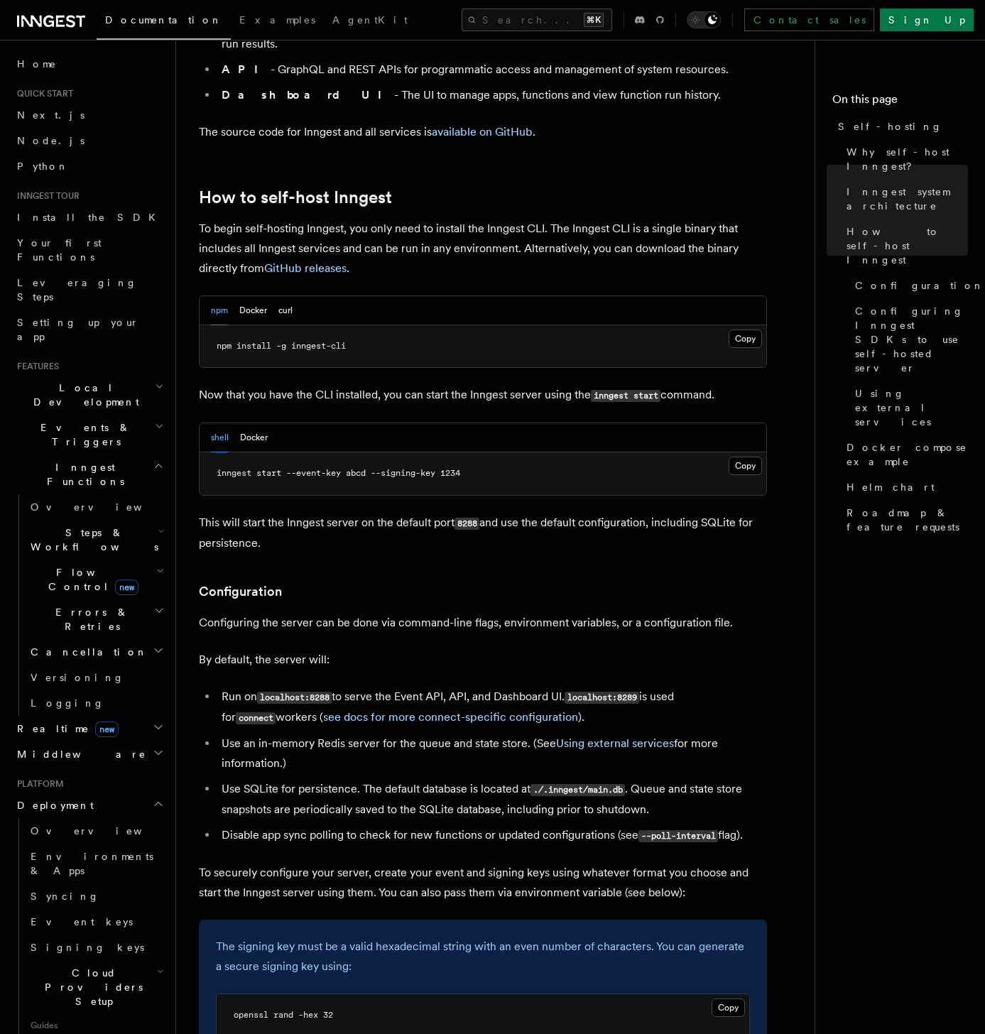
scroll to position [1318, 0]
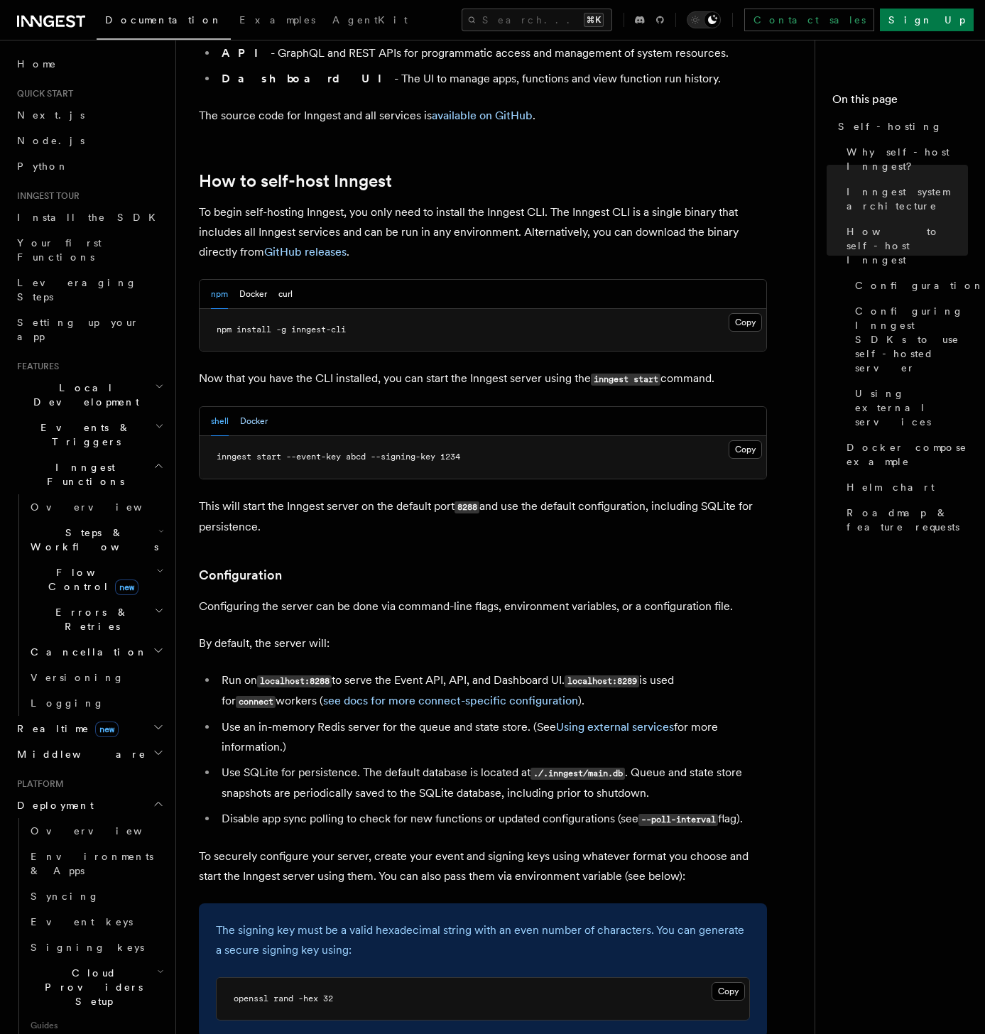
click at [256, 407] on button "Docker" at bounding box center [254, 421] width 28 height 29
click at [200, 407] on div "shell Docker" at bounding box center [482, 421] width 566 height 29
click at [220, 407] on button "shell" at bounding box center [220, 421] width 18 height 29
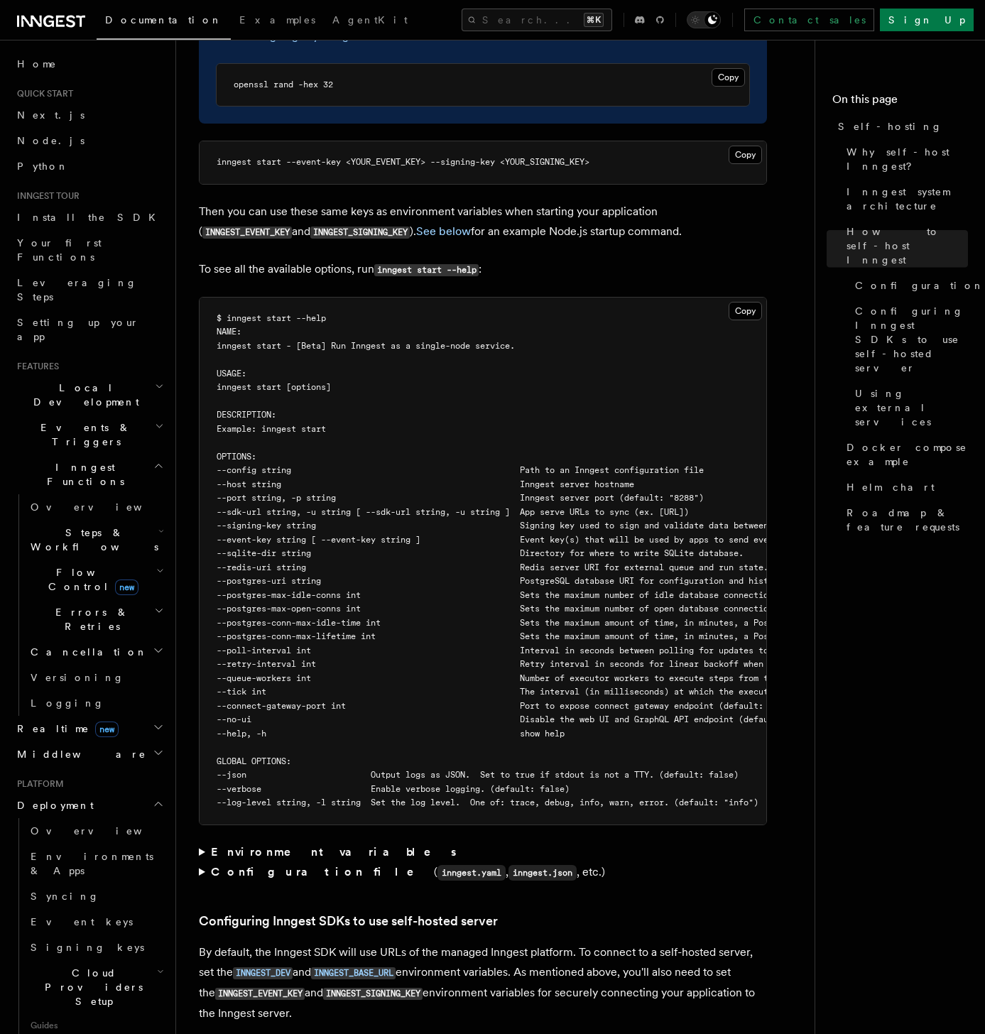
scroll to position [2242, 0]
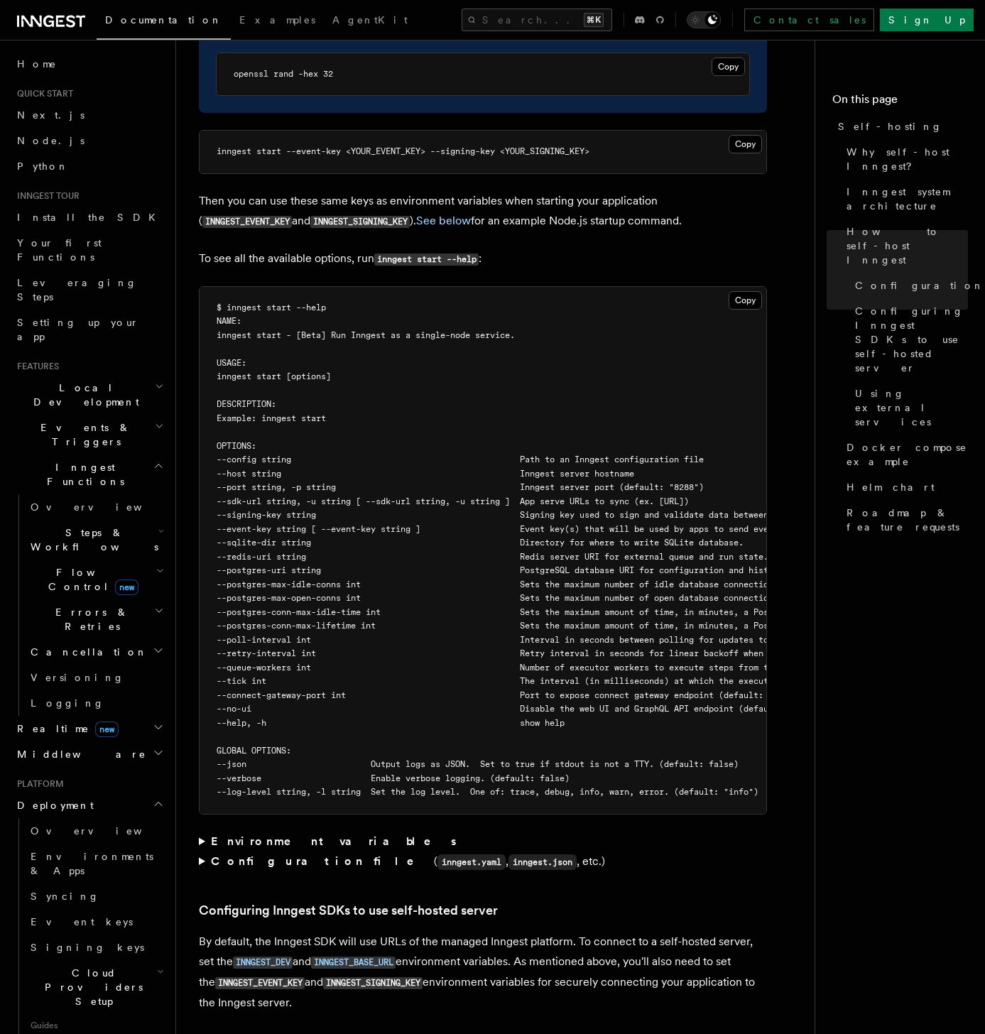
click at [447, 593] on span "--postgres-max-open-conns int Sets the maximum number of open database connecti…" at bounding box center [642, 598] width 850 height 10
click at [444, 607] on span "--postgres-conn-max-idle-time int Sets the maximum amount of time, in minutes, …" at bounding box center [602, 612] width 770 height 10
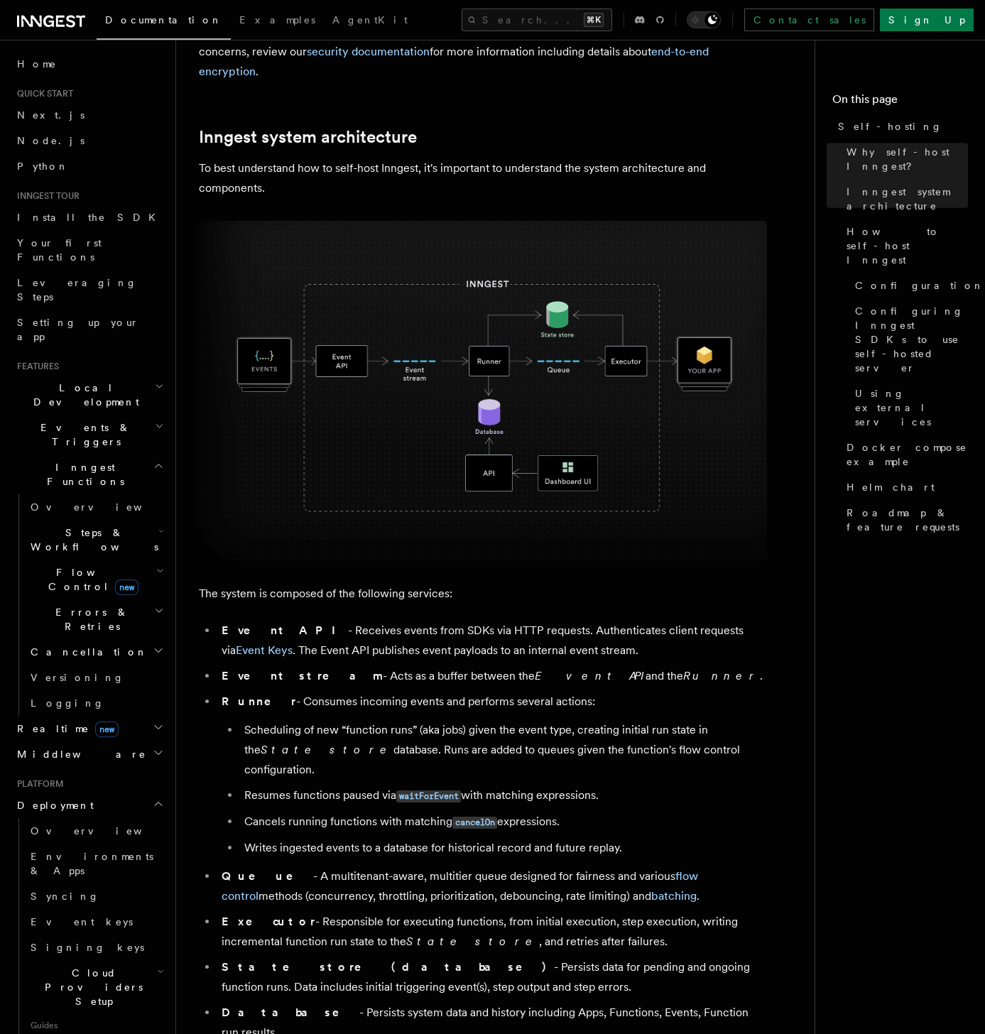
scroll to position [0, 0]
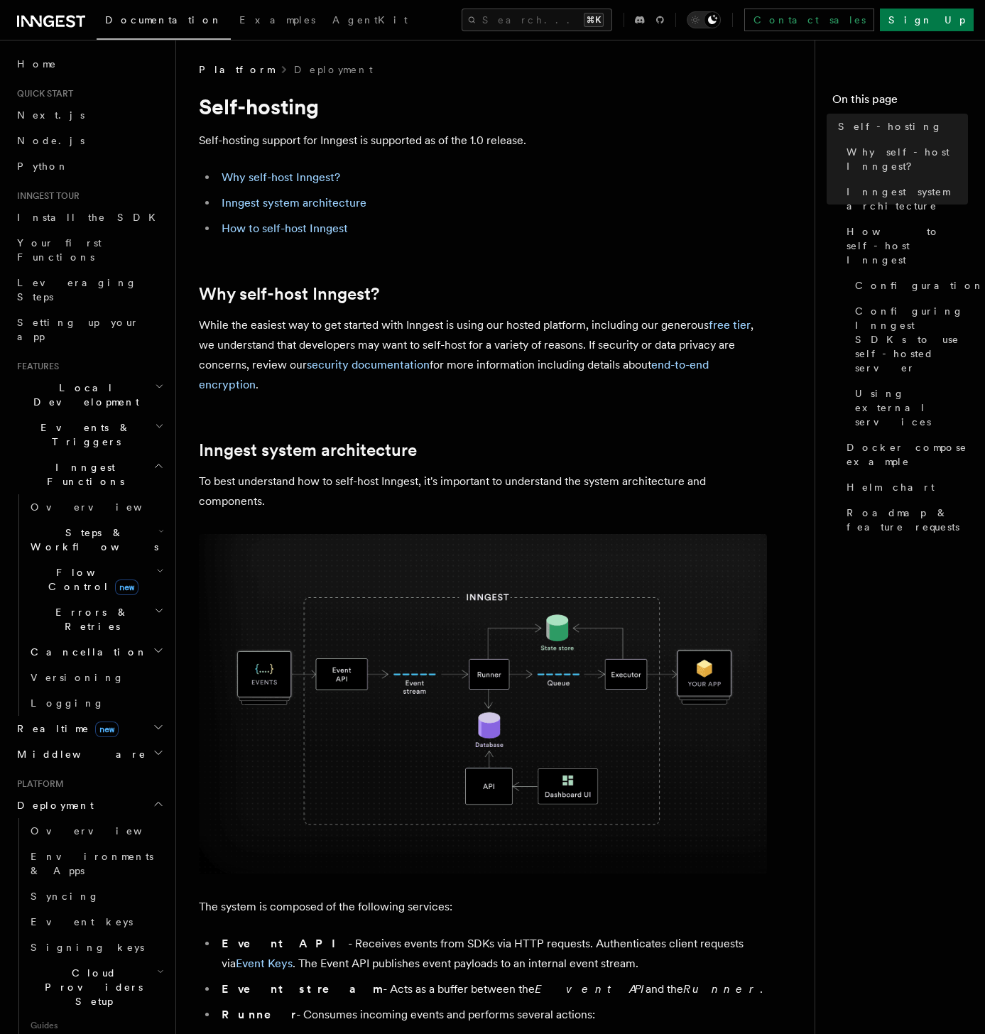
click at [118, 965] on span "Cloud Providers Setup" at bounding box center [91, 986] width 132 height 43
click at [75, 916] on span "Event keys" at bounding box center [82, 921] width 102 height 11
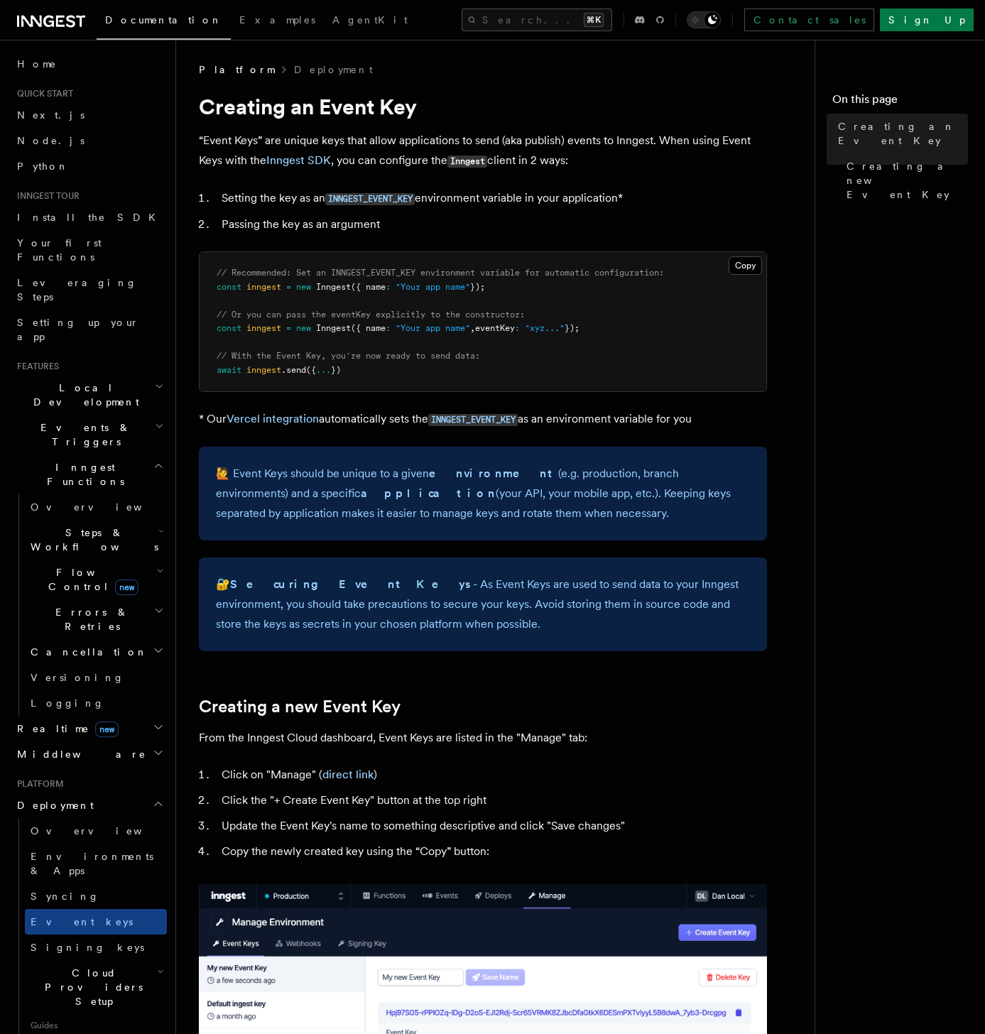
click at [65, 565] on span "Flow Control new" at bounding box center [90, 579] width 131 height 28
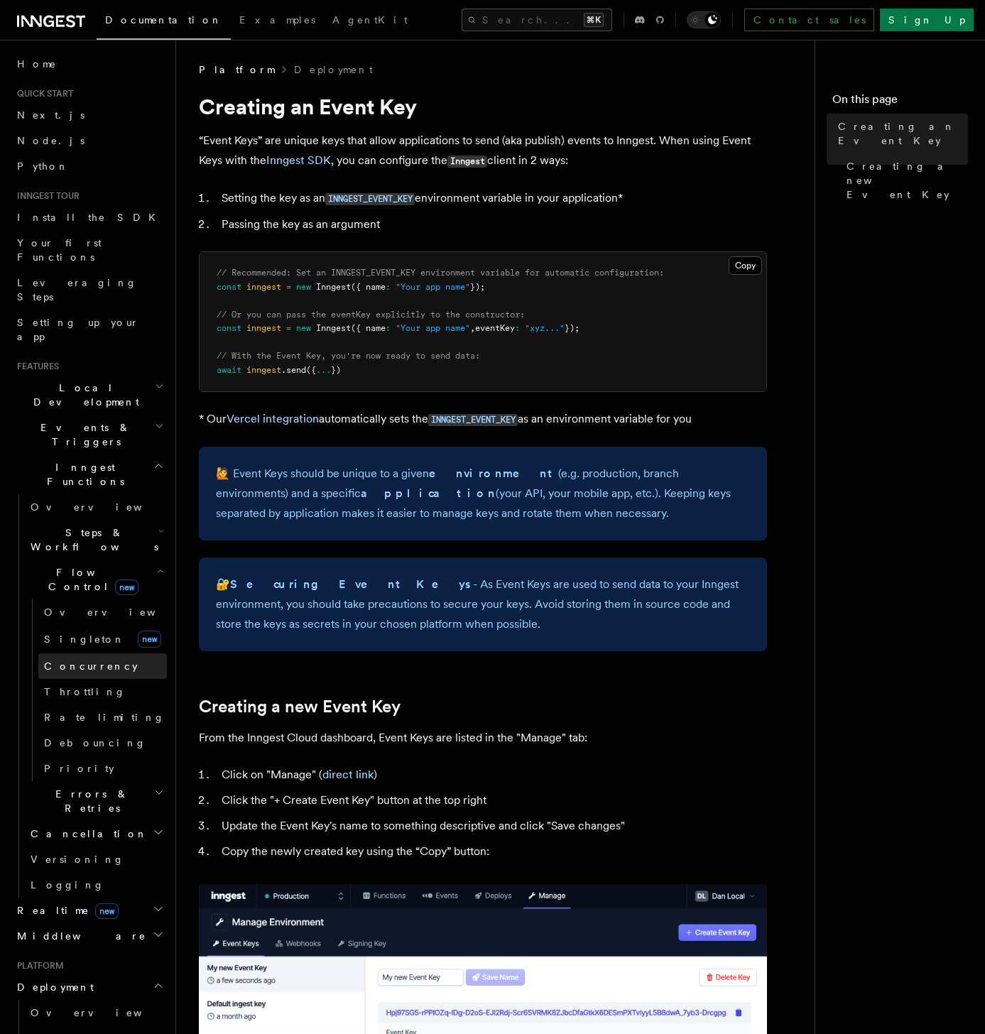
click at [63, 660] on span "Concurrency" at bounding box center [91, 665] width 94 height 11
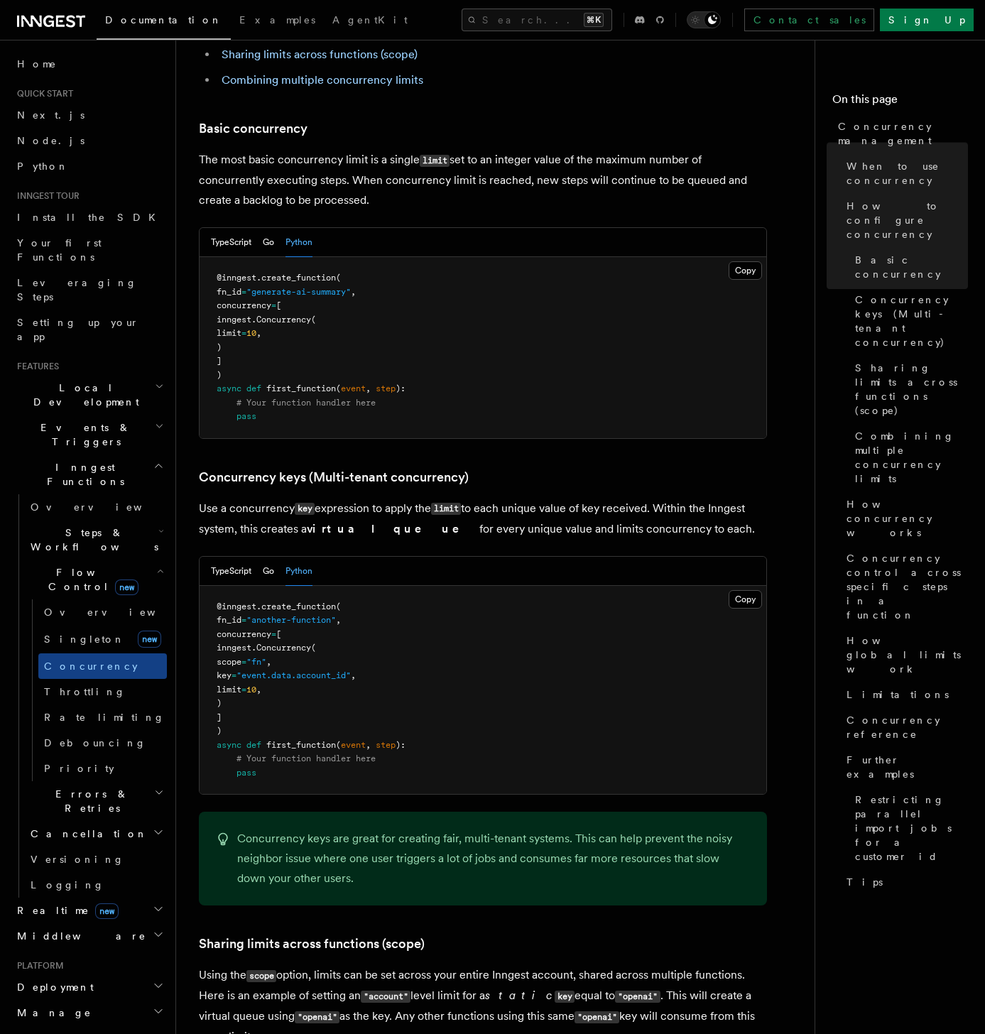
scroll to position [970, 0]
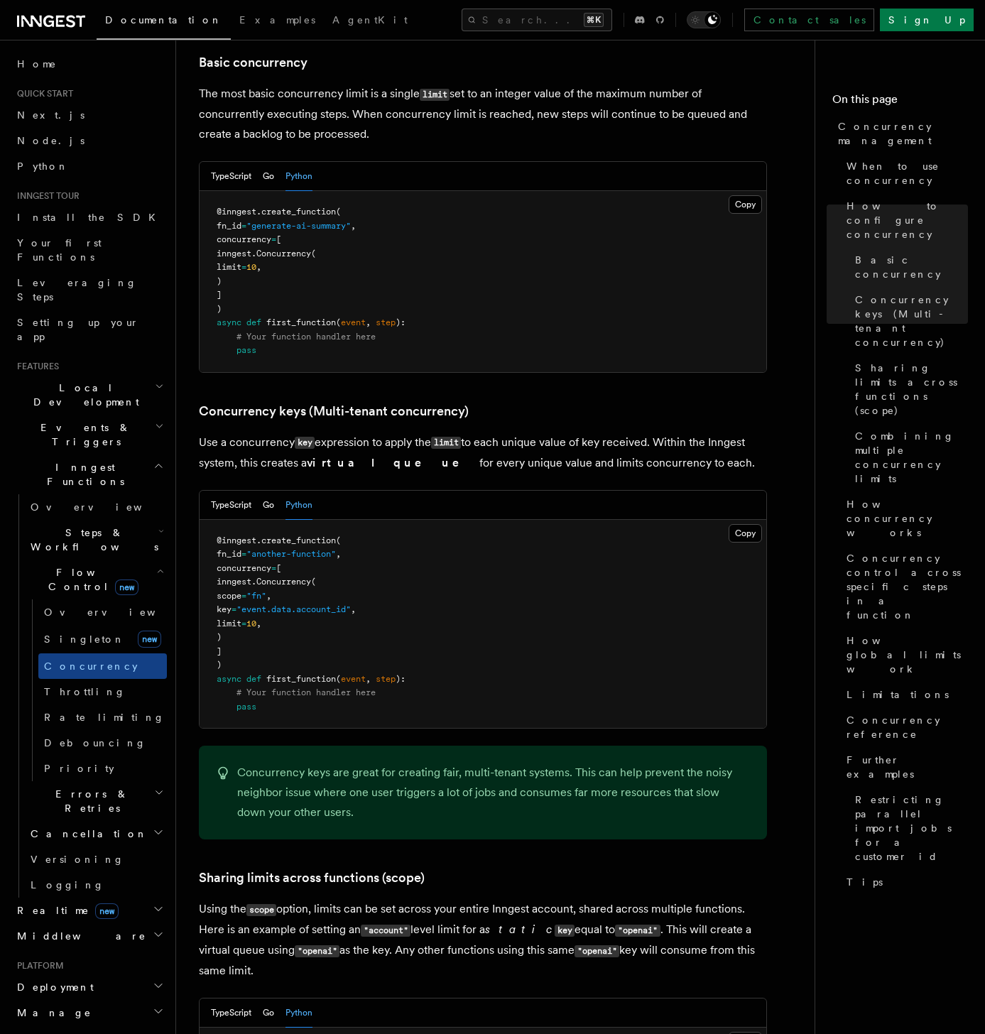
drag, startPoint x: 268, startPoint y: 549, endPoint x: 506, endPoint y: 543, distance: 238.6
click at [506, 543] on pre "@inngest . create_function ( fn_id = "another-function" , concurrency = [ innge…" at bounding box center [482, 624] width 566 height 209
click at [522, 579] on pre "@inngest . create_function ( fn_id = "another-function" , concurrency = [ innge…" at bounding box center [482, 624] width 566 height 209
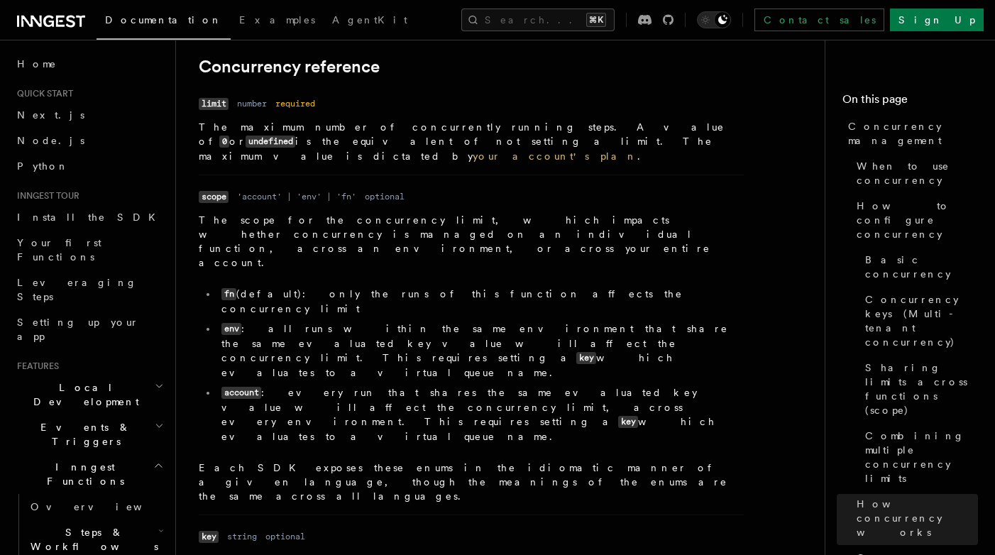
scroll to position [4862, 0]
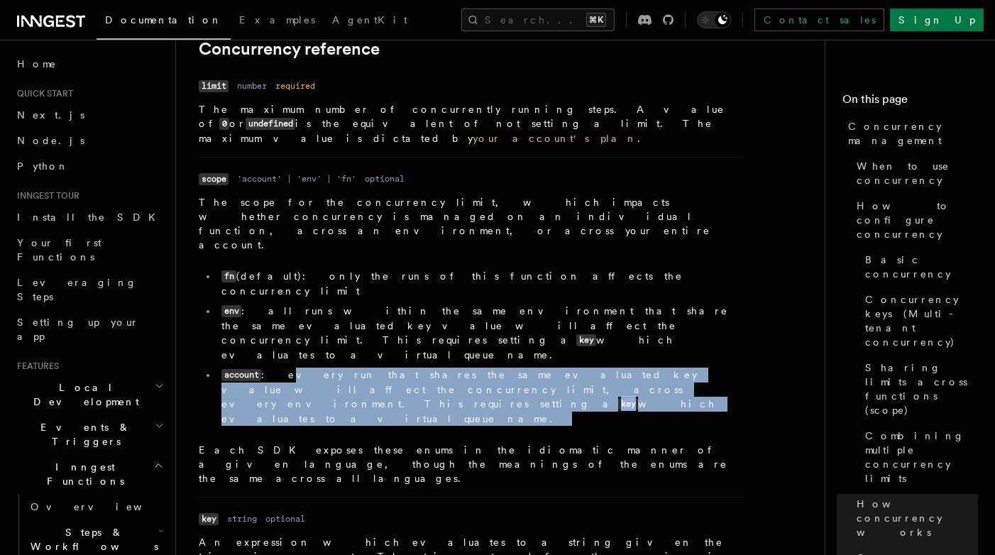
drag, startPoint x: 270, startPoint y: 159, endPoint x: 691, endPoint y: 182, distance: 421.6
click at [691, 195] on dd "The scope for the concurrency limit, which impacts whether concurrency is manag…" at bounding box center [471, 340] width 545 height 290
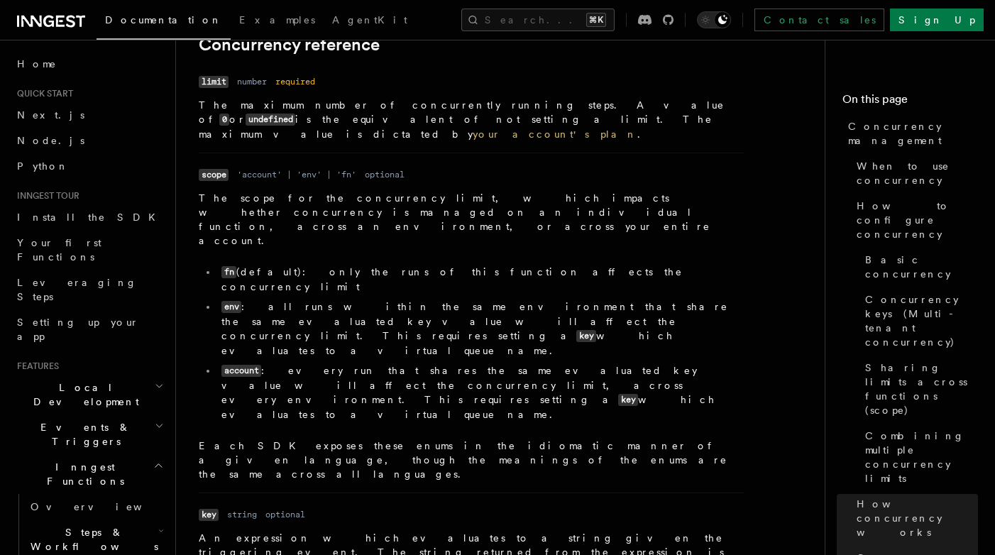
scroll to position [4870, 0]
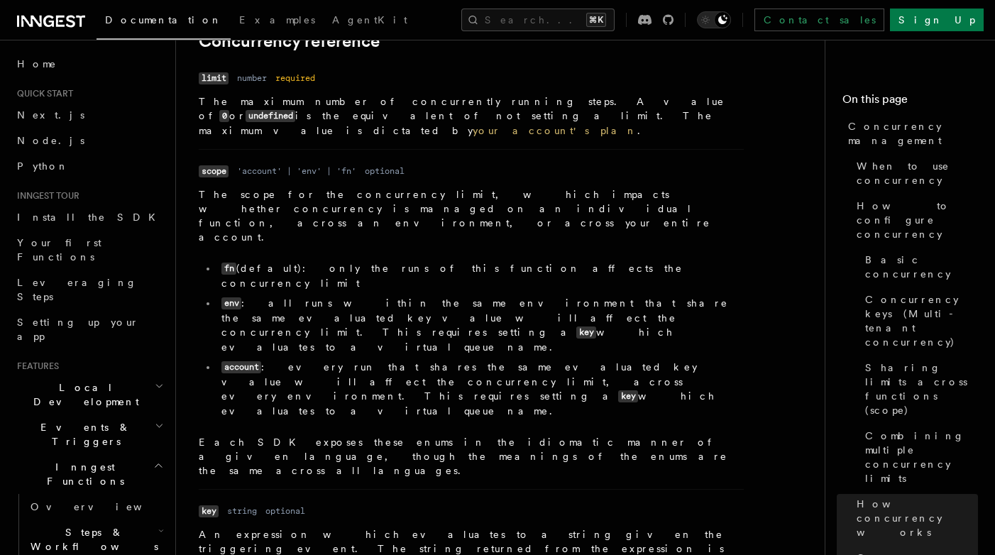
drag, startPoint x: 621, startPoint y: 173, endPoint x: 209, endPoint y: 114, distance: 416.6
click at [209, 261] on ul "fn (default): only the runs of this function affects the concurrency limit env …" at bounding box center [471, 339] width 545 height 157
click at [363, 435] on p "Each SDK exposes these enums in the idiomatic manner of a given language, thoug…" at bounding box center [471, 456] width 545 height 43
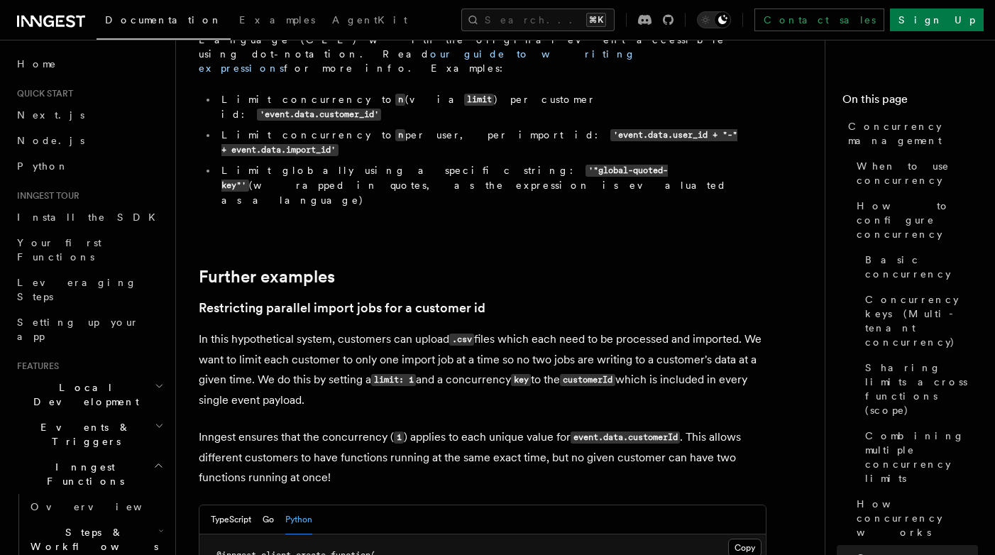
scroll to position [5455, 0]
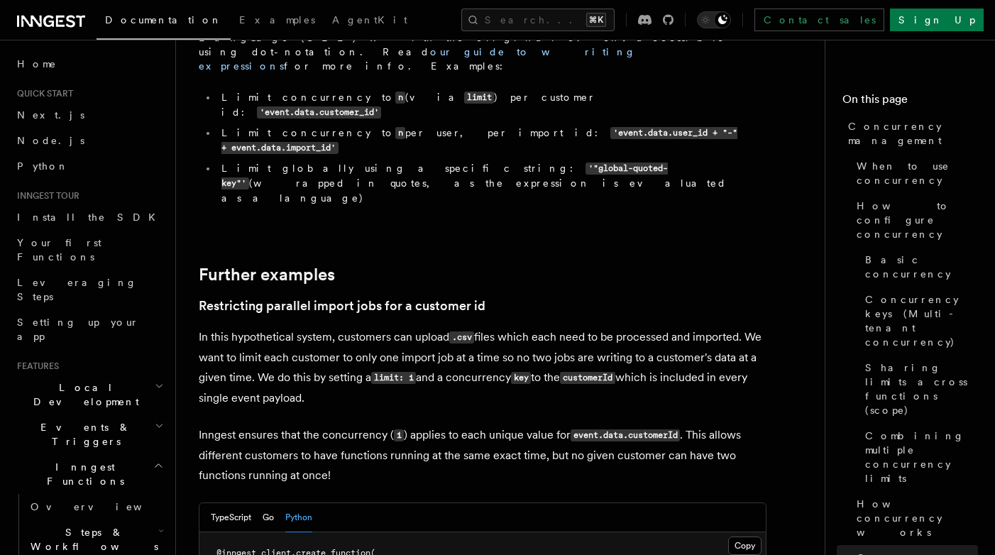
drag, startPoint x: 275, startPoint y: 292, endPoint x: 487, endPoint y: 302, distance: 211.8
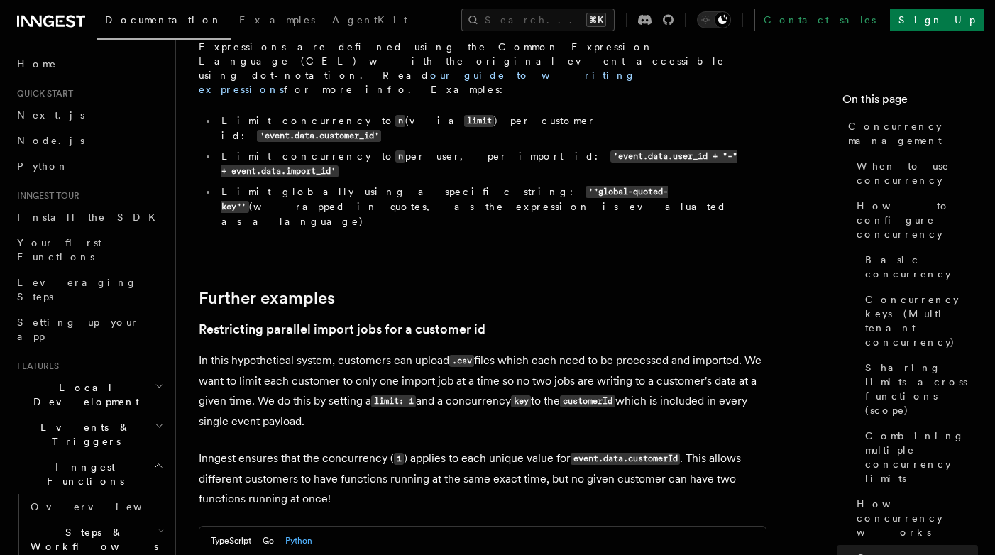
scroll to position [5433, 0]
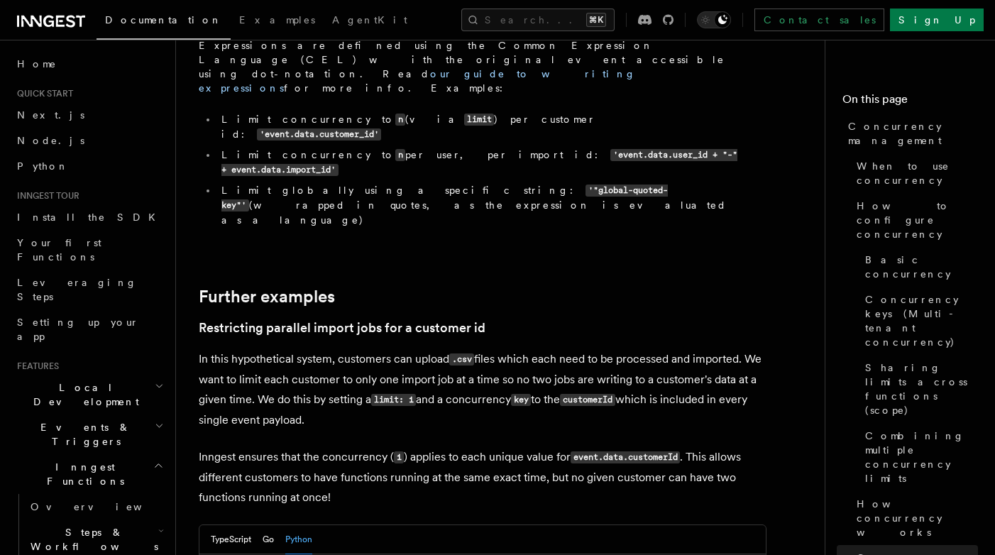
drag, startPoint x: 239, startPoint y: 272, endPoint x: 243, endPoint y: 334, distance: 61.9
copy code "concurrency = [ inngest. Concurrency ( limit = 1 , key = "event.data.customerId…"
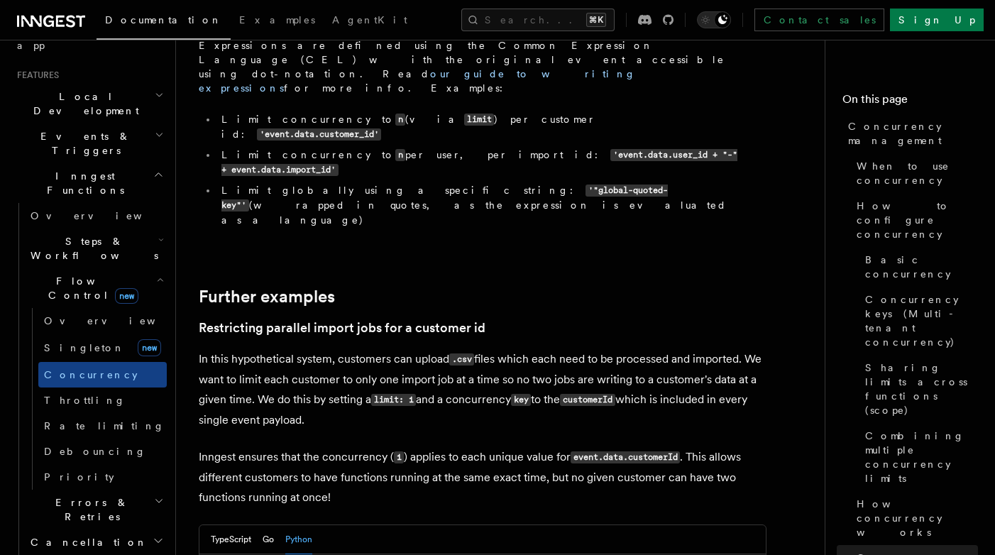
scroll to position [295, 0]
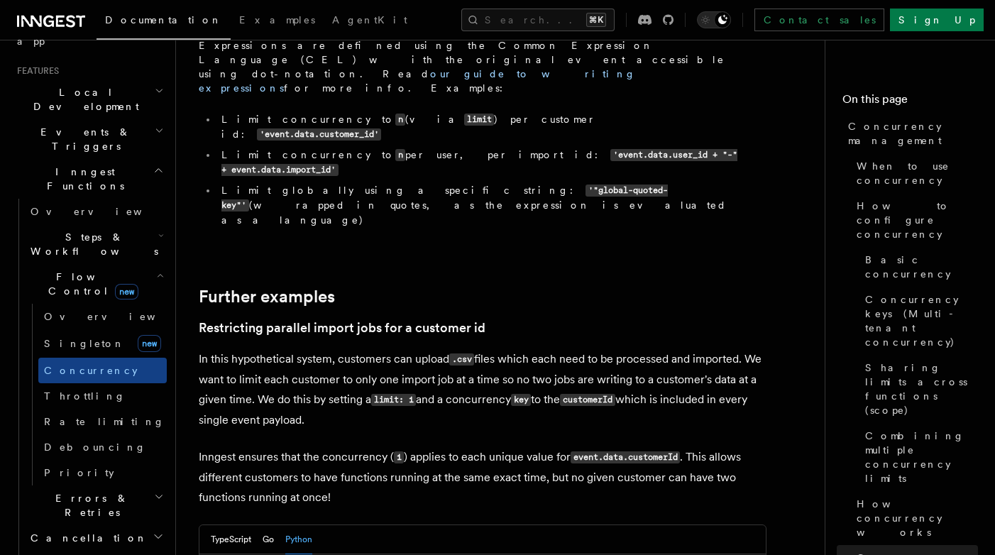
click at [59, 491] on span "Errors & Retries" at bounding box center [89, 505] width 129 height 28
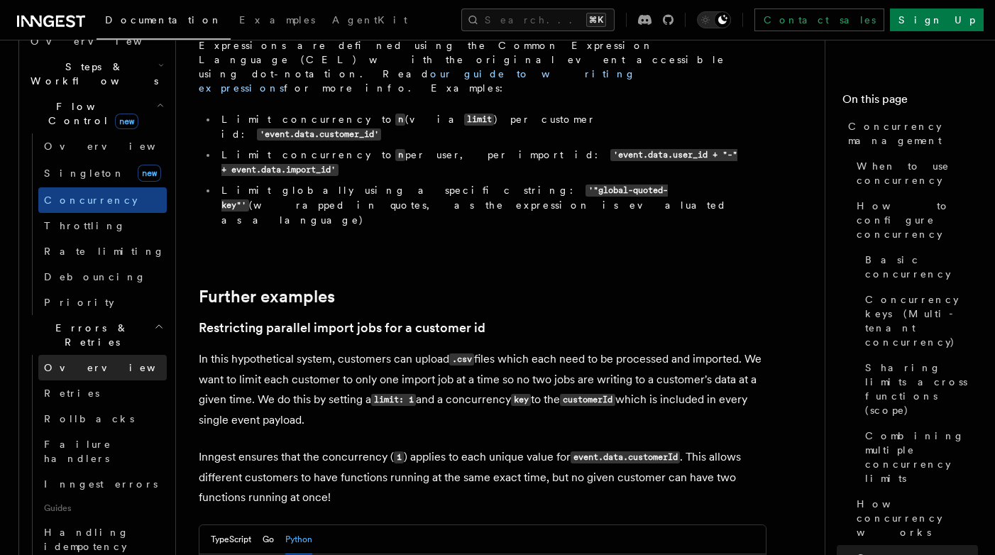
scroll to position [476, 0]
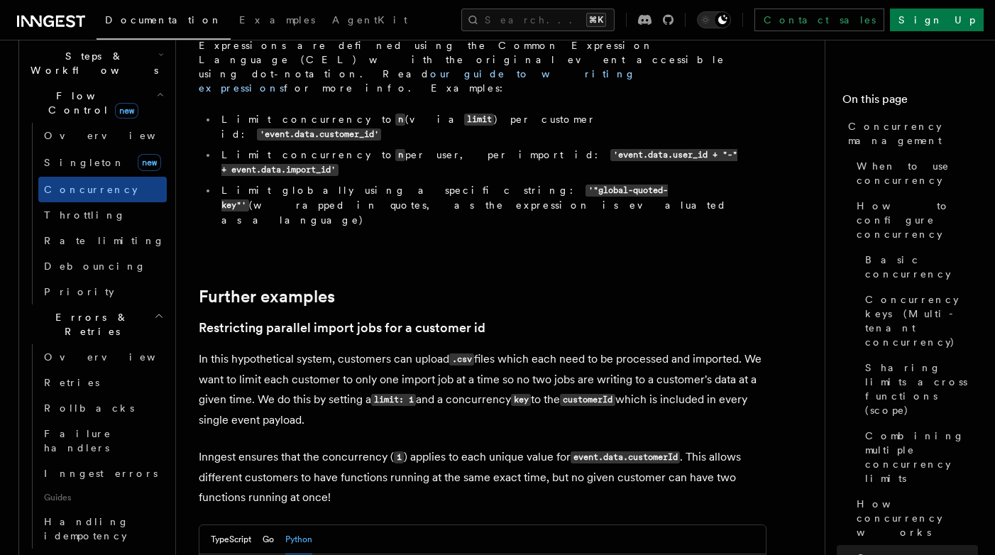
click at [87, 549] on h2 "Cancellation" at bounding box center [96, 562] width 142 height 26
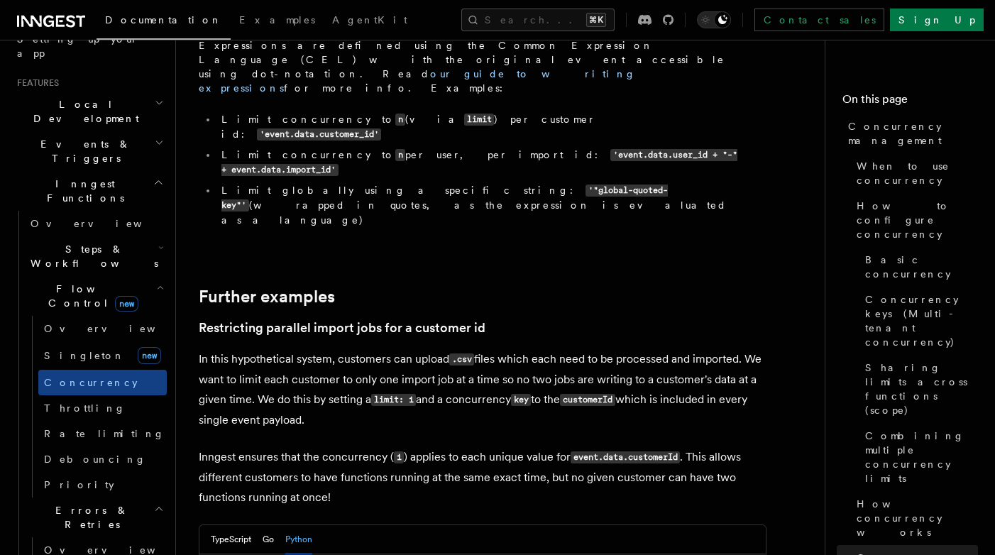
scroll to position [285, 0]
click at [92, 241] on span "Steps & Workflows" at bounding box center [91, 255] width 133 height 28
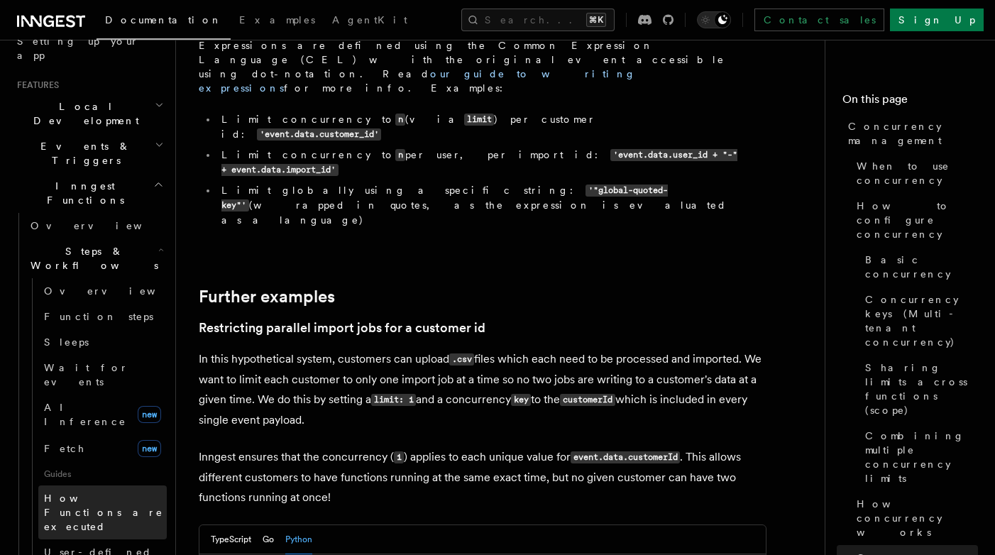
scroll to position [256, 0]
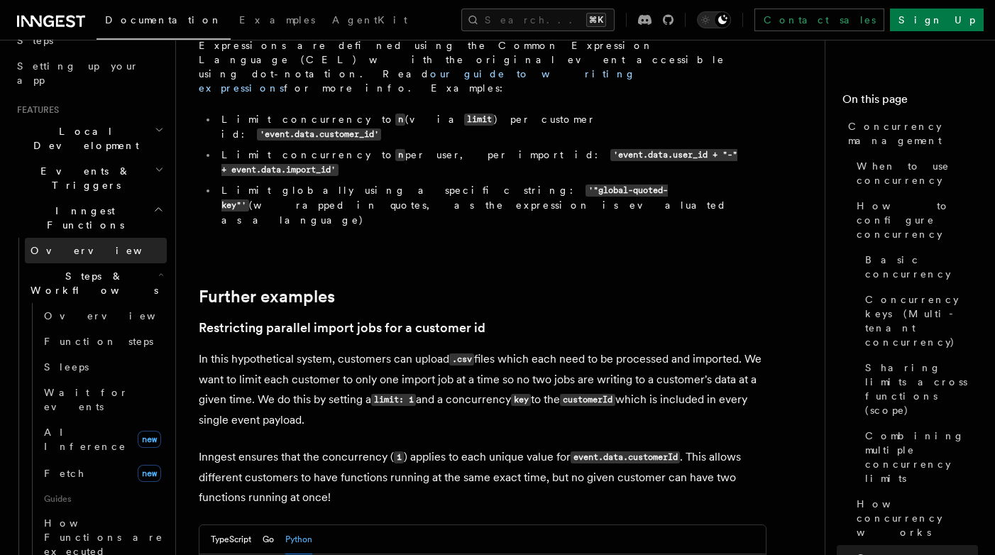
click at [80, 238] on link "Overview" at bounding box center [96, 251] width 142 height 26
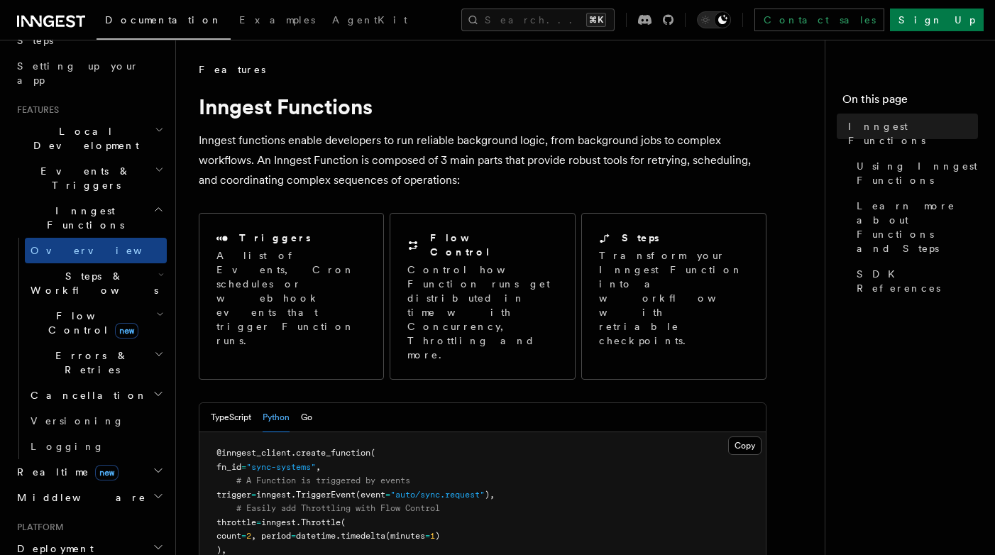
click at [93, 349] on span "Errors & Retries" at bounding box center [89, 363] width 129 height 28
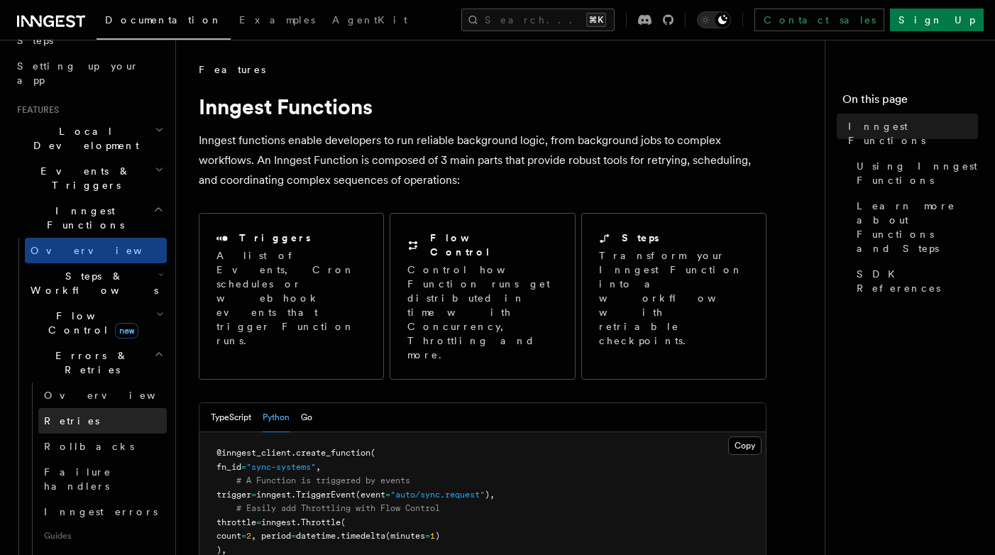
click at [88, 408] on link "Retries" at bounding box center [102, 421] width 128 height 26
